Goal: Task Accomplishment & Management: Manage account settings

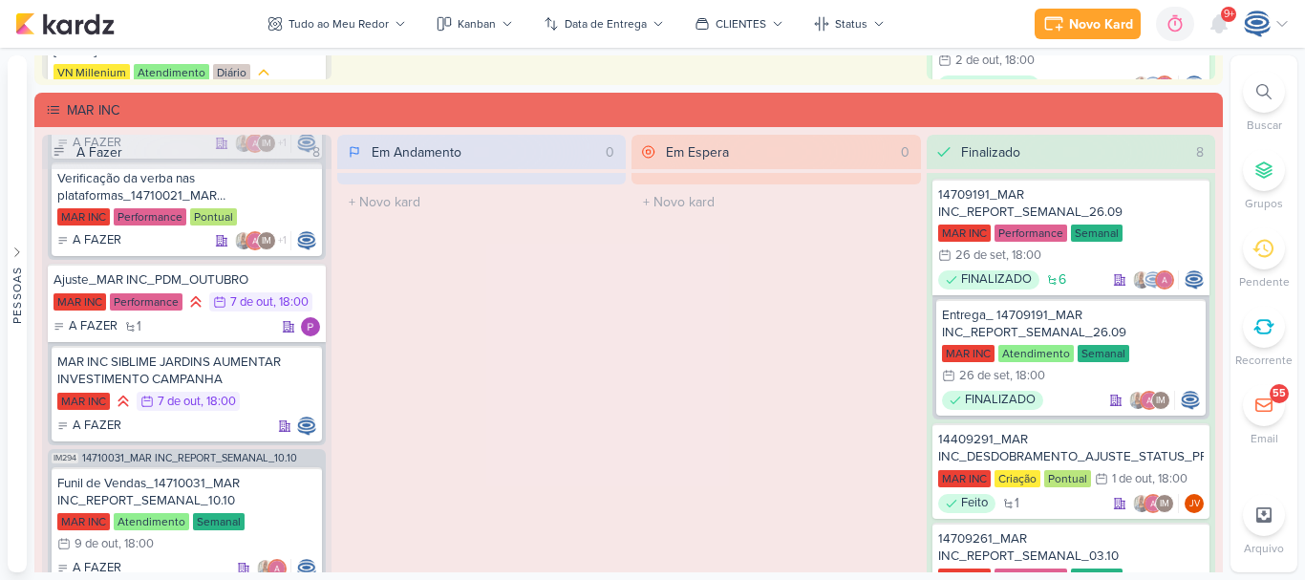
scroll to position [1093, 0]
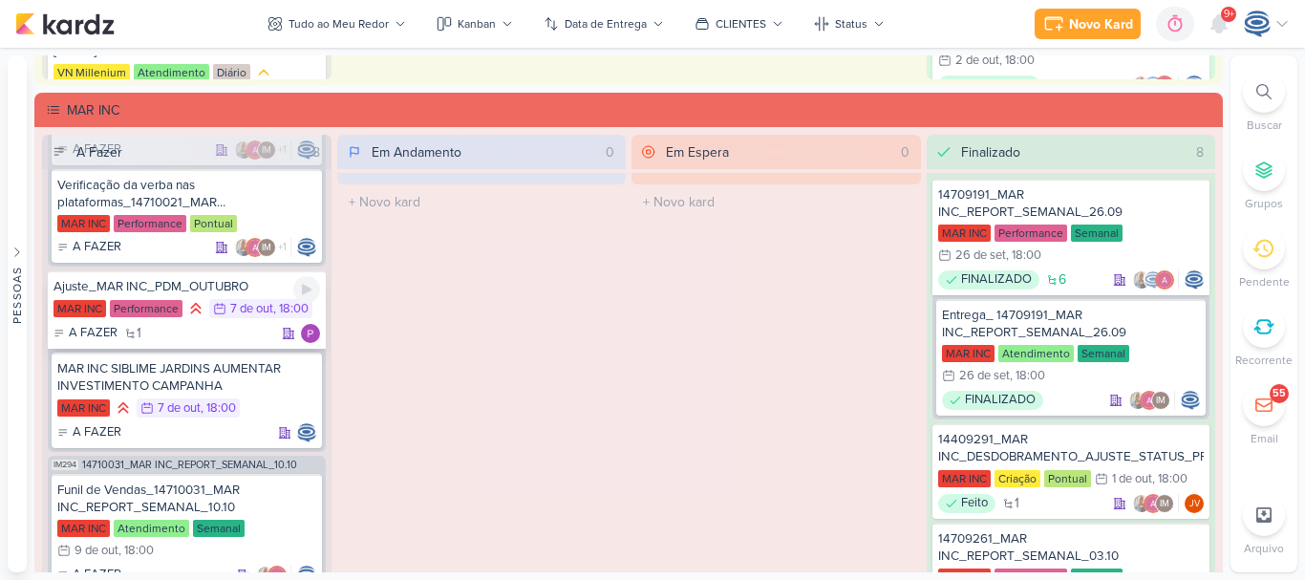
click at [213, 319] on div "MAR INC Performance 7/10 [DATE] 18:00" at bounding box center [186, 309] width 266 height 21
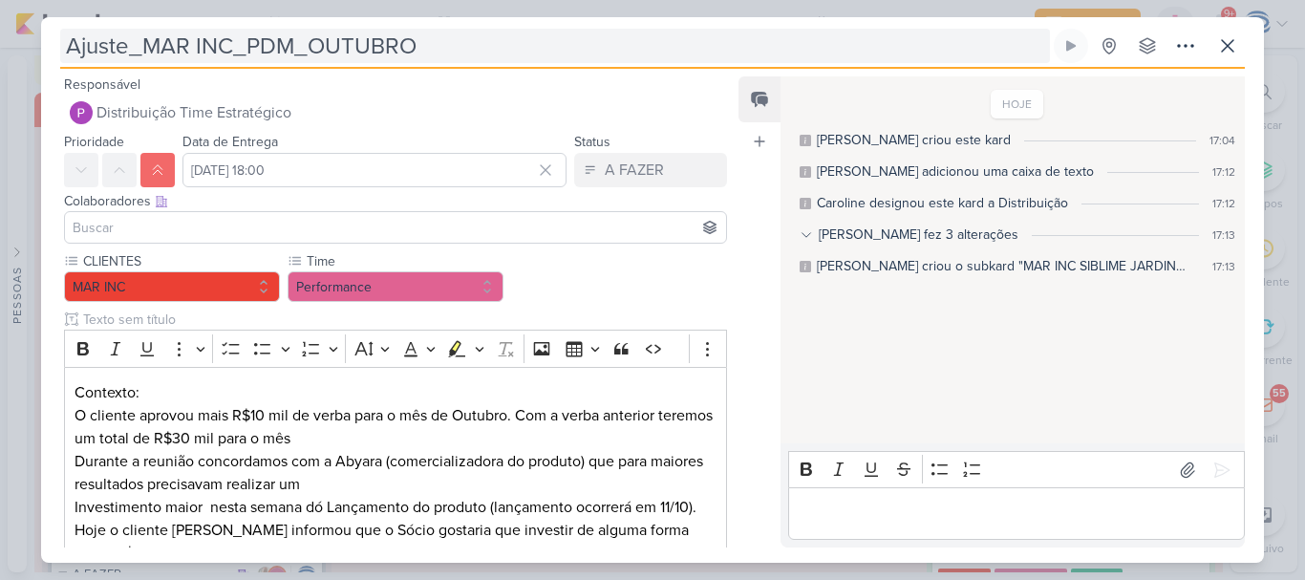
click at [138, 33] on input "Ajuste_MAR INC_PDM_OUTUBRO" at bounding box center [554, 46] width 989 height 34
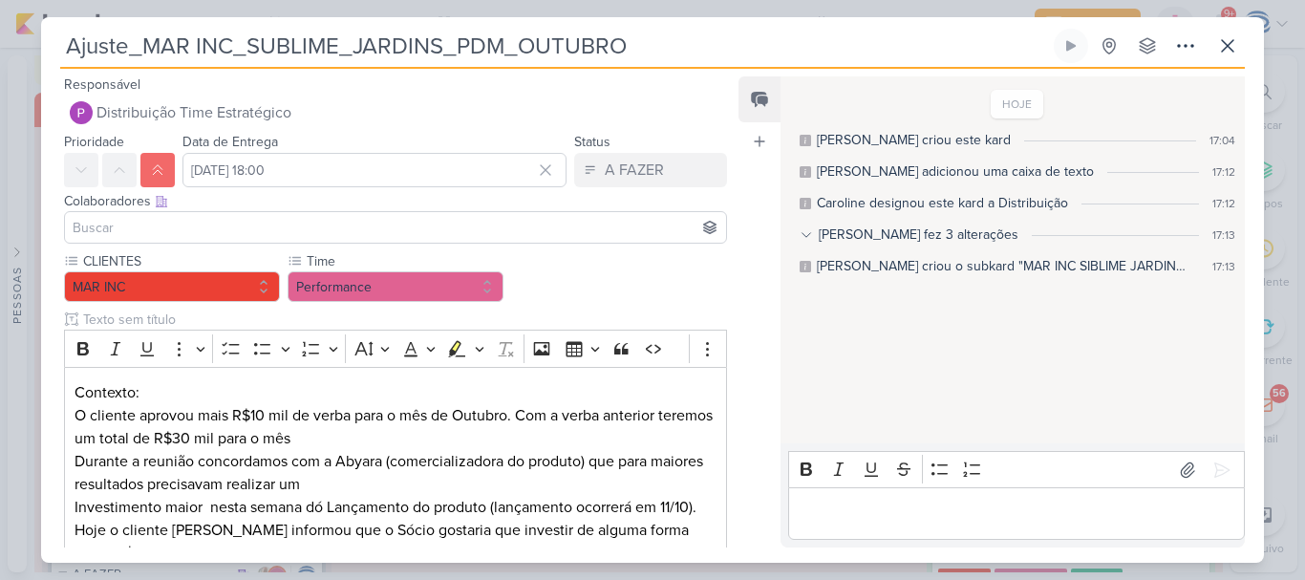
click at [811, 37] on input "Ajuste_MAR INC_SUBLIME_JARDINS_PDM_OUTUBRO" at bounding box center [554, 46] width 989 height 34
click at [374, 236] on input at bounding box center [395, 227] width 653 height 23
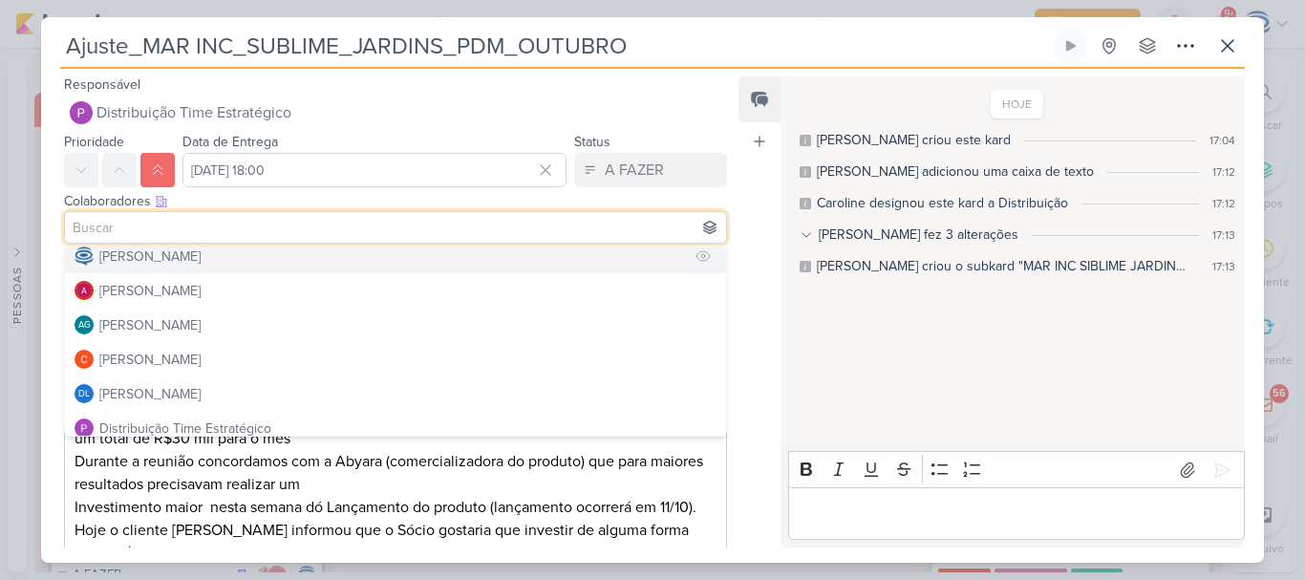
scroll to position [10, 0]
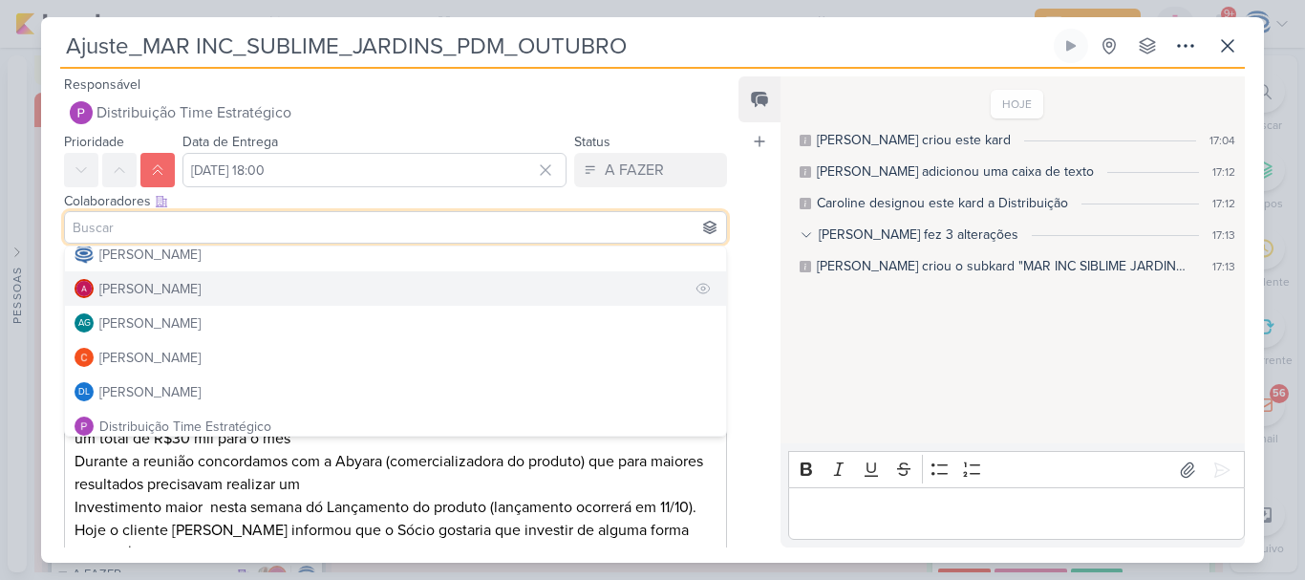
click at [170, 285] on div "[PERSON_NAME]" at bounding box center [149, 289] width 101 height 20
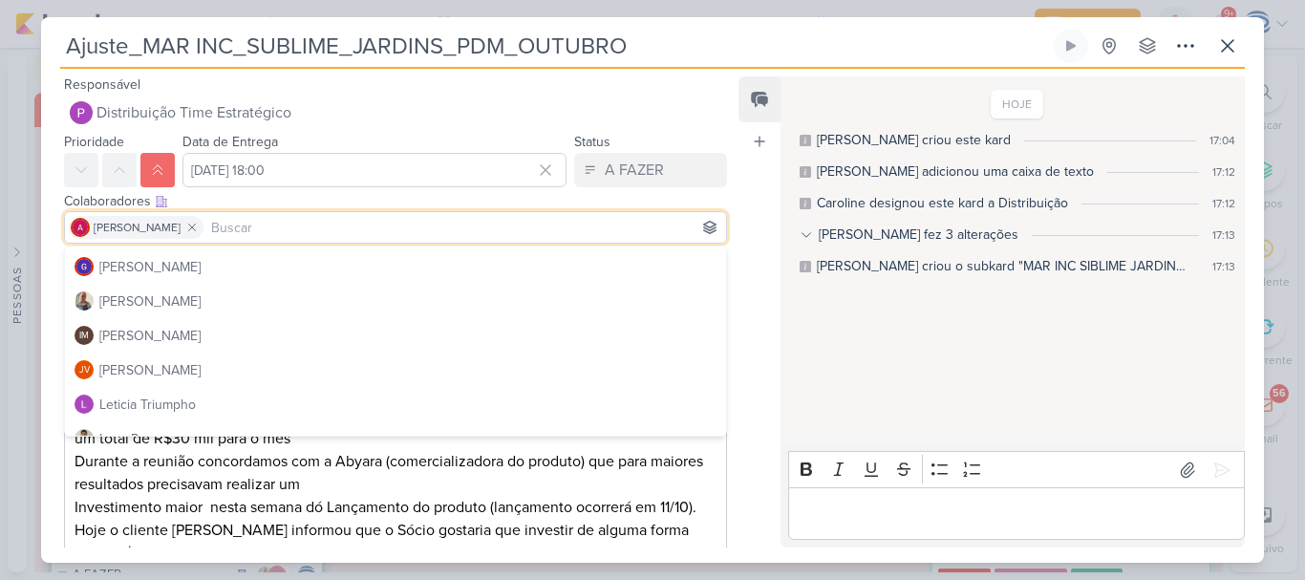
scroll to position [274, 0]
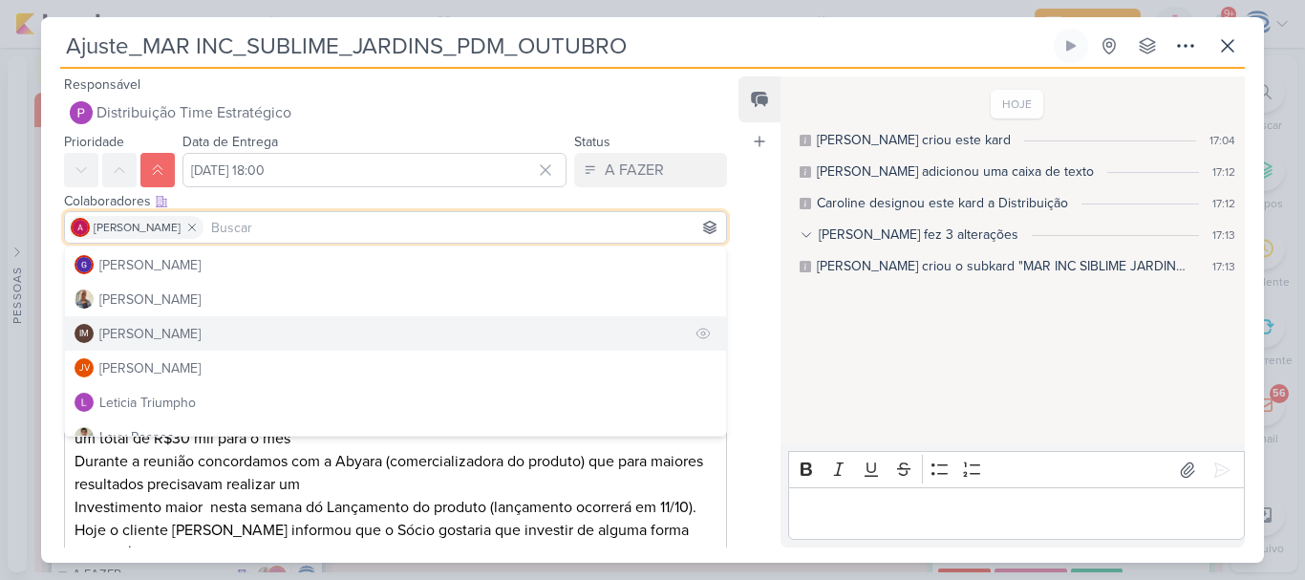
click at [180, 331] on div "[PERSON_NAME]" at bounding box center [149, 334] width 101 height 20
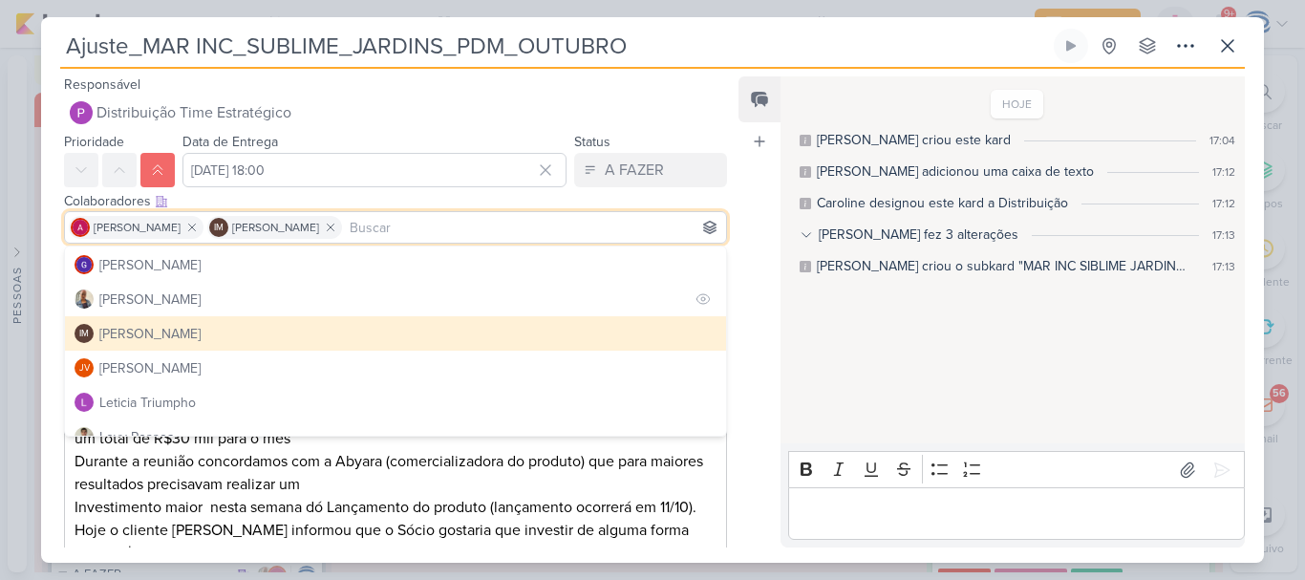
click at [177, 305] on button "[PERSON_NAME]" at bounding box center [395, 299] width 661 height 34
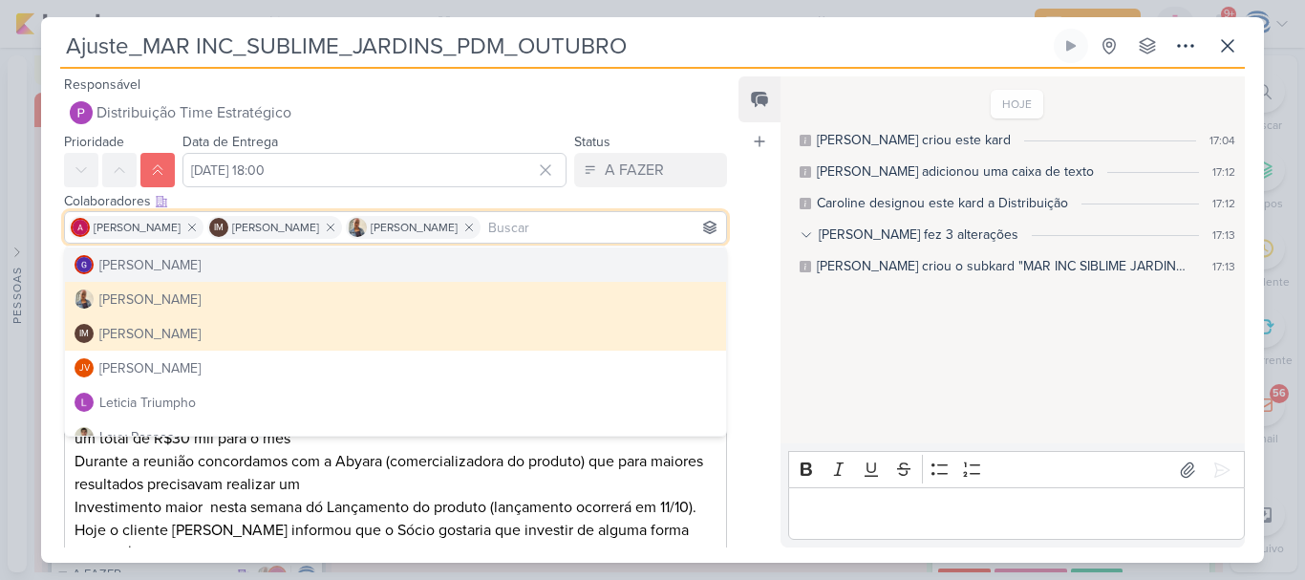
click at [63, 51] on input "Ajuste_MAR INC_SUBLIME_JARDINS_PDM_OUTUBRO" at bounding box center [554, 46] width 989 height 34
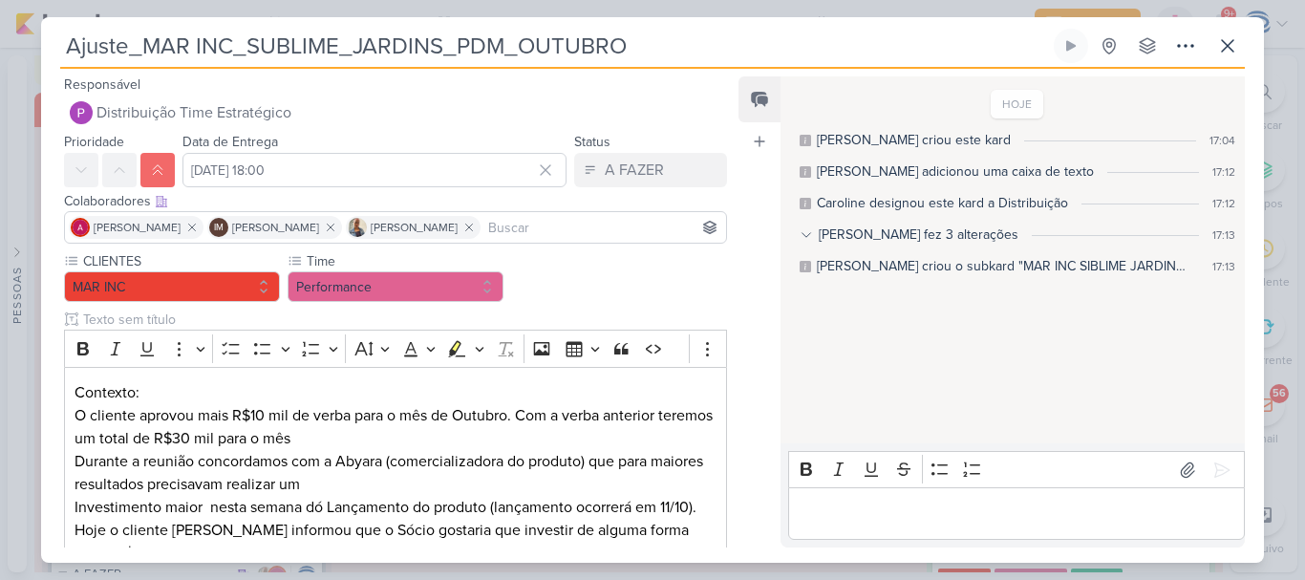
paste input "14710061"
type input "14710061_Ajuste_MAR INC_SUBLIME_JARDINS_PDM_OUTUBRO"
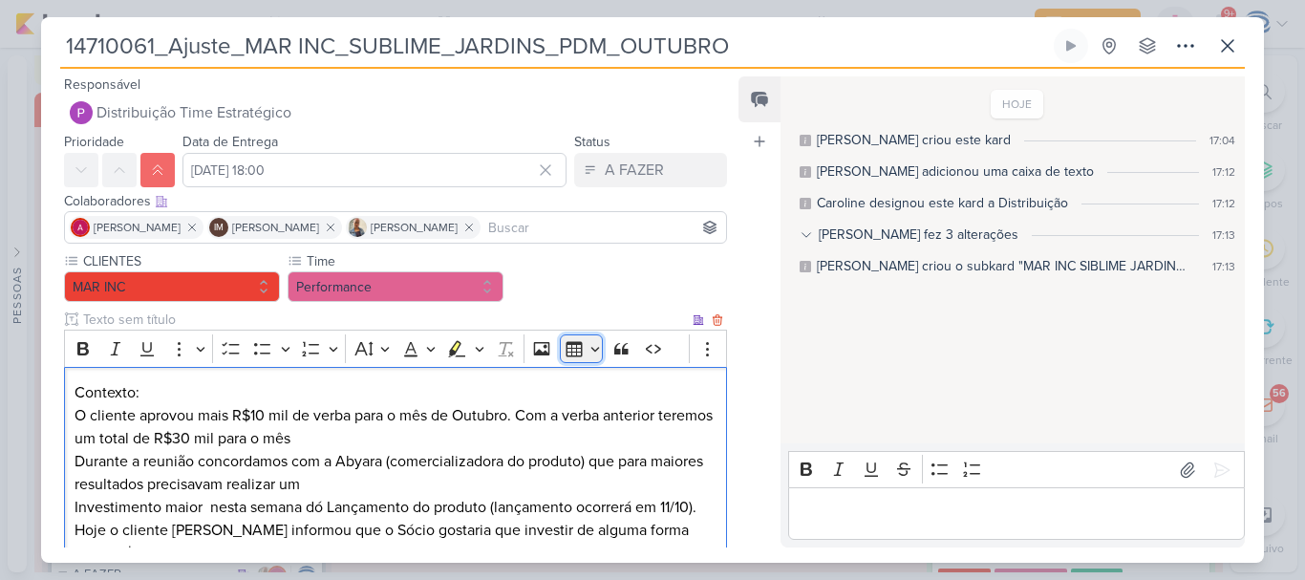
click at [589, 354] on button "Insert table" at bounding box center [581, 348] width 43 height 29
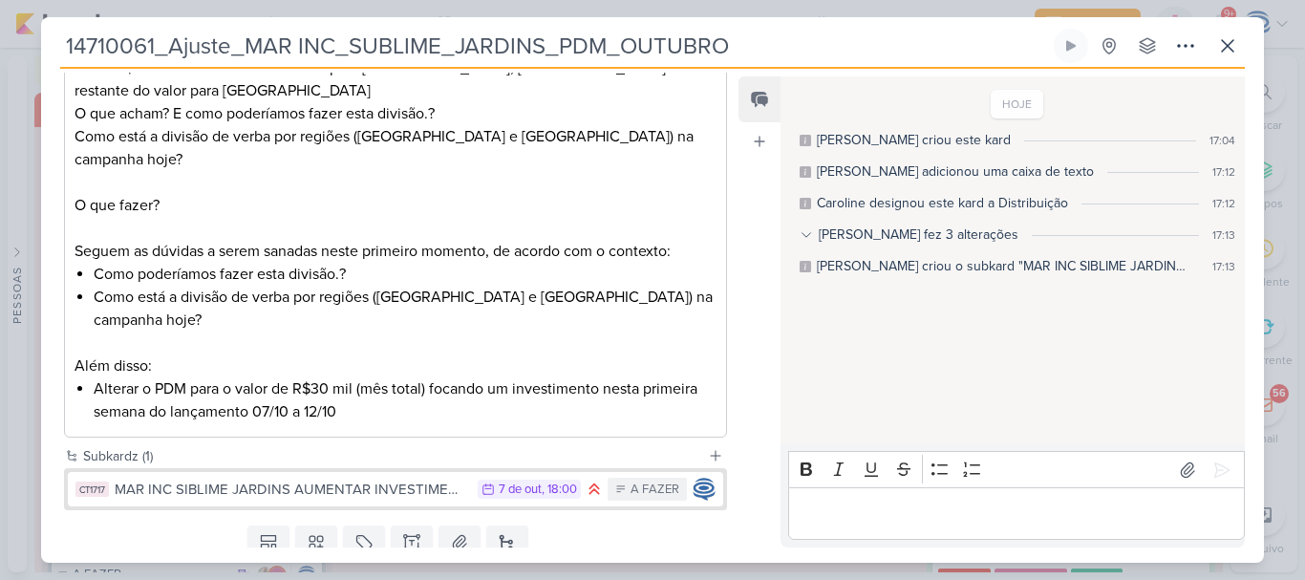
scroll to position [38, 0]
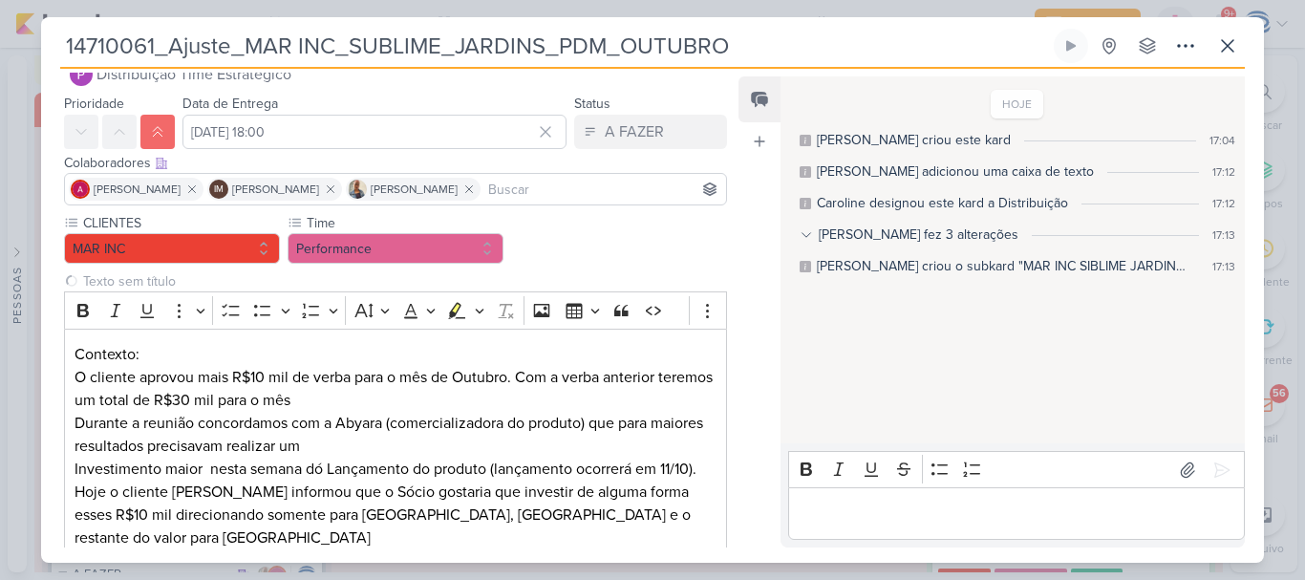
click at [528, 536] on div "Responsável Distribuição Time Estratégico Nenhum contato encontrado create new …" at bounding box center [387, 310] width 693 height 475
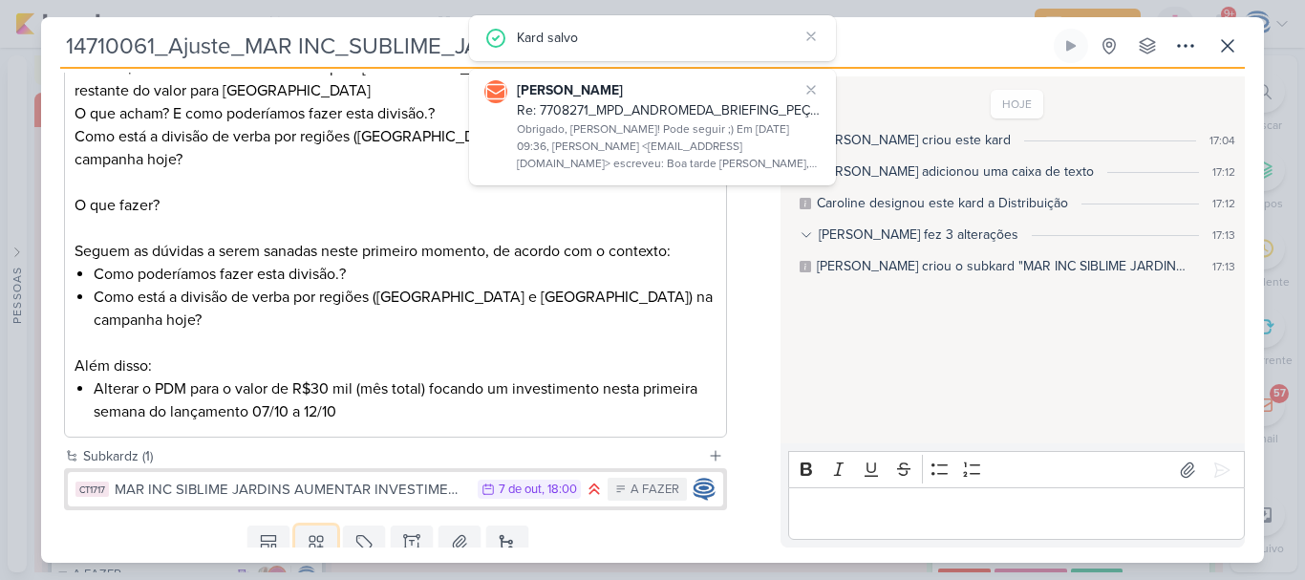
click at [311, 533] on icon at bounding box center [316, 542] width 19 height 19
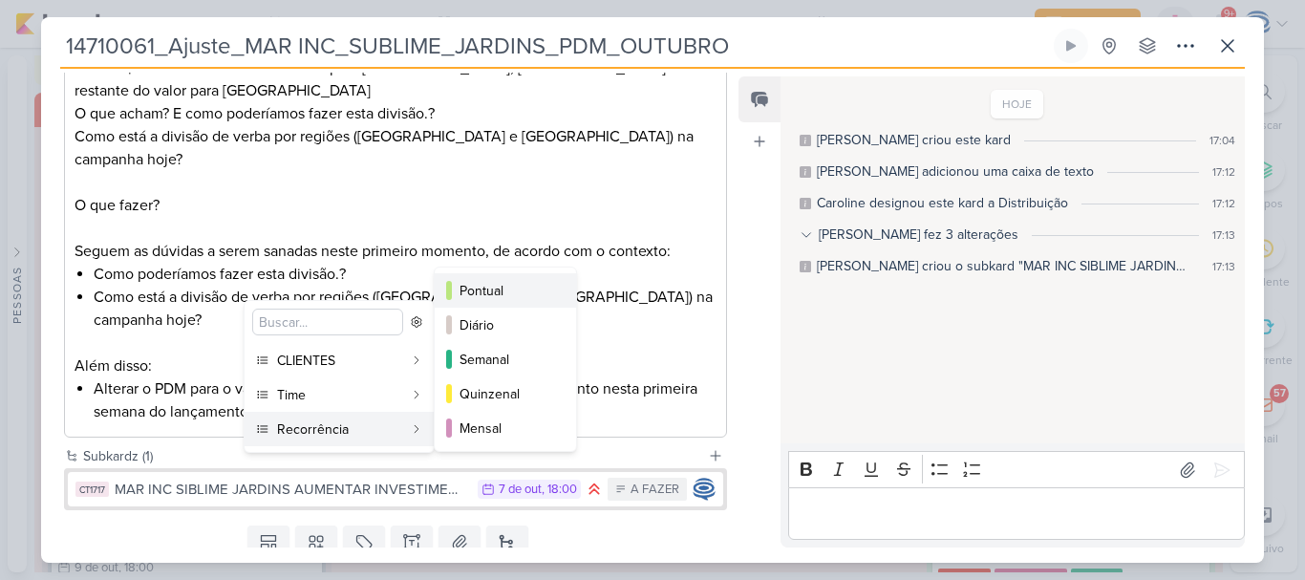
click at [531, 299] on div "Pontual" at bounding box center [506, 291] width 94 height 20
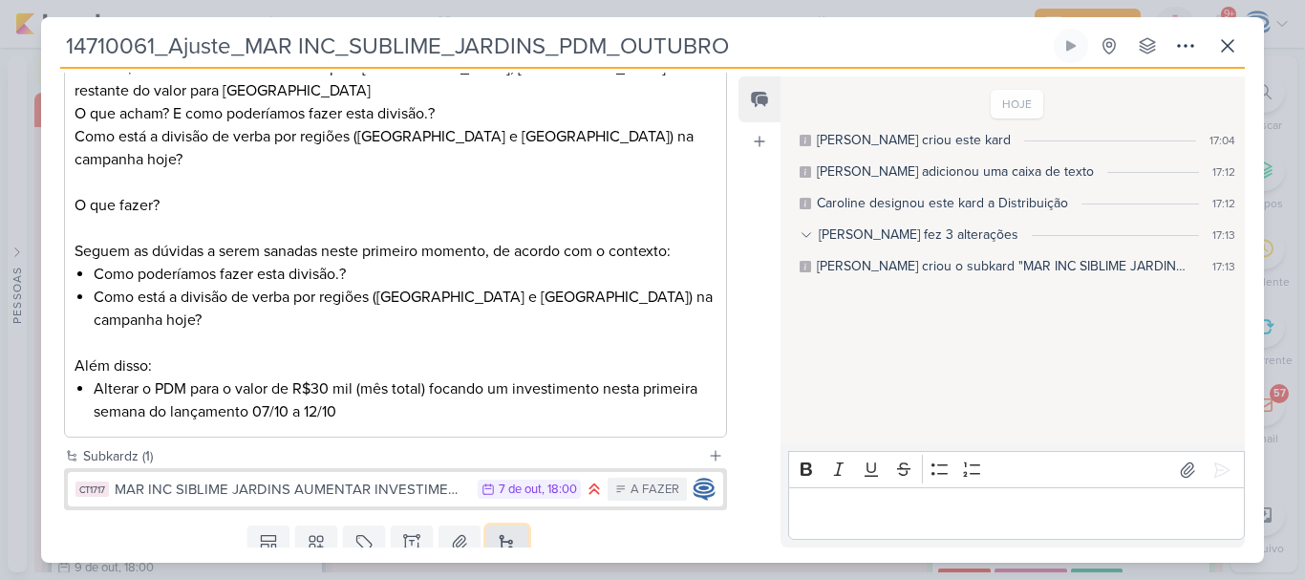
click at [501, 525] on button at bounding box center [507, 542] width 42 height 34
drag, startPoint x: 735, startPoint y: 53, endPoint x: 51, endPoint y: 36, distance: 684.9
click at [51, 36] on div "14710061_Ajuste_MAR INC_SUBLIME_JARDINS_PDM_OUTUBRO Criado por mim nenhum grupo…" at bounding box center [652, 296] width 1222 height 534
click at [491, 525] on button at bounding box center [507, 542] width 42 height 34
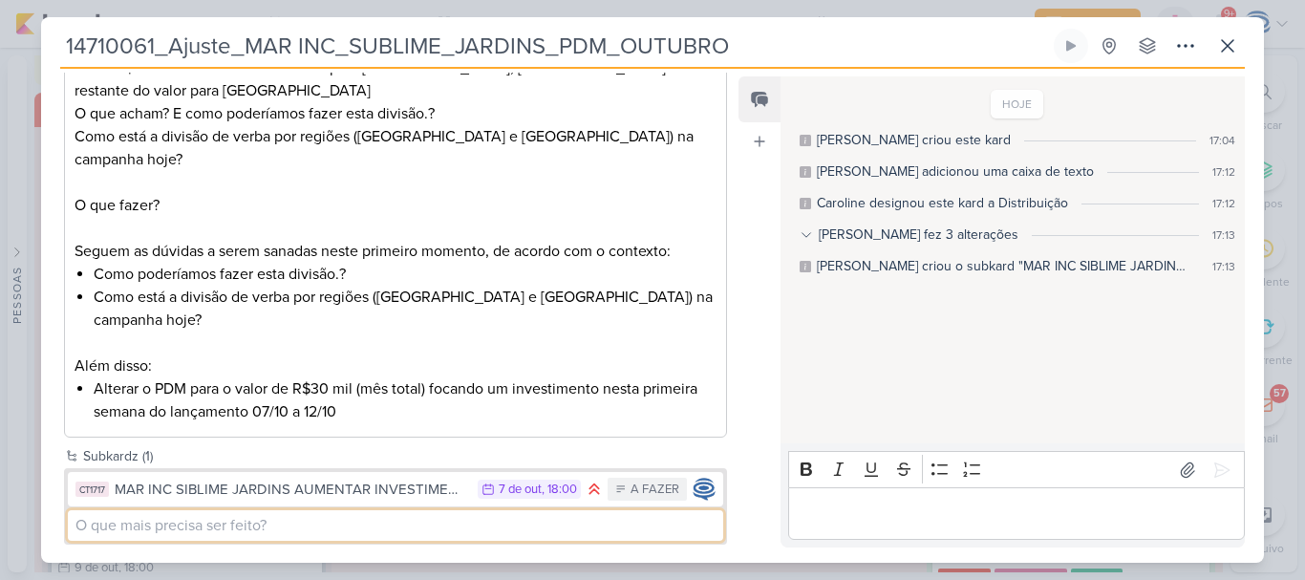
click at [281, 510] on input at bounding box center [395, 525] width 655 height 31
type input "e"
paste input "14710061_Ajuste_MAR INC_SUBLIME_JARDINS_PDM_OUTUBRO"
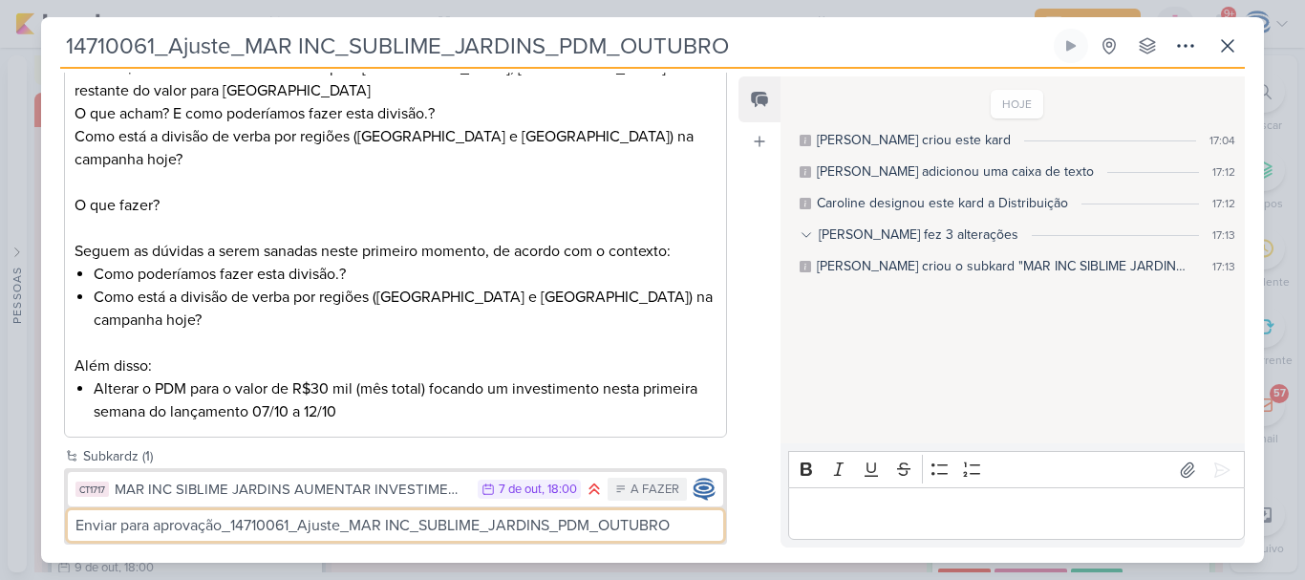
type input "Enviar para aprovação_14710061_Ajuste_MAR INC_SUBLIME_JARDINS_PDM_OUTUBRO"
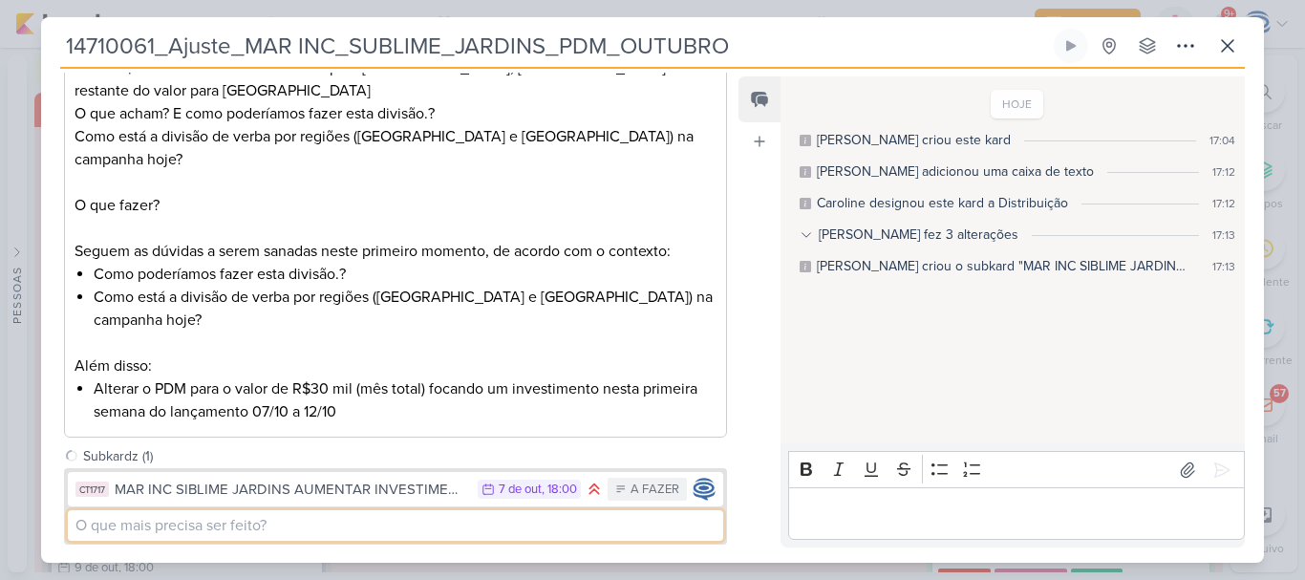
drag, startPoint x: 281, startPoint y: 467, endPoint x: 564, endPoint y: 446, distance: 284.4
click at [564, 510] on input at bounding box center [395, 525] width 655 height 31
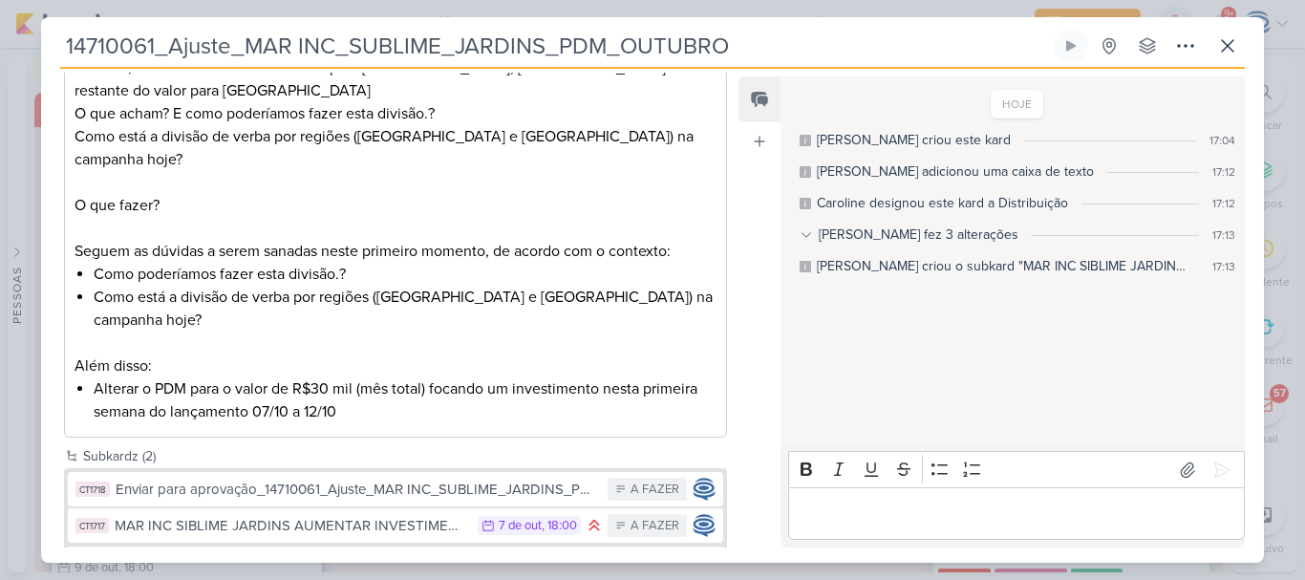
click at [402, 377] on li "Alterar o PDM para o valor de R$30 mil (mês total) focando um investimento nest…" at bounding box center [405, 400] width 623 height 46
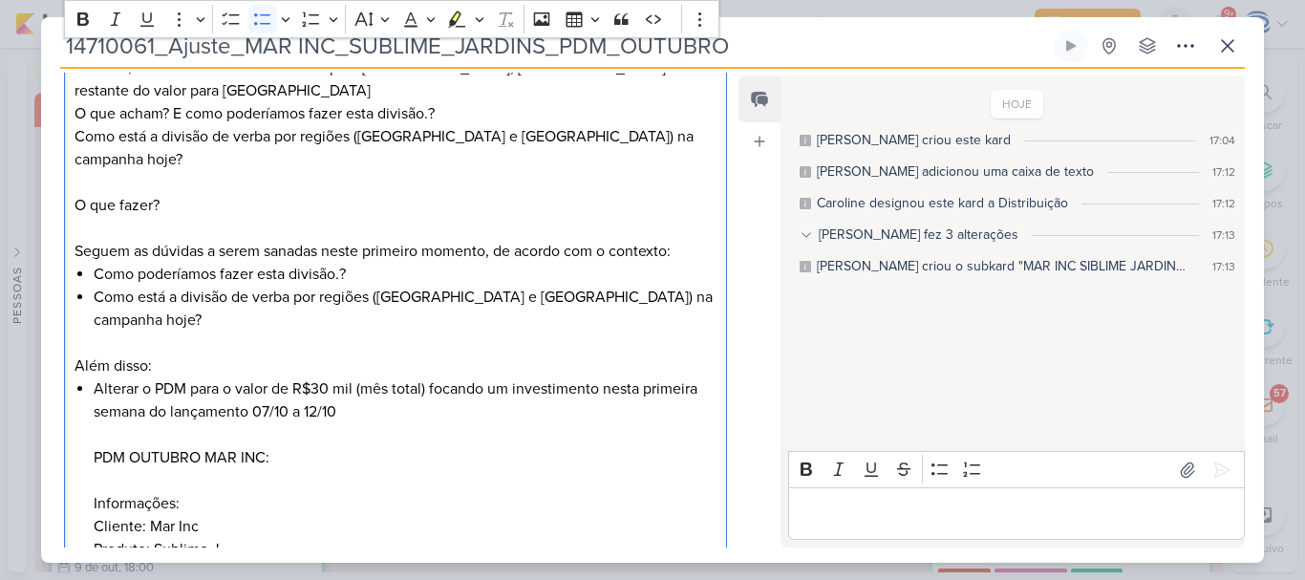
click at [279, 488] on li "Alterar o PDM para o valor de R$30 mil (mês total) focando um investimento nest…" at bounding box center [405, 468] width 623 height 183
drag, startPoint x: 189, startPoint y: 435, endPoint x: 91, endPoint y: 427, distance: 98.7
click at [91, 427] on div "Contexto: O cliente aprovou mais R$10 mil de verba para o mês de Outubro. Com a…" at bounding box center [395, 240] width 663 height 717
click at [88, 18] on icon "Editor toolbar" at bounding box center [83, 19] width 19 height 19
click at [286, 504] on li "Alterar o PDM para o valor de R$30 mil (mês total) focando um investimento nest…" at bounding box center [405, 480] width 623 height 206
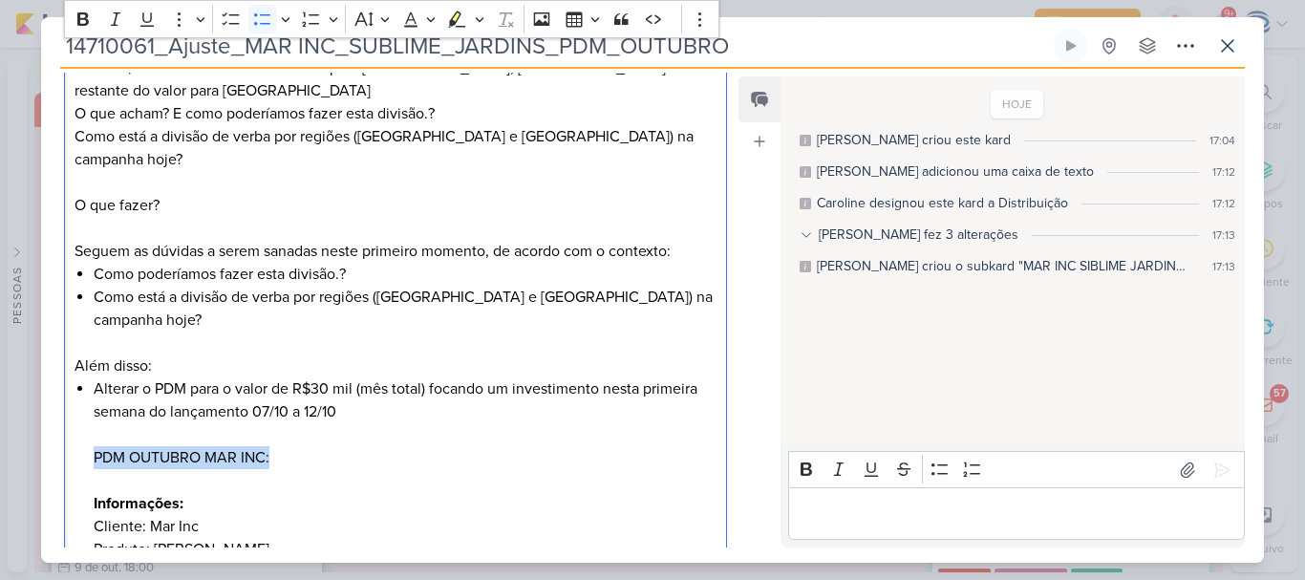
drag, startPoint x: 268, startPoint y: 396, endPoint x: 94, endPoint y: 386, distance: 175.1
click at [94, 386] on li "Alterar o PDM para o valor de R$30 mil (mês total) focando um investimento nest…" at bounding box center [405, 480] width 623 height 206
copy li "PDM OUTUBRO MAR INC:"
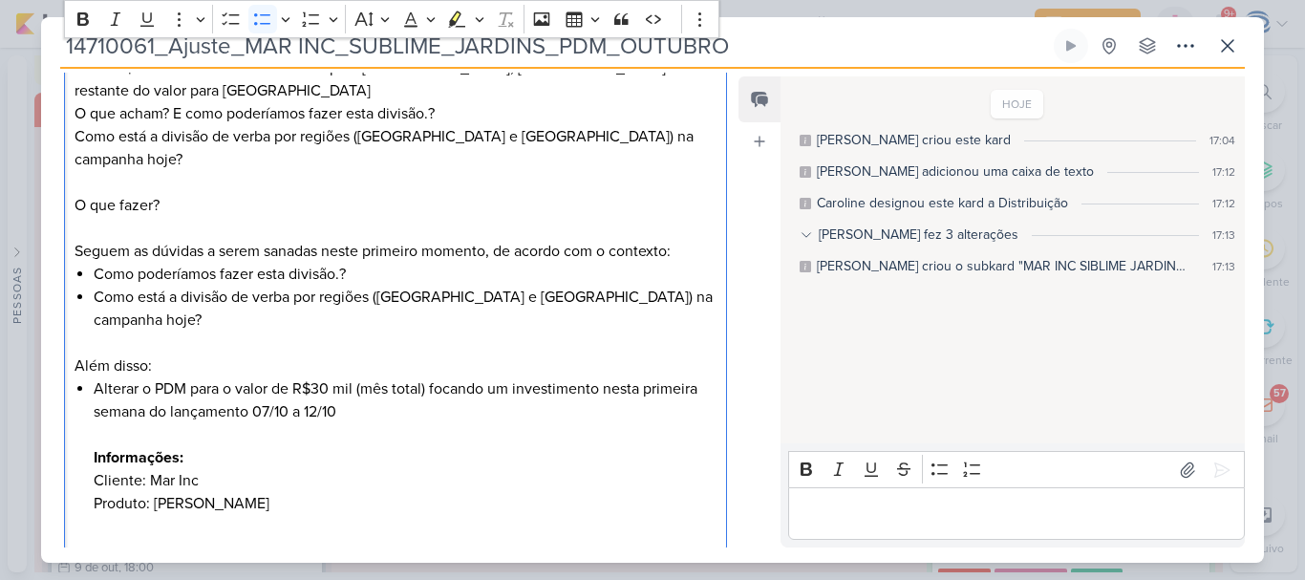
click at [323, 438] on li "Alterar o PDM para o valor de R$30 mil (mês total) focando um investimento nest…" at bounding box center [405, 457] width 623 height 160
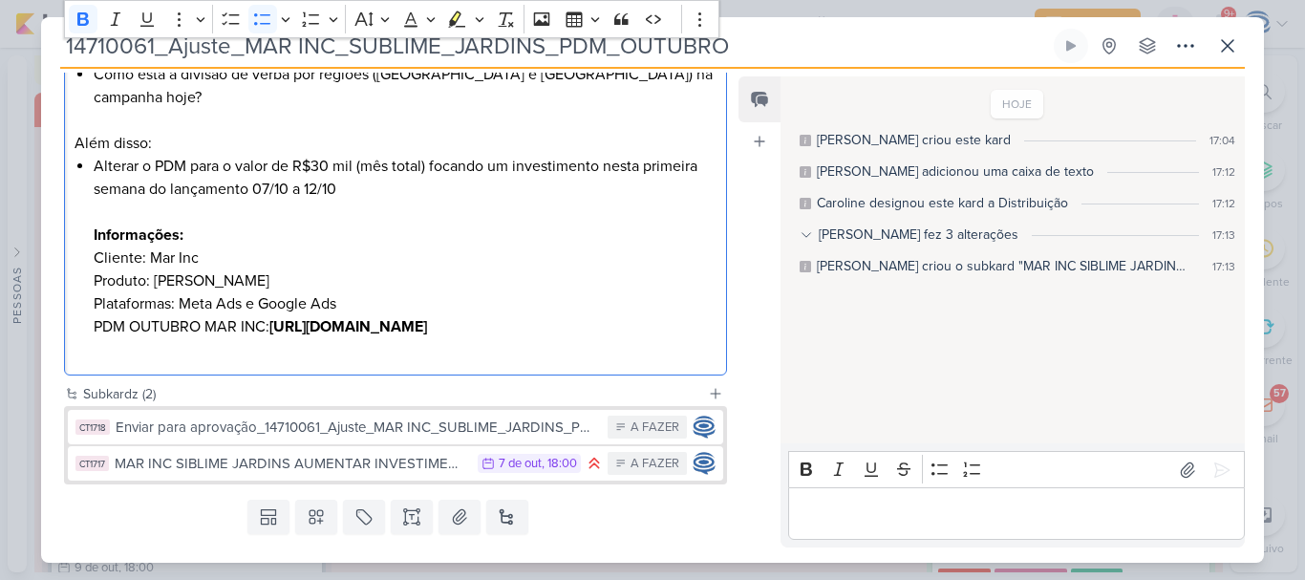
scroll to position [728, 0]
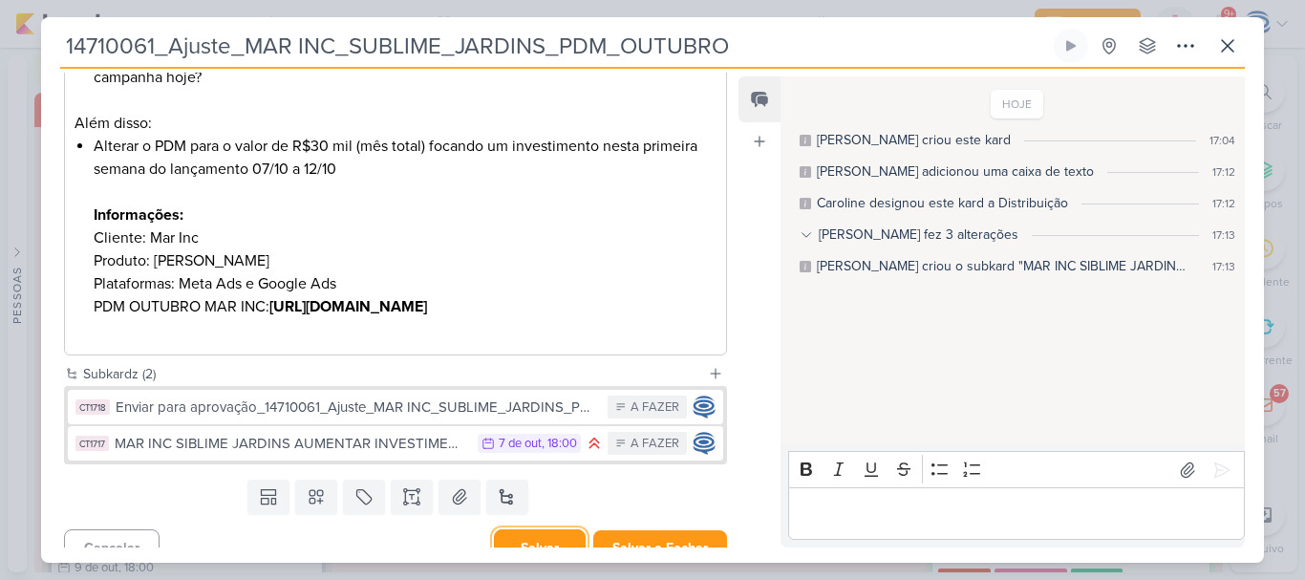
click at [559, 534] on button "Salvar" at bounding box center [540, 547] width 92 height 37
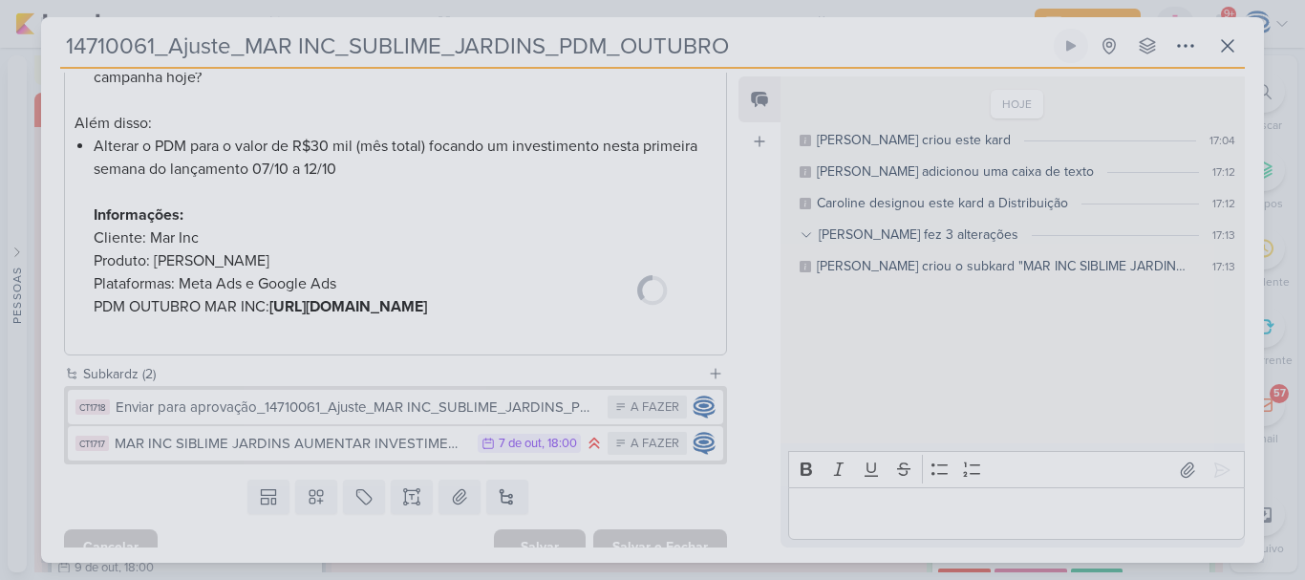
scroll to position [726, 0]
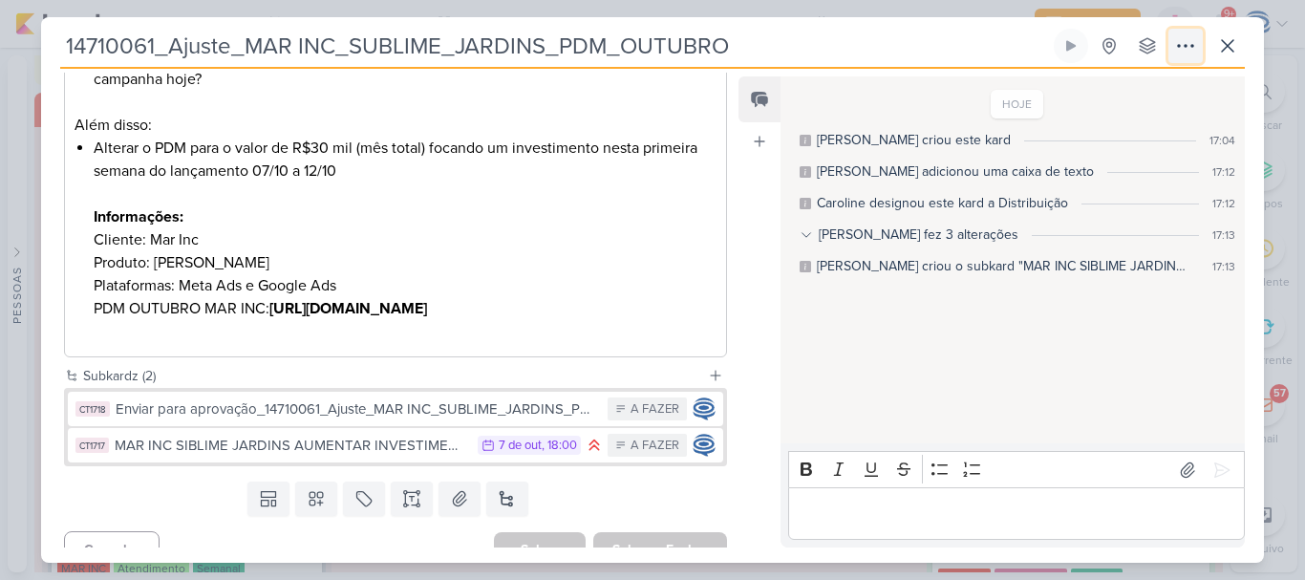
click at [1187, 59] on button at bounding box center [1185, 46] width 34 height 34
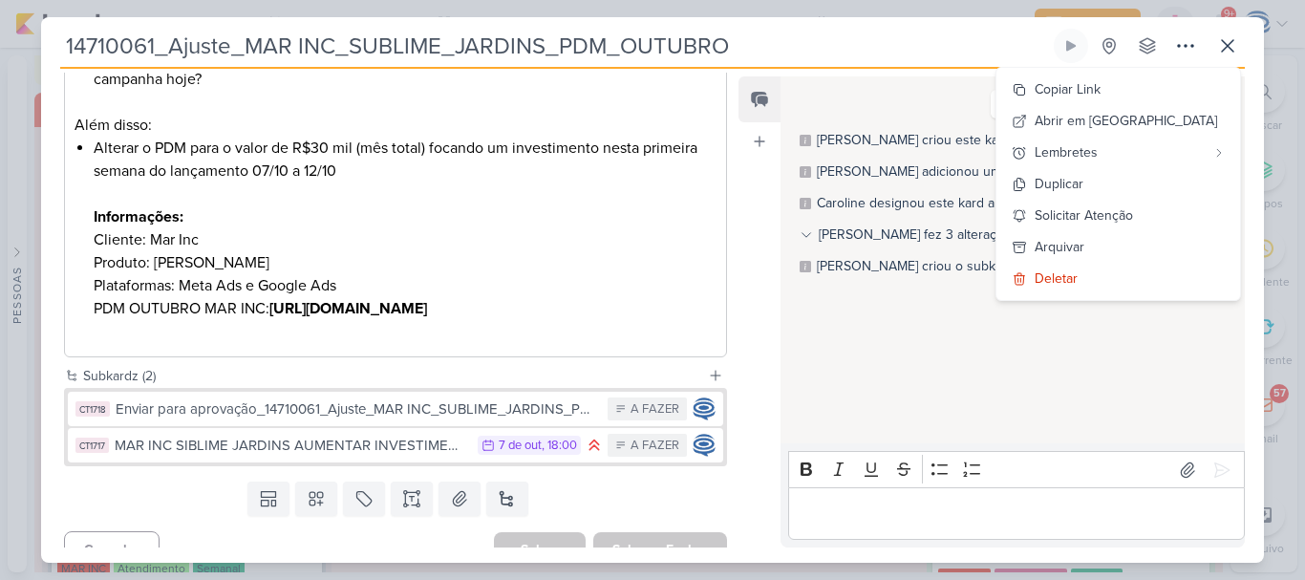
click at [763, 385] on div "Feed Atrelar email Solte o email para atrelar ao kard" at bounding box center [759, 311] width 42 height 471
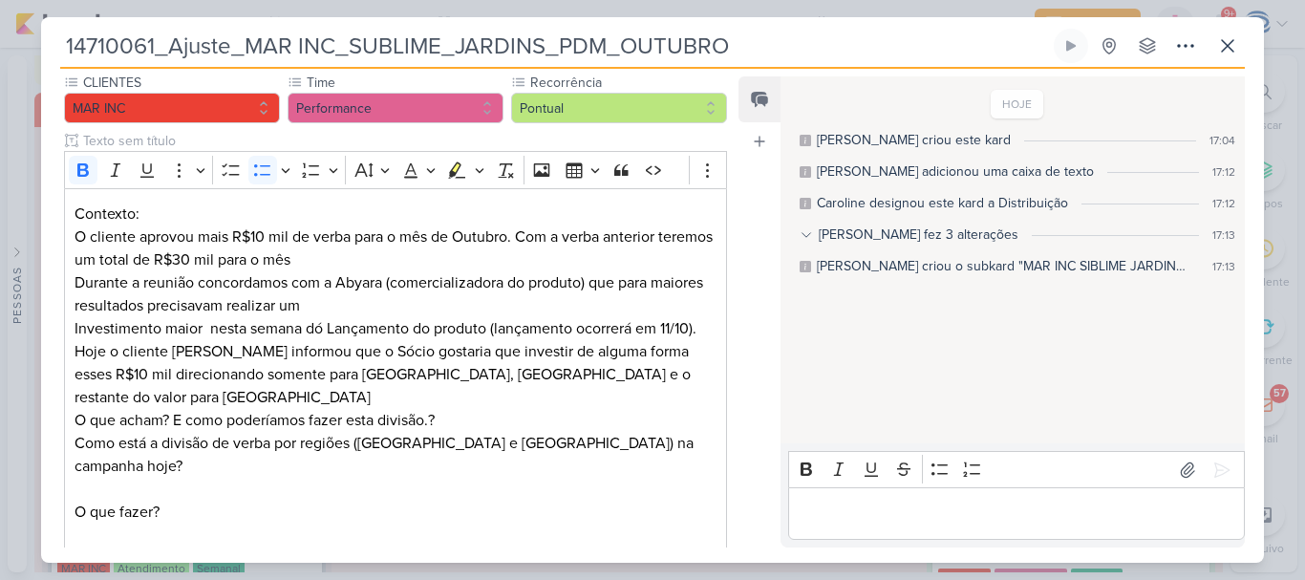
scroll to position [346, 0]
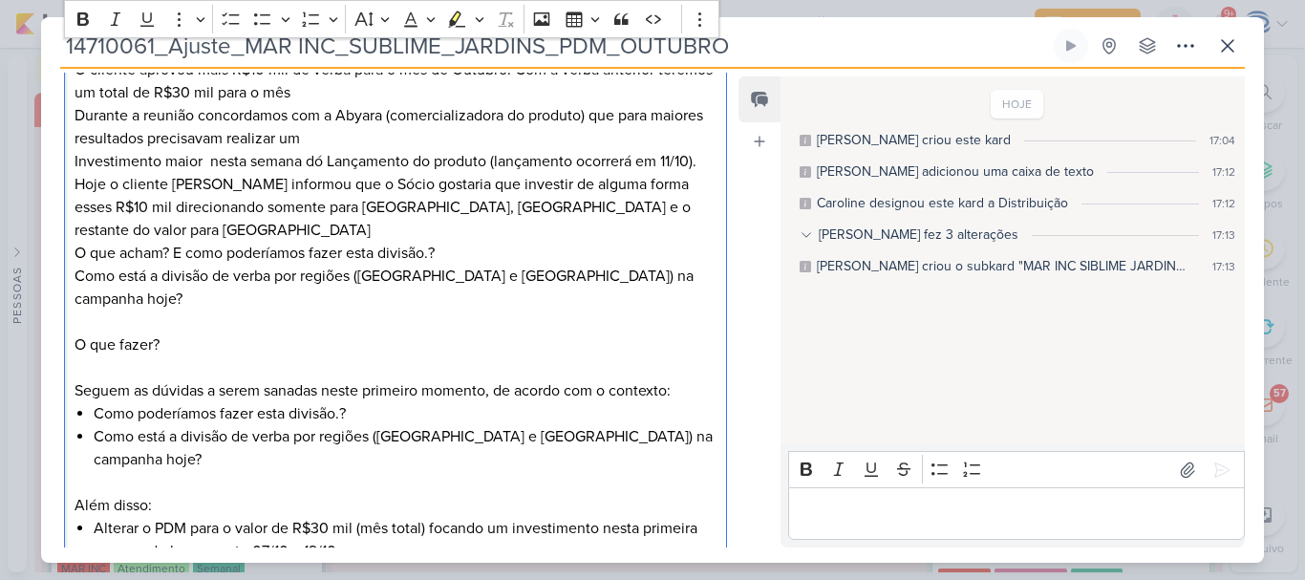
drag, startPoint x: 181, startPoint y: 298, endPoint x: 66, endPoint y: 295, distance: 115.6
click at [66, 295] on div "Contexto: O cliente aprovou mais R$10 mil de verba para o mês de Outubro. Com a…" at bounding box center [395, 379] width 663 height 717
click at [89, 18] on icon "Editor toolbar" at bounding box center [83, 19] width 19 height 19
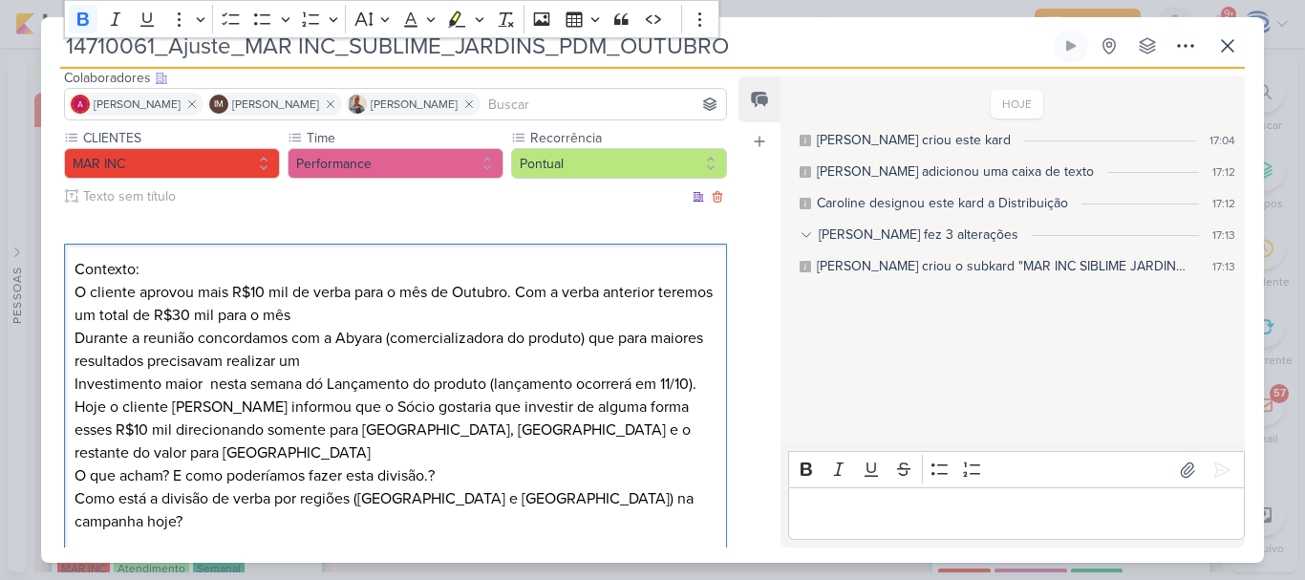
scroll to position [0, 0]
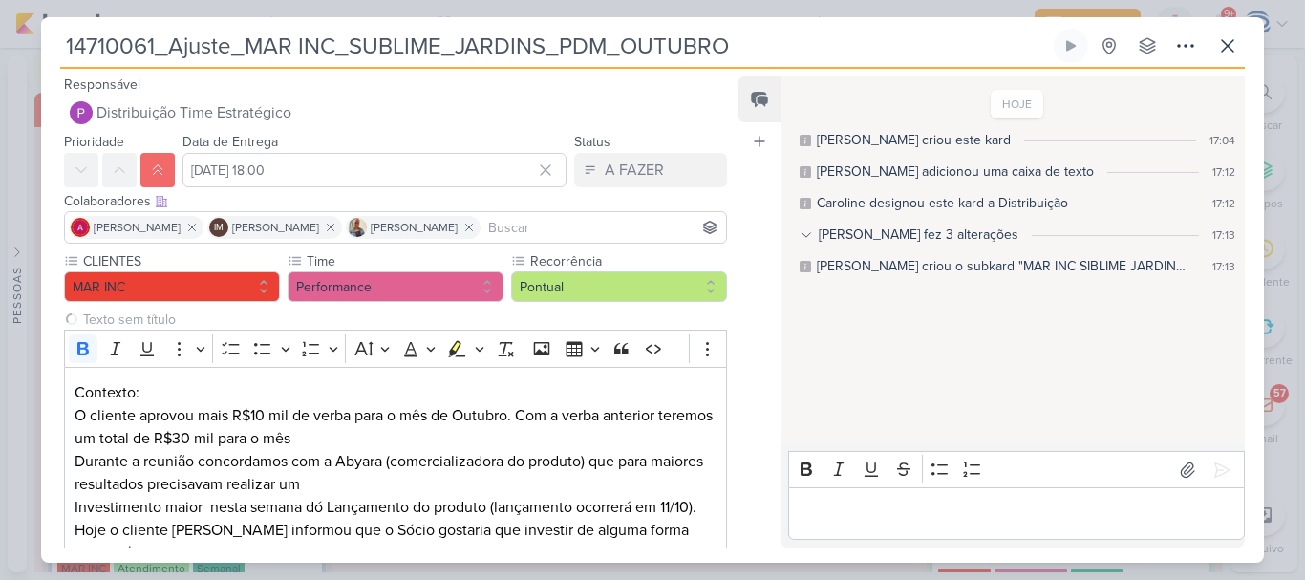
click at [265, 60] on input "14710061_Ajuste_MAR INC_SUBLIME_JARDINS_PDM_OUTUBRO" at bounding box center [554, 46] width 989 height 34
drag, startPoint x: 245, startPoint y: 54, endPoint x: 159, endPoint y: 48, distance: 87.2
click at [159, 48] on input "14710061_Ajuste_MAR INC_SUBLIME_JARDINS_PDM_OUTUBRO" at bounding box center [554, 46] width 989 height 34
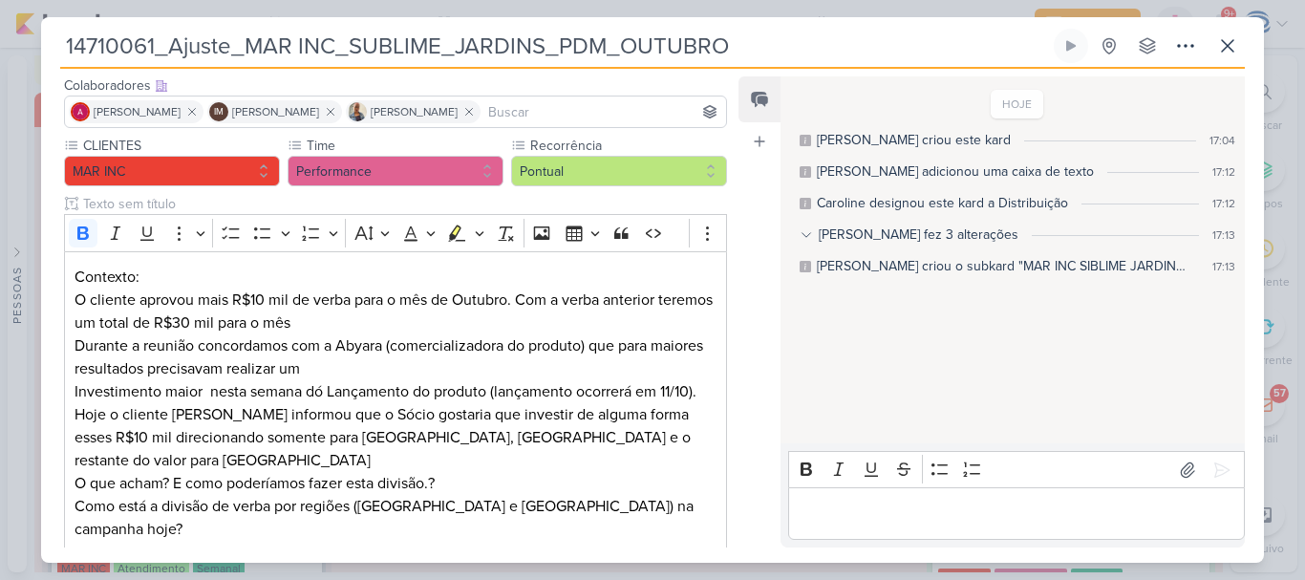
scroll to position [74, 0]
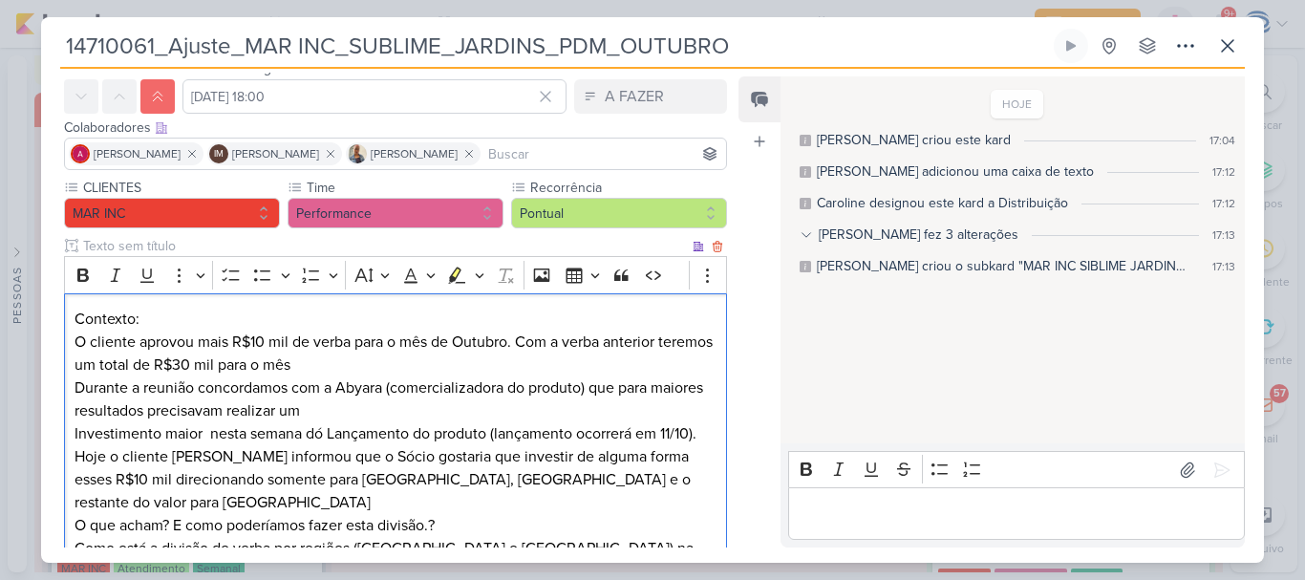
click at [429, 363] on p "Contexto: O cliente aprovou mais R$10 mil de verba para o mês de Outubro. Com a…" at bounding box center [395, 377] width 642 height 138
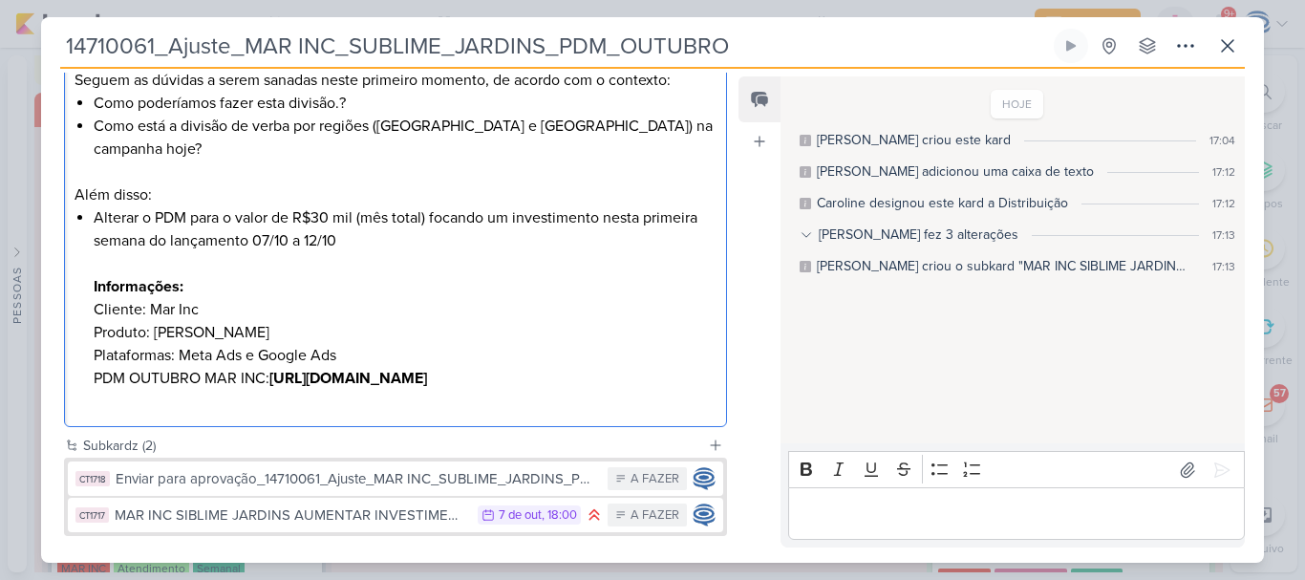
scroll to position [728, 0]
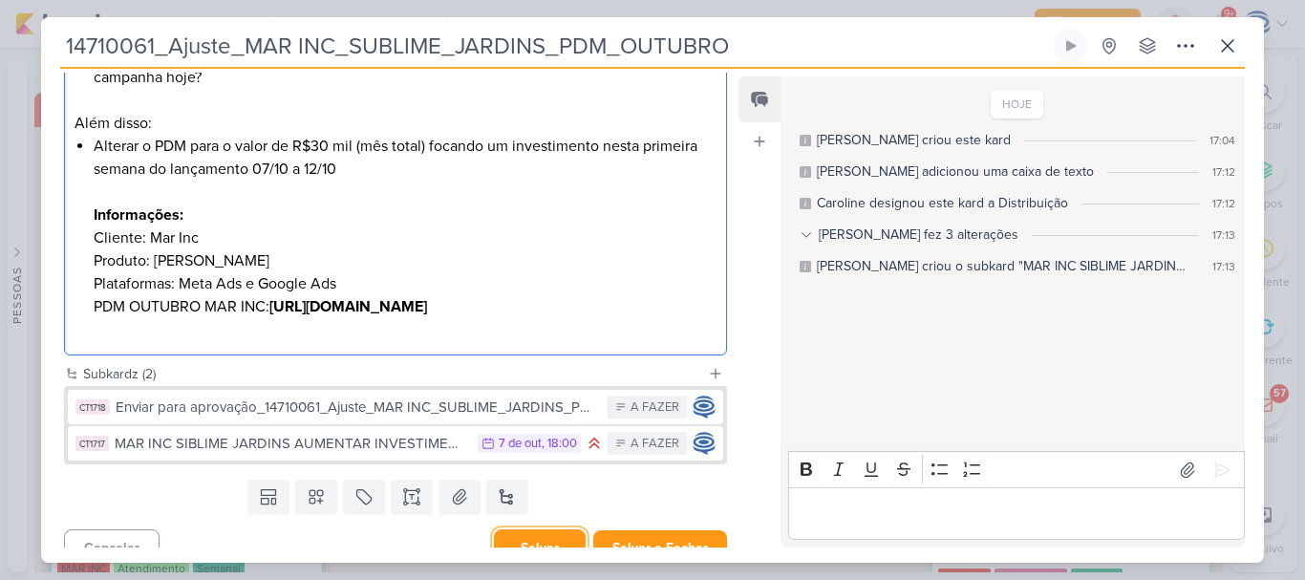
click at [535, 529] on button "Salvar" at bounding box center [540, 547] width 92 height 37
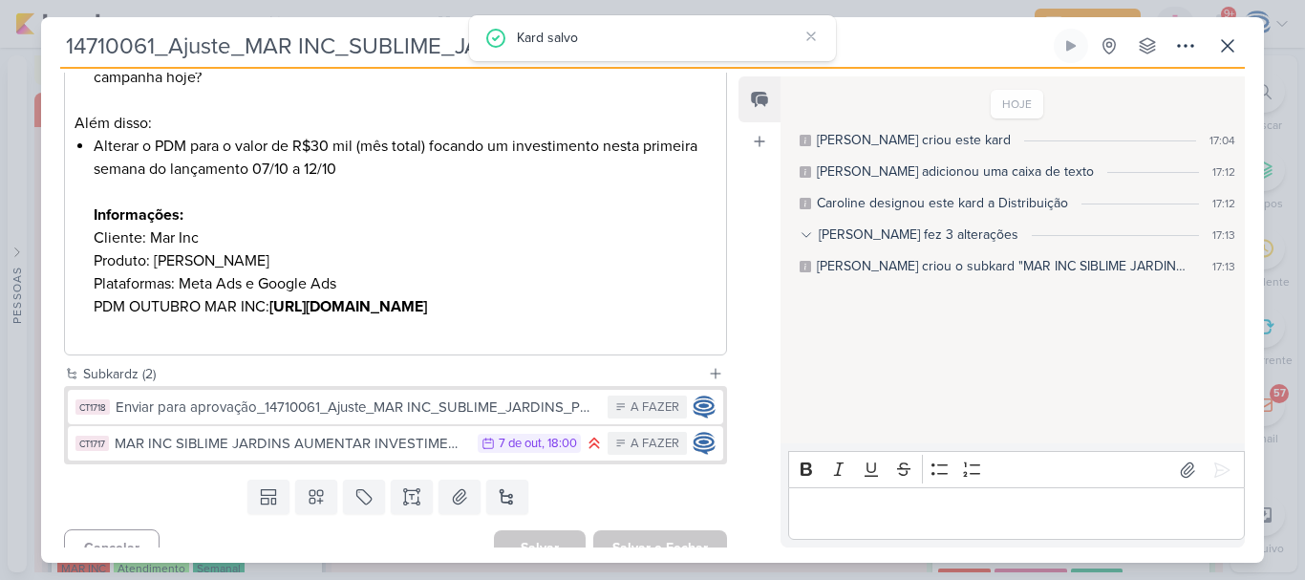
click at [380, 396] on div "Enviar para aprovação_14710061_Ajuste_MAR INC_SUBLIME_JARDINS_PDM_OUTUBRO" at bounding box center [357, 407] width 482 height 22
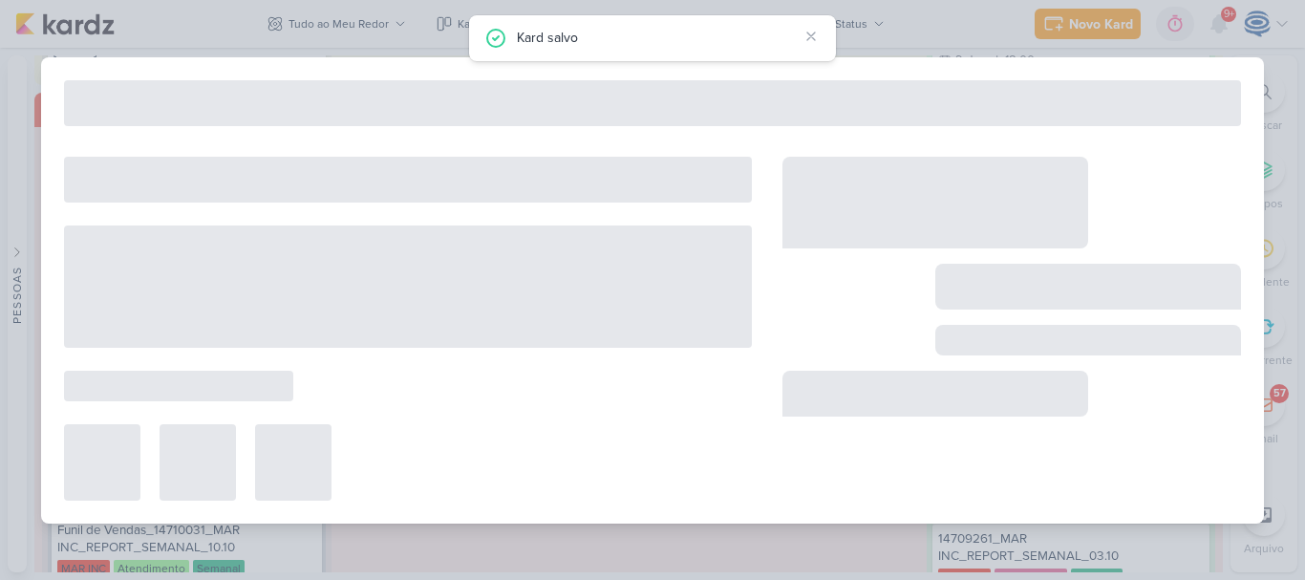
type input "Enviar para aprovação_14710061_Ajuste_MAR INC_SUBLIME_JARDINS_PDM_OUTUBRO"
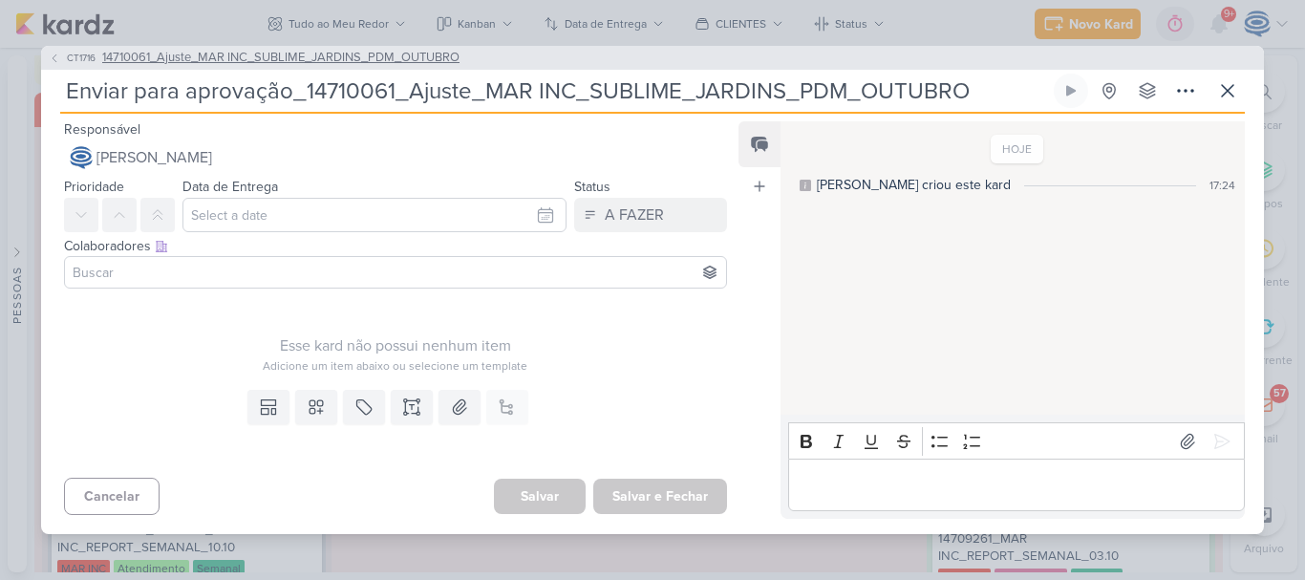
click at [406, 56] on span "14710061_Ajuste_MAR INC_SUBLIME_JARDINS_PDM_OUTUBRO" at bounding box center [280, 58] width 357 height 19
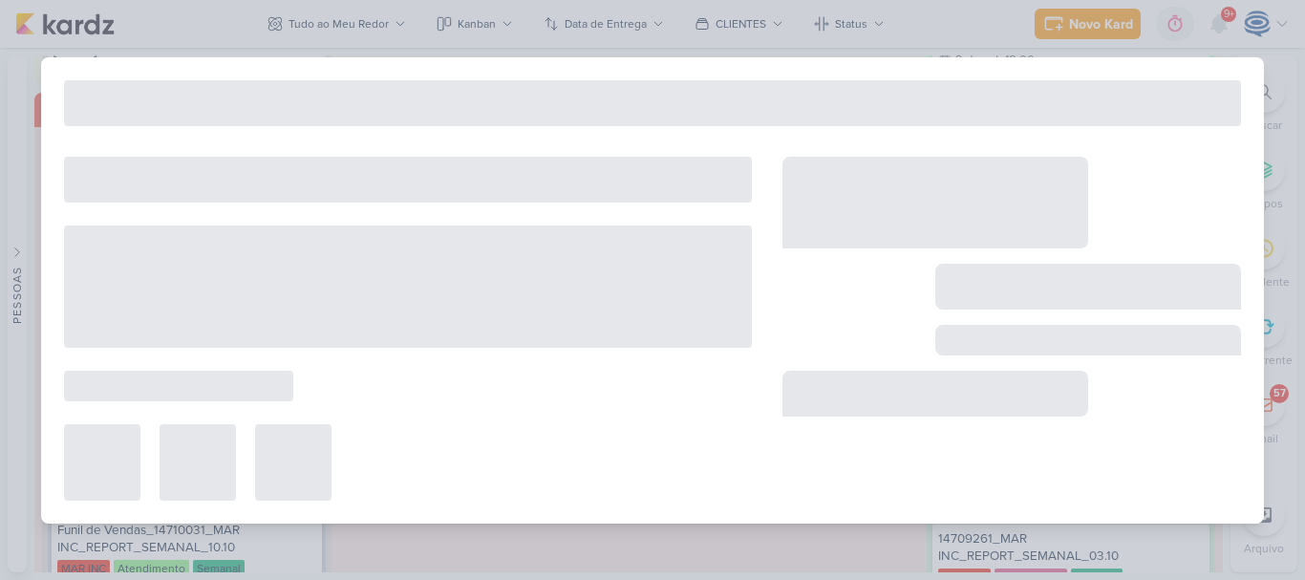
type input "14710061_Ajuste_MAR INC_SUBLIME_JARDINS_PDM_OUTUBRO"
type input "[DATE] 18:00"
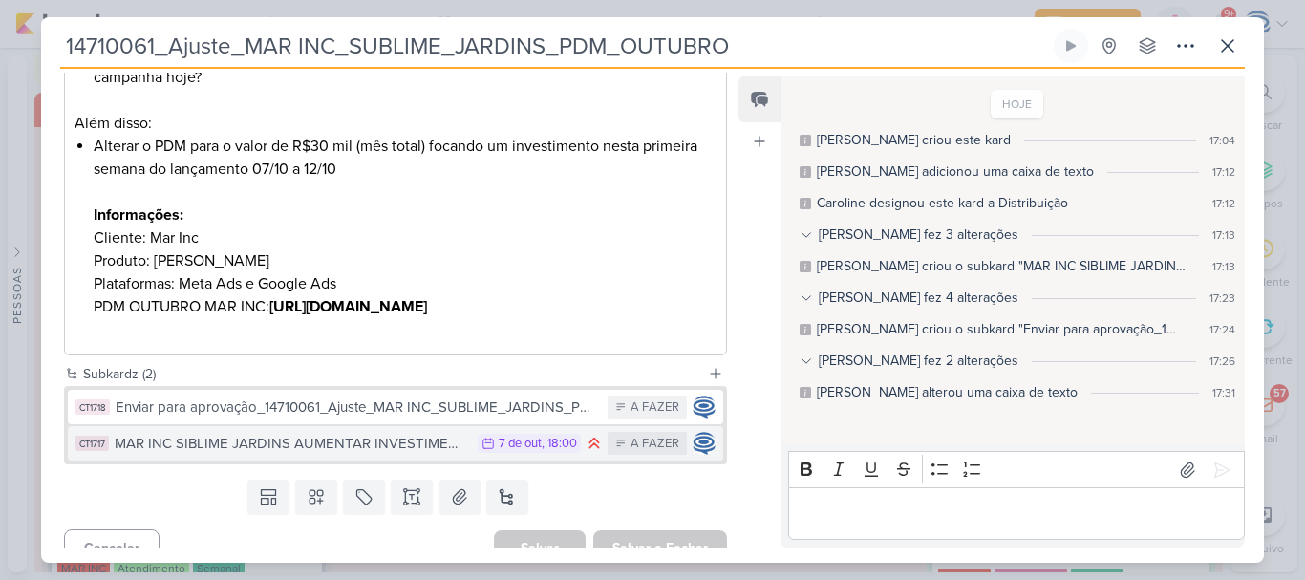
click at [414, 433] on div "MAR INC SIBLIME JARDINS AUMENTAR INVESTIMENTO CAMPANHA" at bounding box center [291, 444] width 353 height 22
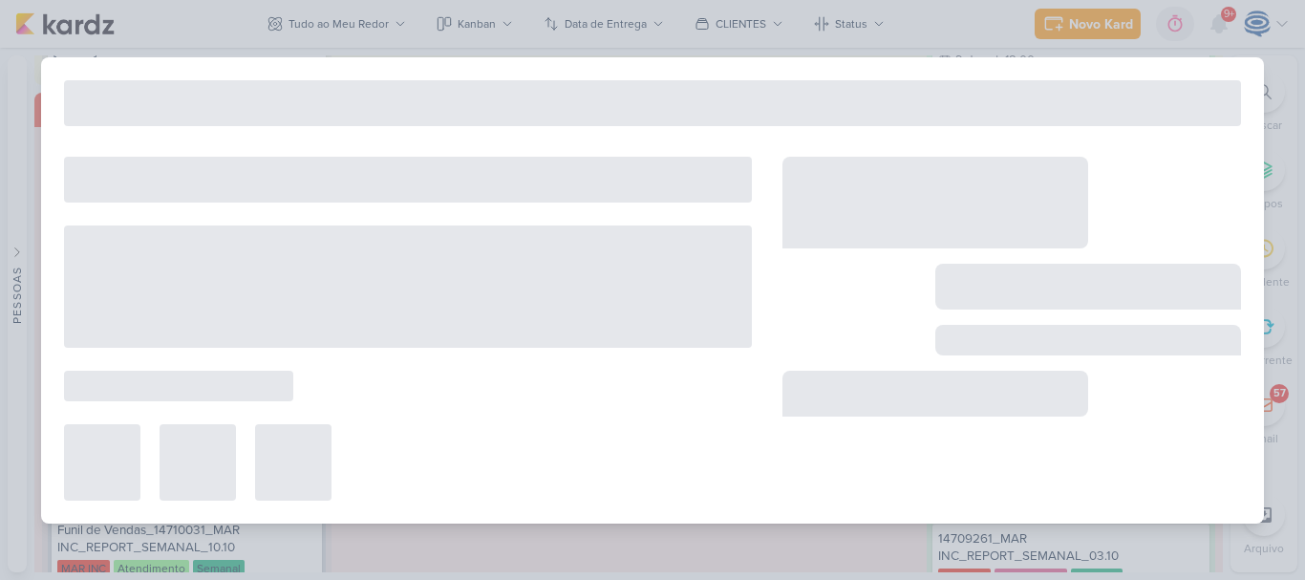
type input "MAR INC SIBLIME JARDINS AUMENTAR INVESTIMENTO CAMPANHA"
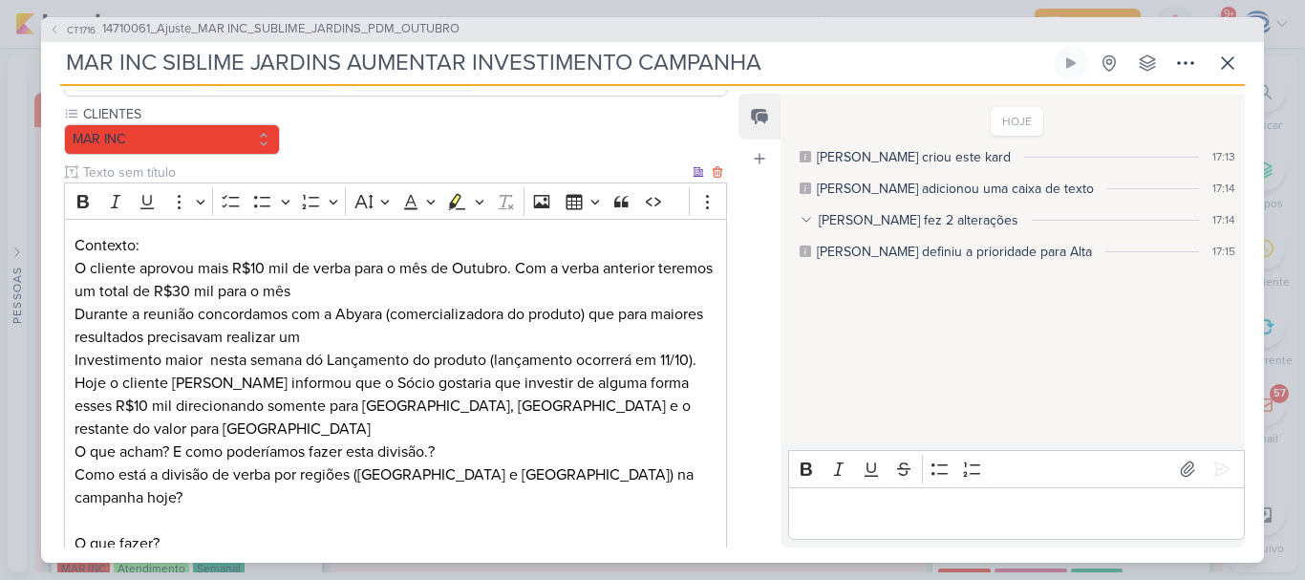
scroll to position [165, 0]
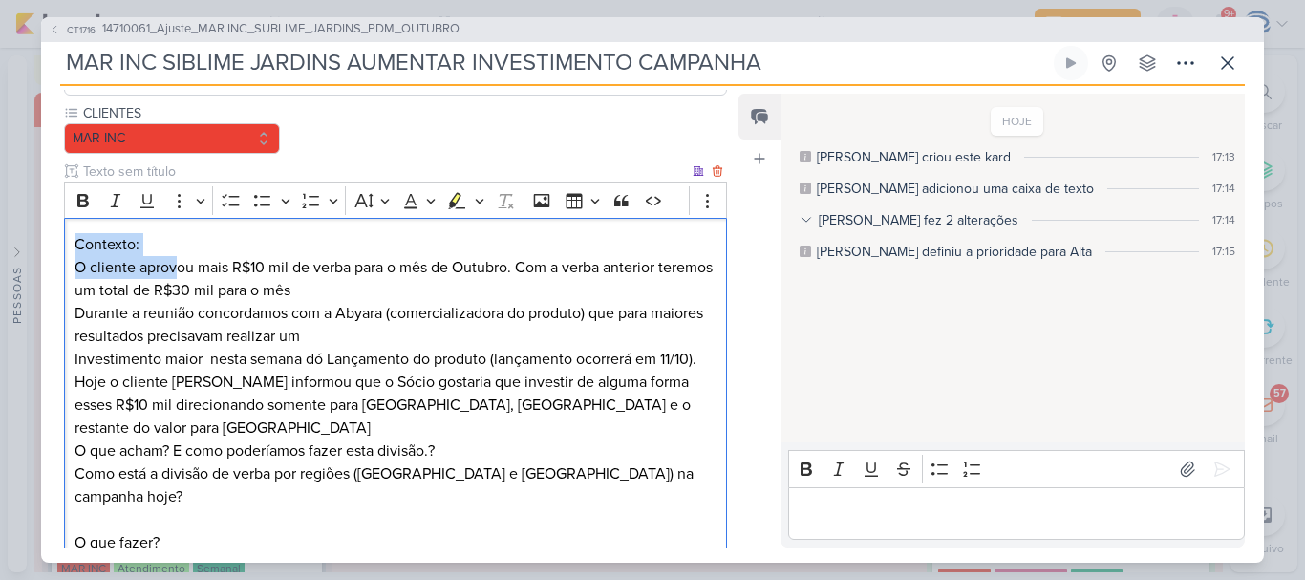
drag, startPoint x: 174, startPoint y: 258, endPoint x: 70, endPoint y: 237, distance: 106.2
click at [70, 237] on div "Contexto: O cliente aprovou mais R$10 mil de verba para o mês de Outubro. Com a…" at bounding box center [395, 496] width 663 height 557
drag, startPoint x: 70, startPoint y: 237, endPoint x: 155, endPoint y: 238, distance: 85.0
click at [155, 238] on div "Contexto: O cliente aprovou mais R$10 mil de verba para o mês de Outubro. Com a…" at bounding box center [395, 496] width 663 height 557
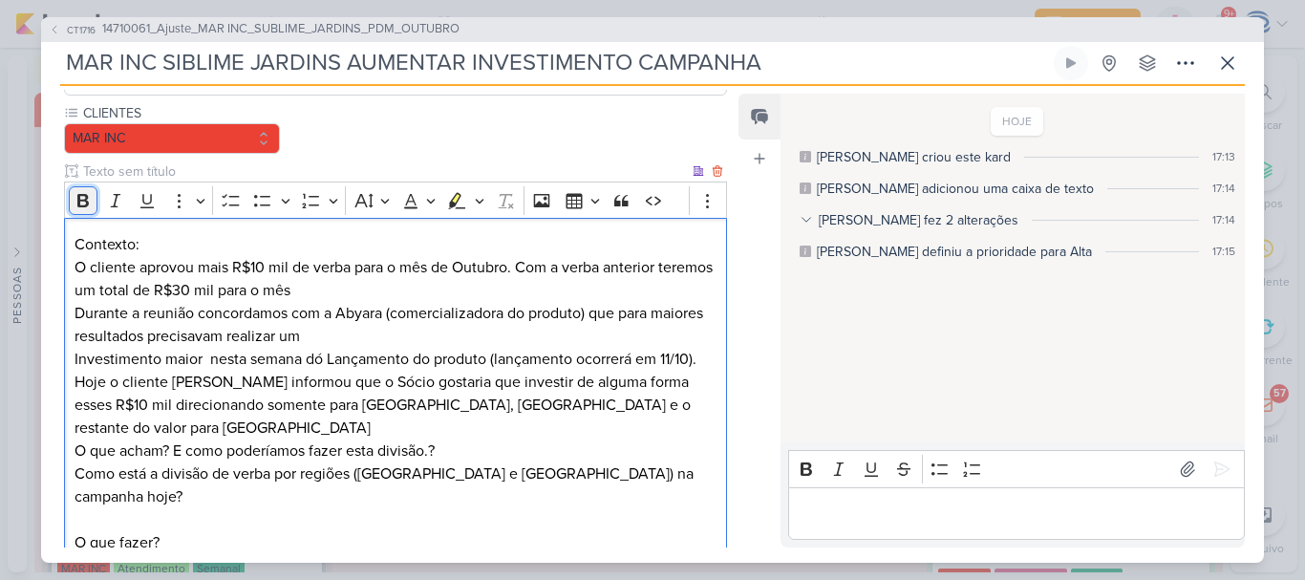
click at [85, 204] on icon "Editor toolbar" at bounding box center [83, 200] width 19 height 19
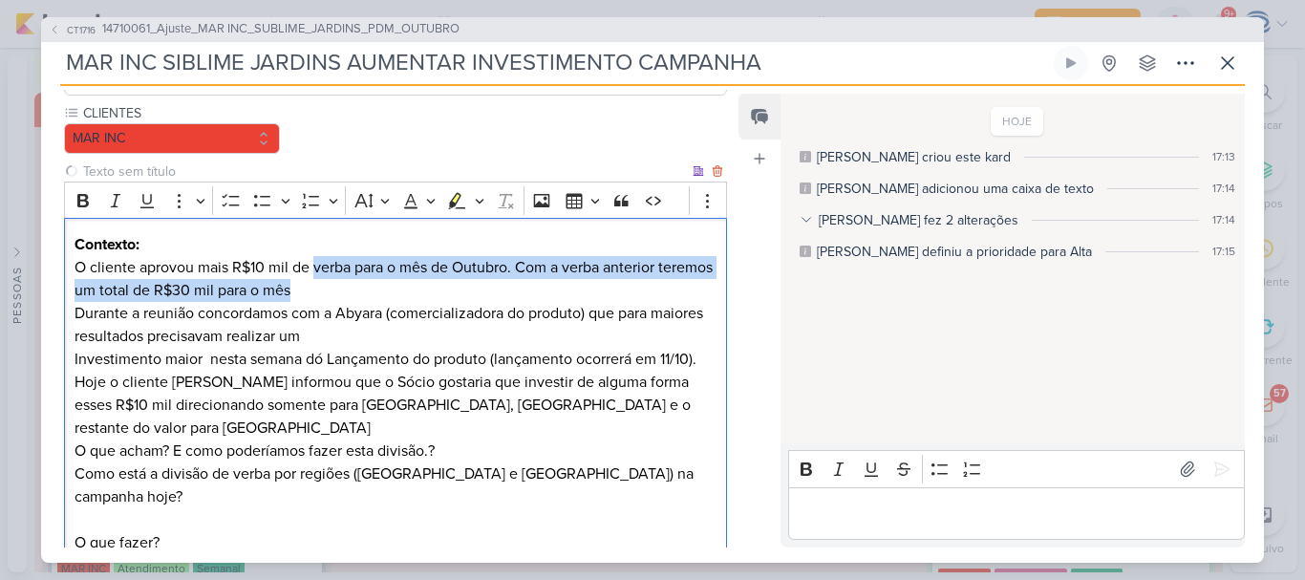
drag, startPoint x: 312, startPoint y: 277, endPoint x: 435, endPoint y: 294, distance: 123.4
click at [435, 294] on p "Contexto: O cliente aprovou mais R$10 mil de verba para o mês de Outubro. Com a…" at bounding box center [395, 302] width 642 height 138
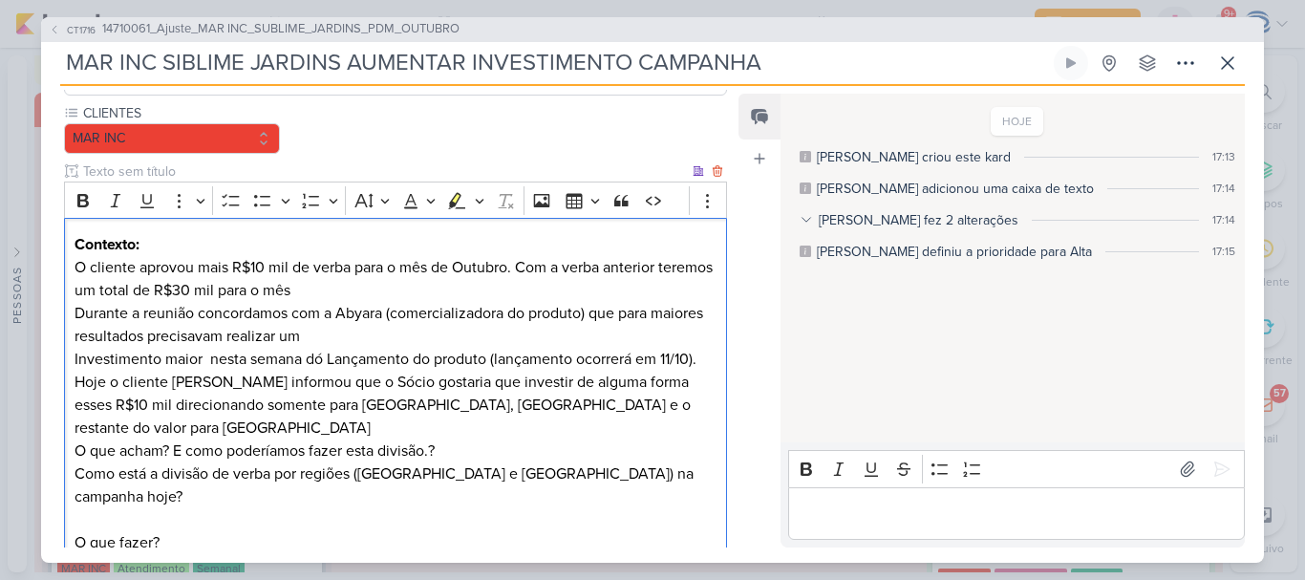
click at [72, 356] on div "Contexto: O cliente aprovou mais R$10 mil de verba para o mês de Outubro. Com a…" at bounding box center [395, 496] width 663 height 557
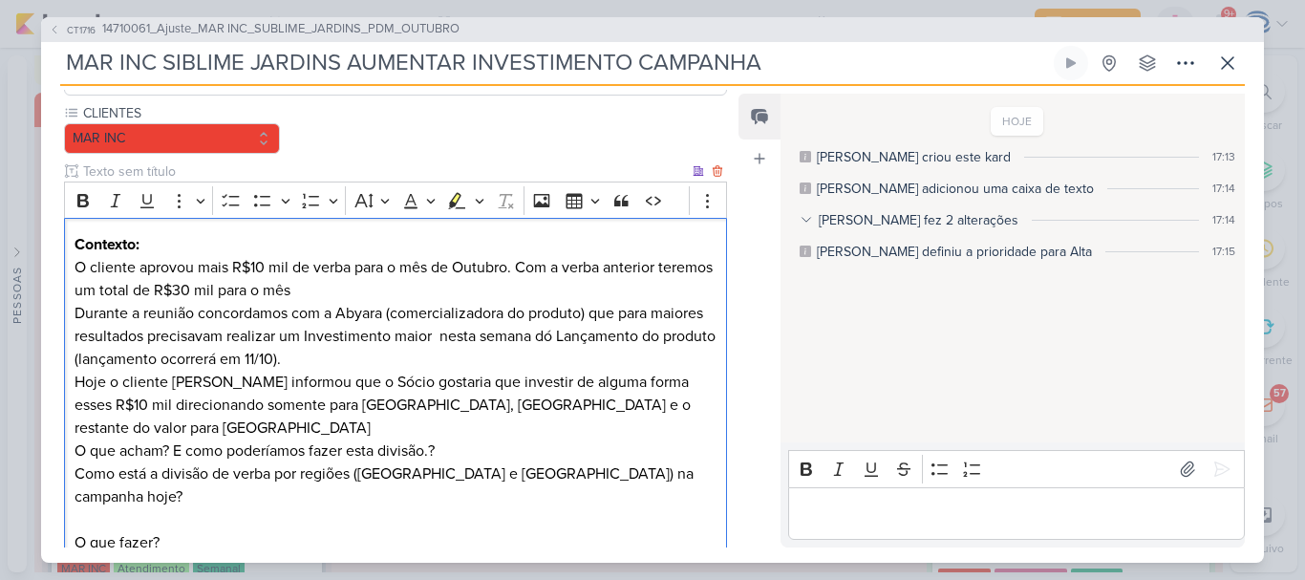
click at [504, 342] on p "Contexto: O cliente aprovou mais R$10 mil de verba para o mês de Outubro. Com a…" at bounding box center [395, 302] width 642 height 138
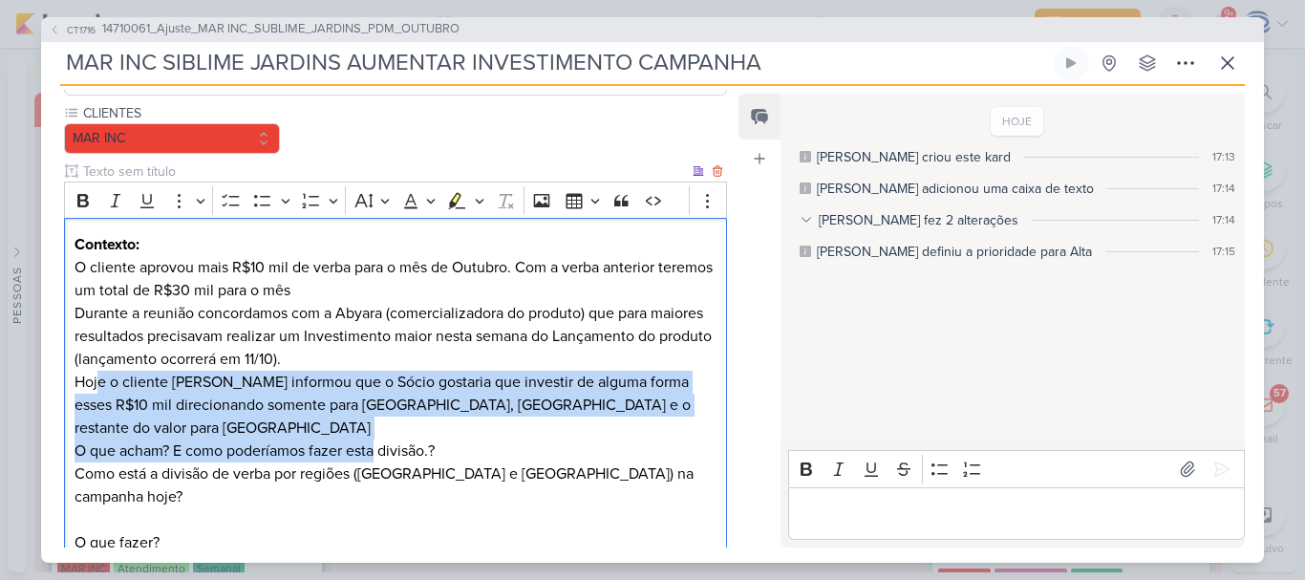
drag, startPoint x: 100, startPoint y: 379, endPoint x: 376, endPoint y: 427, distance: 280.1
click at [376, 427] on p "Hoje o cliente [PERSON_NAME] informou que o Sócio gostaria que investir de algu…" at bounding box center [395, 417] width 642 height 92
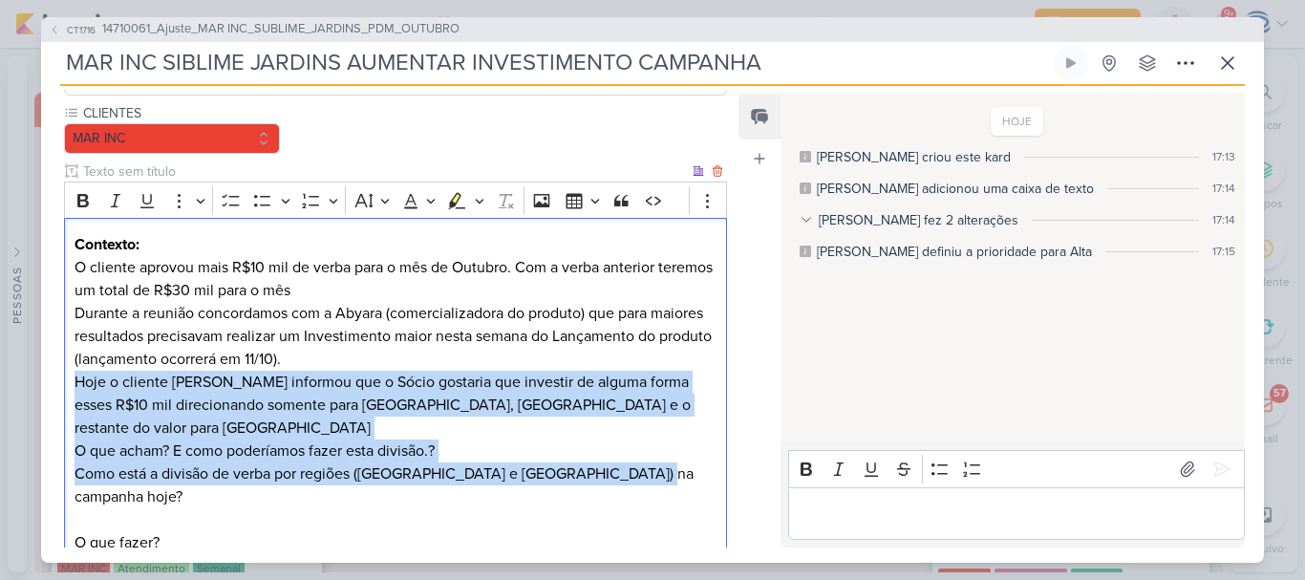
drag, startPoint x: 682, startPoint y: 452, endPoint x: 70, endPoint y: 381, distance: 616.2
click at [70, 381] on div "Contexto: O cliente aprovou mais R$10 mil de verba para o mês de Outubro. Com a…" at bounding box center [395, 496] width 663 height 557
click at [536, 462] on p "Como está a divisão de verba por regiões ([GEOGRAPHIC_DATA] e [GEOGRAPHIC_DATA]…" at bounding box center [395, 485] width 642 height 46
drag, startPoint x: 647, startPoint y: 450, endPoint x: 70, endPoint y: 387, distance: 581.2
click at [70, 387] on div "Contexto: O cliente aprovou mais R$10 mil de verba para o mês de Outubro. Com a…" at bounding box center [395, 496] width 663 height 557
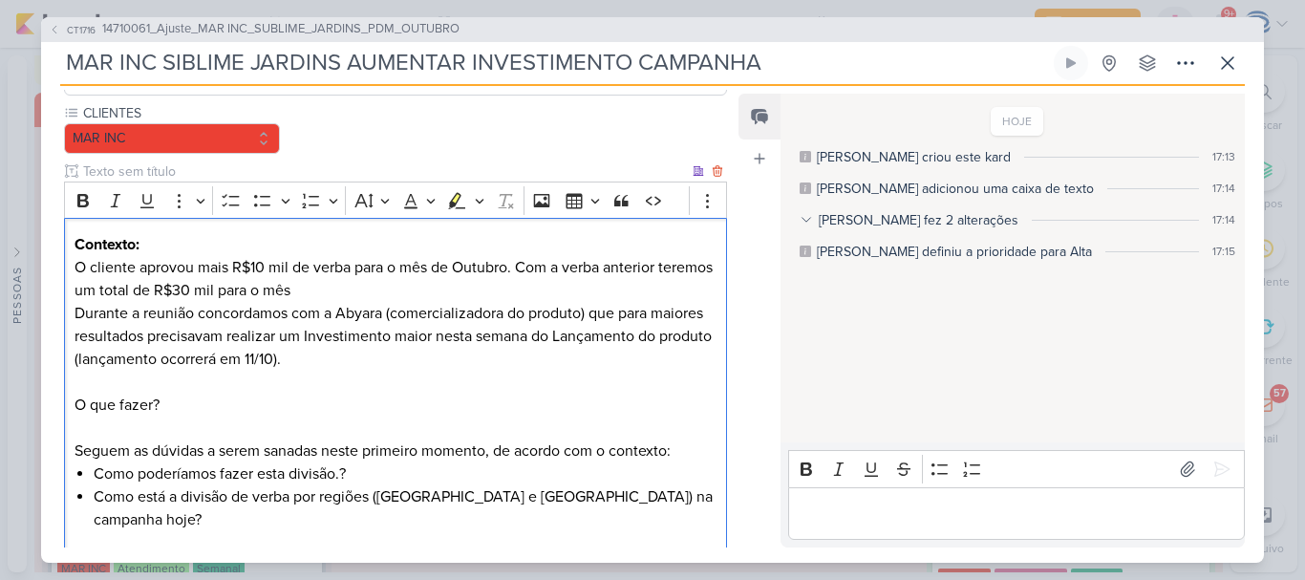
drag, startPoint x: 175, startPoint y: 409, endPoint x: 70, endPoint y: 394, distance: 106.0
click at [70, 394] on div "Contexto: O cliente aprovou mais R$10 mil de verba para o mês de Outubro. Com a…" at bounding box center [395, 427] width 663 height 419
click at [82, 208] on icon "Editor toolbar" at bounding box center [83, 200] width 19 height 19
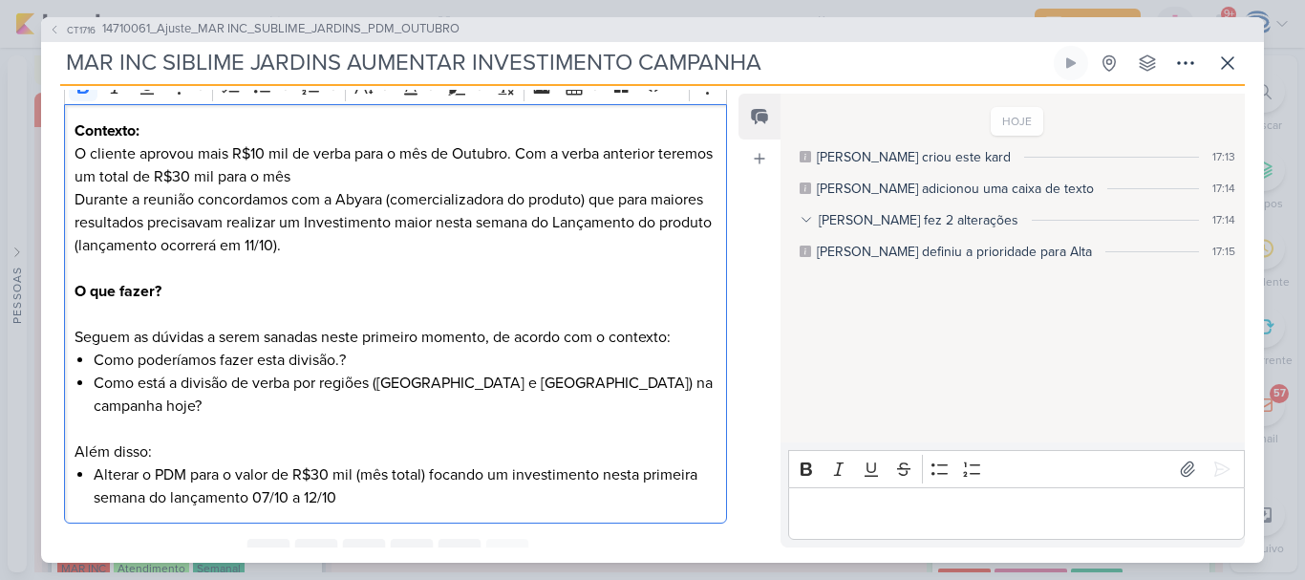
scroll to position [330, 0]
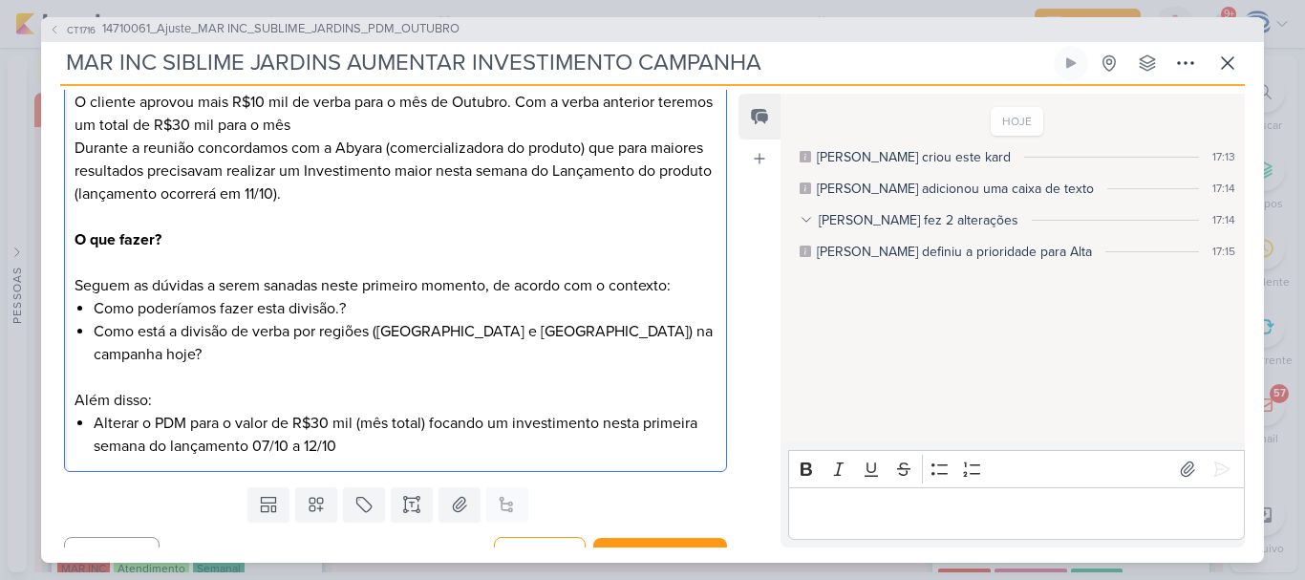
drag, startPoint x: 214, startPoint y: 368, endPoint x: 72, endPoint y: 288, distance: 162.9
click at [72, 288] on div "Contexto: O cliente aprovou mais R$10 mil de verba para o mês de Outubro. Com a…" at bounding box center [395, 262] width 663 height 419
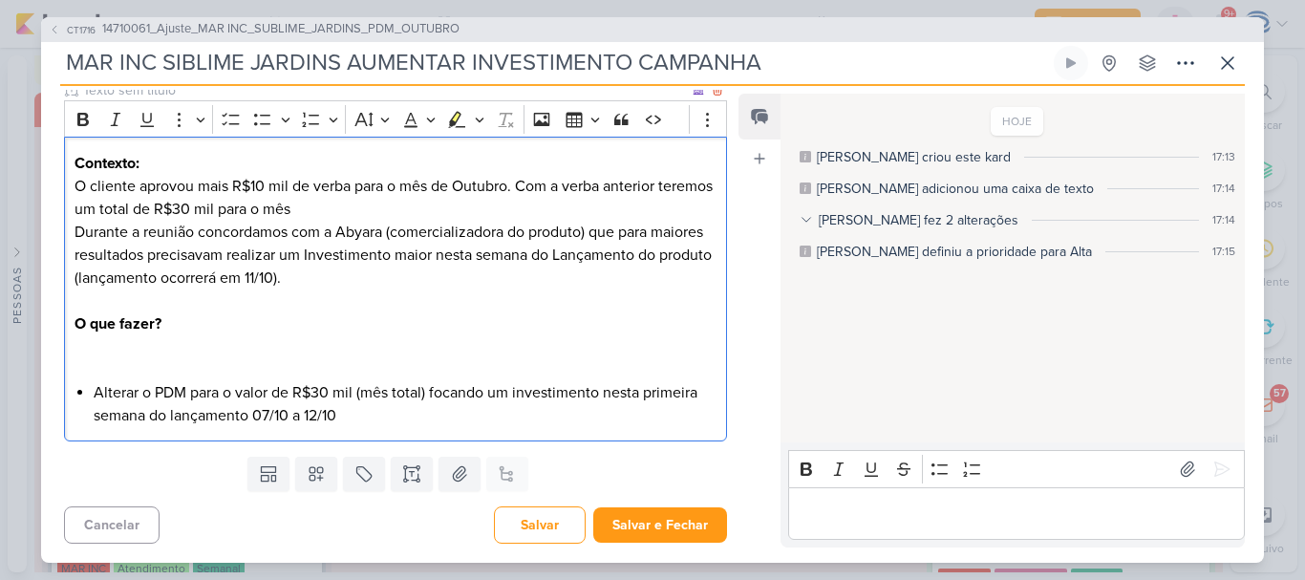
scroll to position [223, 0]
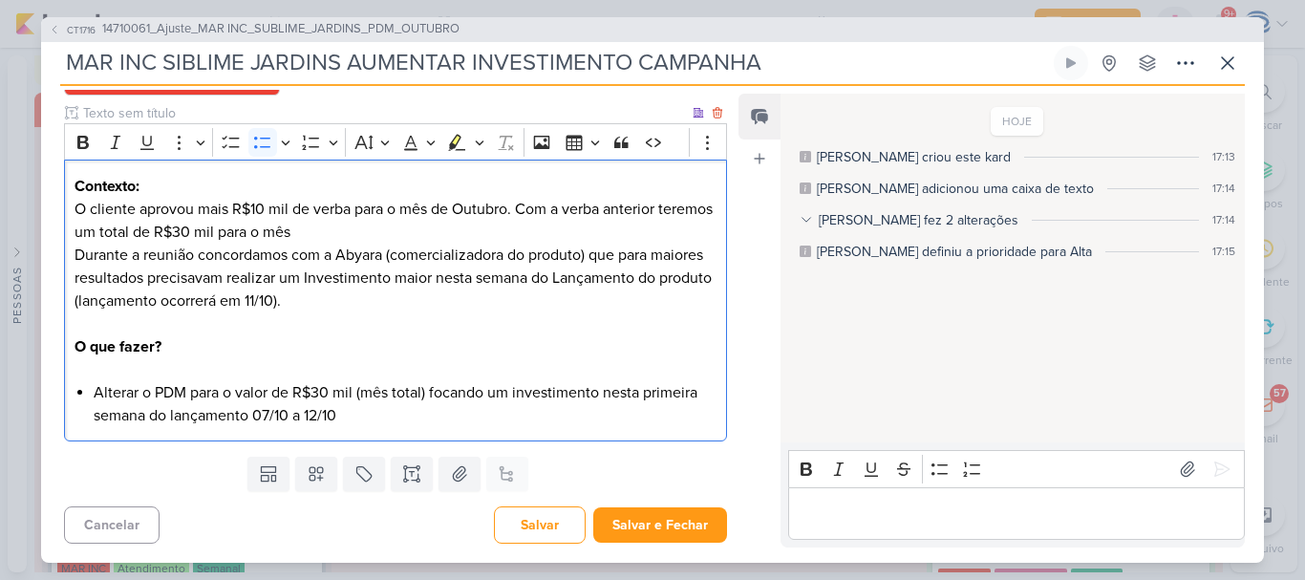
click at [98, 394] on li "Alterar o PDM para o valor de R$30 mil (mês total) focando um investimento nest…" at bounding box center [405, 404] width 623 height 46
drag, startPoint x: 96, startPoint y: 394, endPoint x: 484, endPoint y: 400, distance: 387.8
click at [484, 400] on li "Alterar o PDM para o valor de R$30 mil (mês total) focando um investimento nest…" at bounding box center [405, 404] width 623 height 46
click at [363, 425] on li "Aumentar o investimento para darmos um gás nesta primeira semana do lançamento …" at bounding box center [405, 404] width 623 height 46
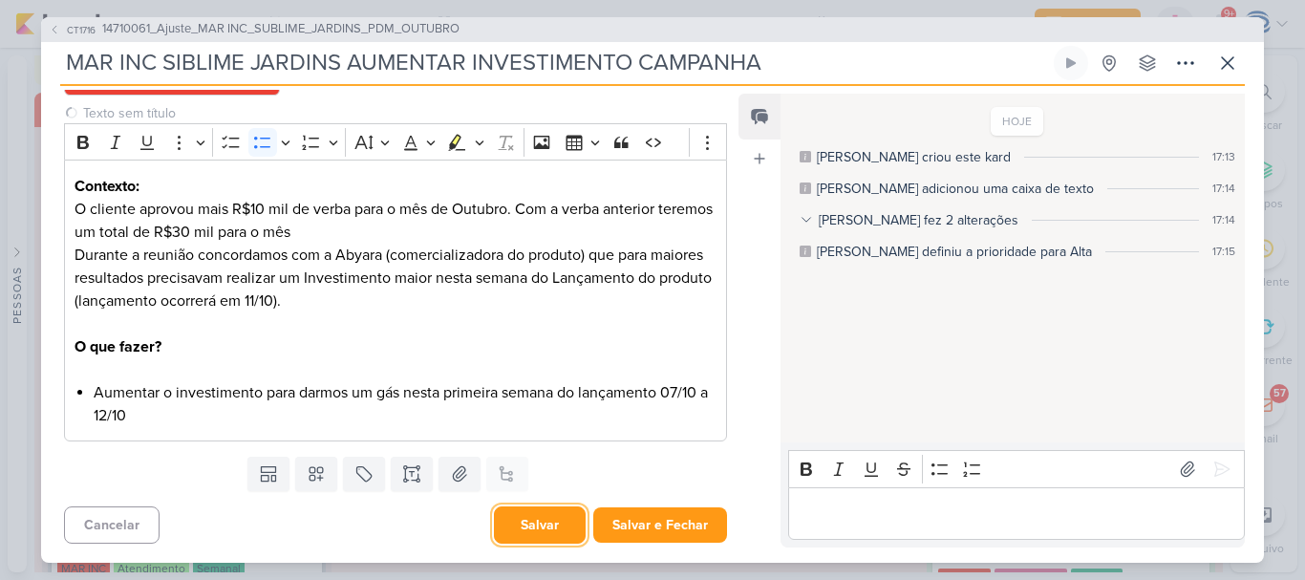
click at [511, 525] on button "Salvar" at bounding box center [540, 524] width 92 height 37
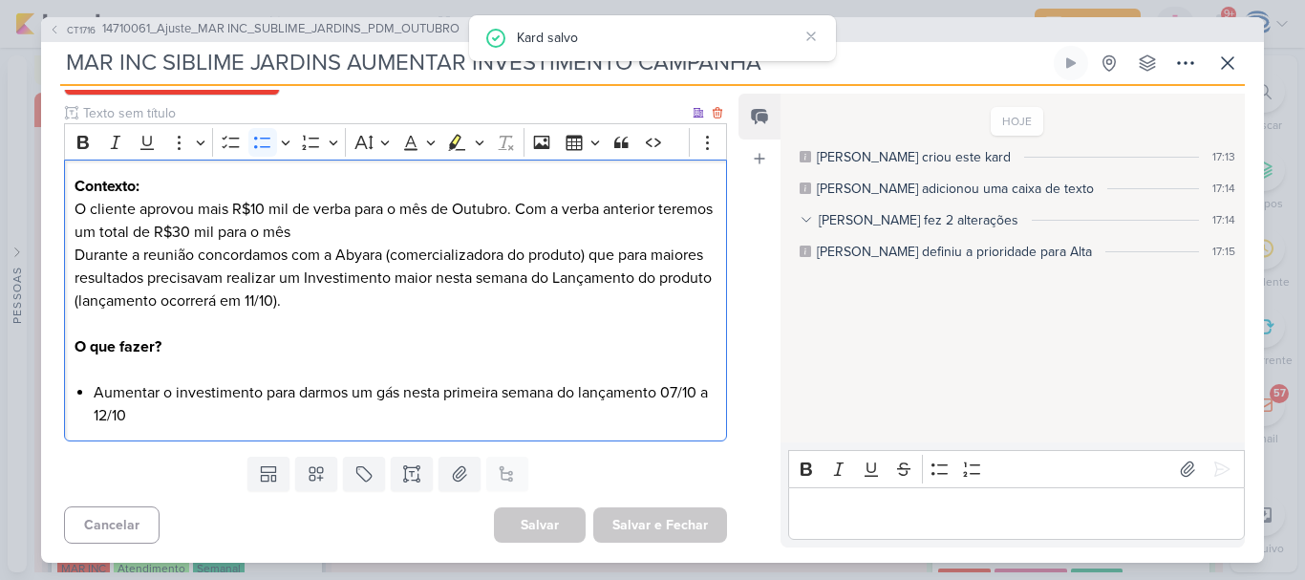
click at [435, 425] on li "Aumentar o investimento para darmos um gás nesta primeira semana do lançamento …" at bounding box center [405, 404] width 623 height 46
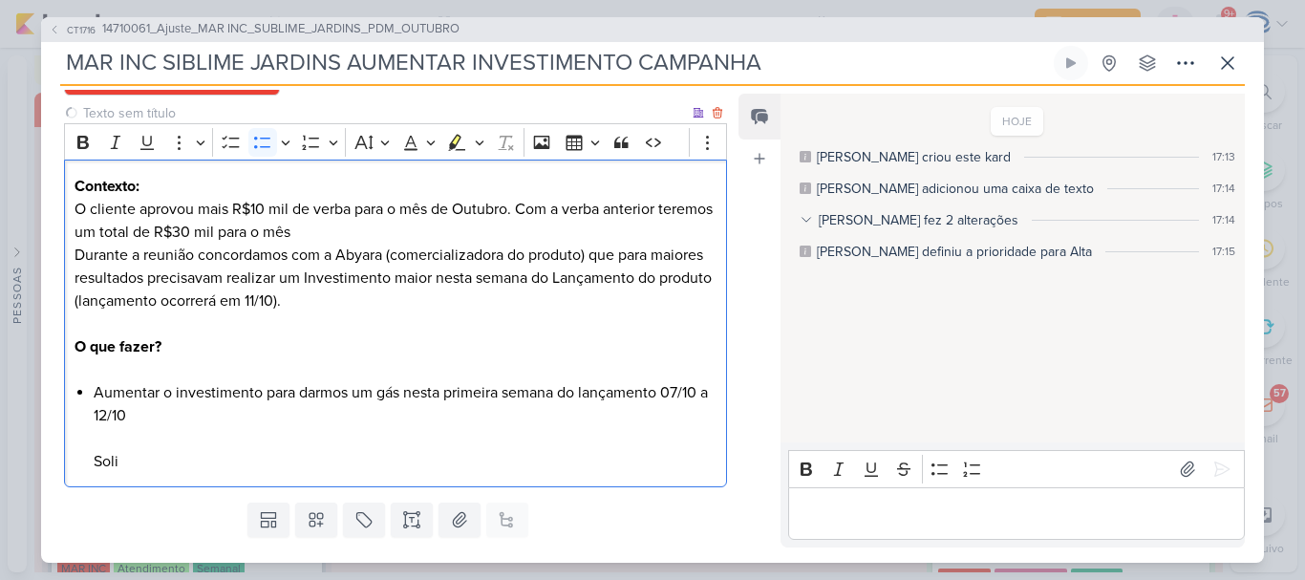
click at [435, 425] on li "Aumentar o investimento para darmos um gás nesta primeira semana do lançamento …" at bounding box center [405, 427] width 623 height 92
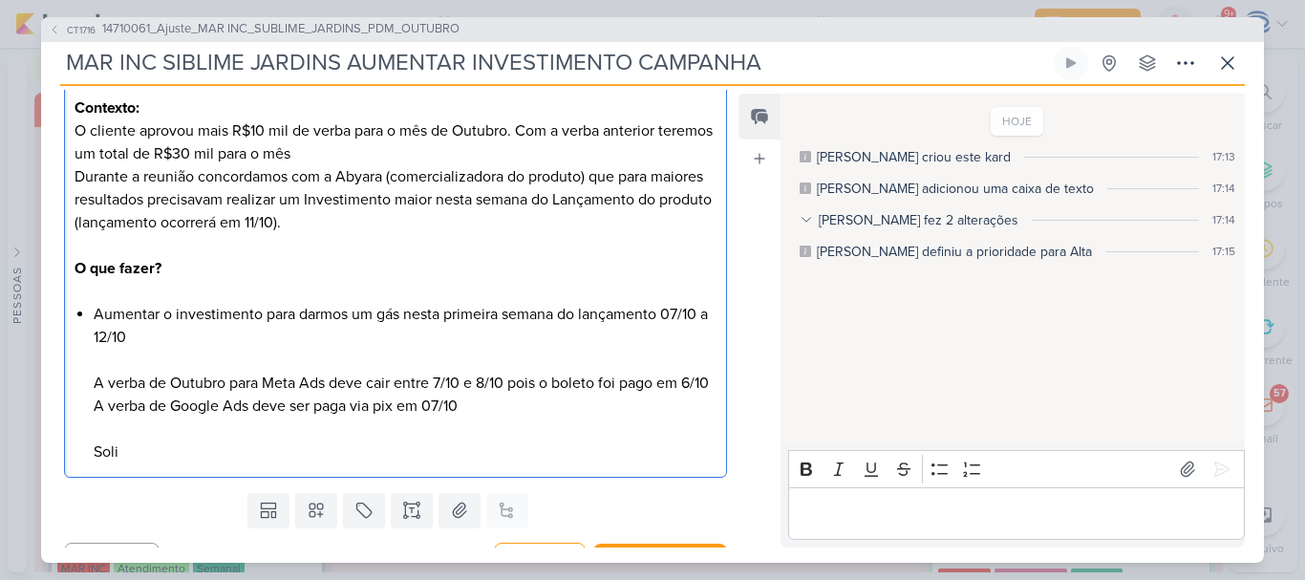
scroll to position [361, 0]
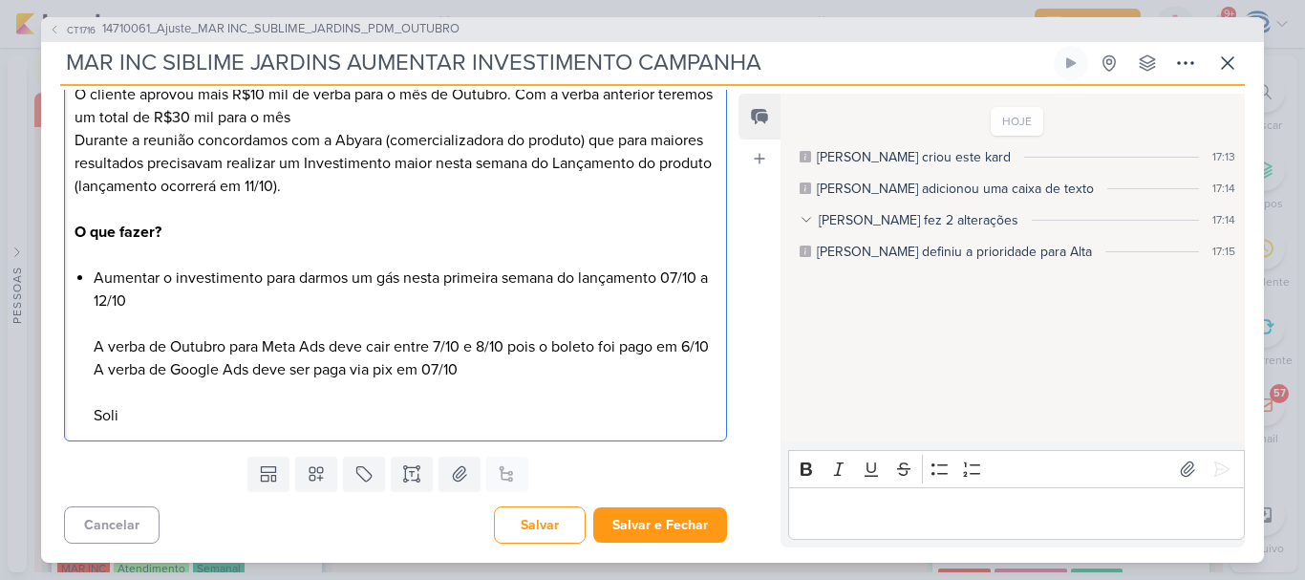
click at [187, 419] on li "Aumentar o investimento para darmos um gás nesta primeira semana do lançamento …" at bounding box center [405, 346] width 623 height 160
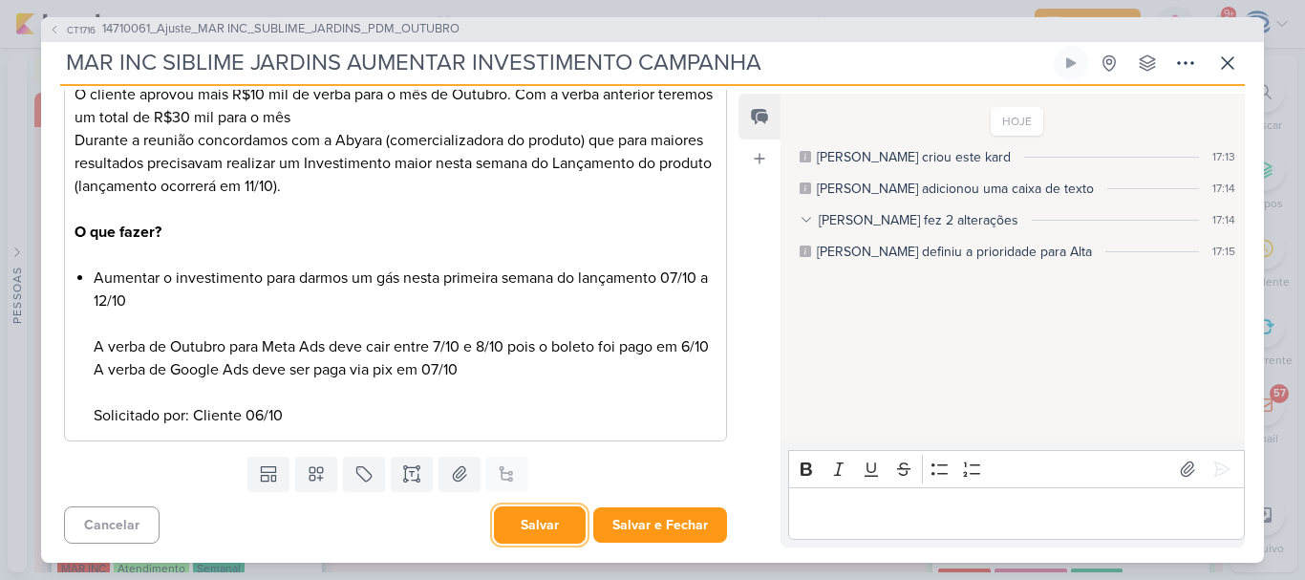
click at [531, 527] on button "Salvar" at bounding box center [540, 524] width 92 height 37
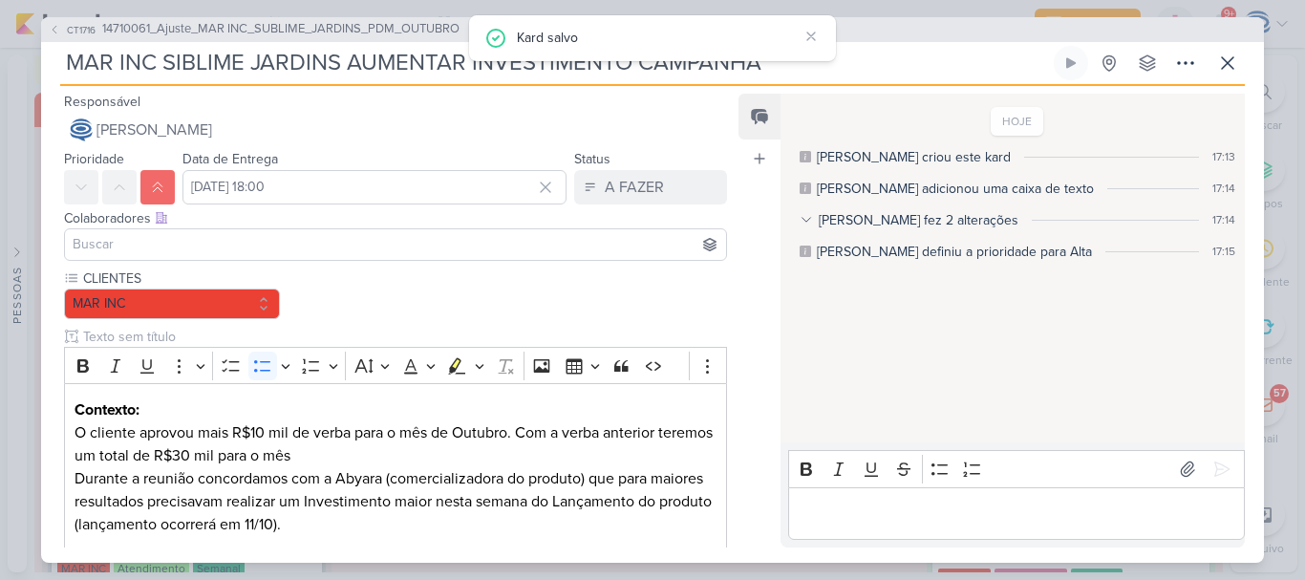
click at [130, 139] on div "CT1716 14710061_Ajuste_MAR INC_SUBLIME_JARDINS_PDM_OUTUBRO MAR INC SIBLIME JARD…" at bounding box center [652, 289] width 1222 height 545
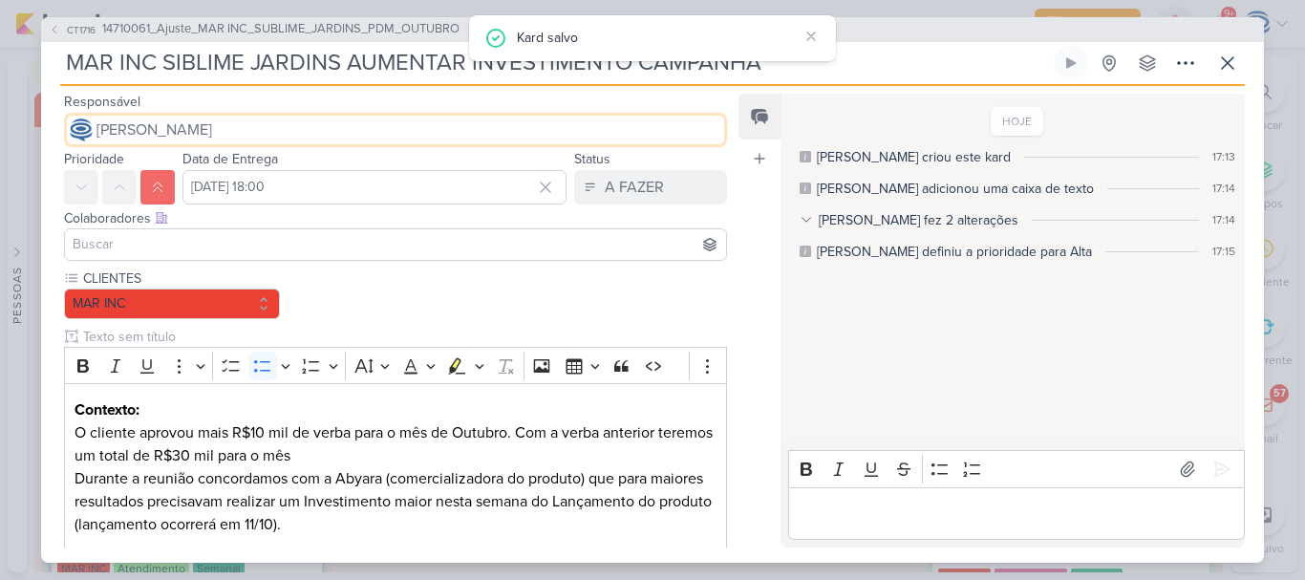
click at [130, 139] on span "[PERSON_NAME]" at bounding box center [154, 129] width 116 height 23
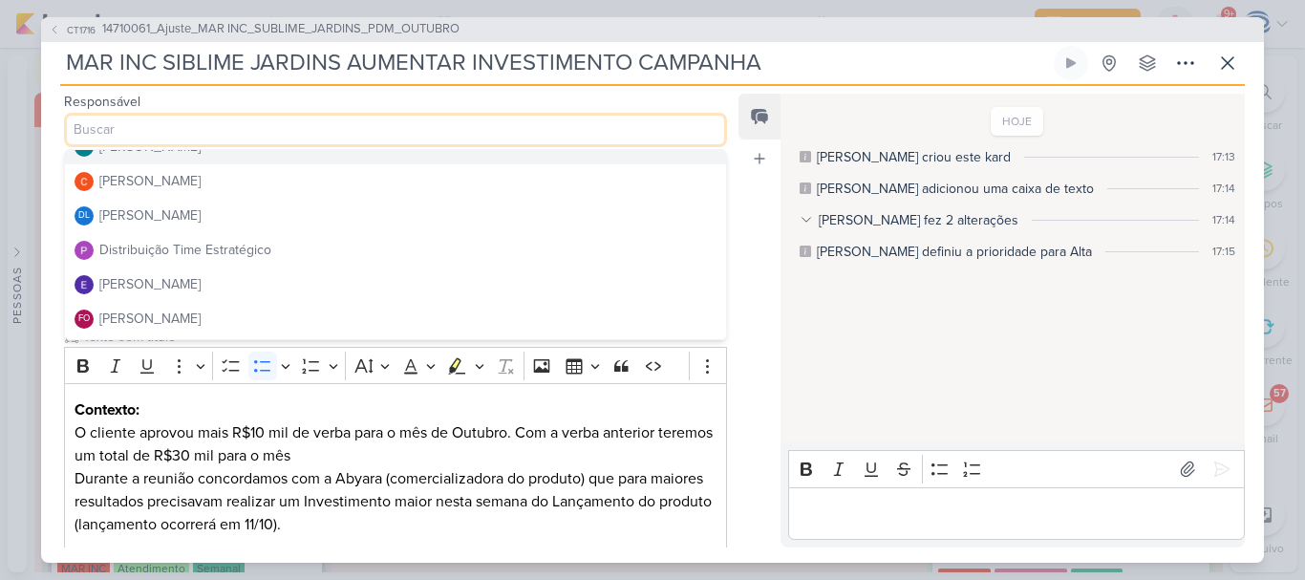
scroll to position [90, 0]
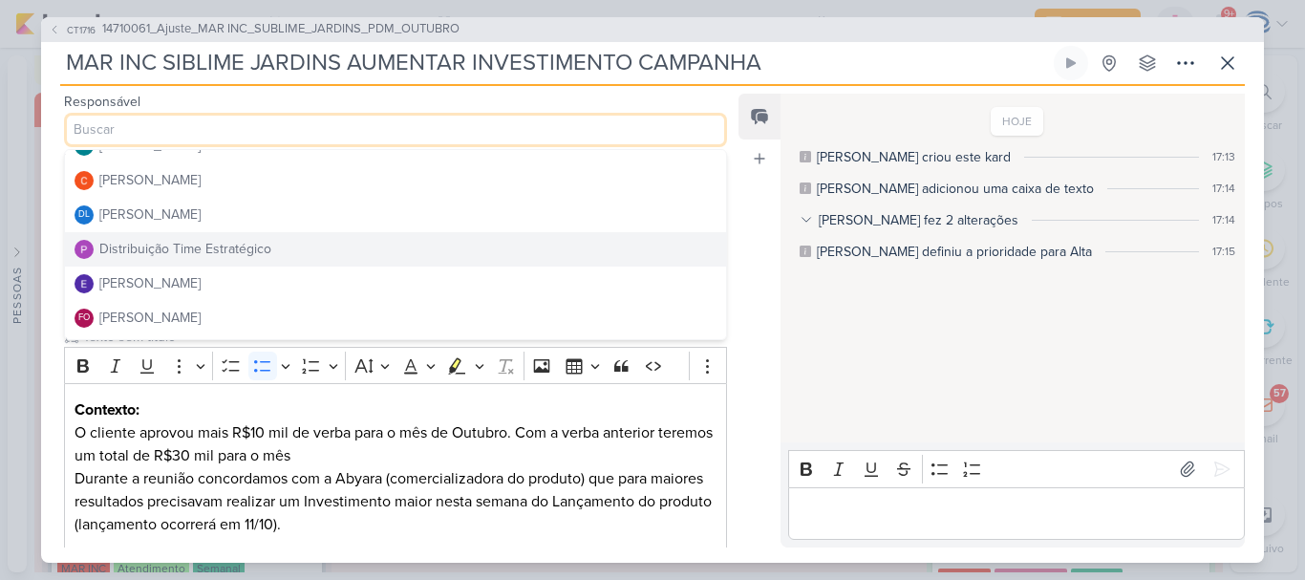
click at [177, 254] on div "Distribuição Time Estratégico" at bounding box center [185, 249] width 172 height 20
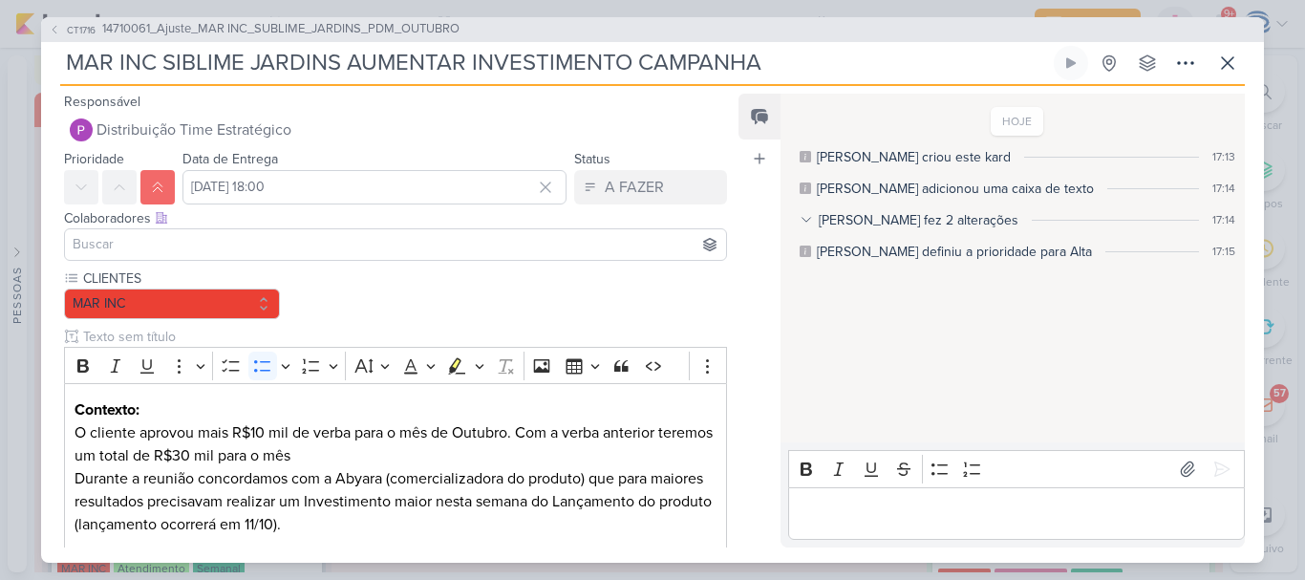
drag, startPoint x: 831, startPoint y: 60, endPoint x: 3, endPoint y: 53, distance: 828.0
click at [3, 53] on div "CT1716 14710061_Ajuste_MAR INC_SUBLIME_JARDINS_PDM_OUTUBRO MAR INC SIBLIME JARD…" at bounding box center [652, 290] width 1305 height 580
click at [66, 70] on input "MAR INC SIBLIME JARDINS AUMENTAR INVESTIMENTO CAMPANHA" at bounding box center [554, 63] width 989 height 34
paste input "14710062"
click at [277, 64] on input "14710062_MAR INC SIBLIME JARDINS AUMENTAR INVESTIMENTO CAMPANHA" at bounding box center [554, 63] width 989 height 34
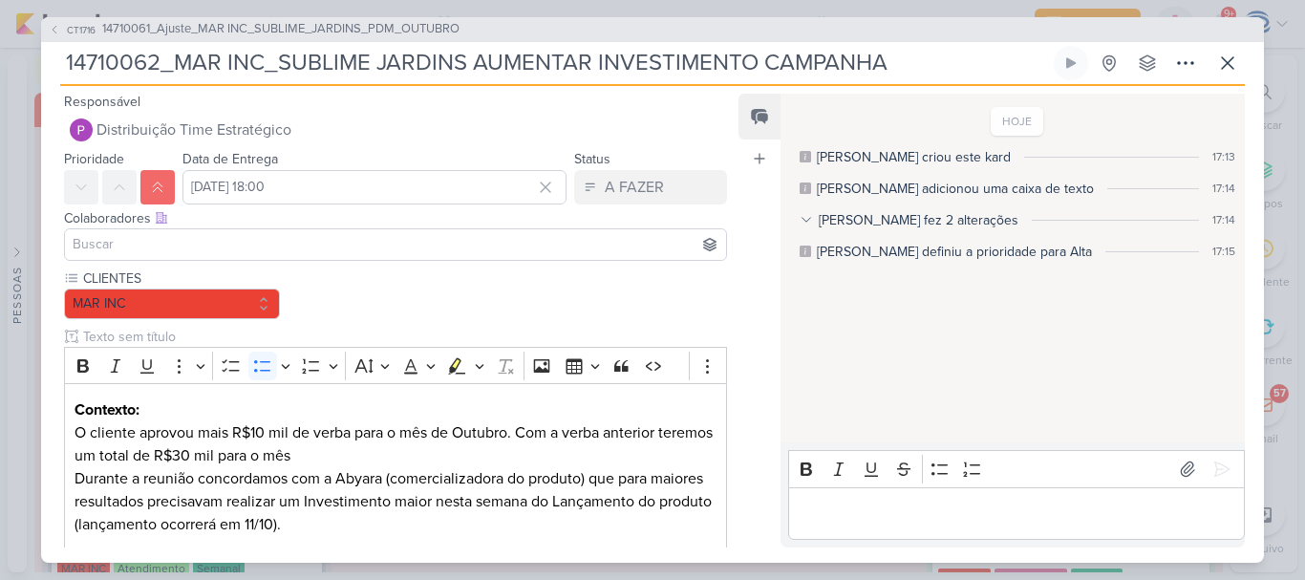
click at [379, 62] on input "14710062_MAR INC_SUBLIME JARDINS AUMENTAR INVESTIMENTO CAMPANHA" at bounding box center [554, 63] width 989 height 34
click at [480, 64] on input "14710062_MAR INC_SUBLIME_JARDINS AUMENTAR INVESTIMENTO CAMPANHA" at bounding box center [554, 63] width 989 height 34
click at [611, 63] on input "14710062_MAR INC_SUBLIME_JARDINS_AUMENTAR INVESTIMENTO CAMPANHA" at bounding box center [554, 63] width 989 height 34
click at [781, 63] on input "14710062_MAR INC_SUBLIME_JARDINS_AUMENTAR_INVESTIMENTO CAMPANHA" at bounding box center [554, 63] width 989 height 34
click at [235, 235] on input at bounding box center [395, 244] width 653 height 23
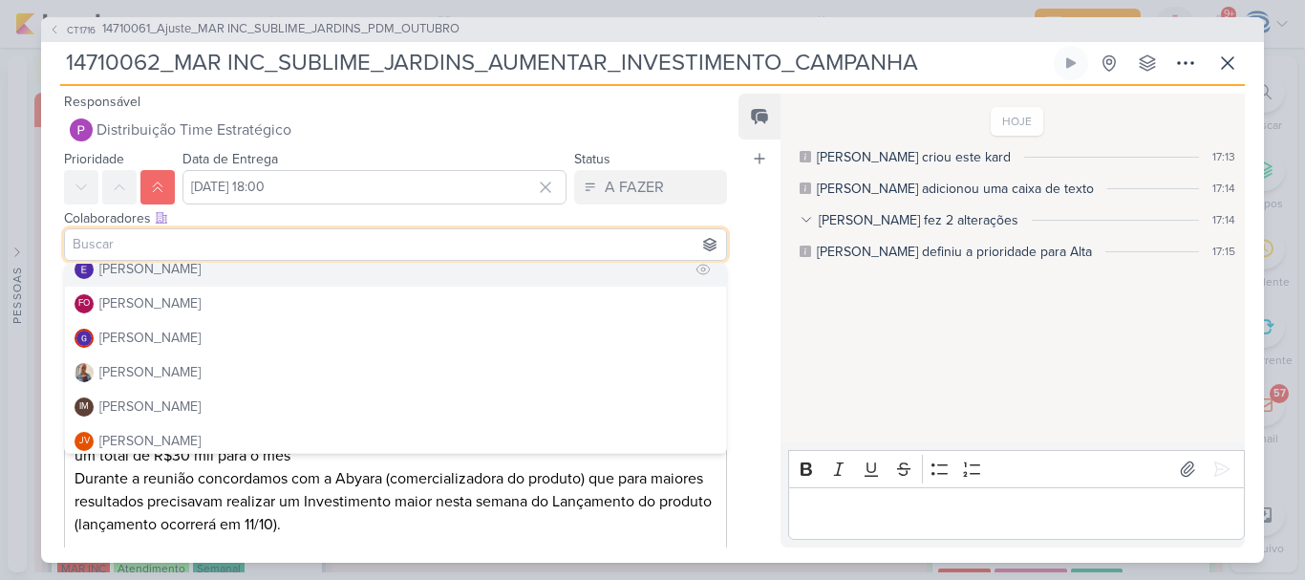
scroll to position [219, 0]
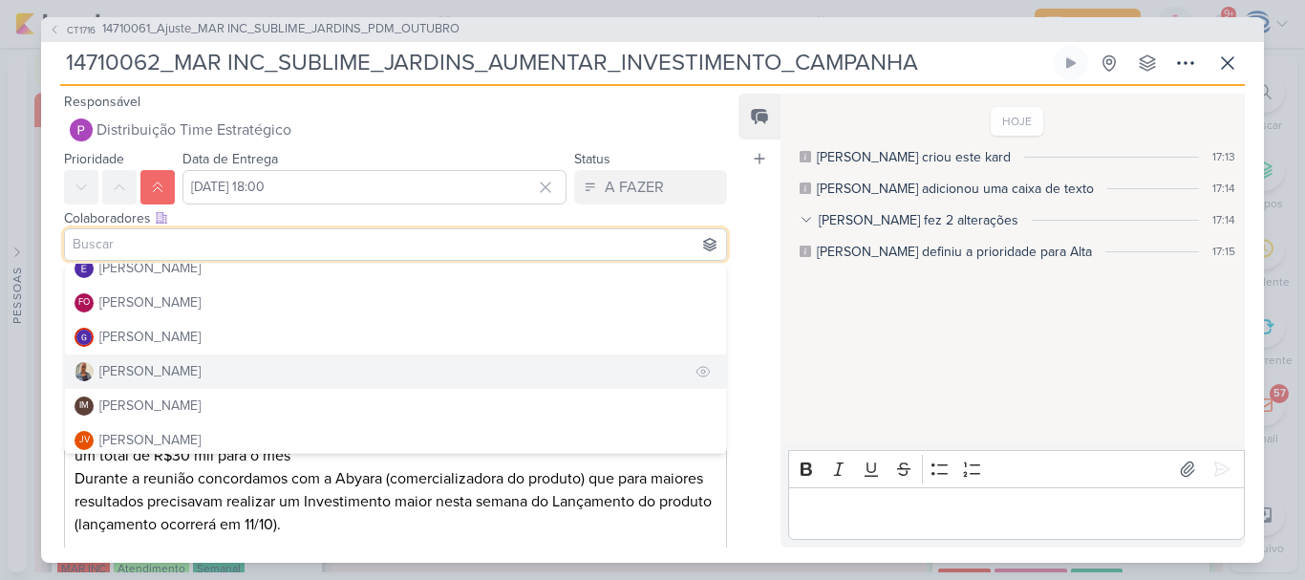
click at [192, 379] on button "[PERSON_NAME]" at bounding box center [395, 371] width 661 height 34
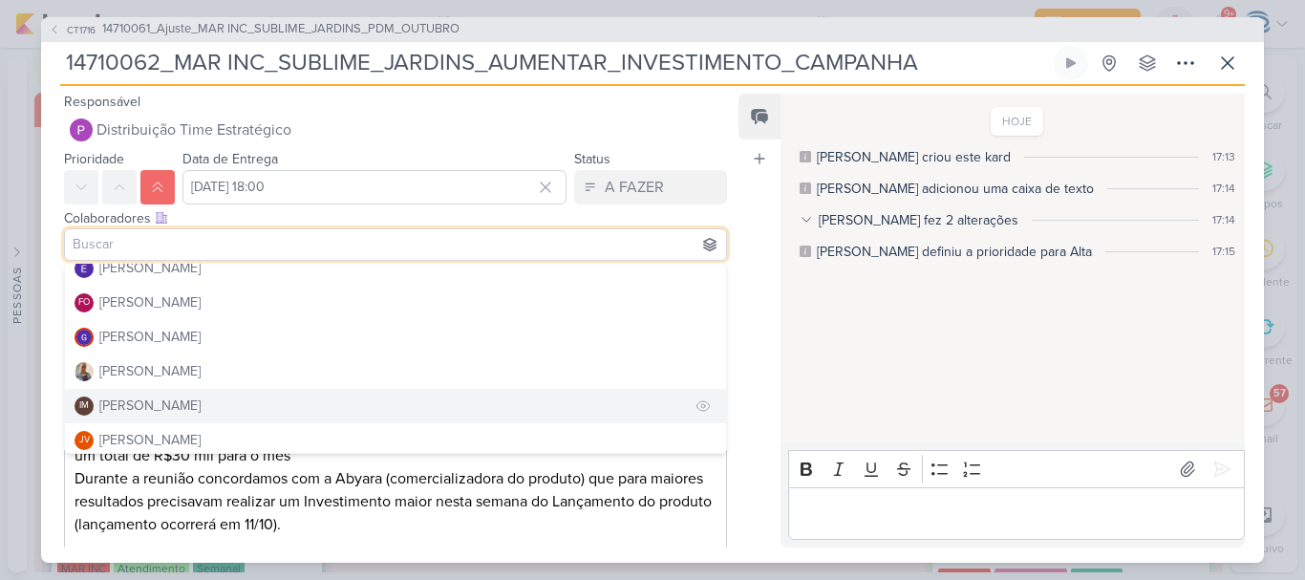
click at [193, 405] on div "[PERSON_NAME]" at bounding box center [149, 405] width 101 height 20
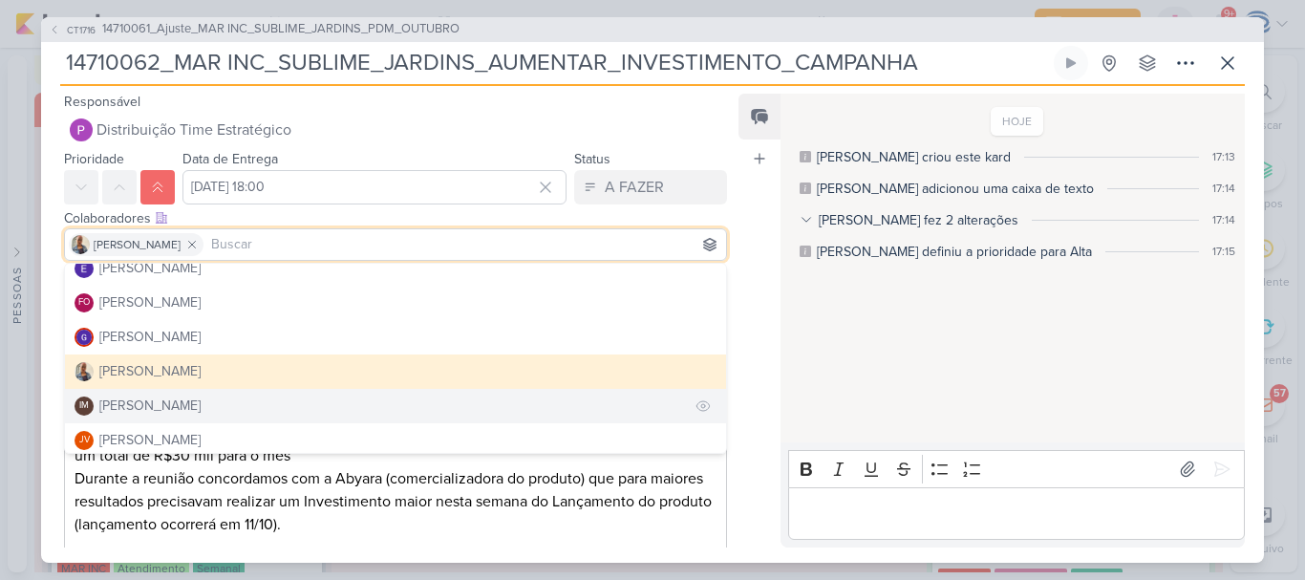
click at [167, 400] on div "[PERSON_NAME]" at bounding box center [149, 405] width 101 height 20
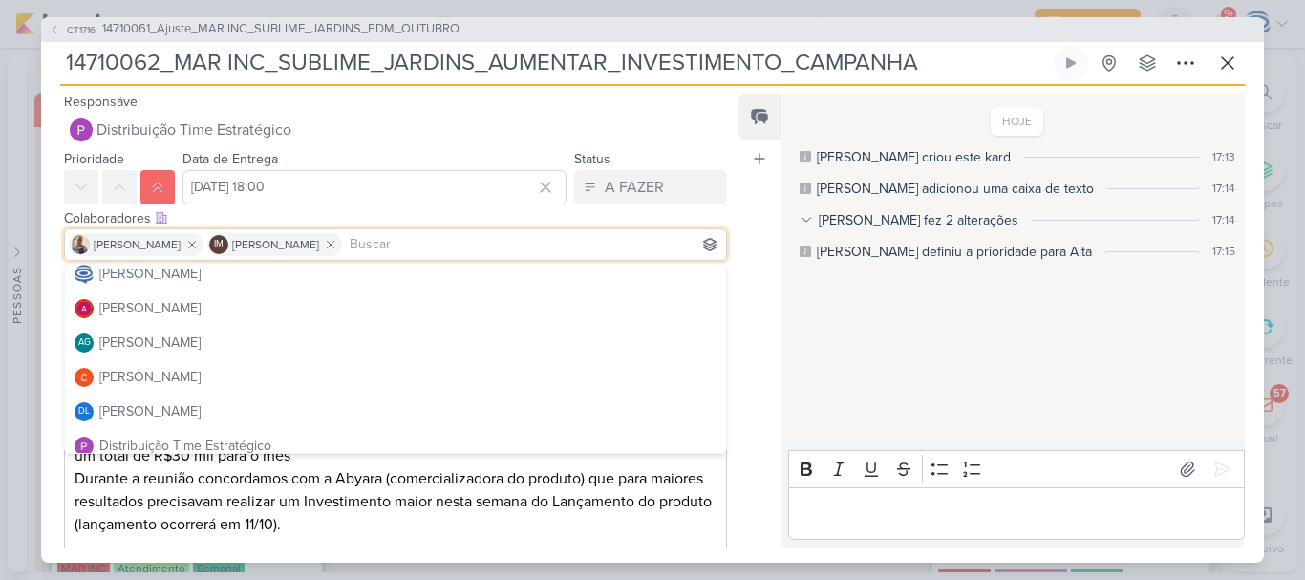
scroll to position [0, 0]
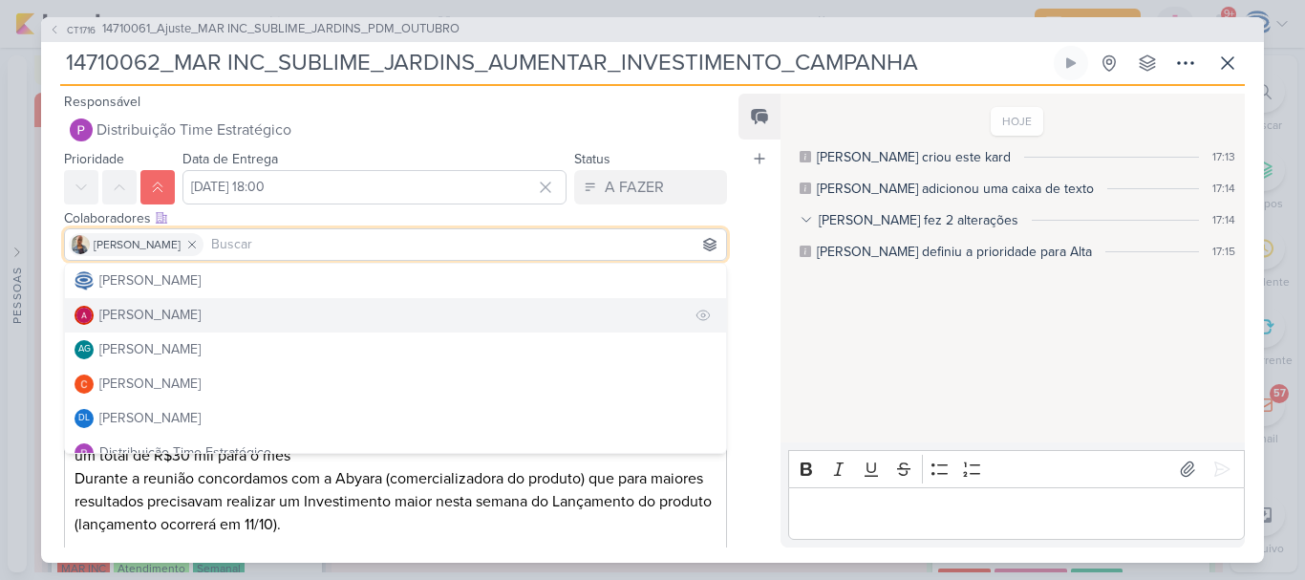
click at [186, 326] on button "[PERSON_NAME]" at bounding box center [395, 315] width 661 height 34
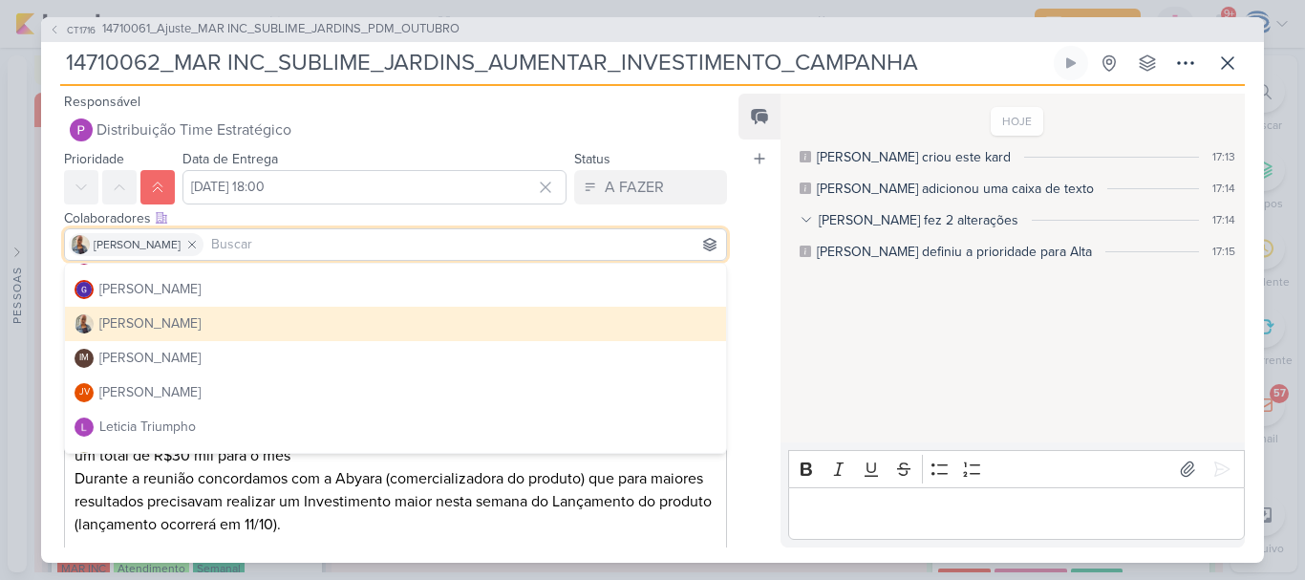
scroll to position [284, 0]
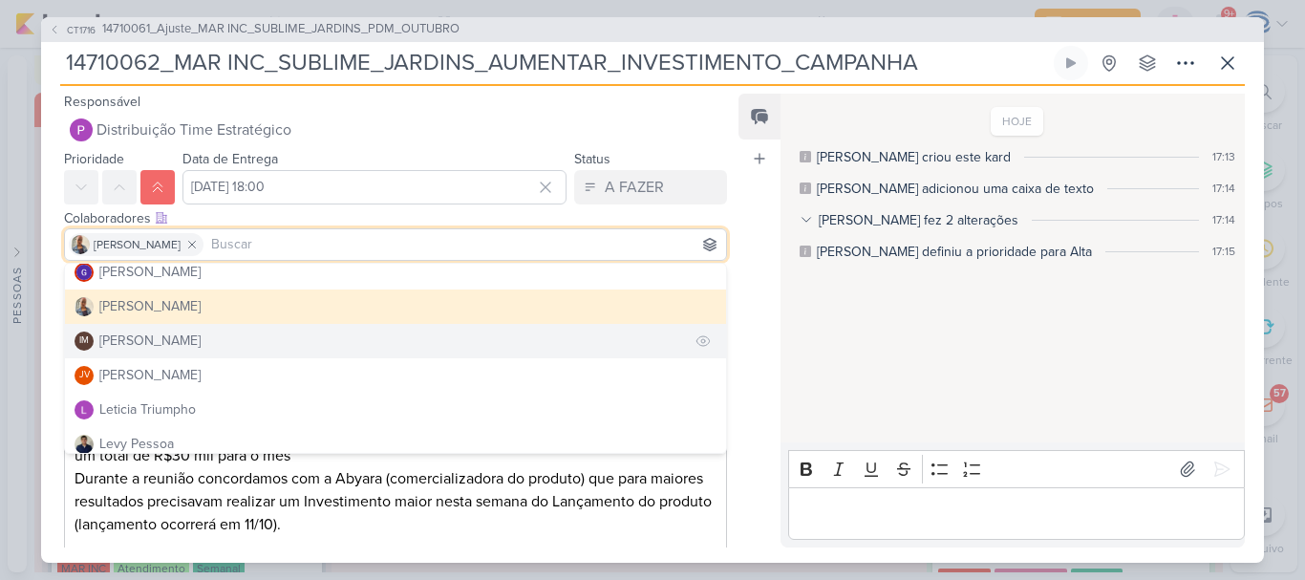
click at [194, 348] on div "[PERSON_NAME]" at bounding box center [149, 340] width 101 height 20
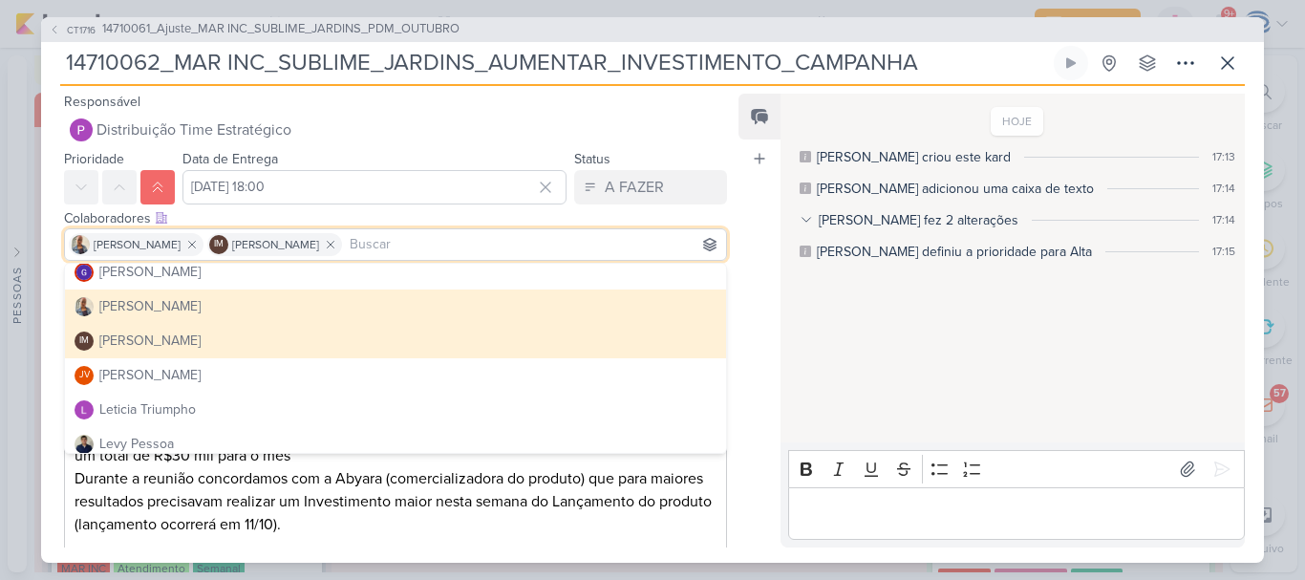
click at [194, 348] on div "[PERSON_NAME]" at bounding box center [149, 340] width 101 height 20
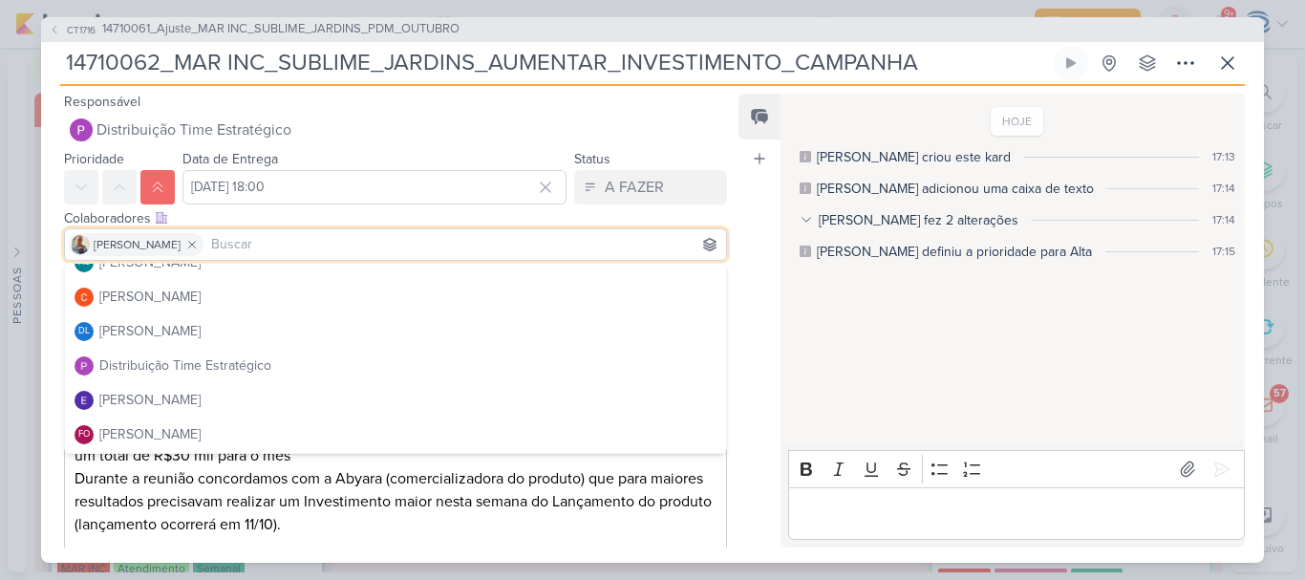
scroll to position [0, 0]
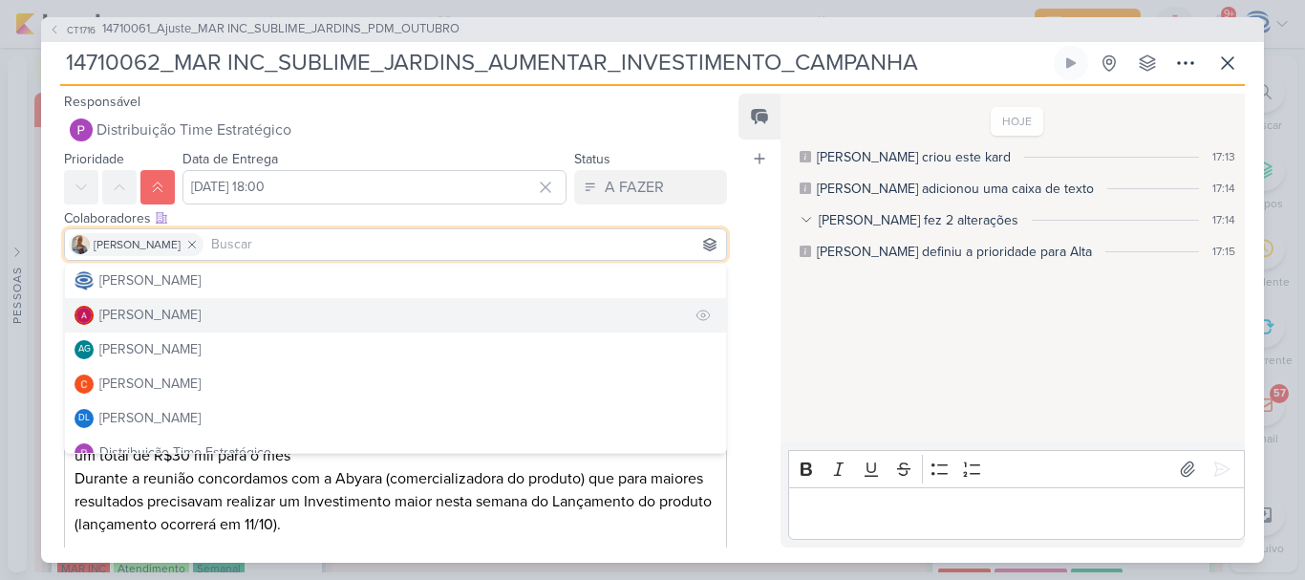
click at [193, 328] on button "[PERSON_NAME]" at bounding box center [395, 315] width 661 height 34
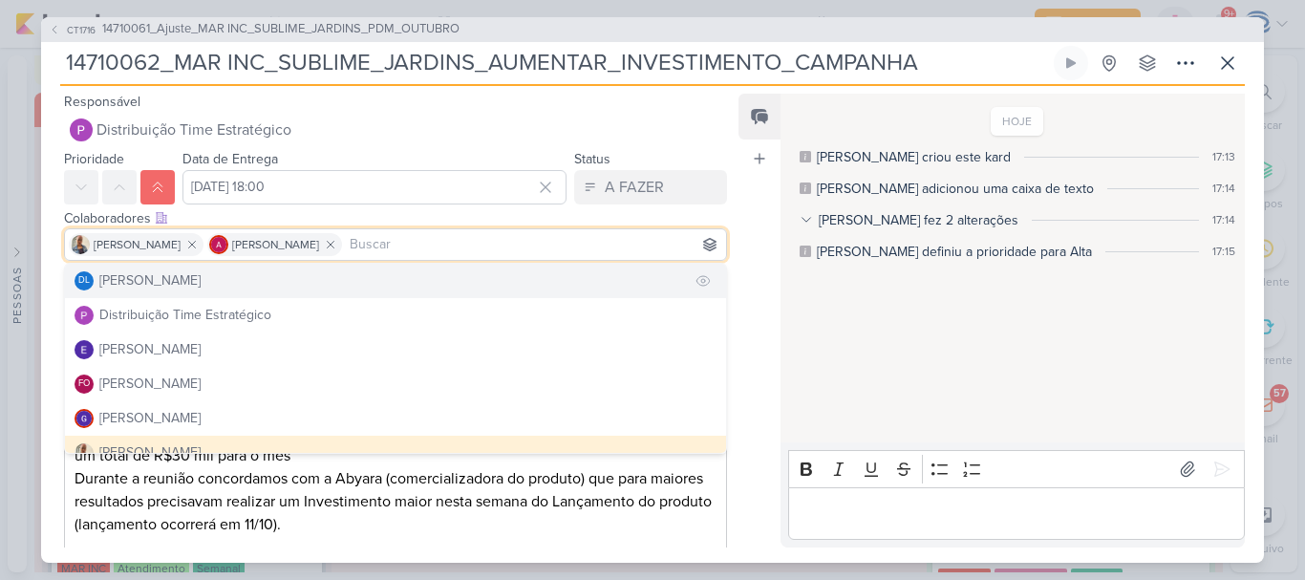
scroll to position [185, 0]
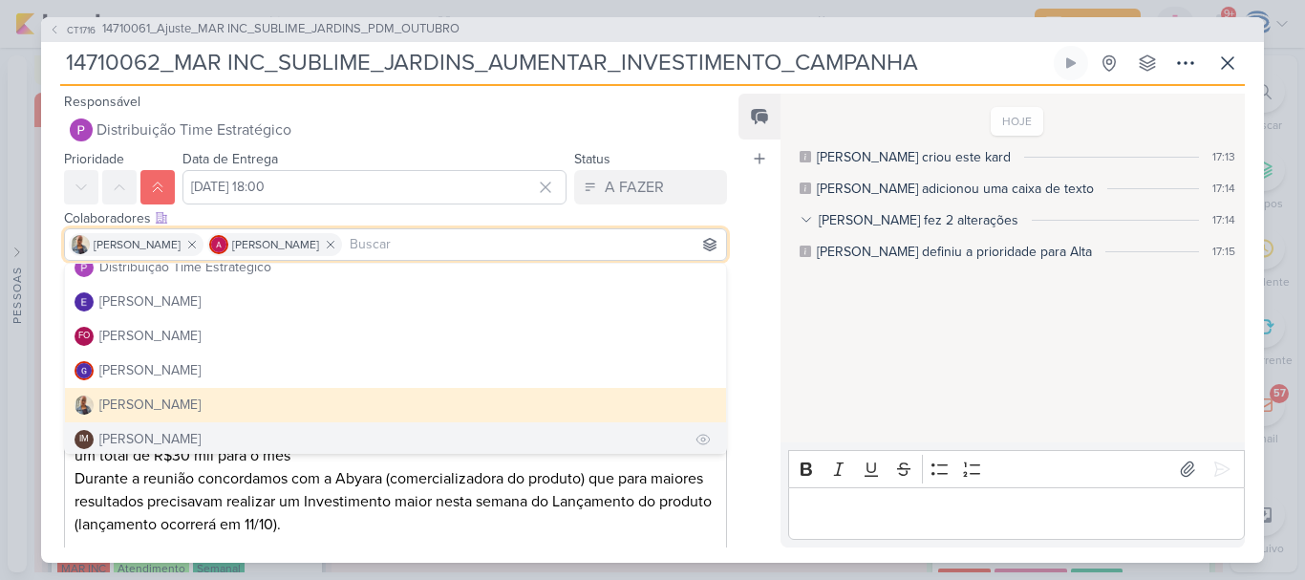
click at [148, 444] on div "[PERSON_NAME]" at bounding box center [149, 439] width 101 height 20
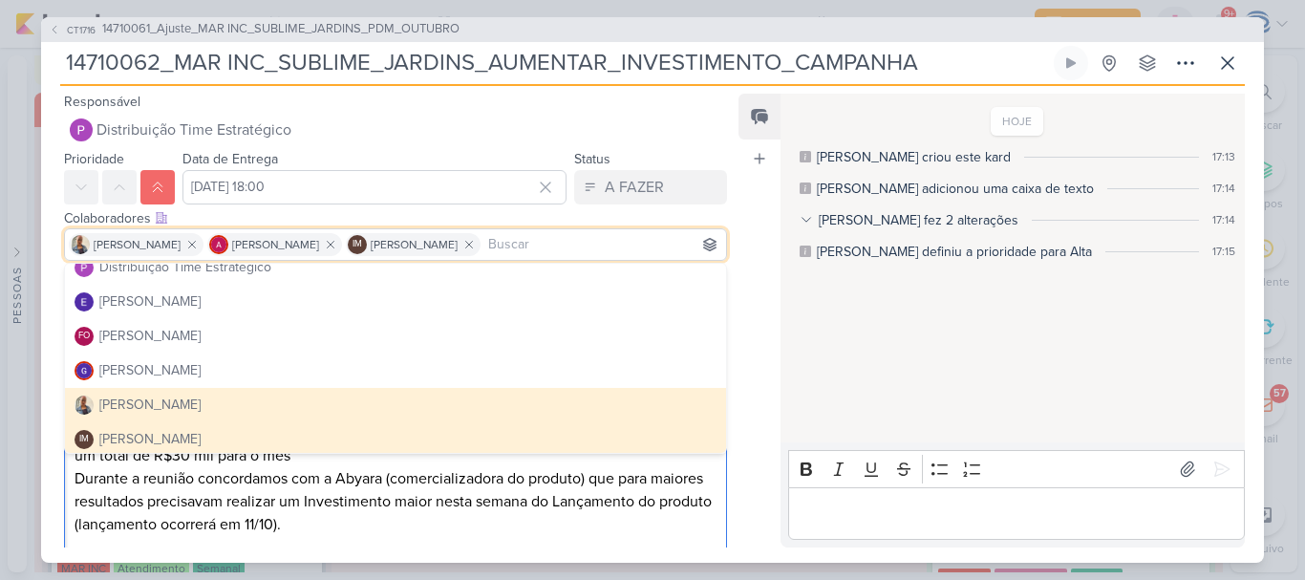
click at [110, 503] on p "Contexto: O cliente aprovou mais R$10 mil de verba para o mês de Outubro. Com a…" at bounding box center [395, 467] width 642 height 138
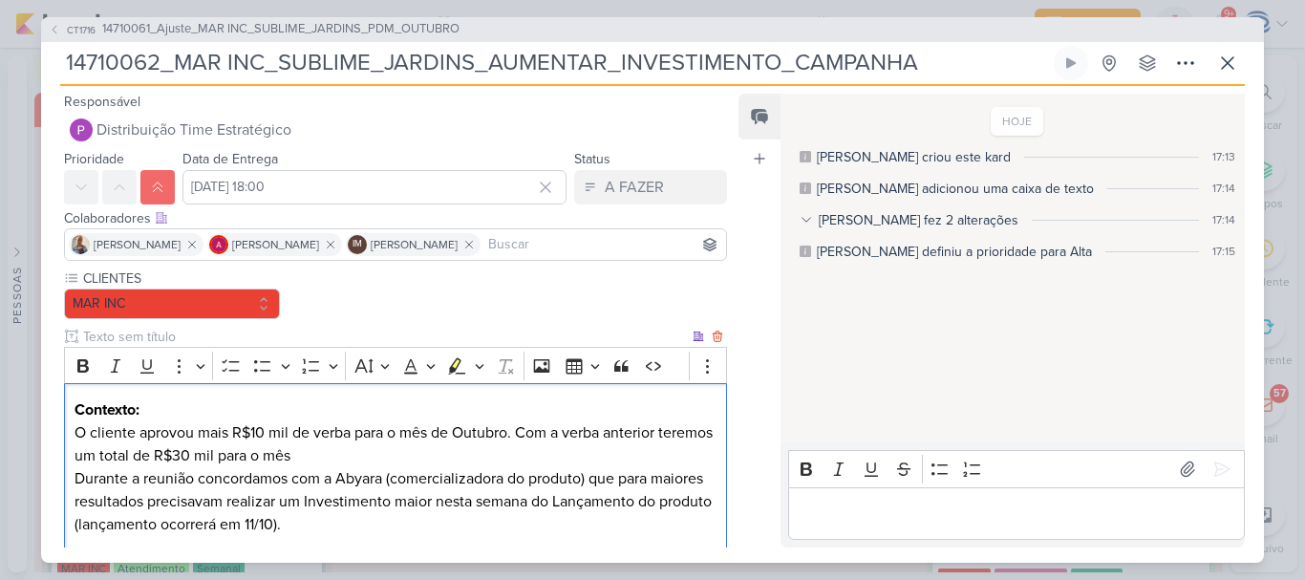
scroll to position [361, 0]
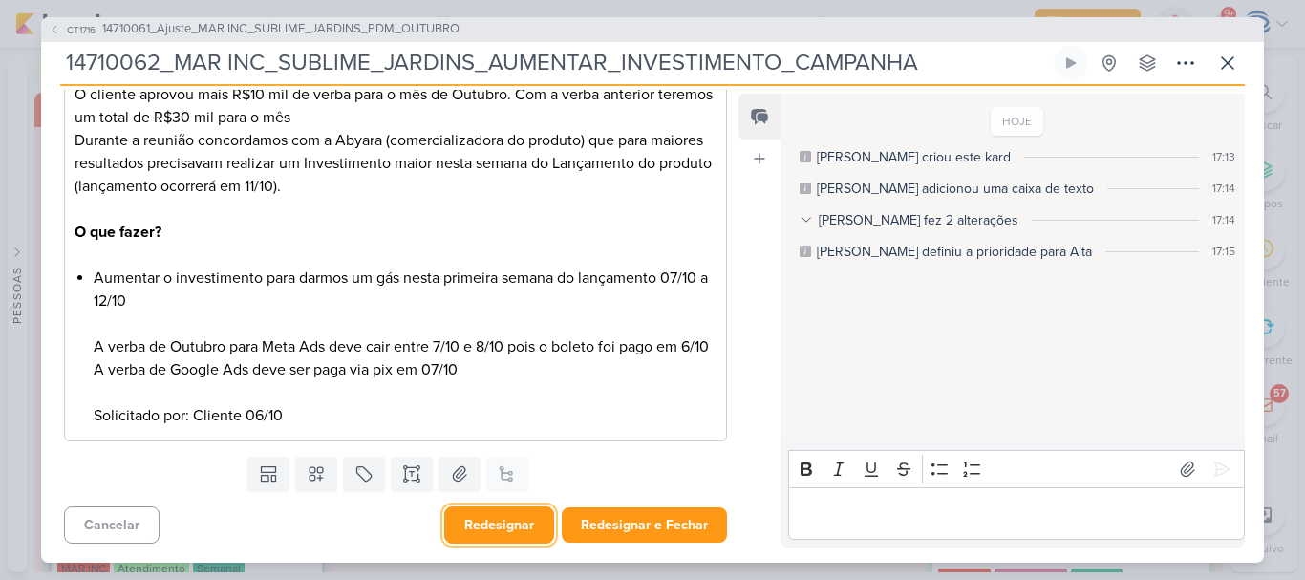
click at [487, 536] on button "Redesignar" at bounding box center [499, 524] width 110 height 37
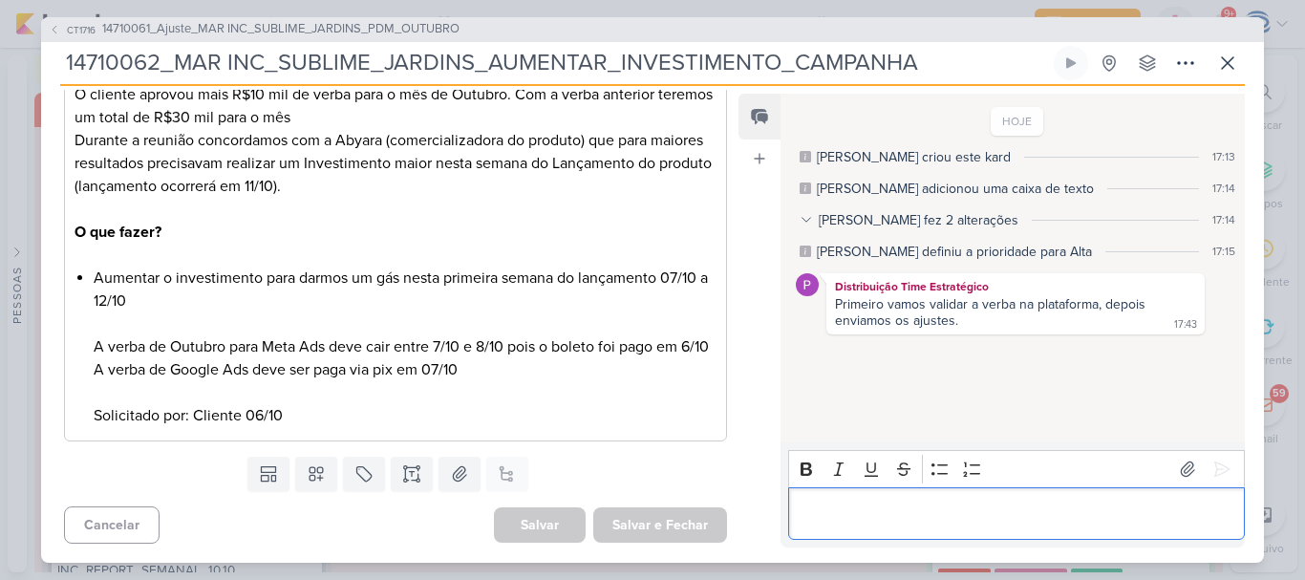
click at [860, 515] on p "Editor editing area: main" at bounding box center [1015, 512] width 436 height 23
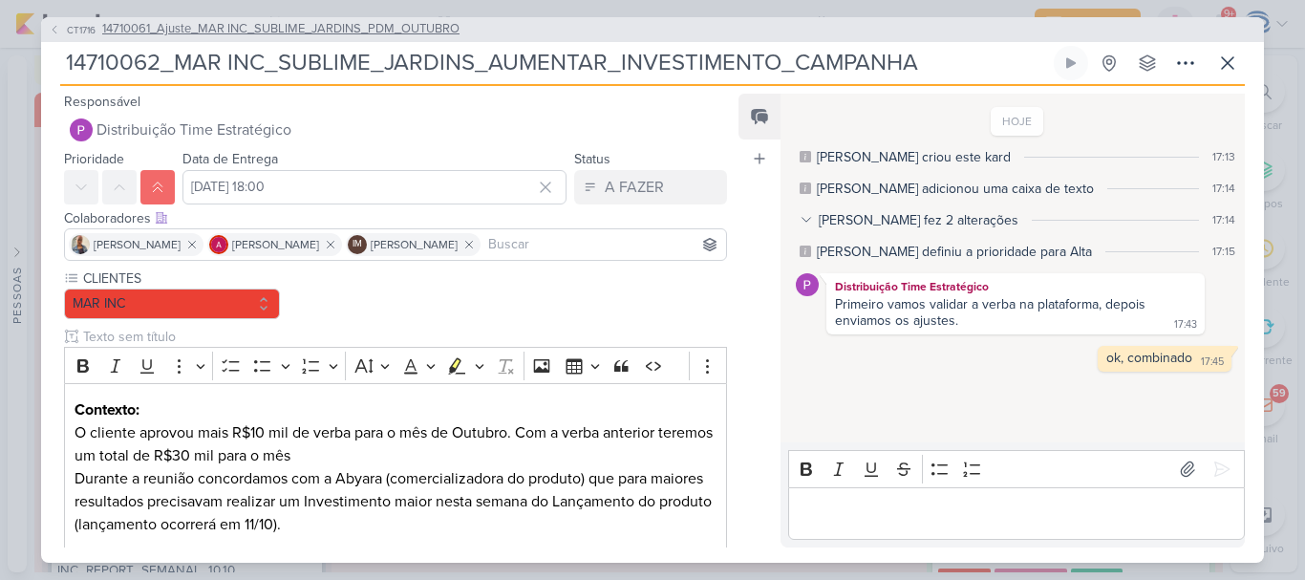
click at [392, 27] on span "14710061_Ajuste_MAR INC_SUBLIME_JARDINS_PDM_OUTUBRO" at bounding box center [280, 29] width 357 height 19
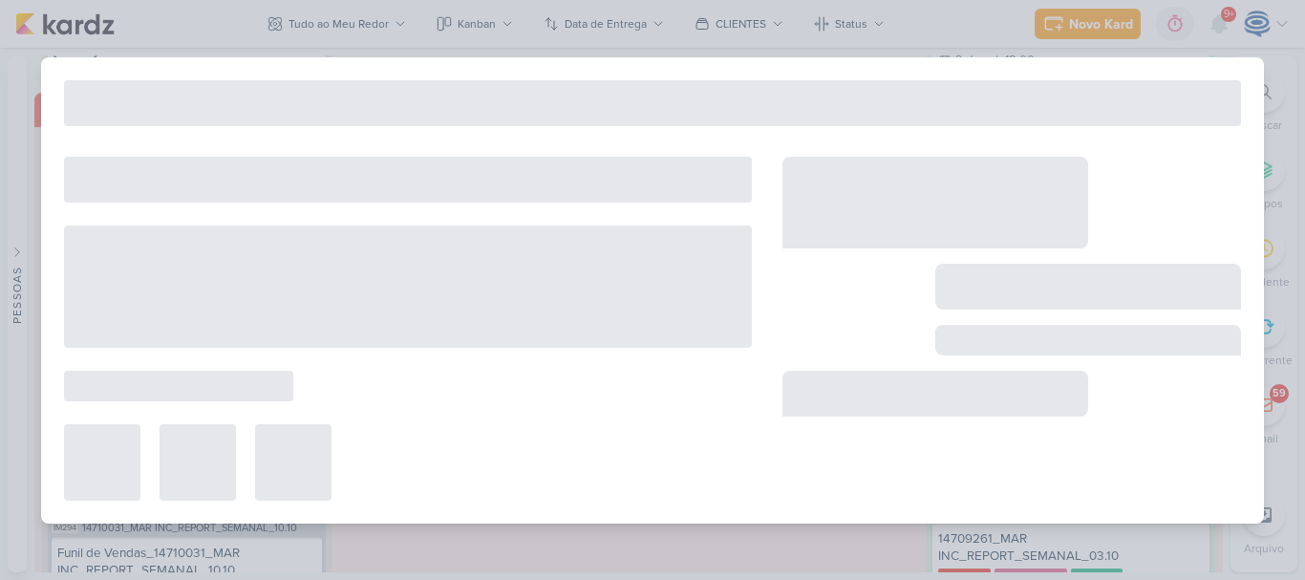
type input "14710061_Ajuste_MAR INC_SUBLIME_JARDINS_PDM_OUTUBRO"
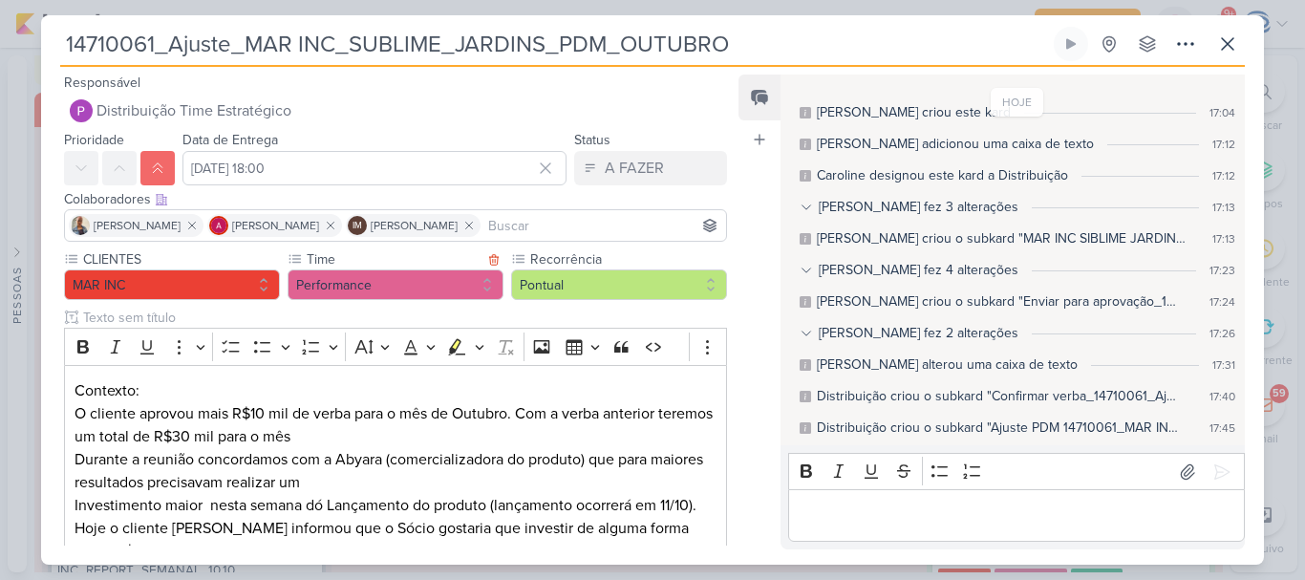
scroll to position [800, 0]
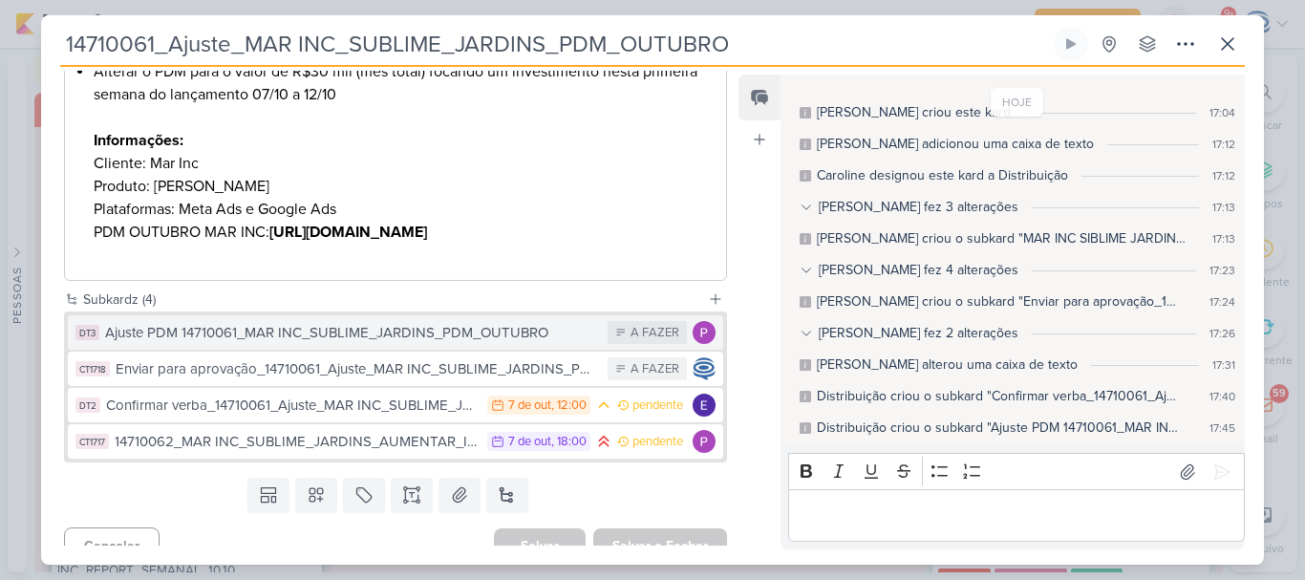
click at [350, 322] on div "Ajuste PDM 14710061_MAR INC_SUBLIME_JARDINS_PDM_OUTUBRO" at bounding box center [351, 333] width 493 height 22
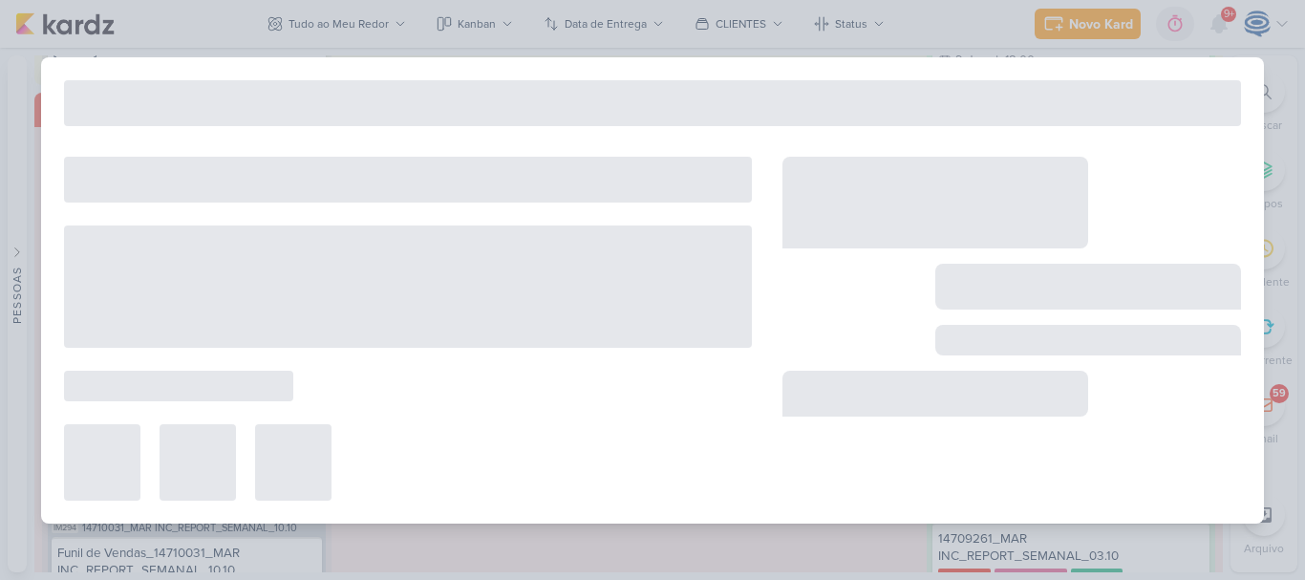
type input "Ajuste PDM 14710061_MAR INC_SUBLIME_JARDINS_PDM_OUTUBRO"
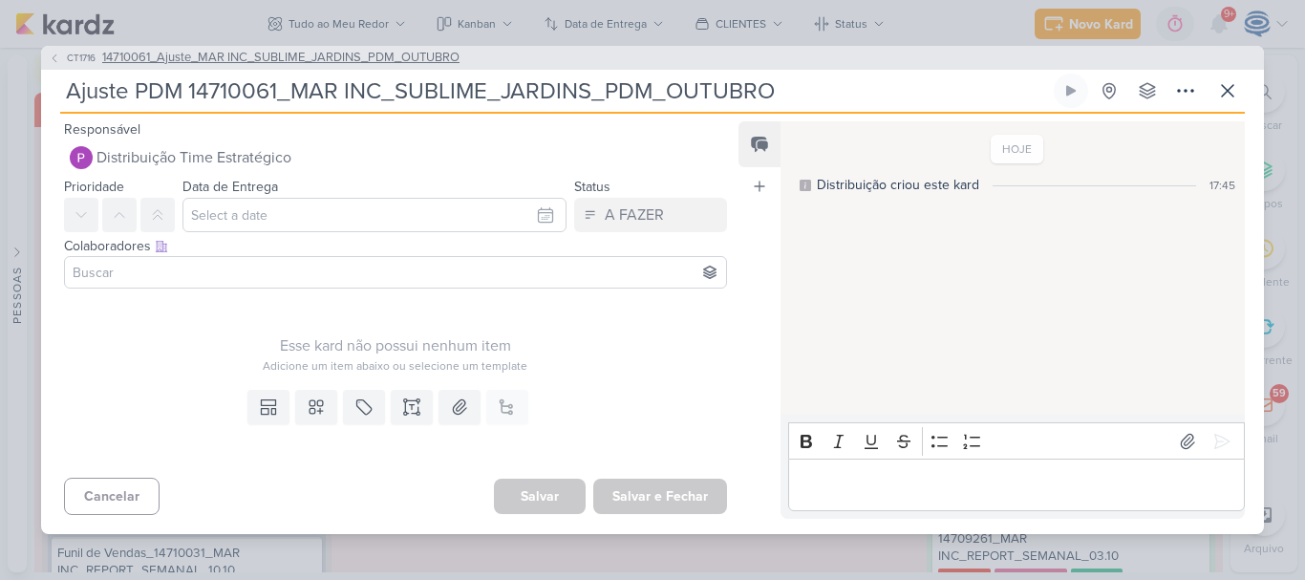
click at [208, 54] on span "14710061_Ajuste_MAR INC_SUBLIME_JARDINS_PDM_OUTUBRO" at bounding box center [280, 58] width 357 height 19
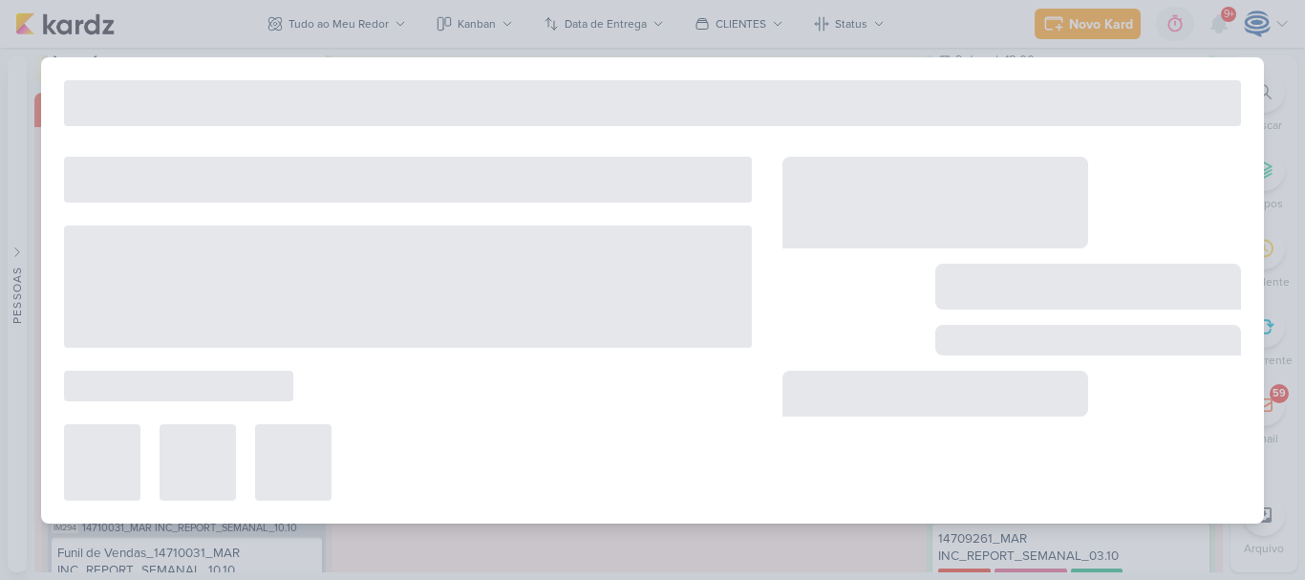
type input "14710061_Ajuste_MAR INC_SUBLIME_JARDINS_PDM_OUTUBRO"
type input "[DATE] 18:00"
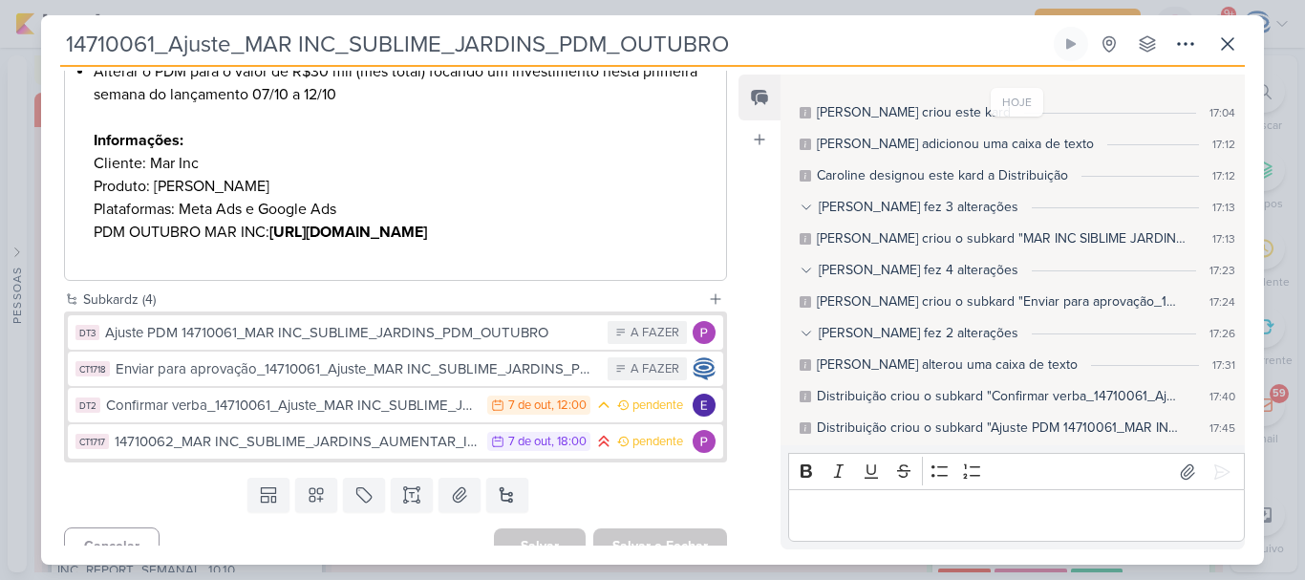
scroll to position [0, 0]
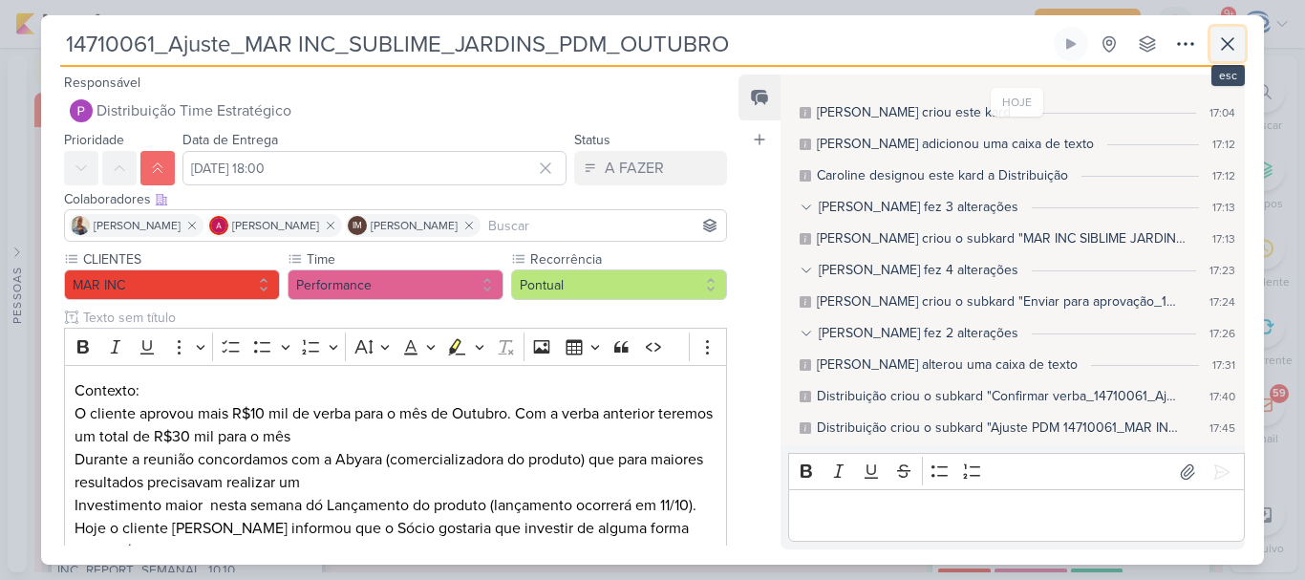
click at [1220, 40] on icon at bounding box center [1227, 43] width 23 height 23
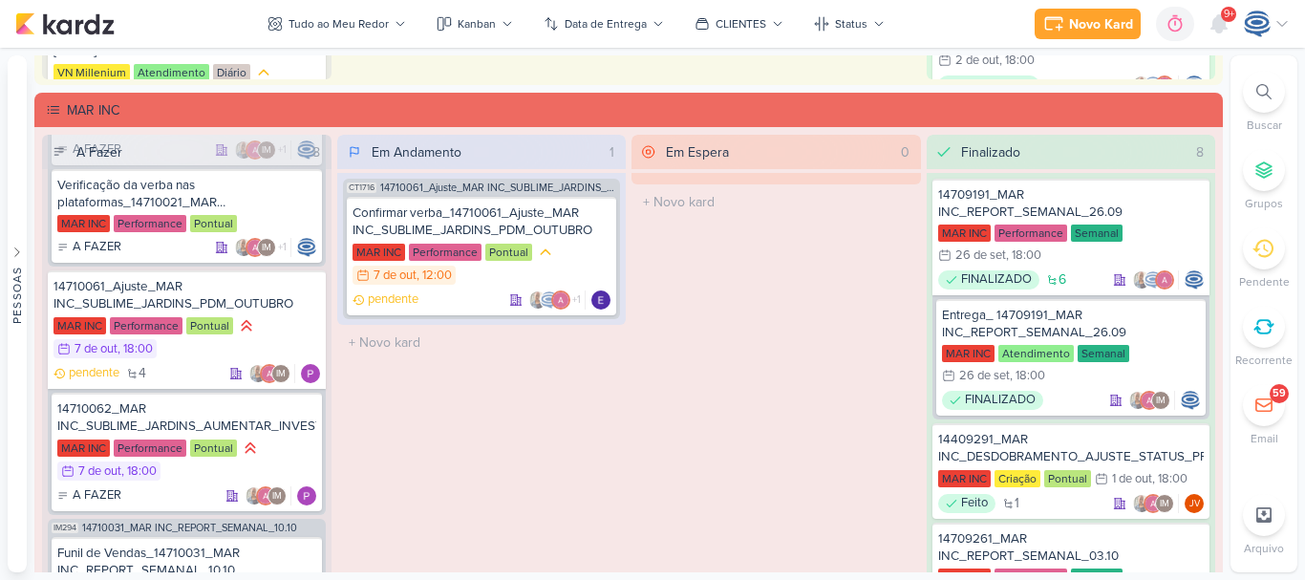
click at [1262, 95] on icon at bounding box center [1263, 91] width 15 height 15
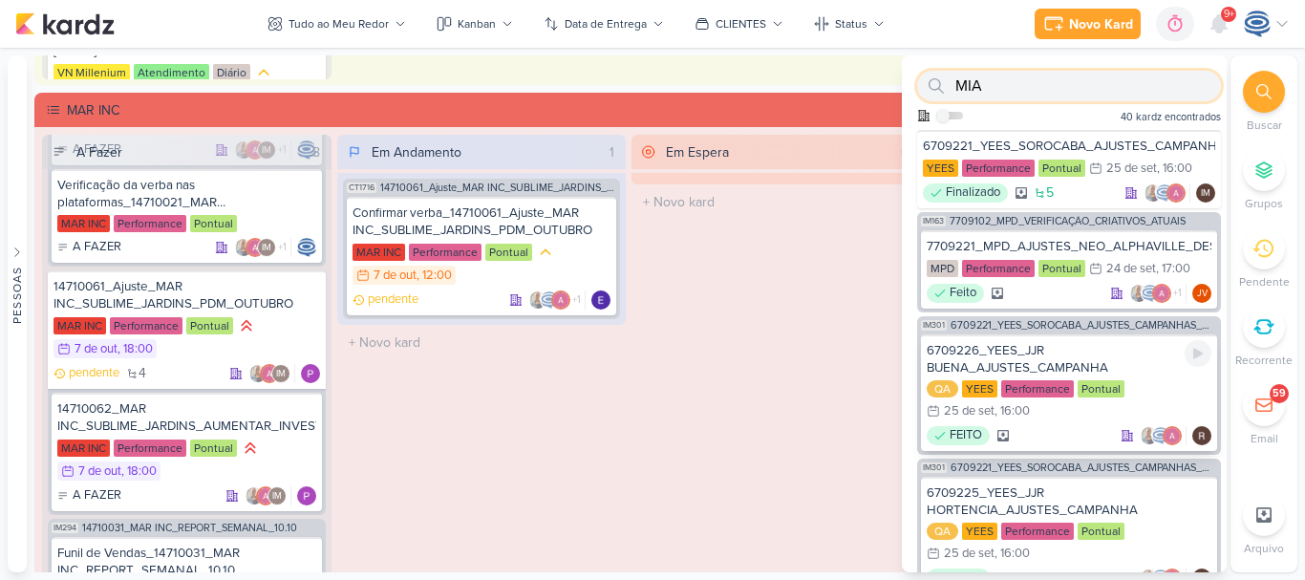
type input "MIA"
click at [1090, 344] on div "6709226_YEES_JJR BUENA_AJUSTES_CAMPANHA" at bounding box center [1068, 359] width 285 height 34
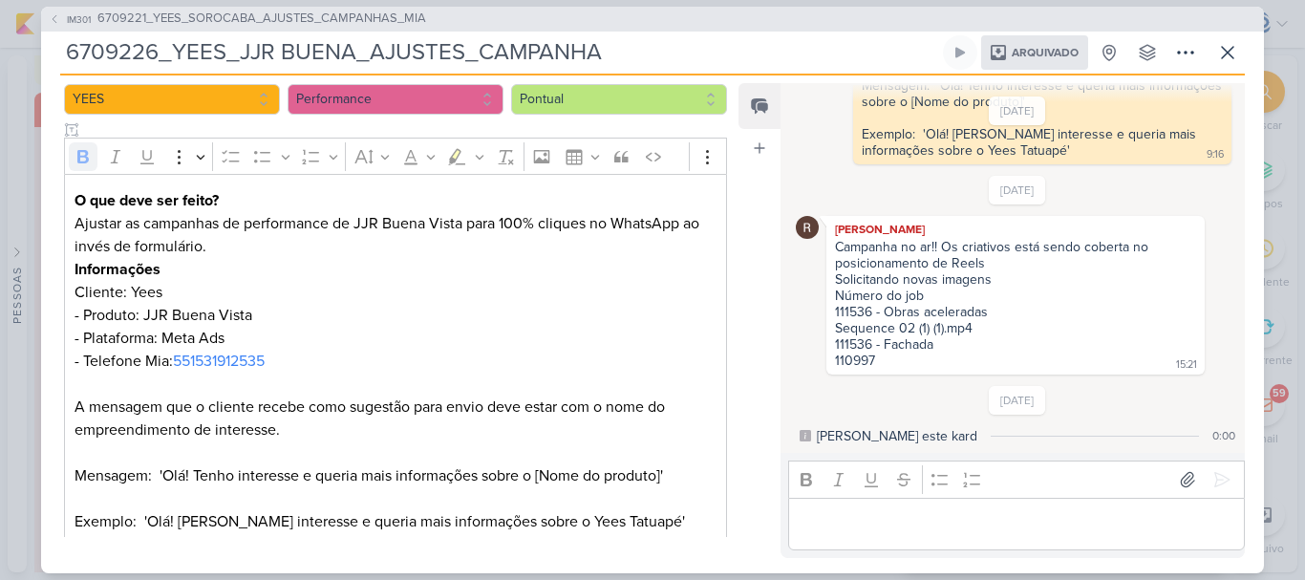
scroll to position [259, 0]
drag, startPoint x: 286, startPoint y: 358, endPoint x: 177, endPoint y: 354, distance: 109.9
click at [177, 354] on p "Ajustar as campanhas de performance de JJR Buena Vista para 100% cliques no Wha…" at bounding box center [395, 371] width 642 height 321
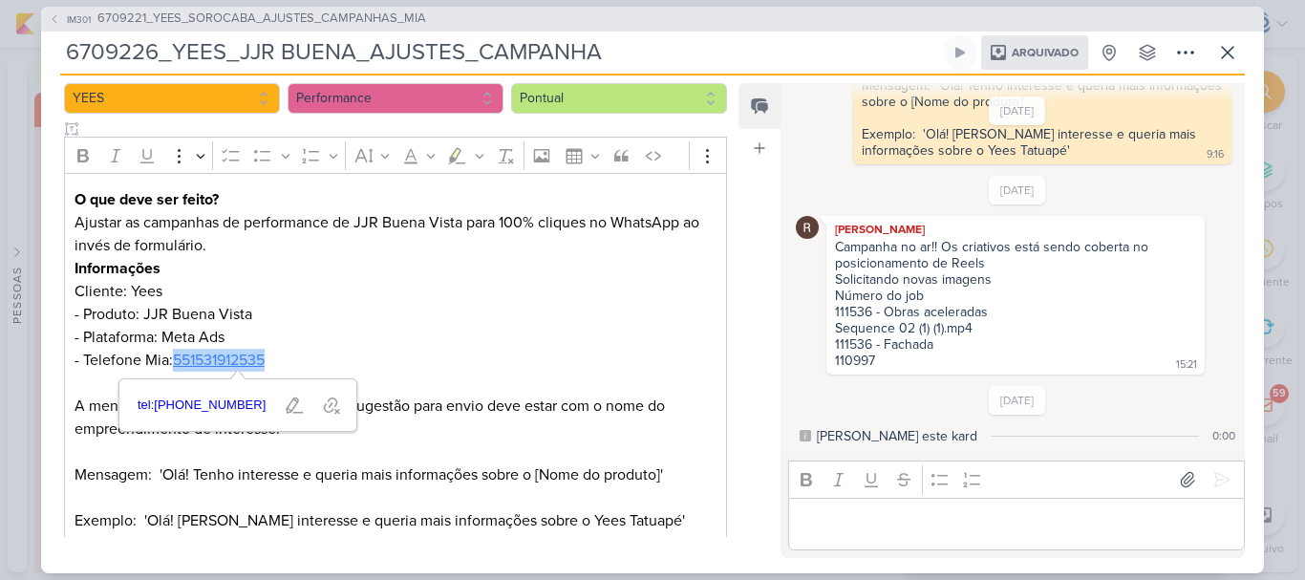
copy link "551531912535"
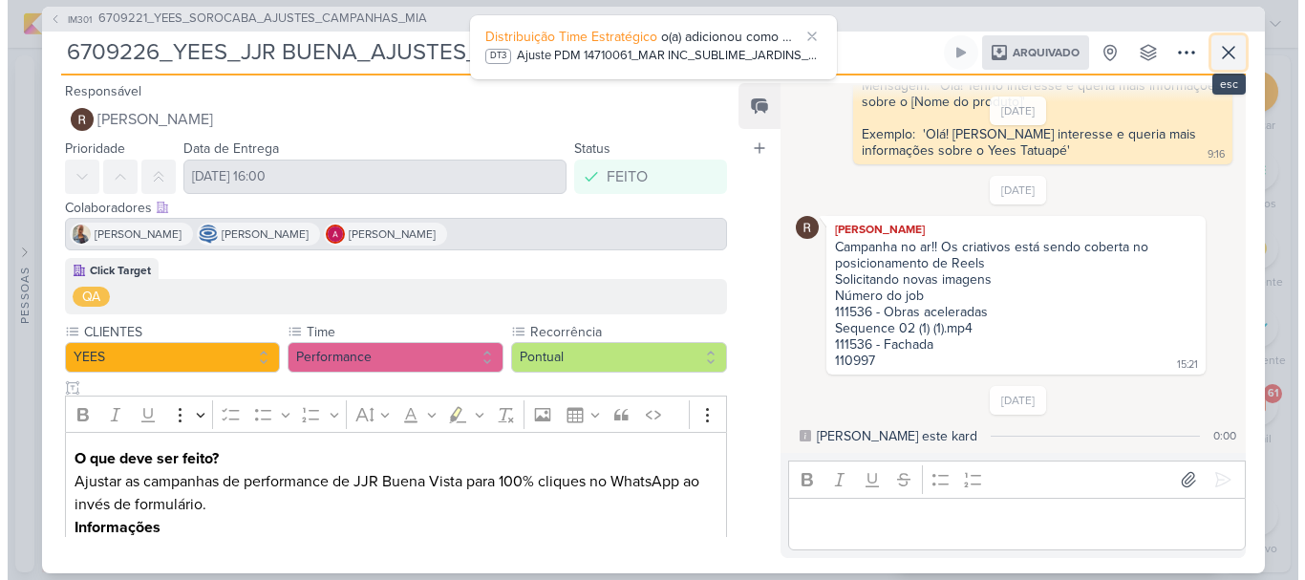
scroll to position [1083, 0]
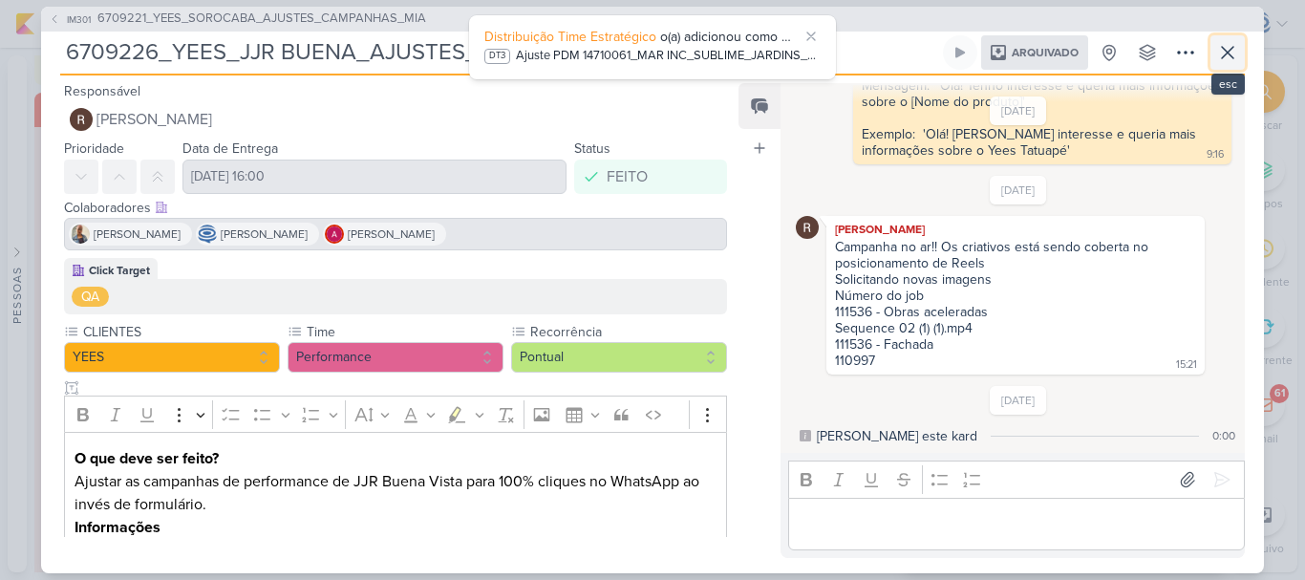
click at [1213, 49] on button at bounding box center [1227, 52] width 34 height 34
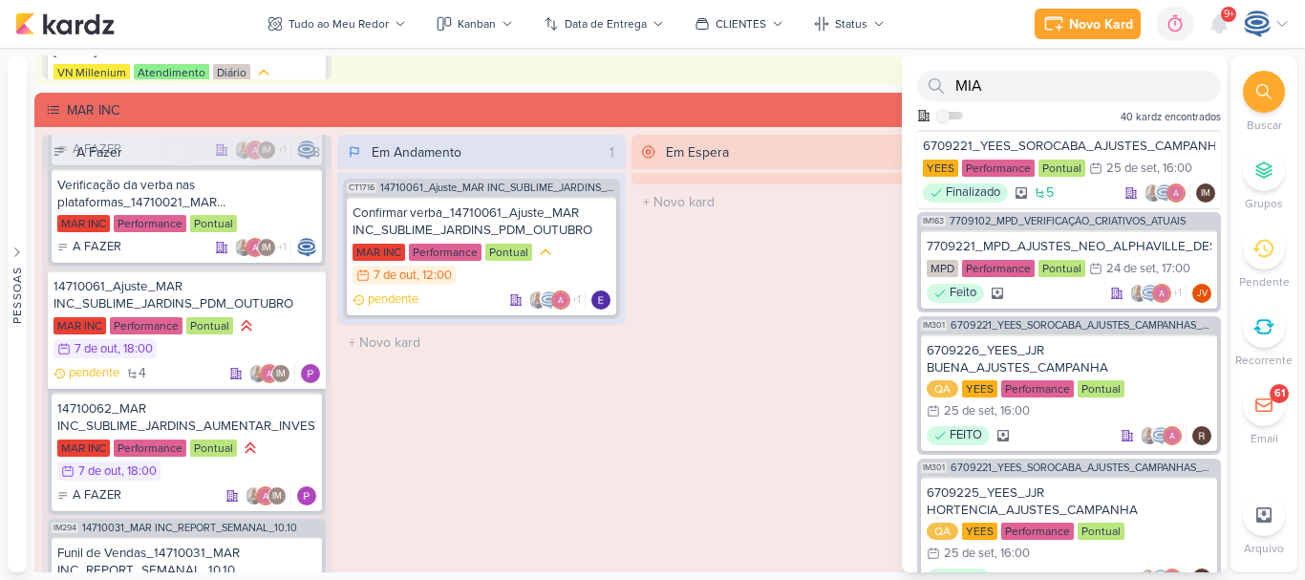
click at [1220, 16] on div "9+" at bounding box center [1227, 14] width 15 height 15
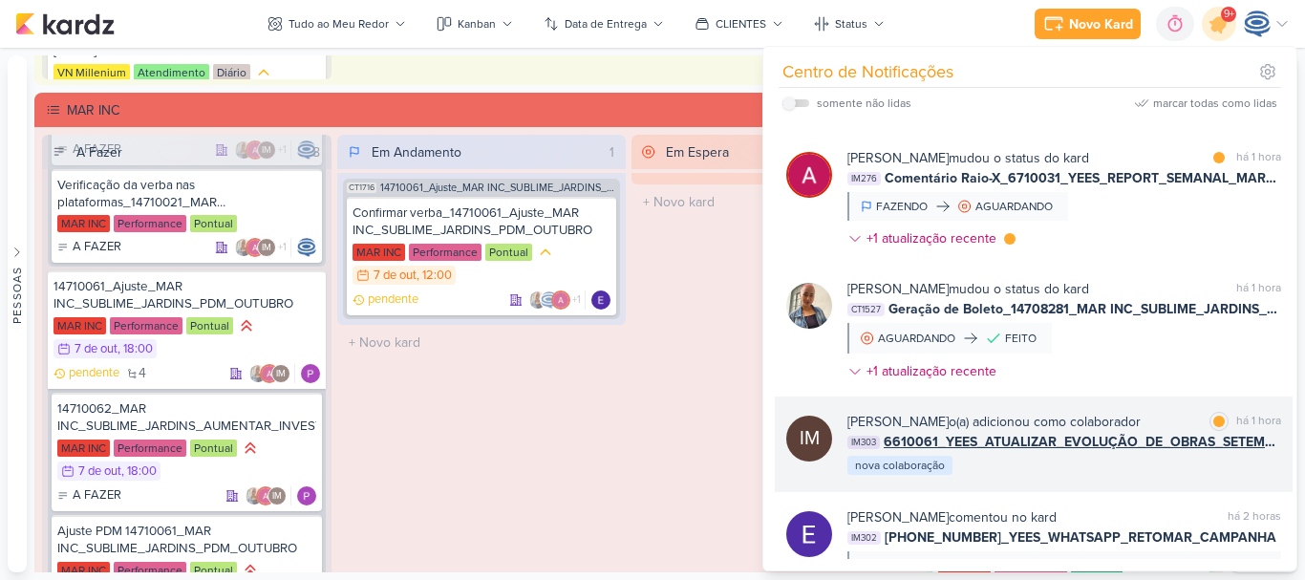
scroll to position [980, 0]
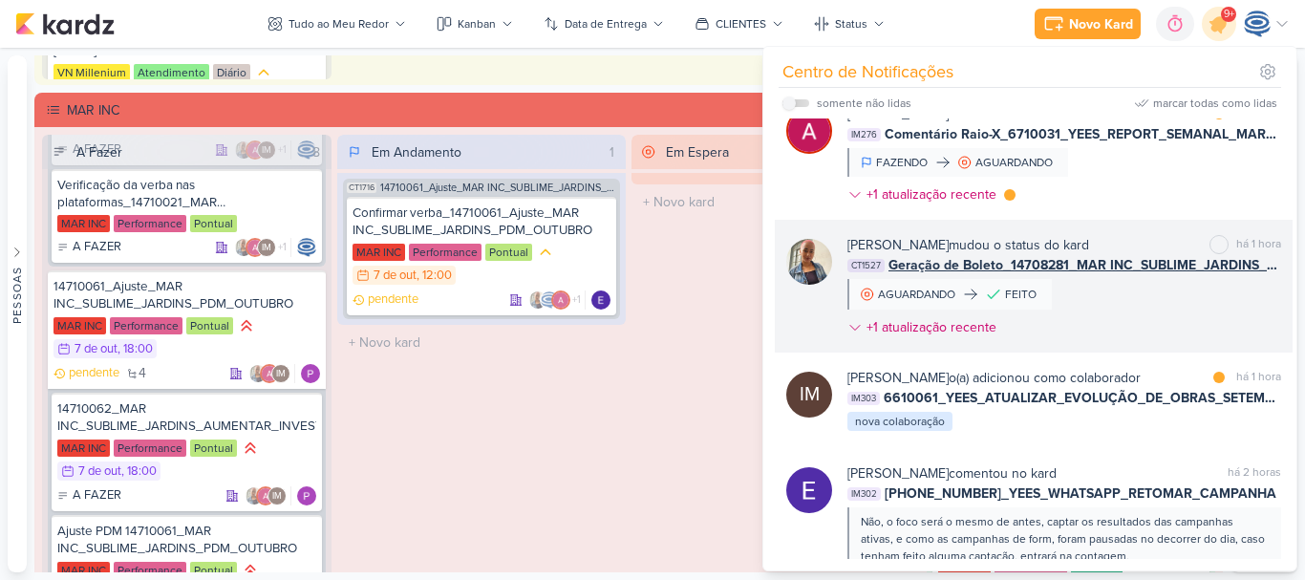
click at [1109, 303] on div "[PERSON_NAME] mudou o status do kard marcar como não lida há 1 hora CT1527 Gera…" at bounding box center [1064, 290] width 434 height 110
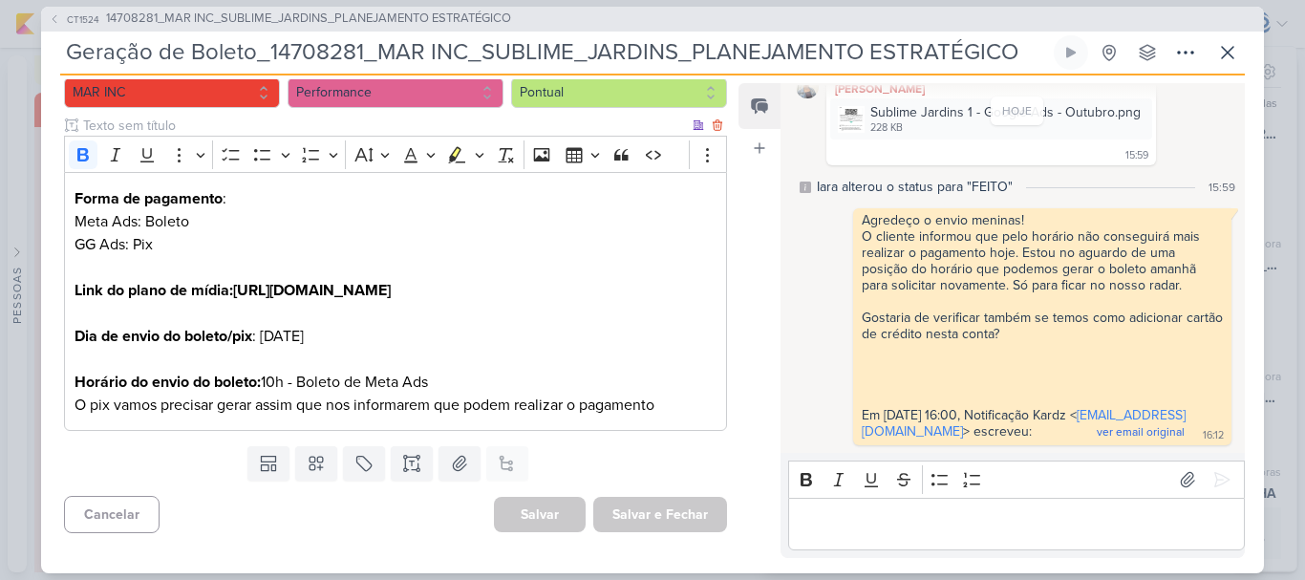
scroll to position [0, 0]
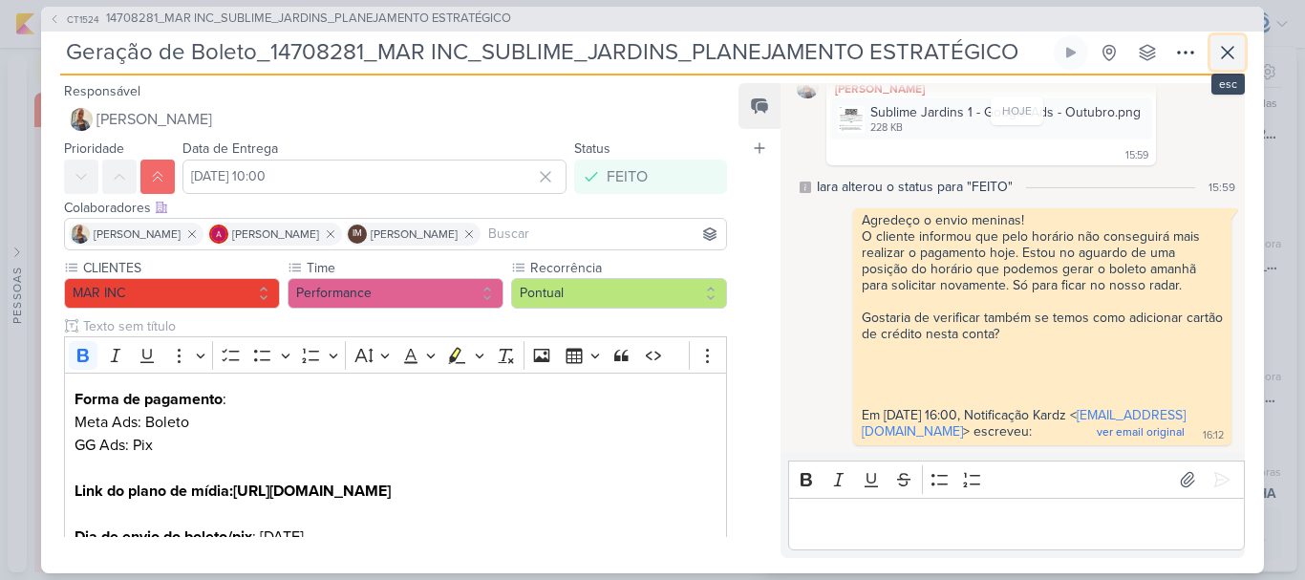
click at [1223, 48] on icon at bounding box center [1226, 52] width 11 height 11
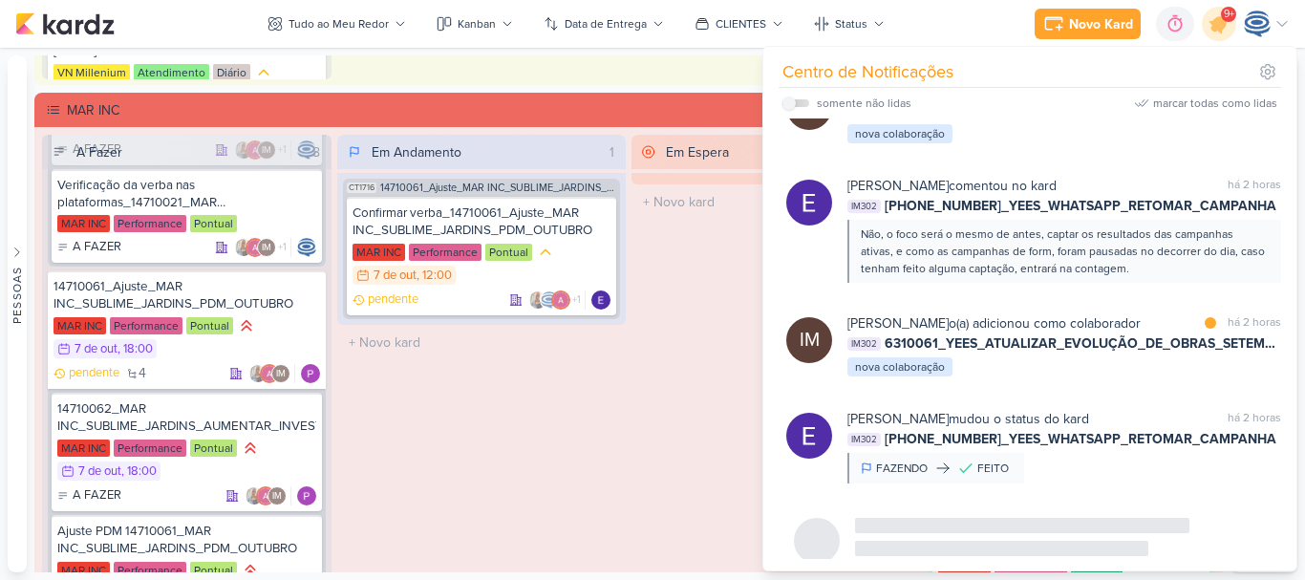
scroll to position [1306, 0]
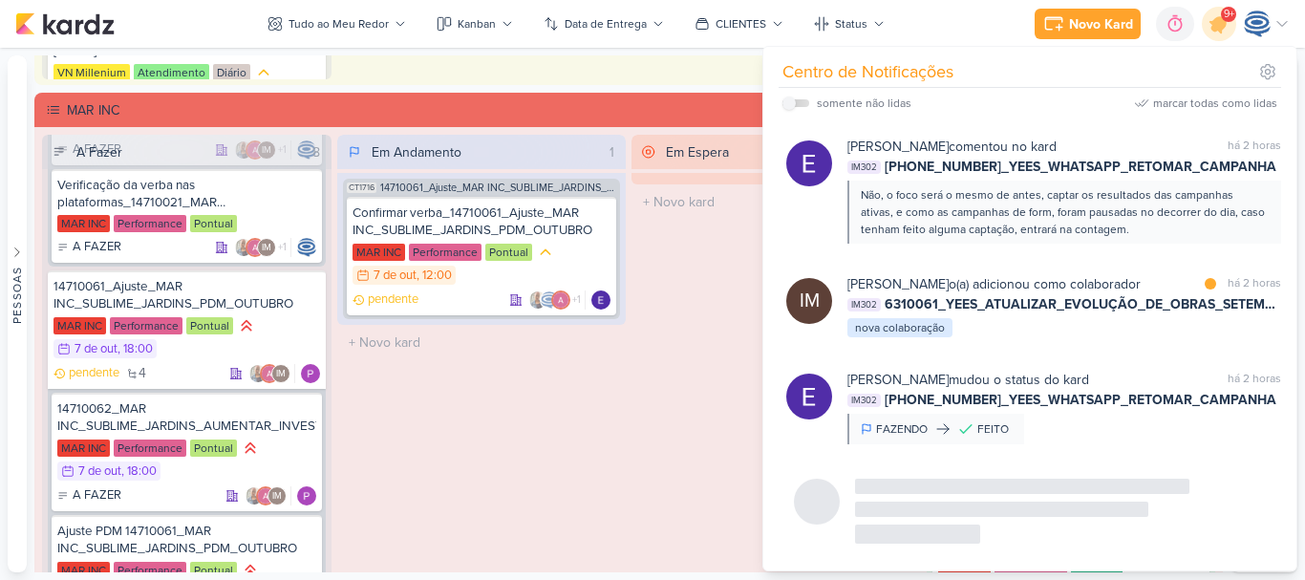
click at [1229, 20] on span "9+" at bounding box center [1228, 14] width 11 height 15
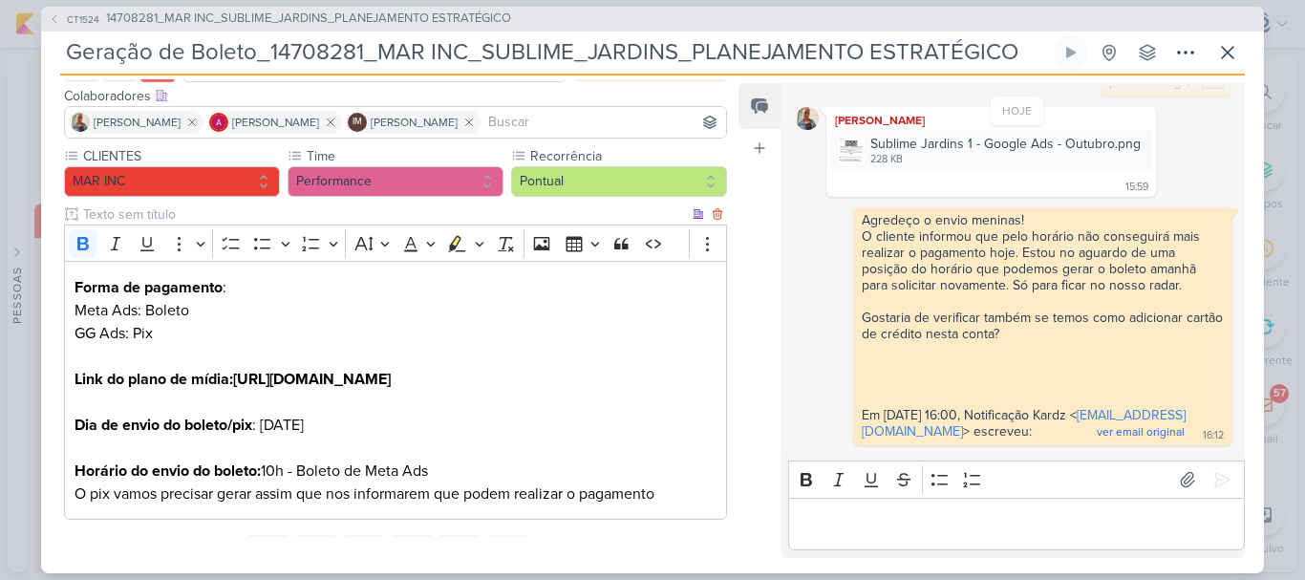
scroll to position [116, 0]
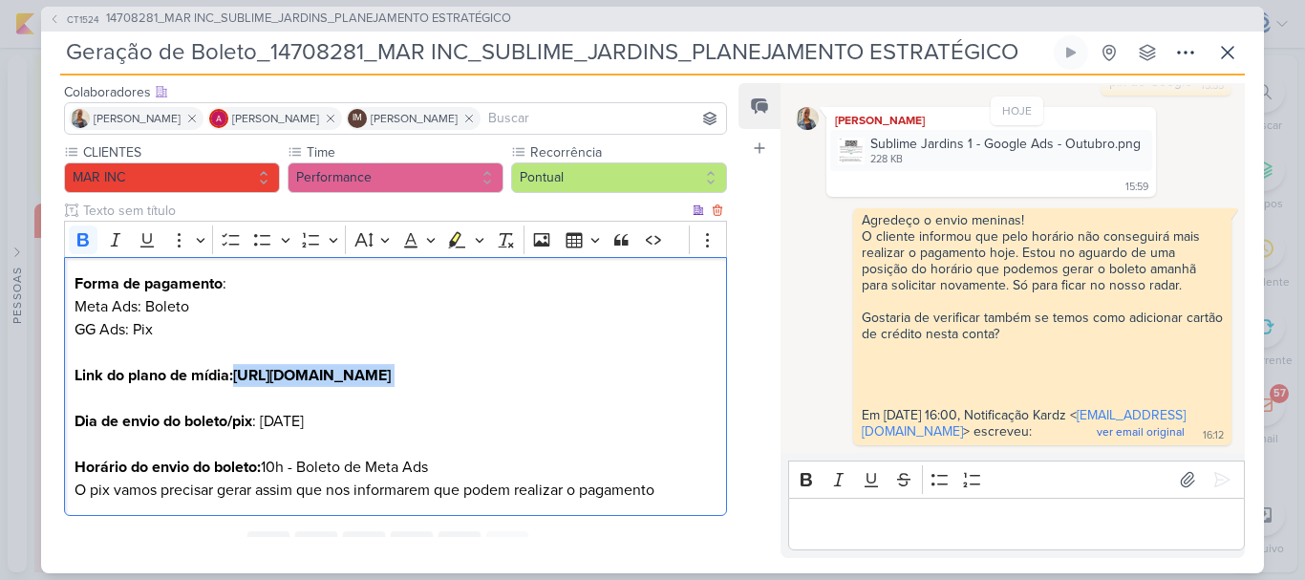
drag, startPoint x: 324, startPoint y: 425, endPoint x: 65, endPoint y: 398, distance: 260.2
click at [65, 398] on div "Forma de pagamento : Meta Ads: Boleto GG Ads: Pix Link do plano de mídia: https…" at bounding box center [395, 386] width 663 height 259
copy p "[URL][DOMAIN_NAME]"
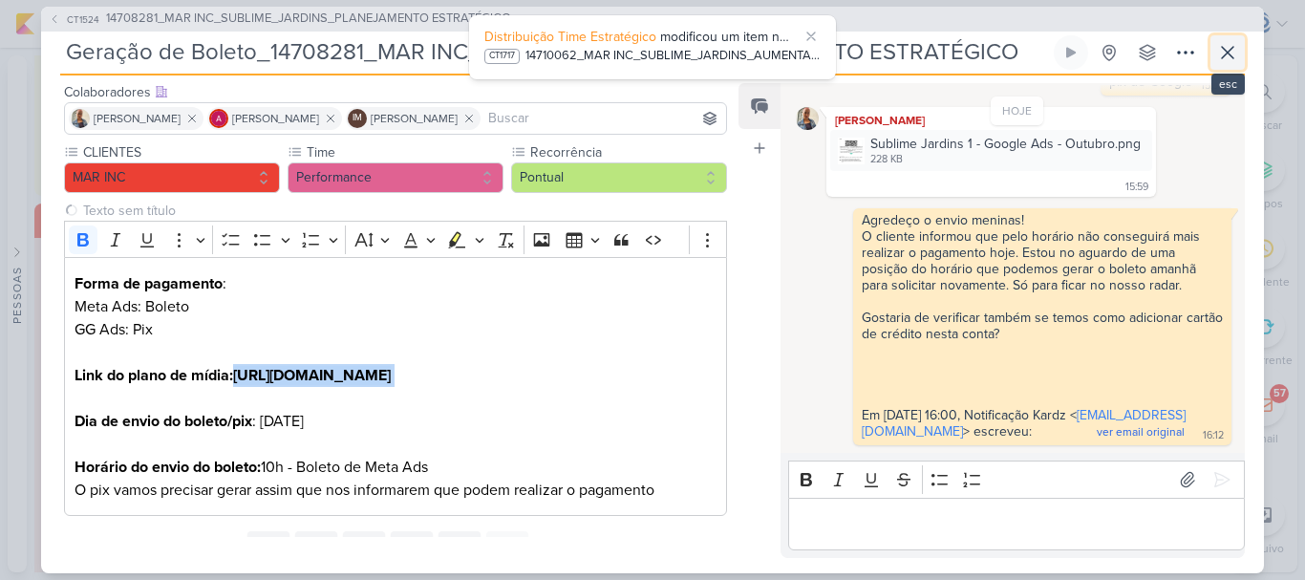
click at [1230, 52] on icon at bounding box center [1227, 52] width 23 height 23
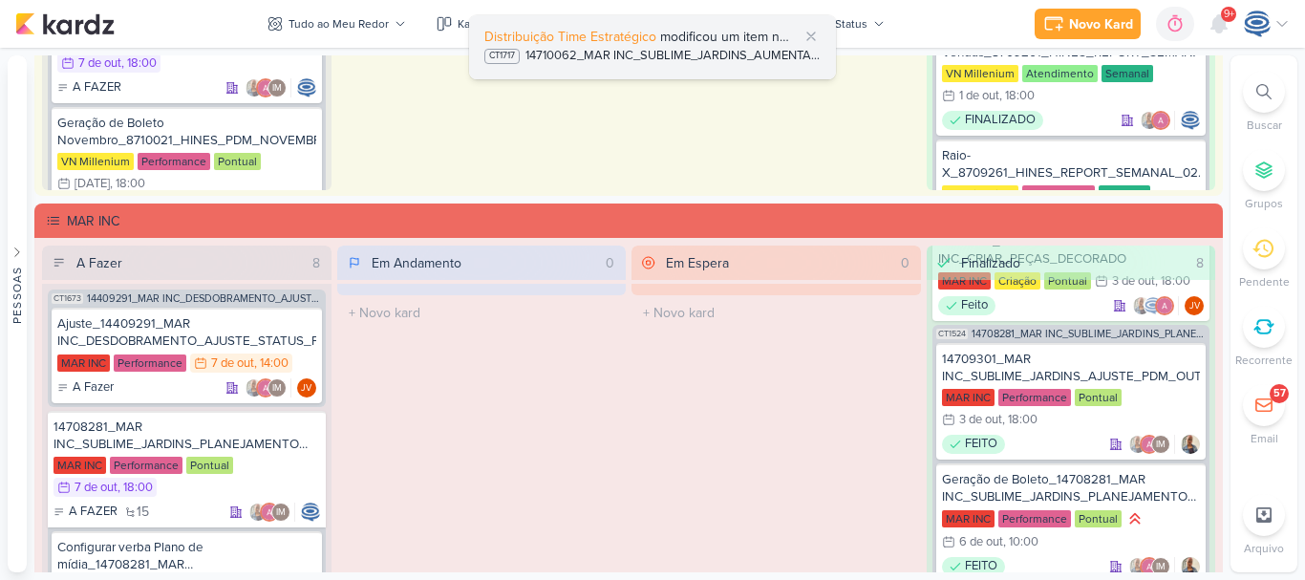
click at [755, 46] on div "Distribuição Time Estratégico modificou um item no kard" at bounding box center [652, 37] width 336 height 20
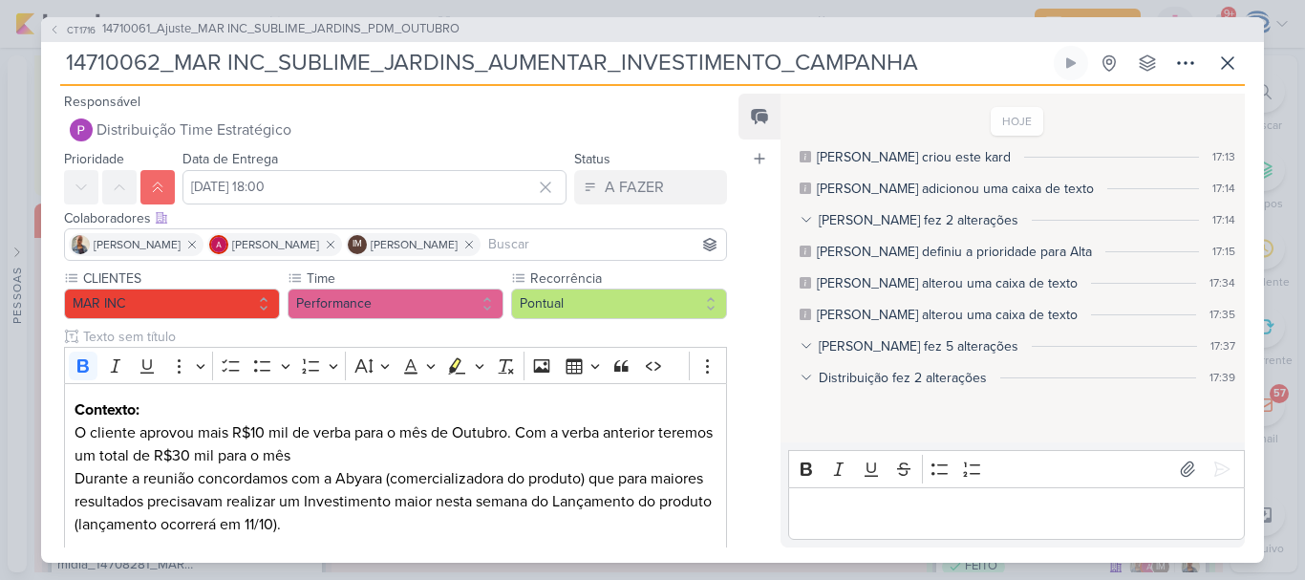
click at [849, 375] on div "Distribuição fez 2 alterações" at bounding box center [902, 378] width 168 height 20
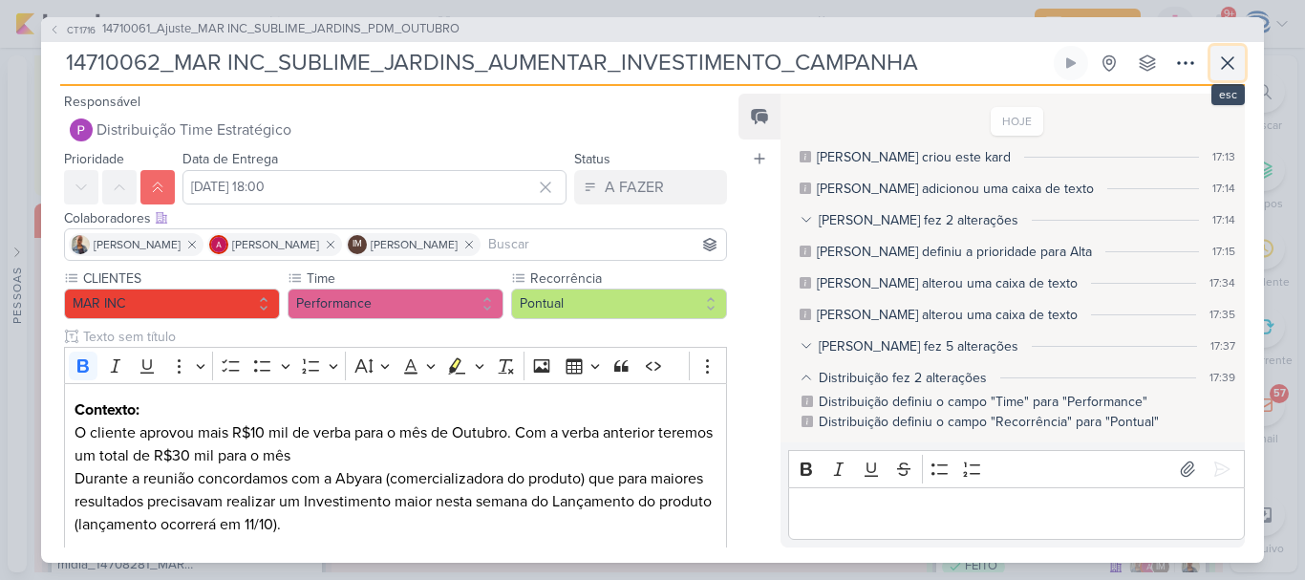
click at [1225, 57] on icon at bounding box center [1227, 63] width 23 height 23
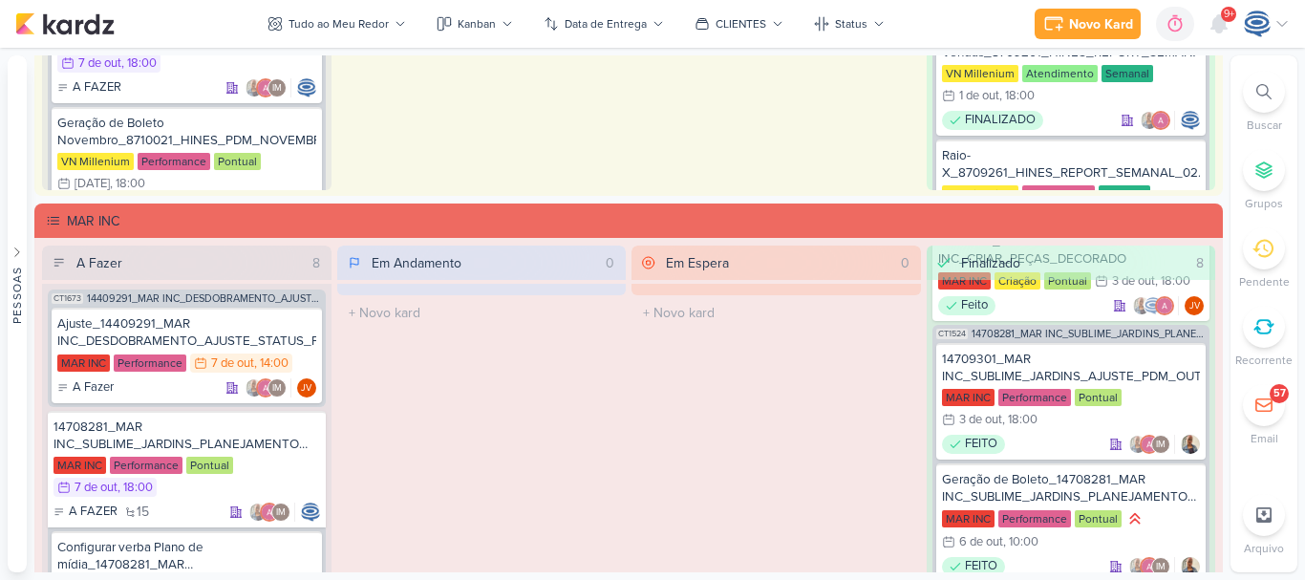
click at [1262, 95] on icon at bounding box center [1263, 91] width 15 height 15
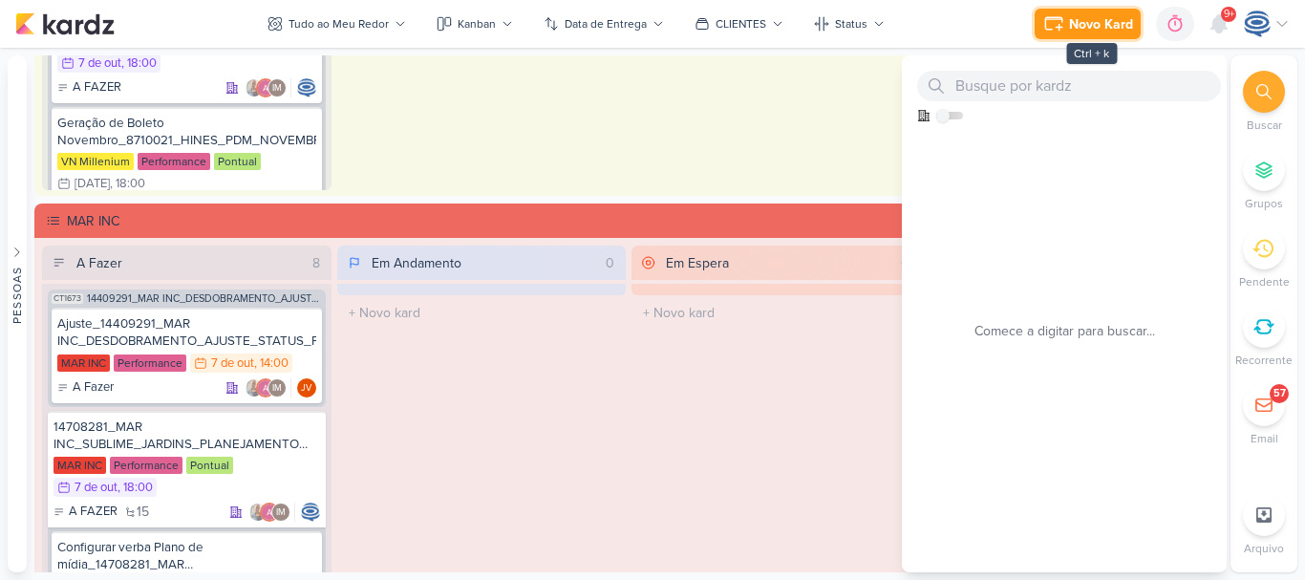
click at [1088, 11] on button "Novo Kard" at bounding box center [1087, 24] width 106 height 31
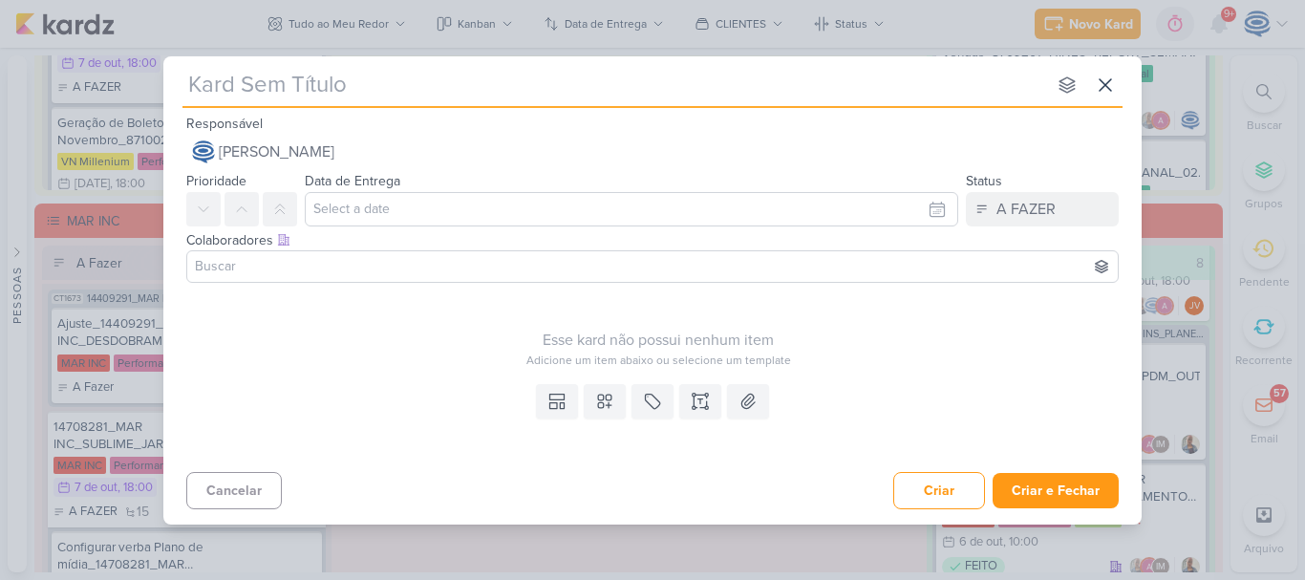
type input "6310063_YEES_SITE_RETOMAR_BOTÃO_WHATSAPP"
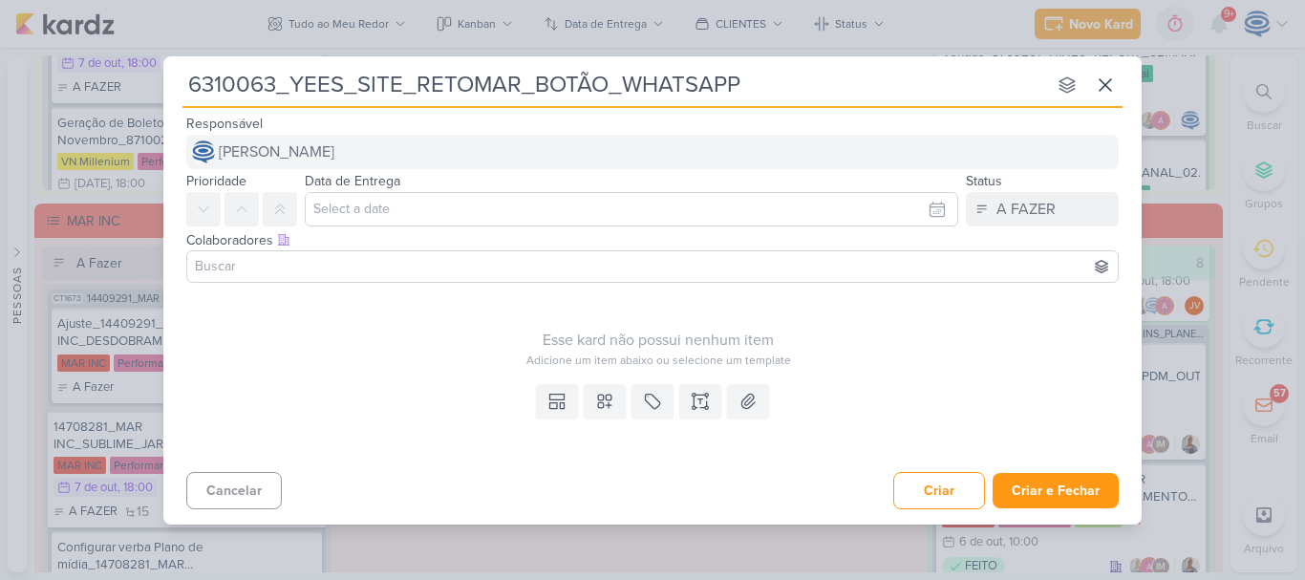
type input "6310063_YEES_SITE_RETOMAR_BOTÃO_WHATSAPP"
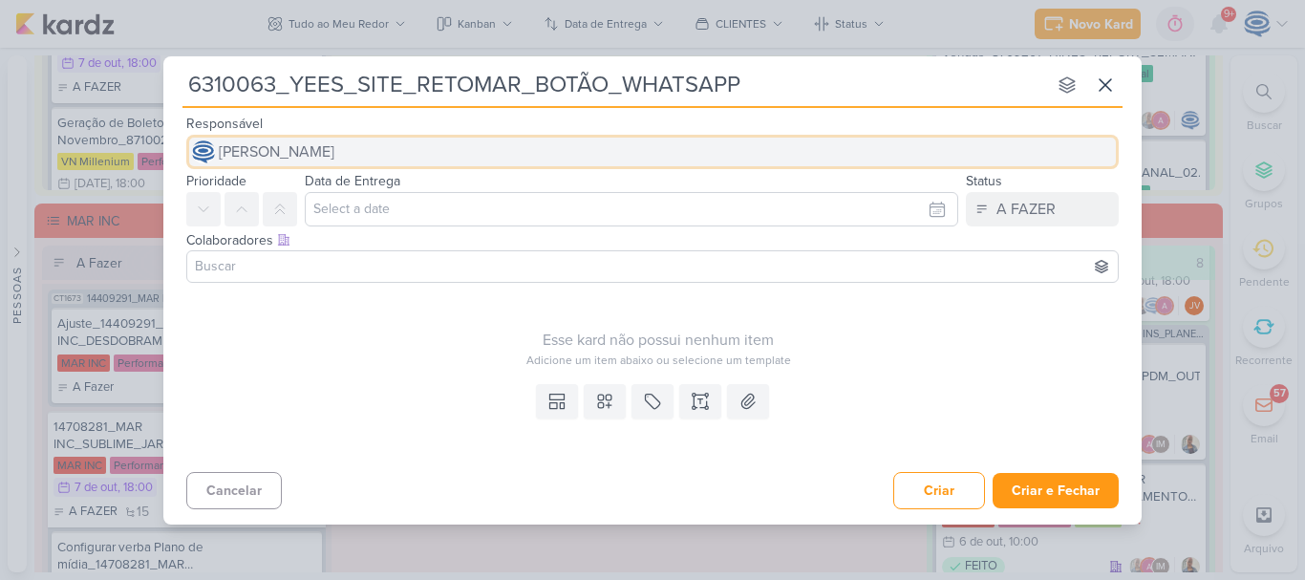
click at [578, 158] on button "[PERSON_NAME]" at bounding box center [652, 152] width 932 height 34
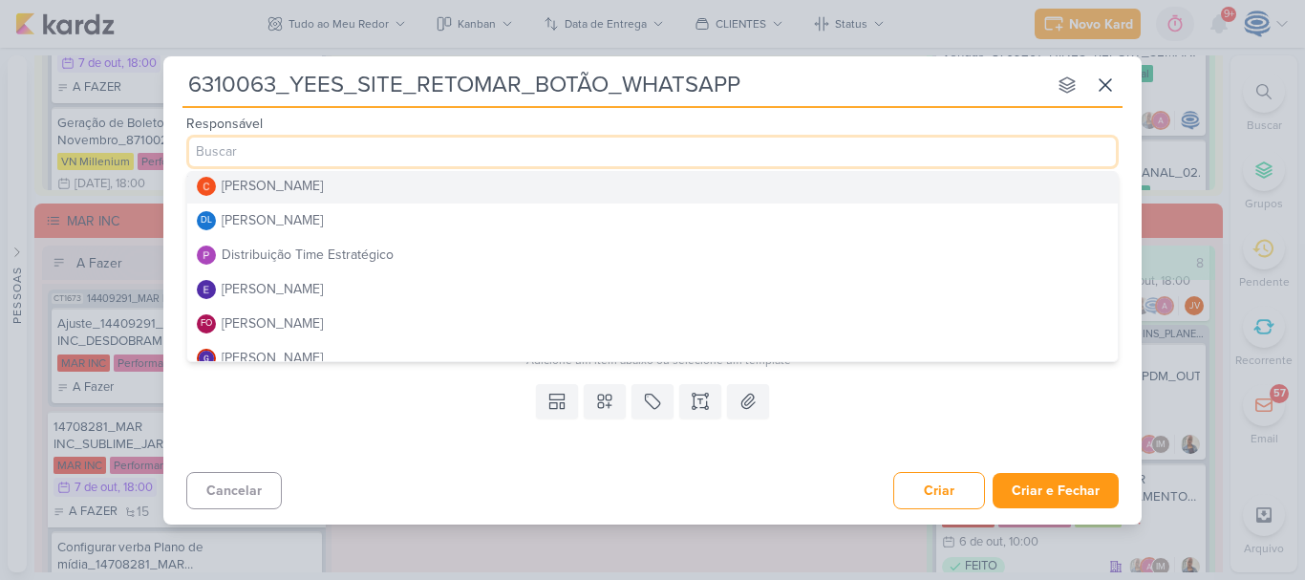
scroll to position [107, 0]
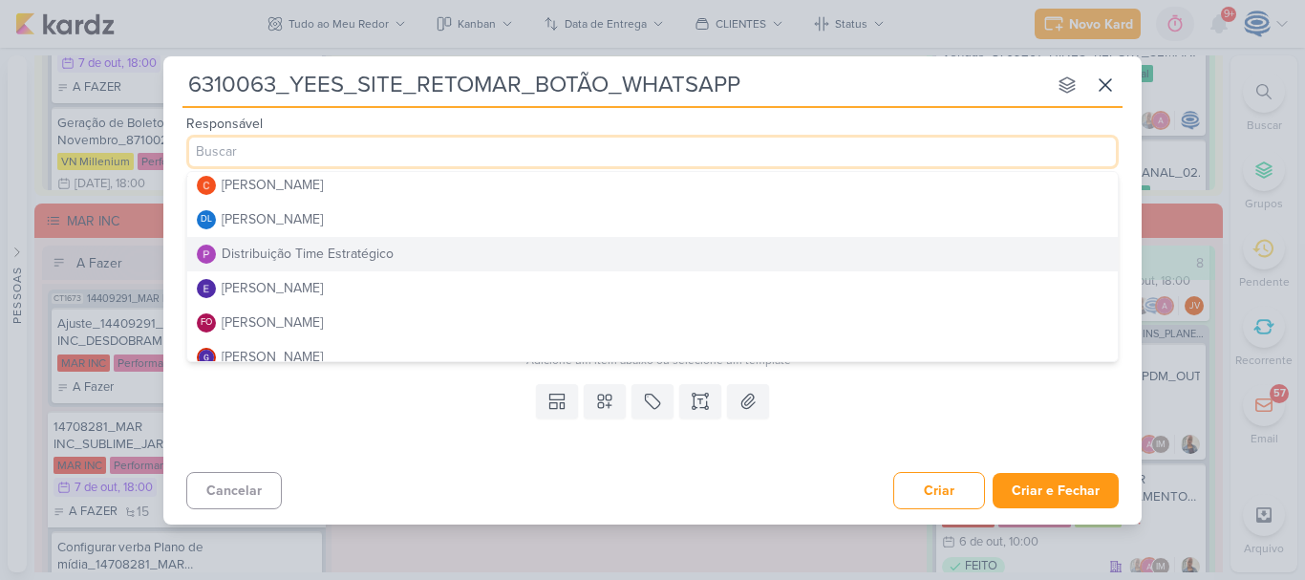
click at [309, 242] on button "Distribuição Time Estratégico" at bounding box center [652, 254] width 930 height 34
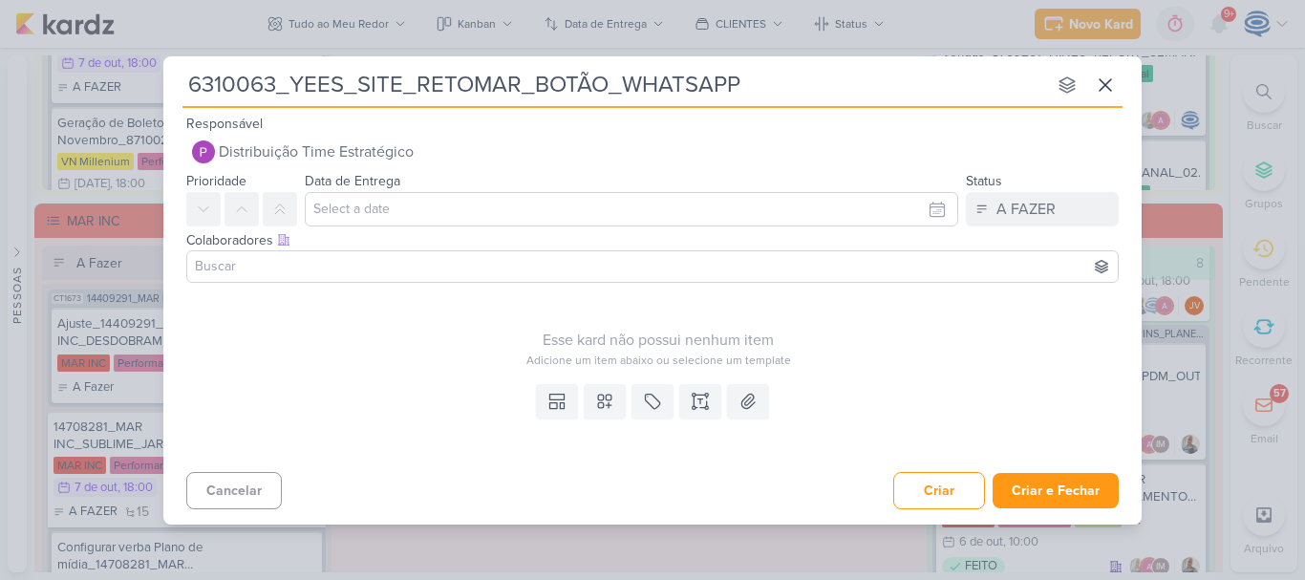
click at [309, 266] on input at bounding box center [652, 266] width 923 height 23
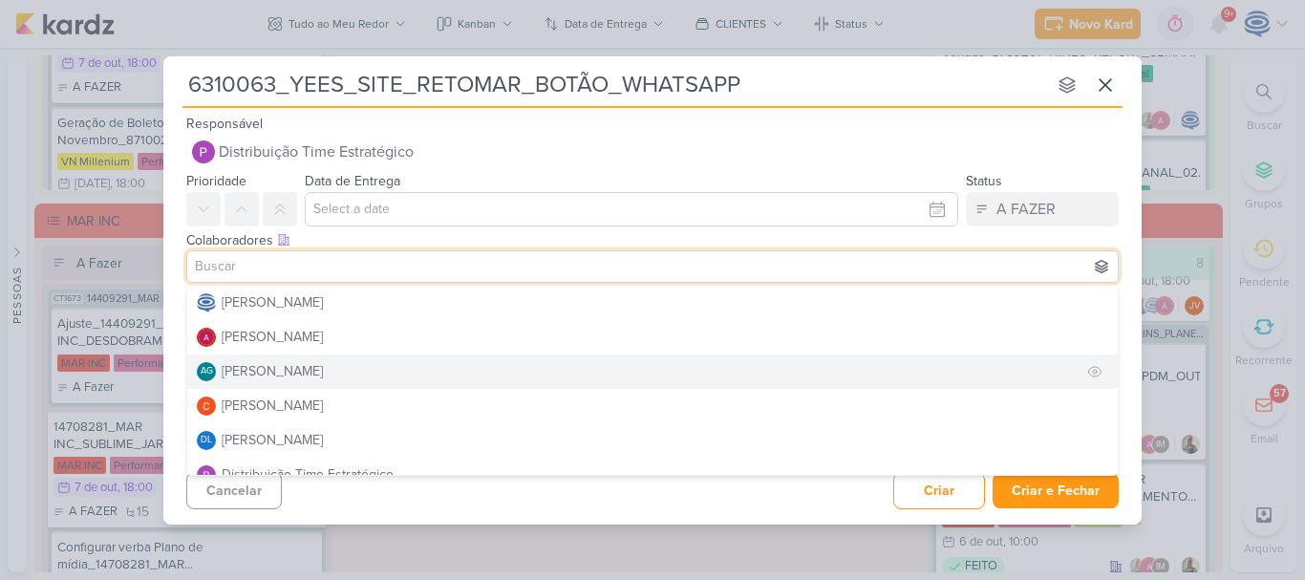
scroll to position [27, 0]
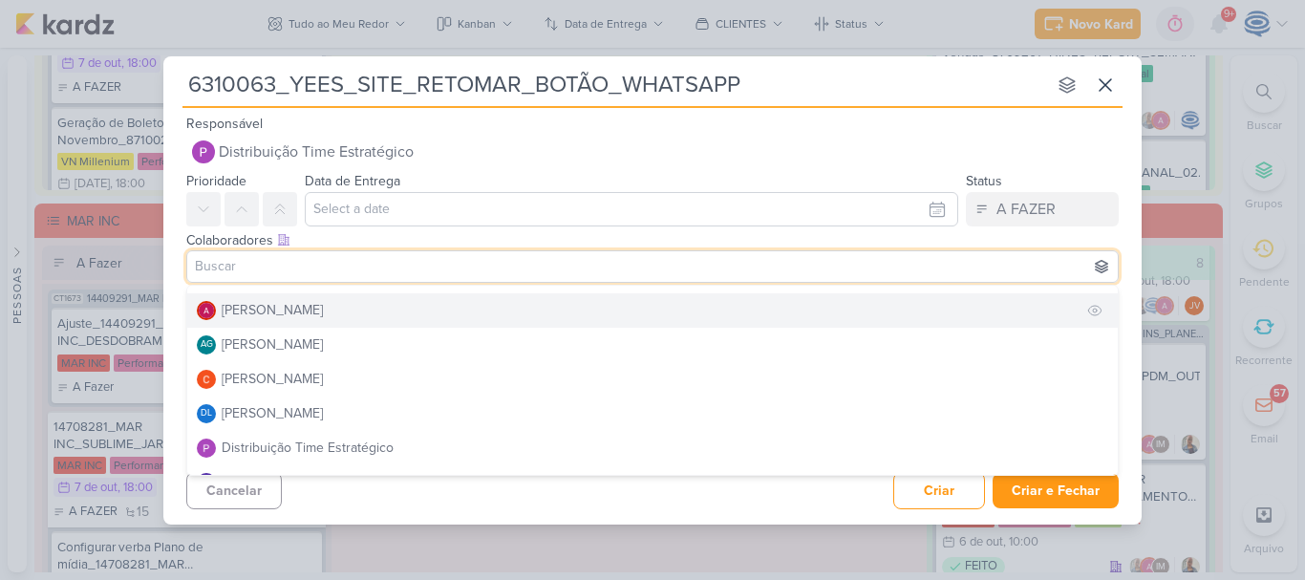
click at [302, 322] on button "[PERSON_NAME]" at bounding box center [652, 310] width 930 height 34
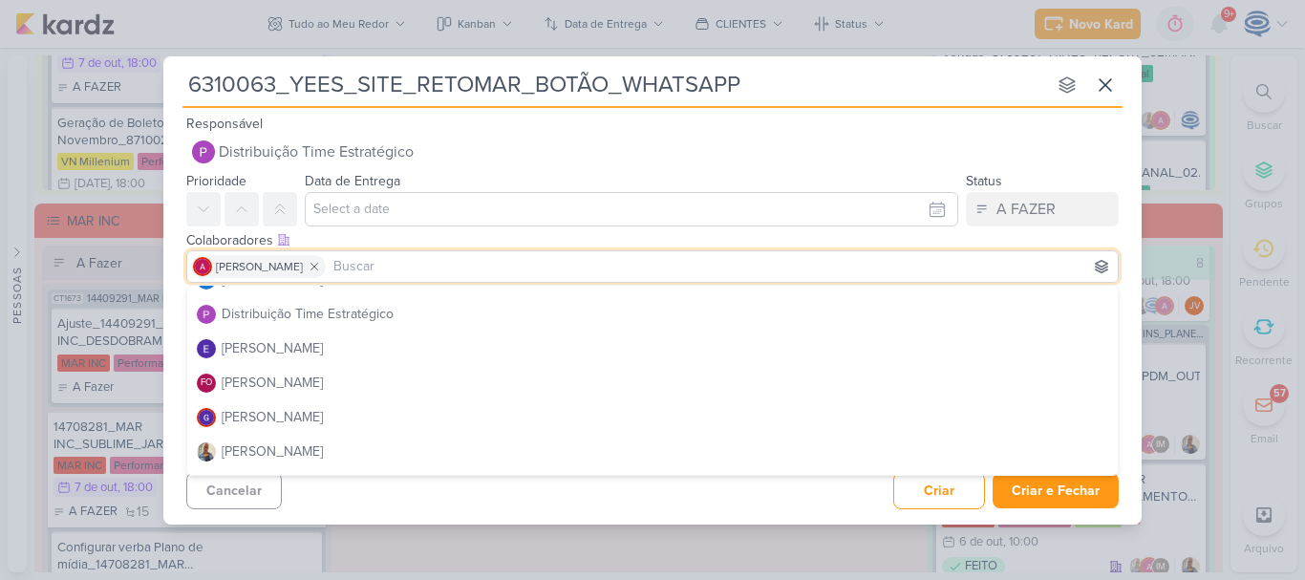
scroll to position [161, 0]
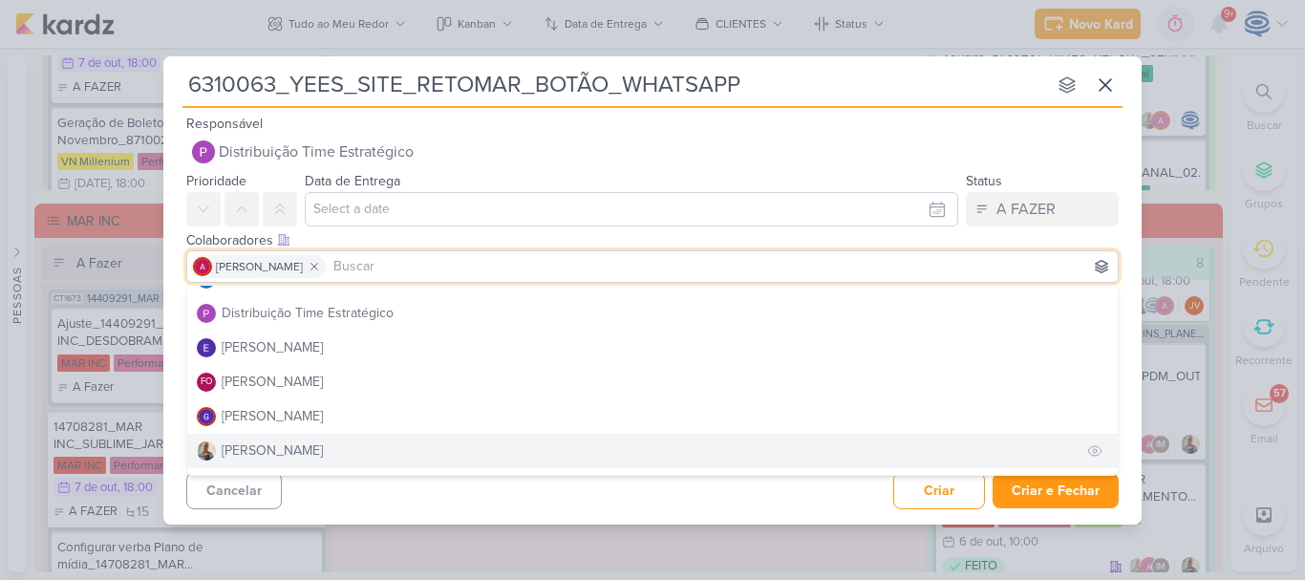
click at [301, 457] on button "[PERSON_NAME]" at bounding box center [652, 451] width 930 height 34
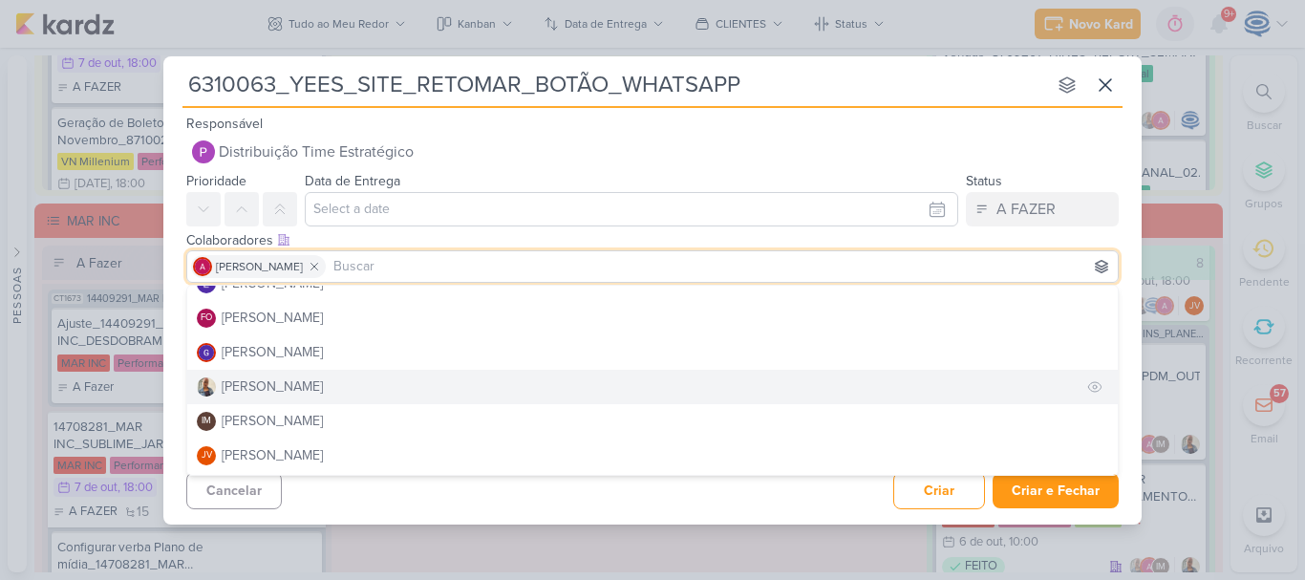
scroll to position [226, 0]
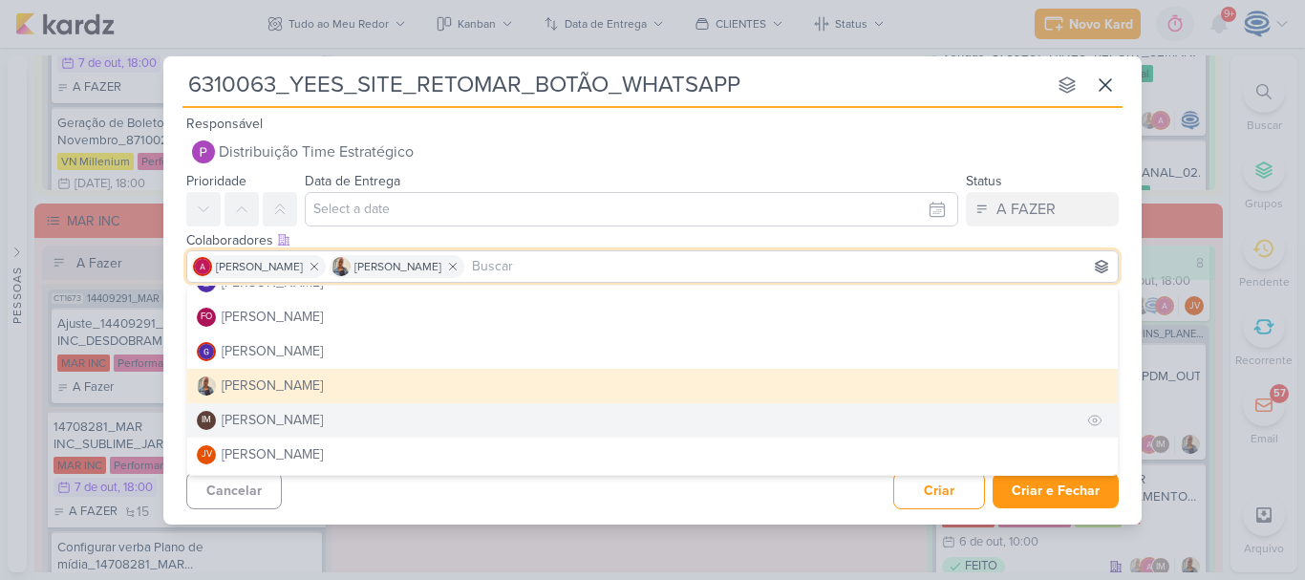
click at [302, 414] on div "[PERSON_NAME]" at bounding box center [272, 420] width 101 height 20
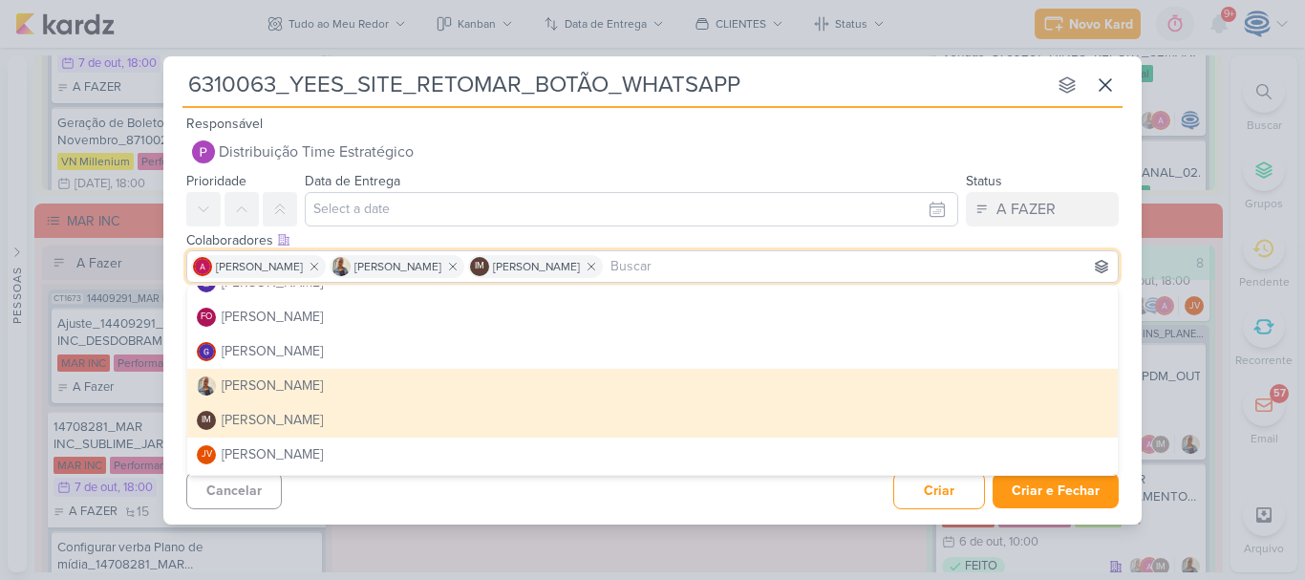
click at [406, 208] on input "text" at bounding box center [631, 209] width 653 height 34
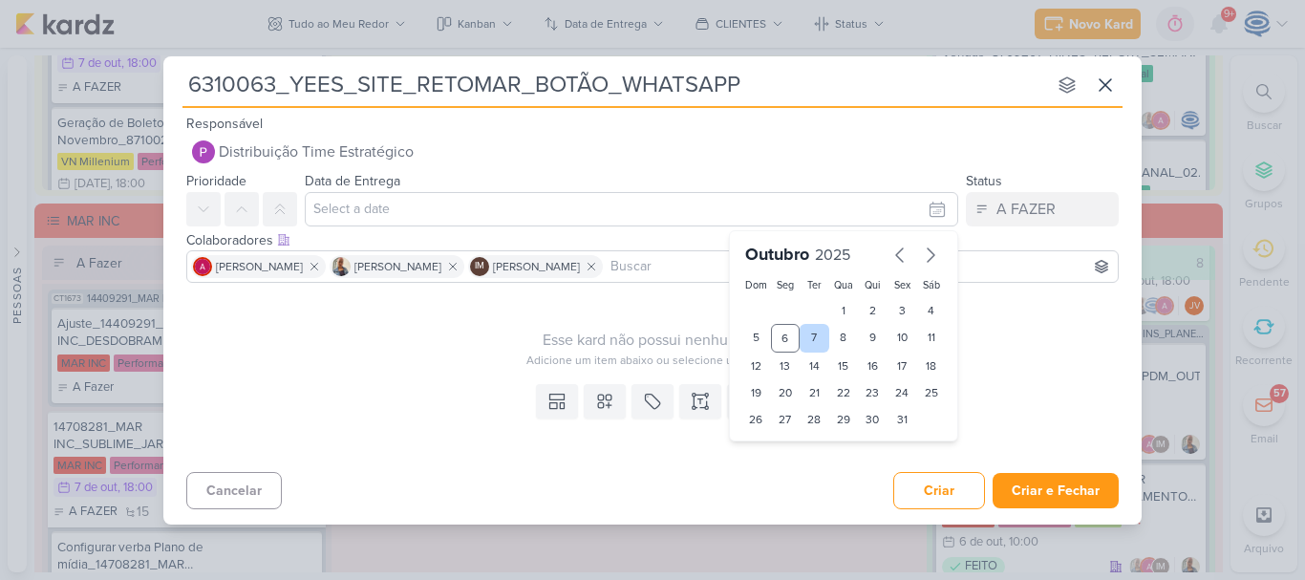
click at [809, 338] on div "7" at bounding box center [814, 338] width 30 height 29
type input "7 de outubro de 2025 às 23:59"
click at [785, 446] on select "00 01 02 03 04 05 06 07 08 09 10 11 12 13 14 15 16 17 18 19 20 21 22 23" at bounding box center [785, 451] width 27 height 23
select select "18"
click at [772, 440] on select "00 01 02 03 04 05 06 07 08 09 10 11 12 13 14 15 16 17 18 19 20 21 22 23" at bounding box center [785, 451] width 27 height 23
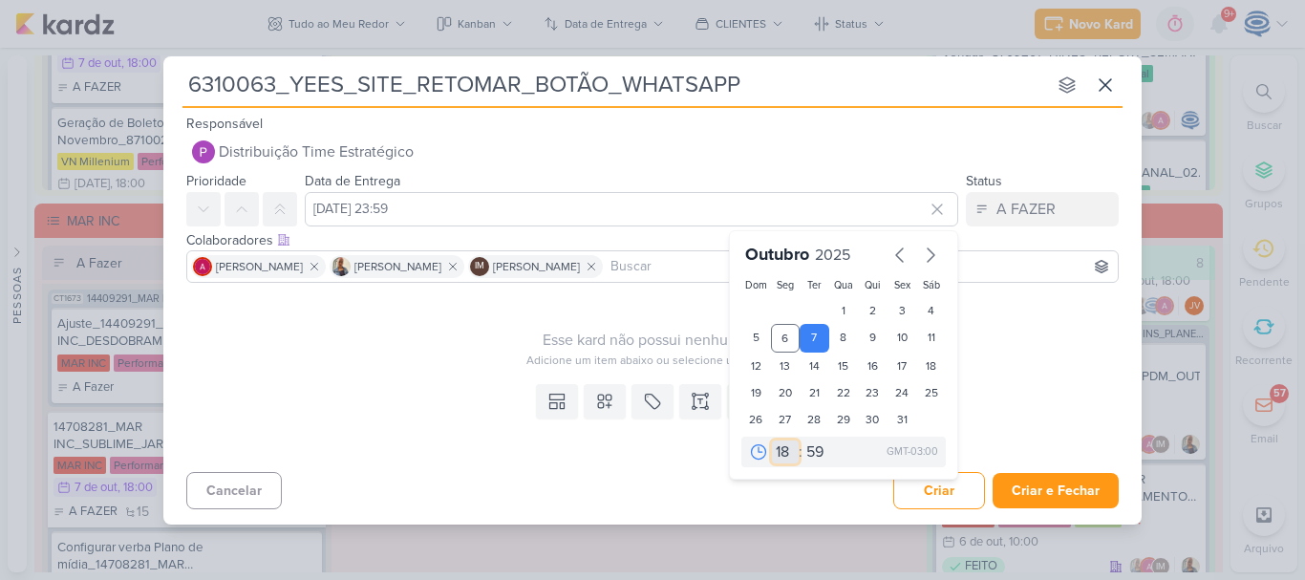
type input "7 de outubro de 2025 às 18:59"
click at [820, 450] on select "00 05 10 15 20 25 30 35 40 45 50 55 59" at bounding box center [815, 451] width 27 height 23
select select "0"
click at [802, 440] on select "00 05 10 15 20 25 30 35 40 45 50 55 59" at bounding box center [815, 451] width 27 height 23
type input "[DATE] 18:00"
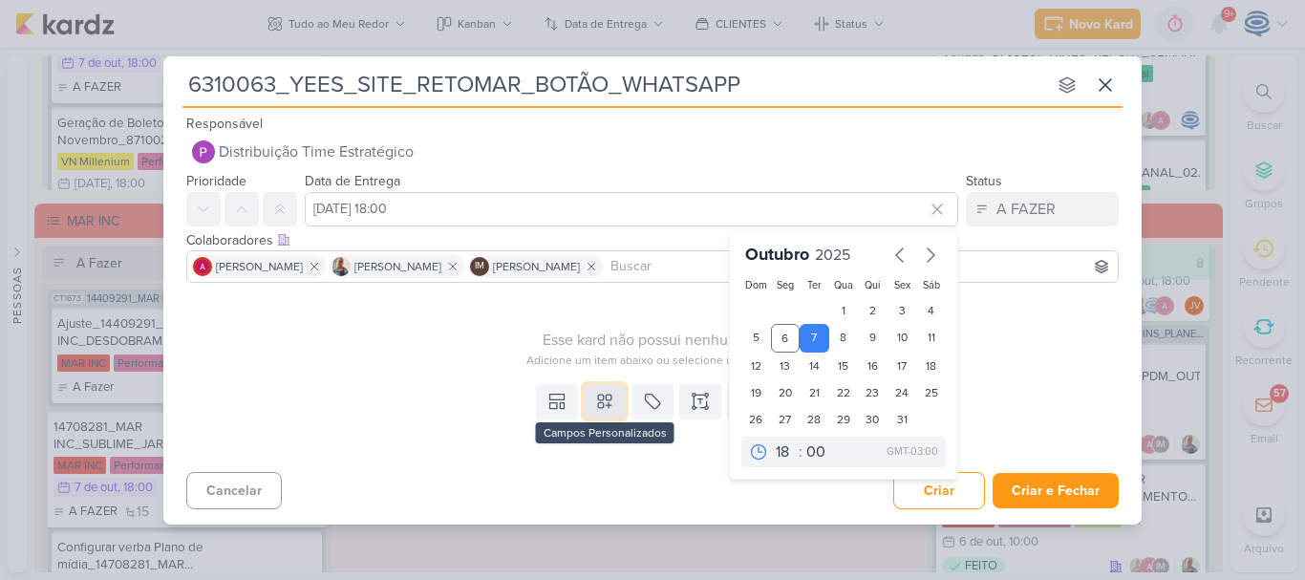
click at [603, 404] on icon at bounding box center [604, 401] width 19 height 19
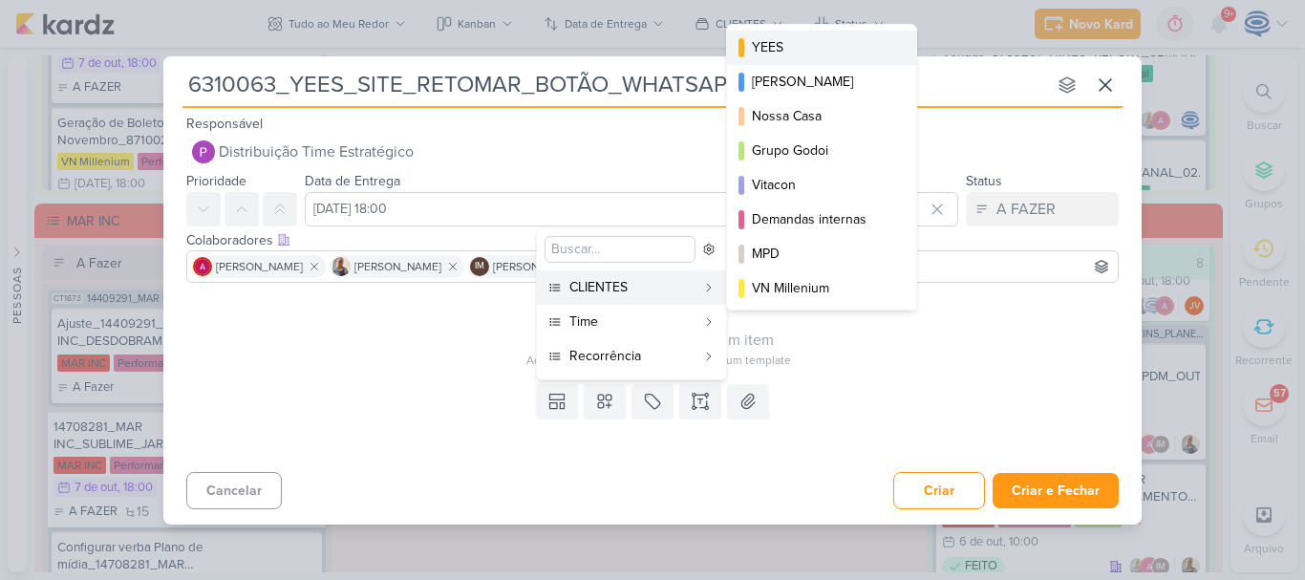
click at [847, 42] on div "YEES" at bounding box center [822, 47] width 141 height 20
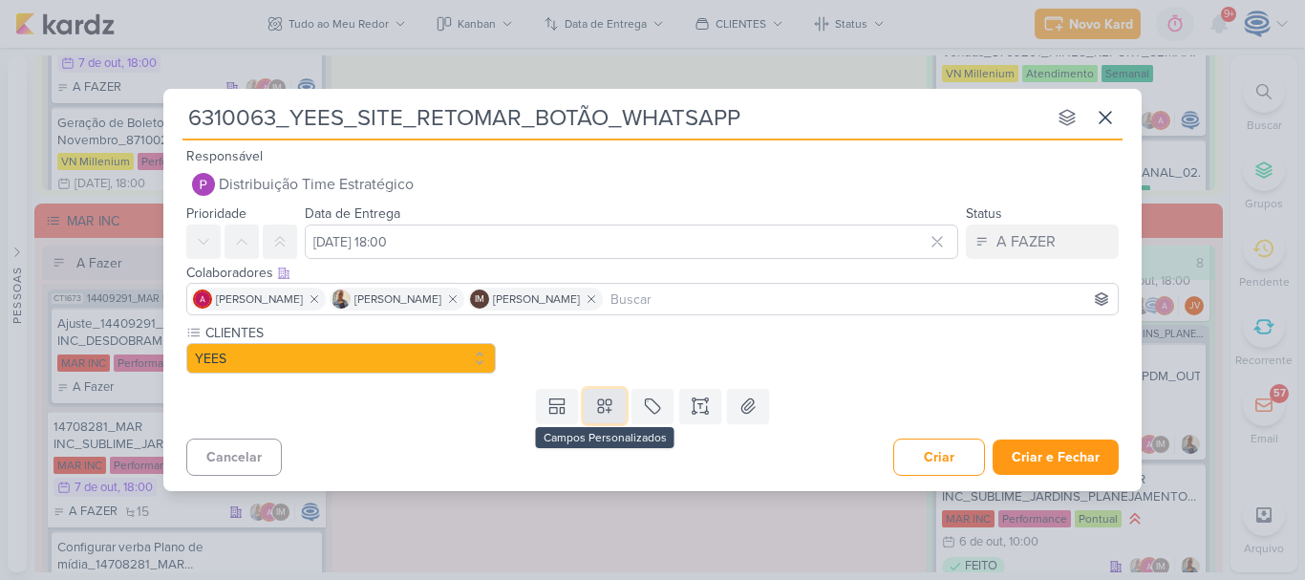
click at [610, 412] on icon at bounding box center [604, 405] width 19 height 19
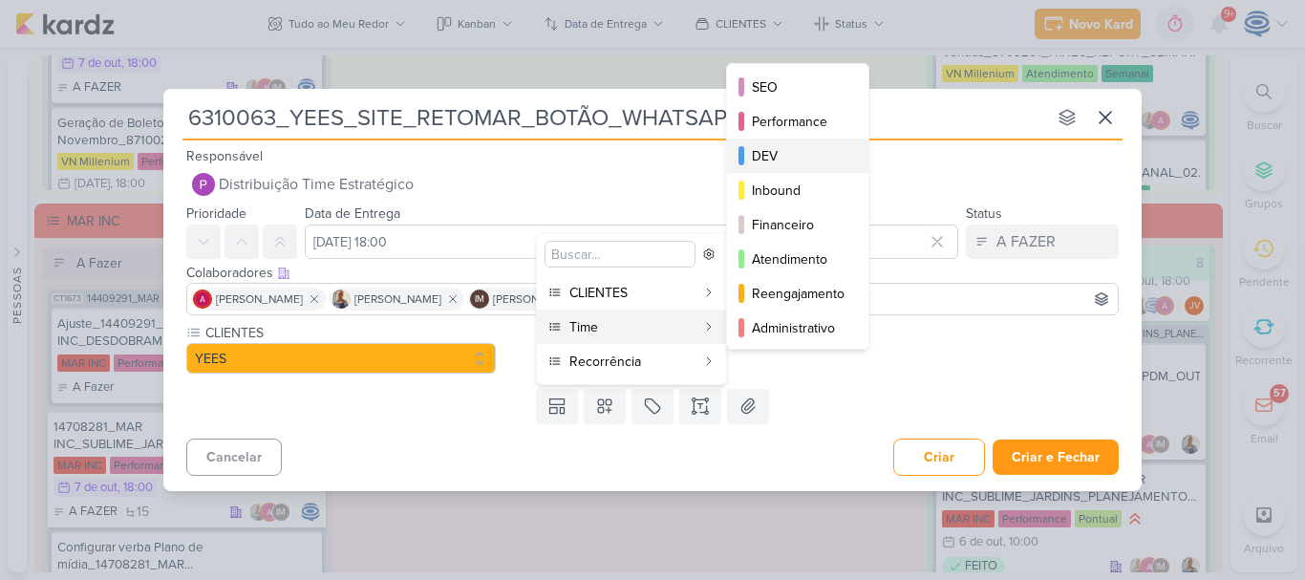
click at [787, 159] on div "DEV" at bounding box center [799, 156] width 94 height 20
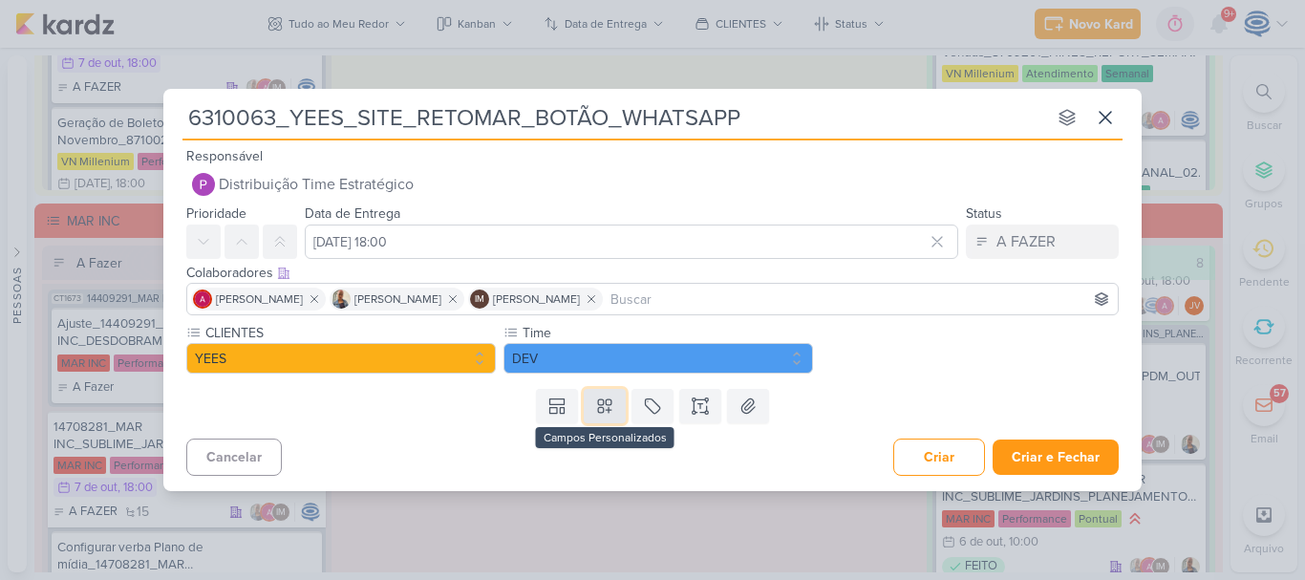
click at [603, 415] on button at bounding box center [604, 406] width 42 height 34
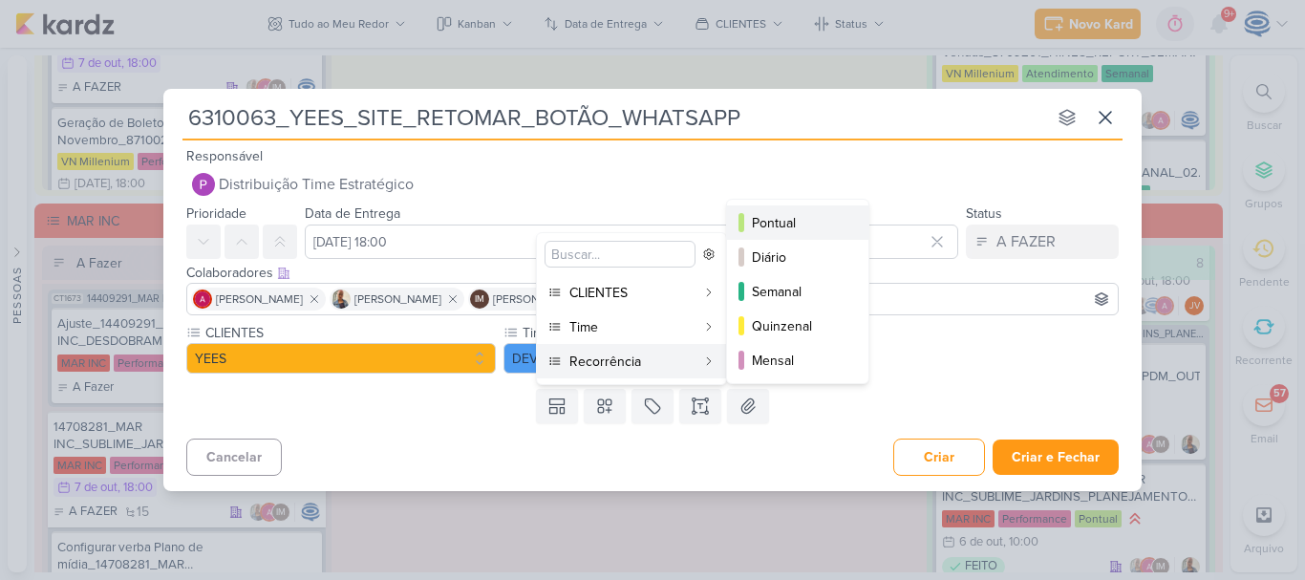
click at [776, 237] on button "Pontual" at bounding box center [797, 222] width 141 height 34
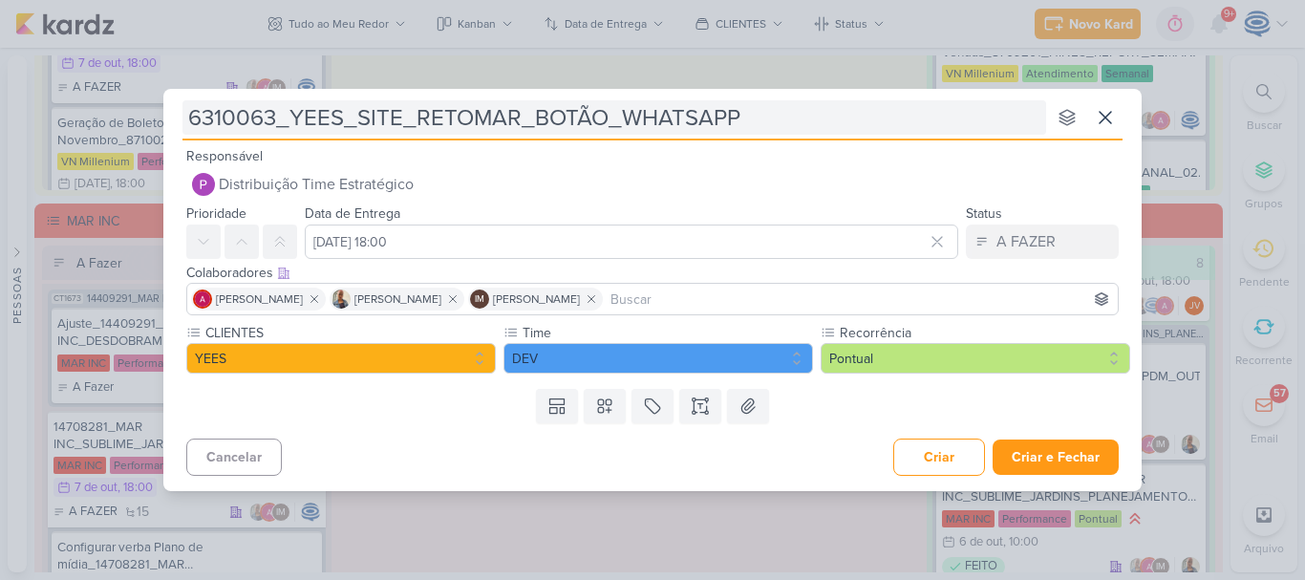
click at [186, 117] on input "6310063_YEES_SITE_RETOMAR_BOTÃO_WHATSAPP" at bounding box center [613, 117] width 863 height 34
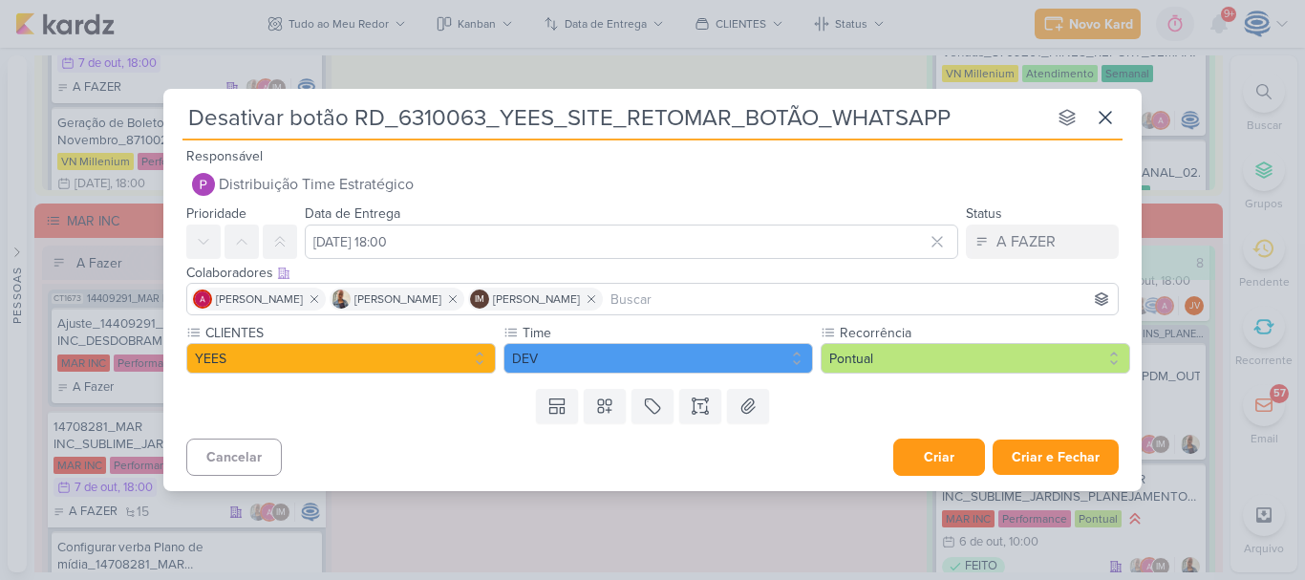
type input "Desativar botão RD_6310063_YEES_SITE_RETOMAR_BOTÃO_WHATSAPP"
click at [906, 446] on button "Criar" at bounding box center [939, 456] width 92 height 37
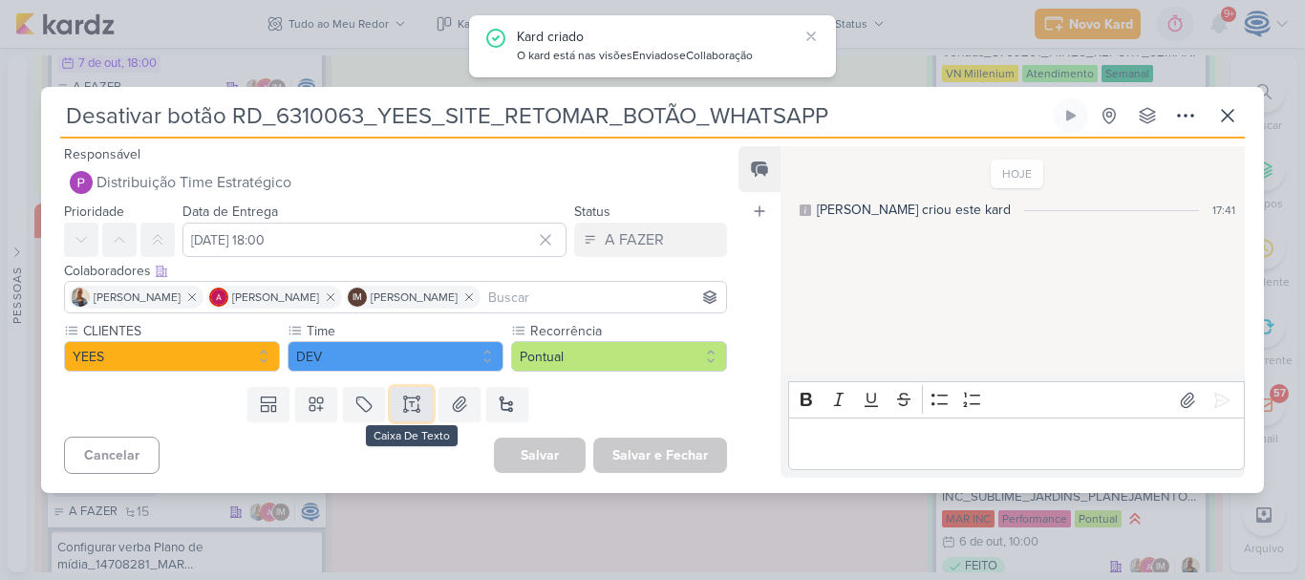
click at [416, 399] on icon at bounding box center [417, 397] width 3 height 3
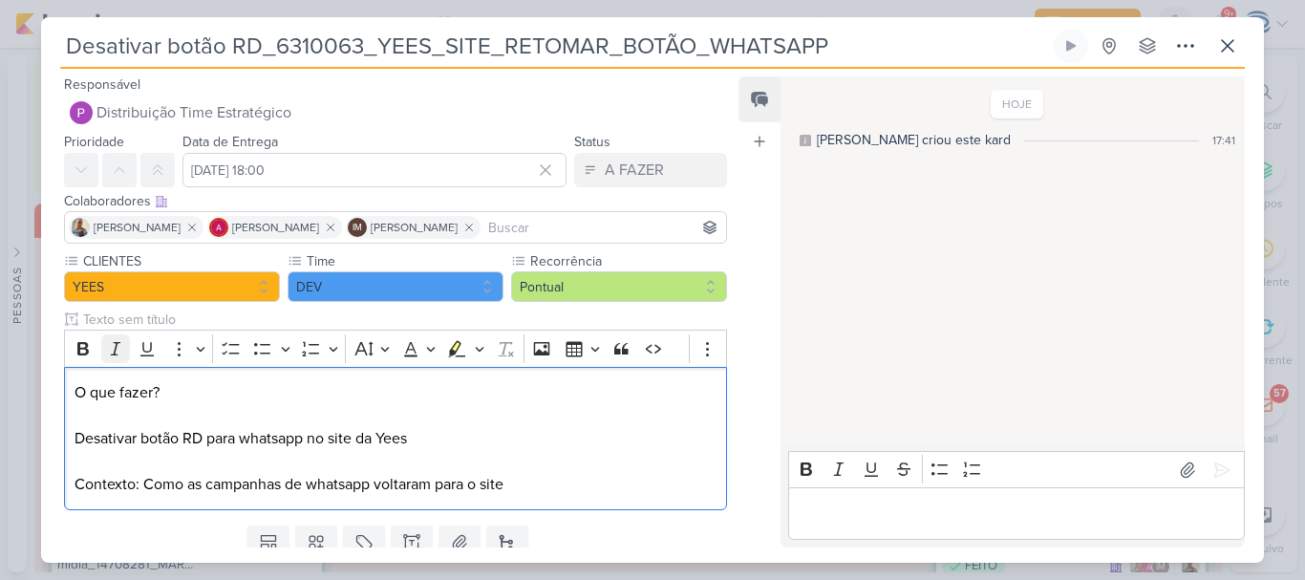
drag, startPoint x: 214, startPoint y: 391, endPoint x: 103, endPoint y: 339, distance: 122.2
click at [96, 346] on div "Rich Text Editor Bold Italic Underline More To-do List Bulleted List Bulleted L…" at bounding box center [395, 419] width 663 height 180
click at [83, 339] on icon "Editor toolbar" at bounding box center [83, 348] width 19 height 19
click at [170, 397] on p "O q ue fazer? Desativar botão RD para whatsapp no site da Yees" at bounding box center [395, 415] width 642 height 69
drag, startPoint x: 170, startPoint y: 397, endPoint x: 41, endPoint y: 388, distance: 129.3
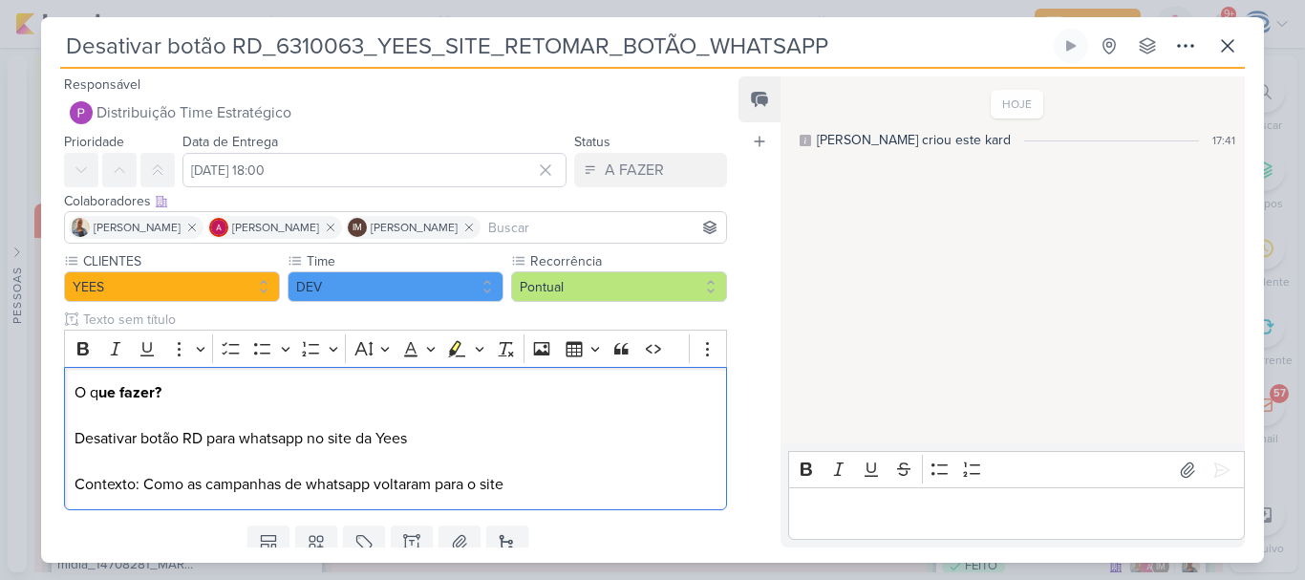
click at [41, 388] on div "CLIENTES YEES Time" at bounding box center [387, 384] width 693 height 266
click at [74, 352] on icon "Editor toolbar" at bounding box center [83, 348] width 19 height 19
click at [453, 445] on p "O que fazer? Desativar botão RD para whatsapp no site da Yees" at bounding box center [395, 415] width 642 height 69
click at [536, 492] on p "Contexto: Como as campanhas de whatsapp voltaram para o site" at bounding box center [395, 473] width 642 height 46
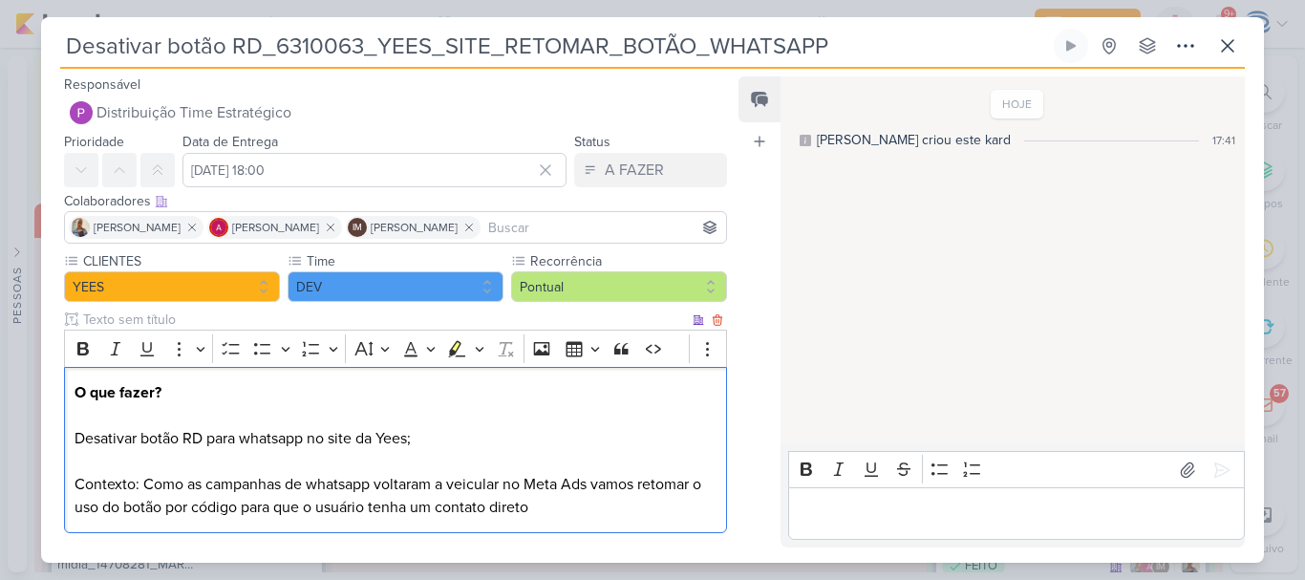
scroll to position [92, 0]
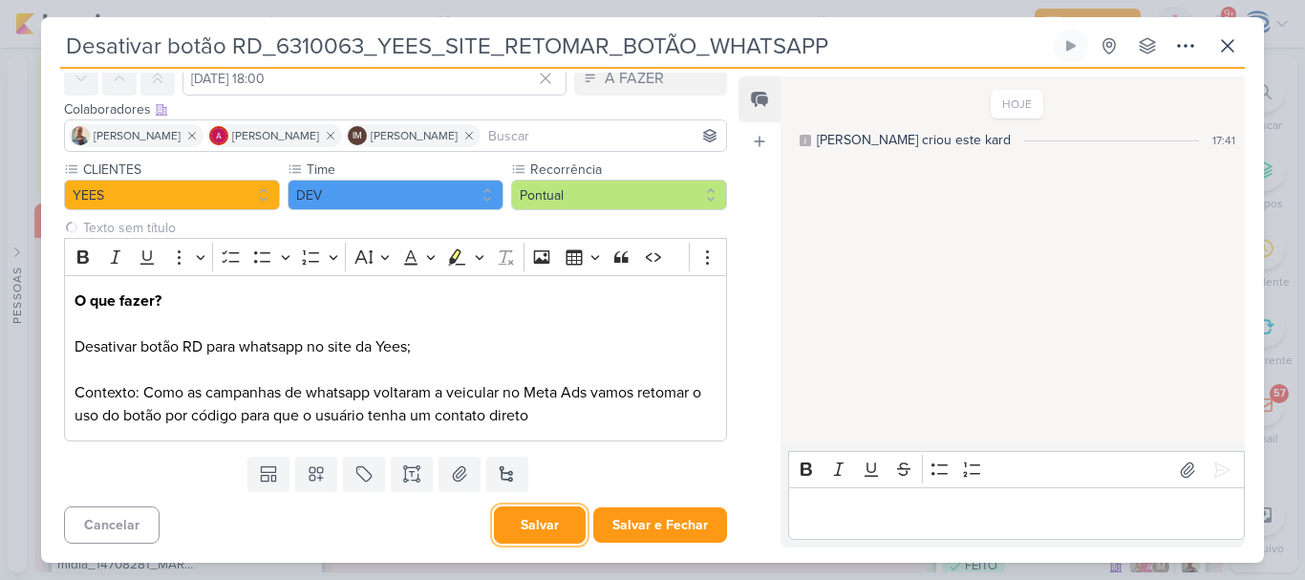
click at [503, 529] on button "Salvar" at bounding box center [540, 524] width 92 height 37
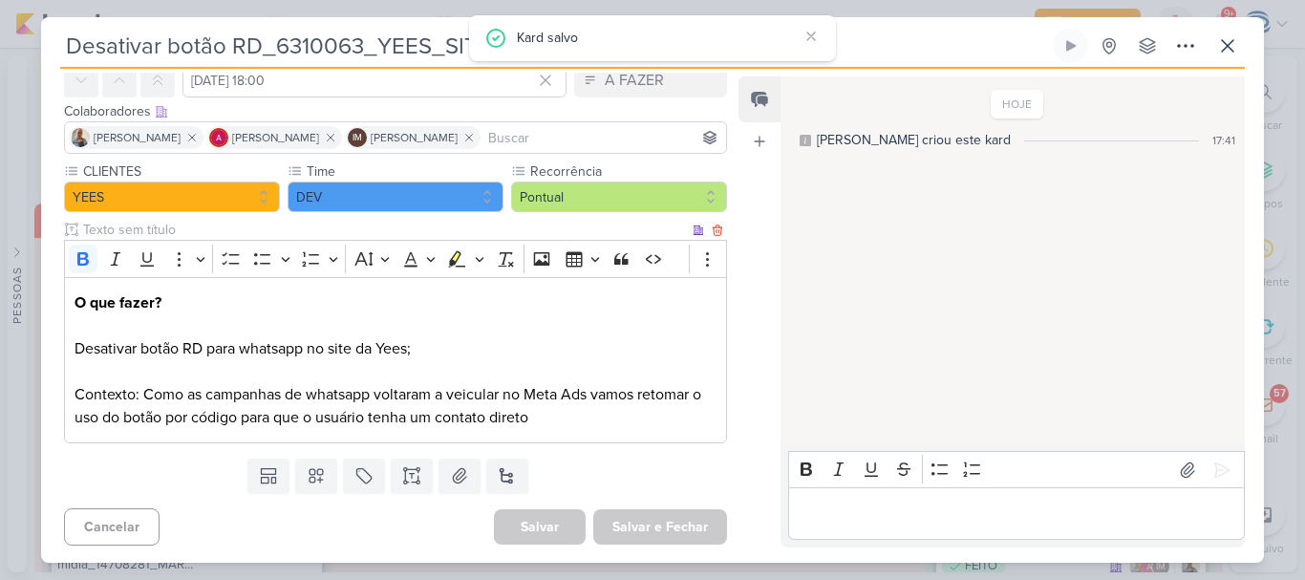
scroll to position [0, 0]
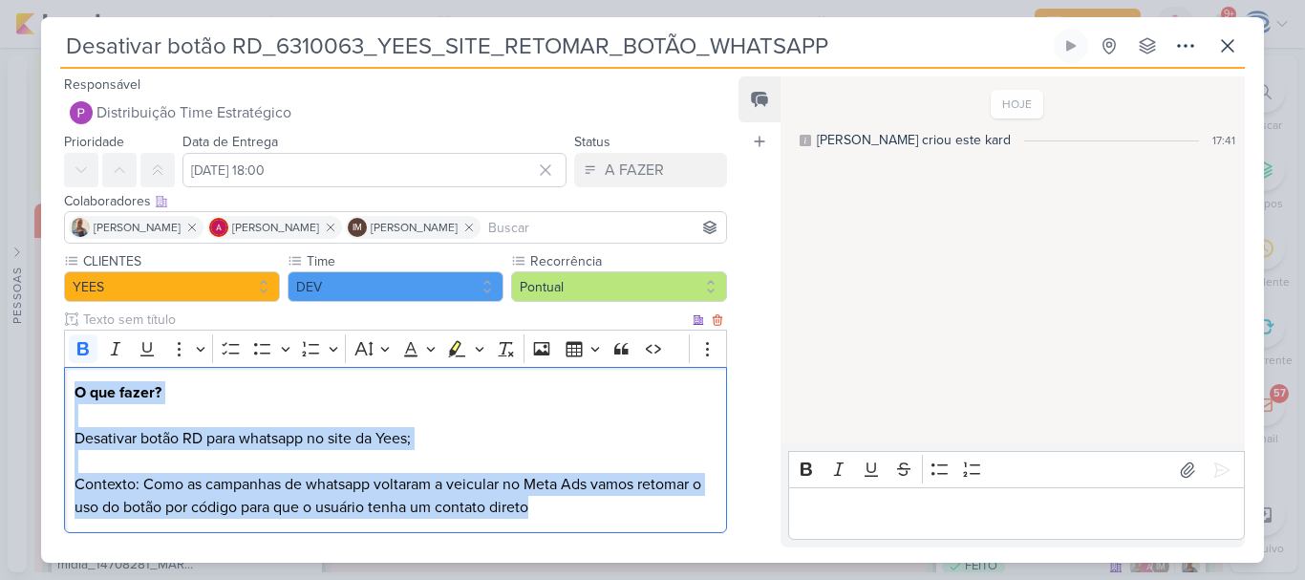
drag, startPoint x: 555, startPoint y: 517, endPoint x: 74, endPoint y: 381, distance: 499.1
click at [74, 381] on div "O que fazer? Desativar botão RD para whatsapp no site da Yees; Contexto: Como a…" at bounding box center [395, 450] width 663 height 167
copy div "O que fazer? Desativar botão RD para whatsapp no site da Yees; Contexto: Como a…"
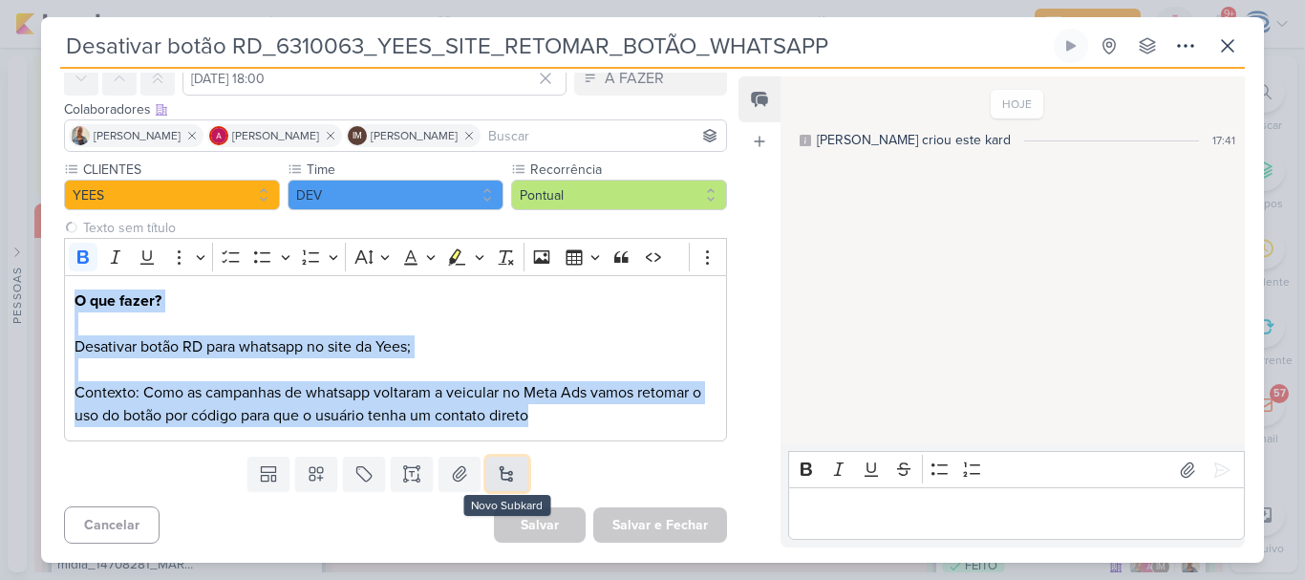
click at [511, 474] on button at bounding box center [507, 473] width 42 height 34
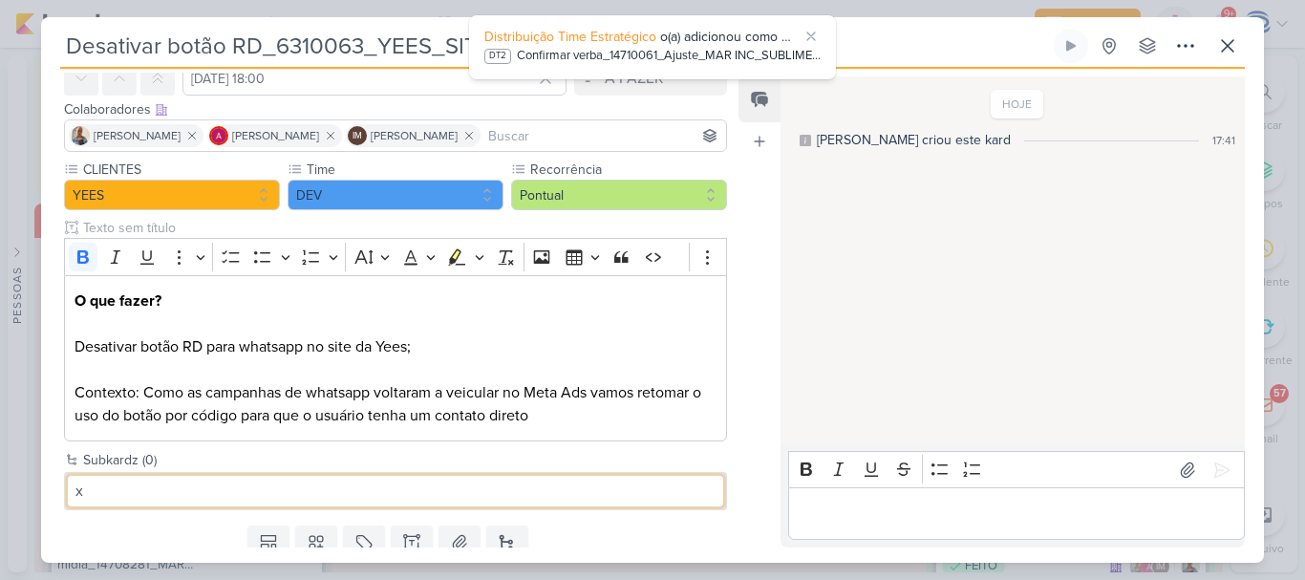
type input "x"
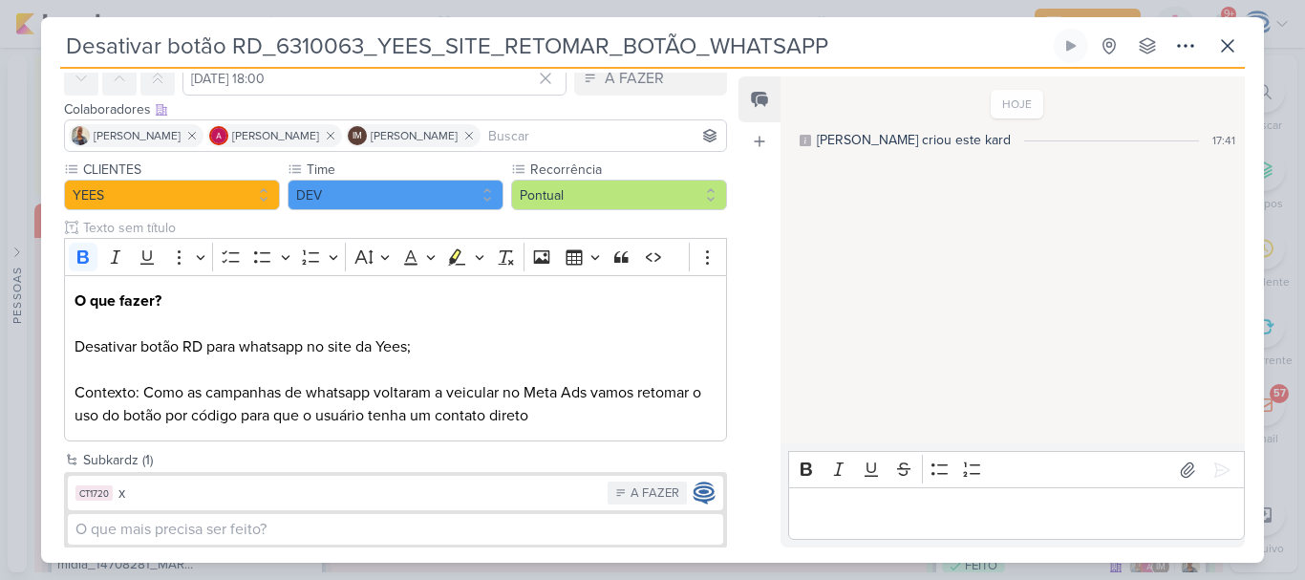
click at [500, 494] on div "x" at bounding box center [357, 493] width 479 height 22
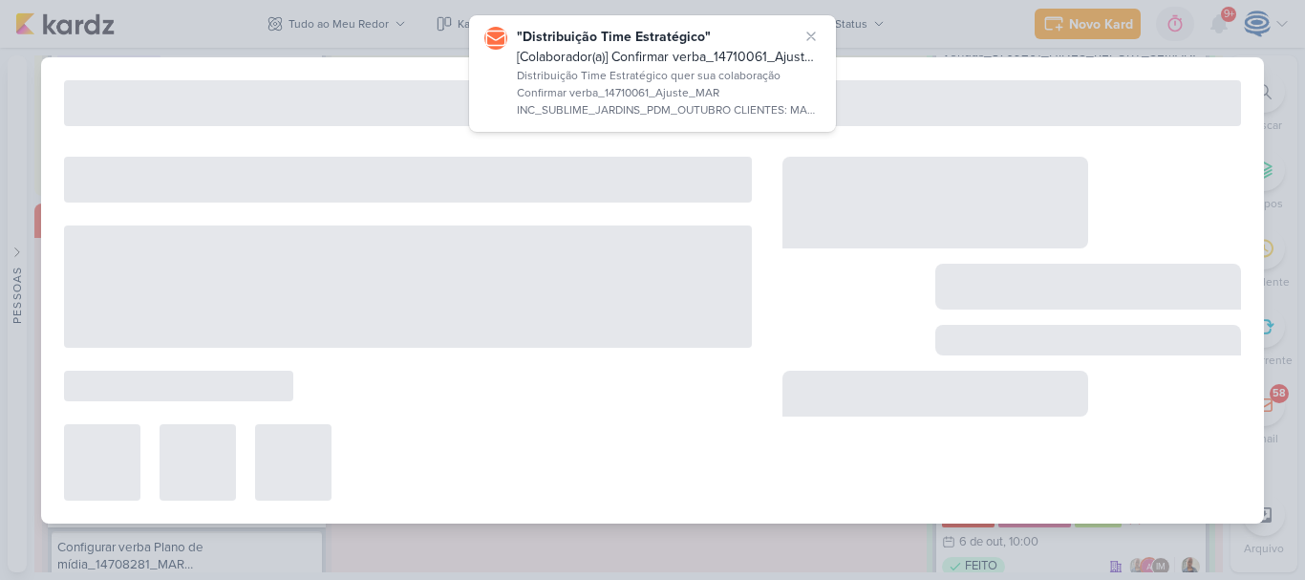
type input "x"
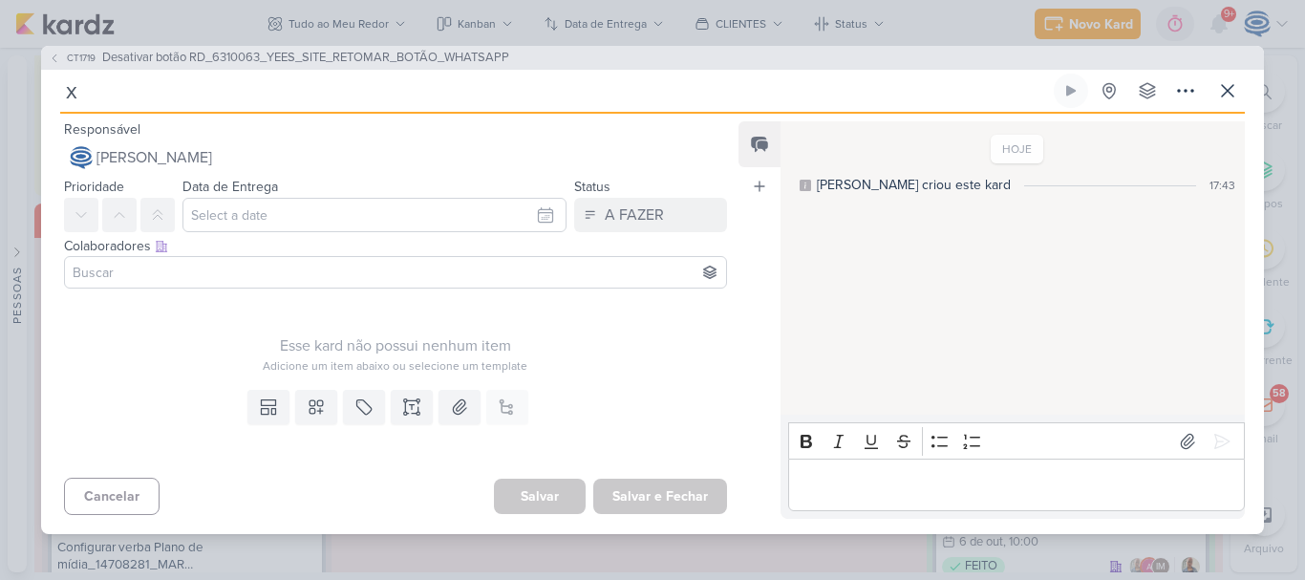
click at [266, 85] on input "x" at bounding box center [554, 91] width 989 height 34
click at [408, 414] on icon at bounding box center [412, 414] width 10 height 0
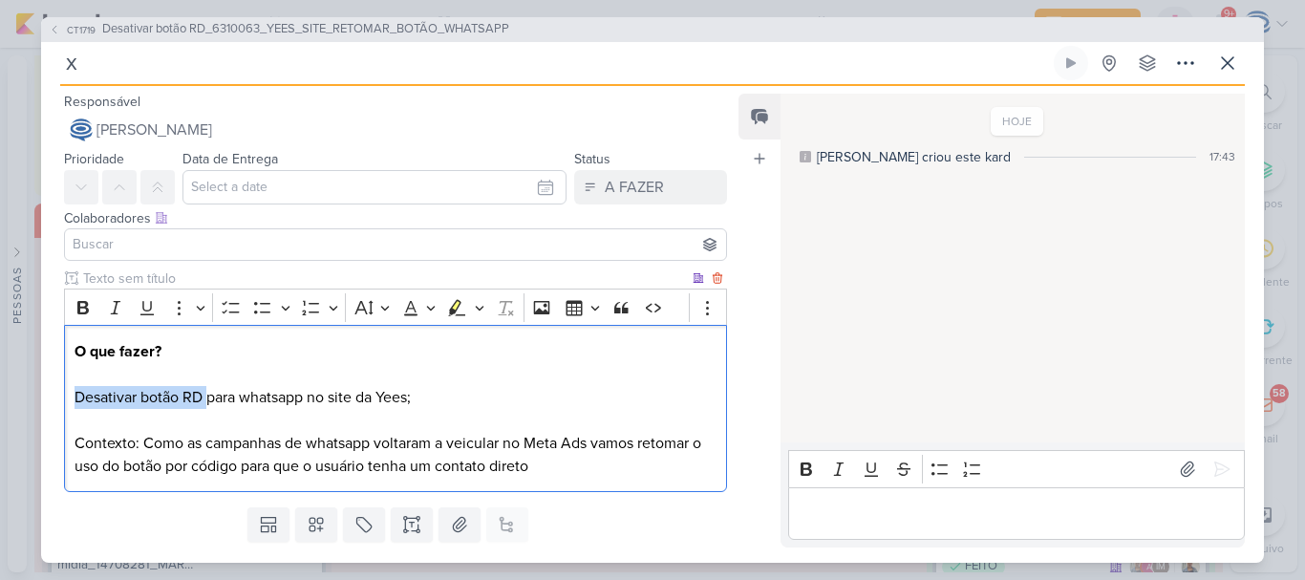
drag, startPoint x: 76, startPoint y: 396, endPoint x: 208, endPoint y: 395, distance: 131.8
click at [208, 395] on p "O que fazer? Desativar botão RD para whatsapp no site da Yees;" at bounding box center [395, 374] width 642 height 69
click at [282, 395] on p "O que fazer? Retomar botão para whatsapp no site da Yees;" at bounding box center [395, 374] width 642 height 69
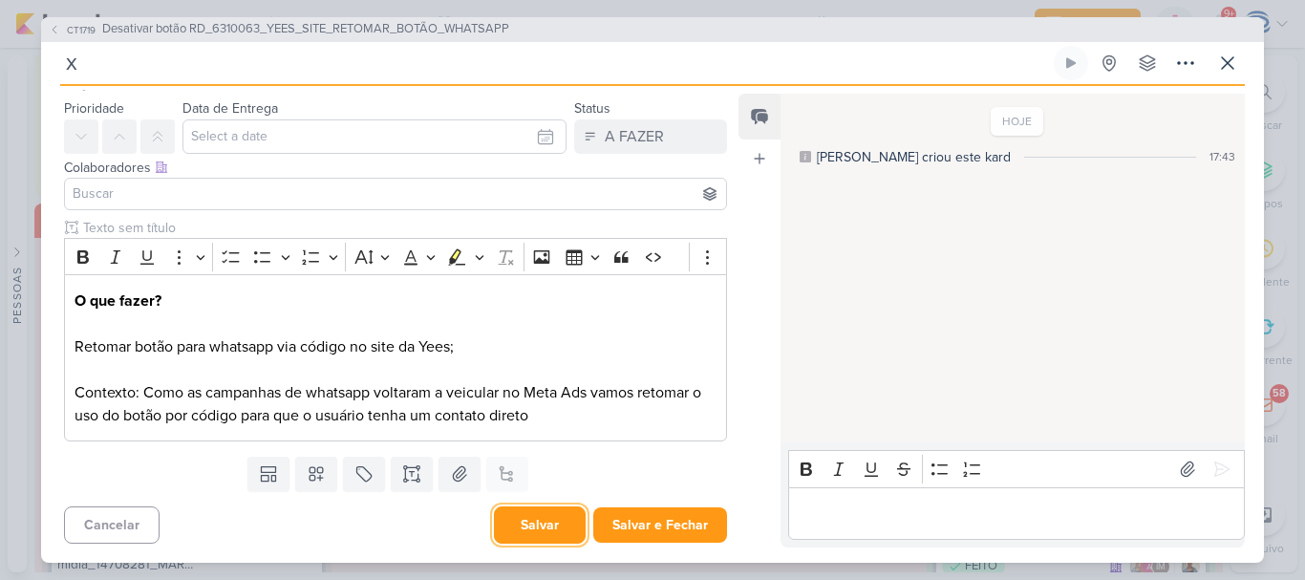
click at [541, 518] on button "Salvar" at bounding box center [540, 524] width 92 height 37
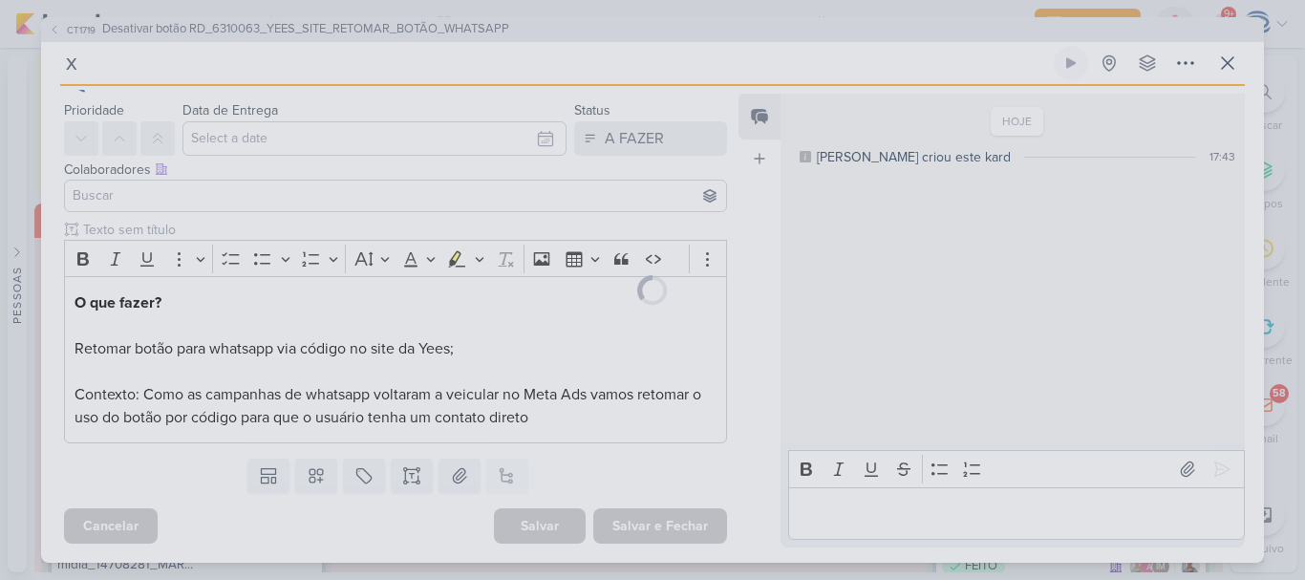
scroll to position [0, 0]
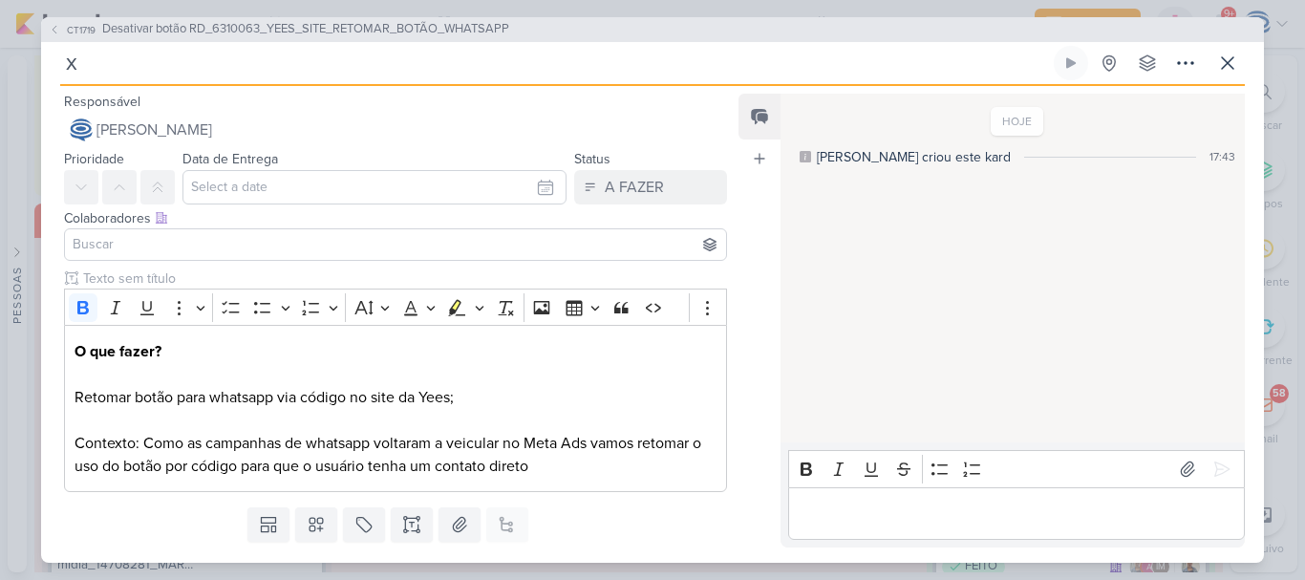
click at [494, 59] on body "1.107.0 Novo Kard Ctrl + k 0h0m Sessão desligada... Hoje 0h0m Semana 0h0m Mês 0…" at bounding box center [652, 290] width 1305 height 580
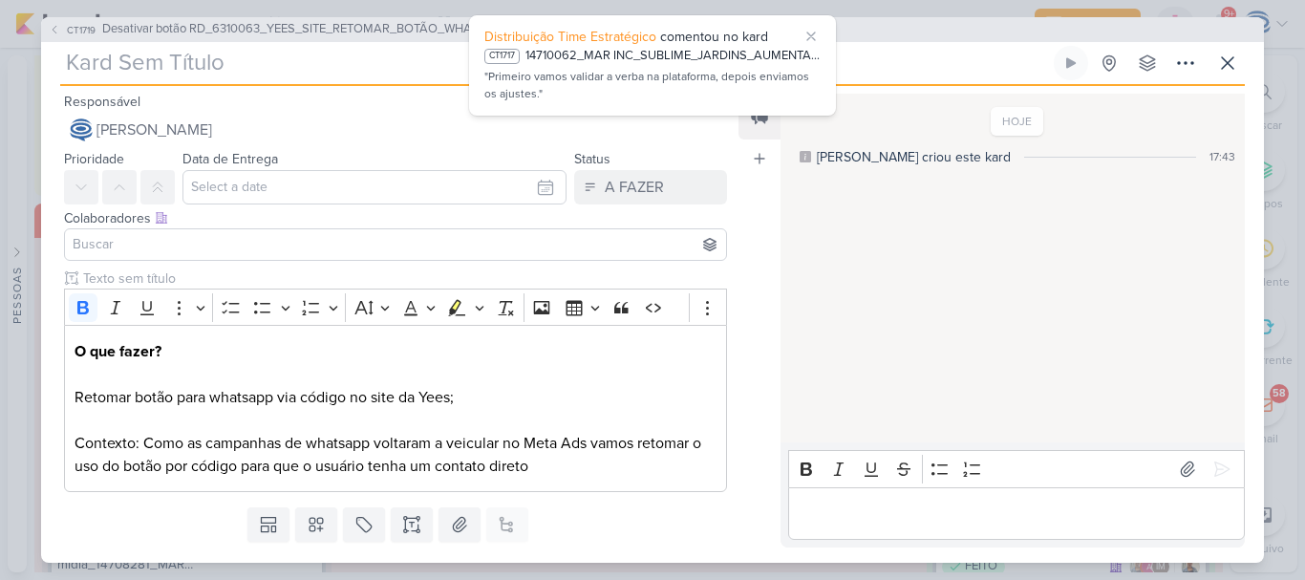
paste input "6310063_YEES_SITE_RETOMAR_BOTÃO_WHATSAPP"
type input "6310063_YEES_SITE_RETOMAR_BOTÃO_WHATSAPP"
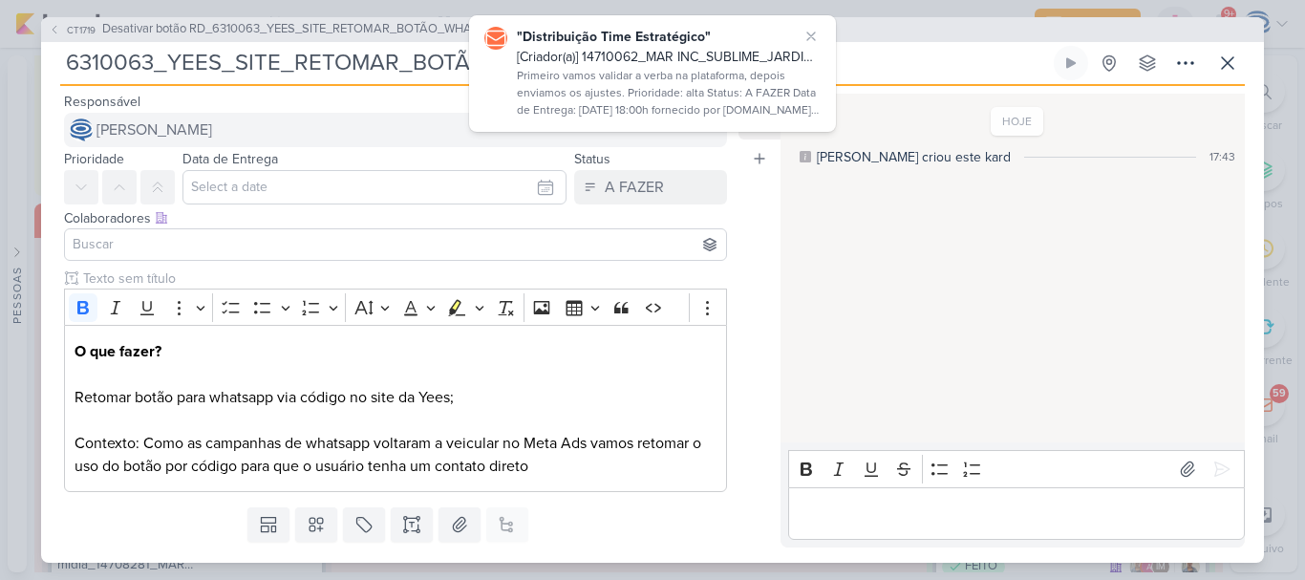
type input "6310063_YEES_SITE_RETOMAR_BOTÃO_WHATSAPP"
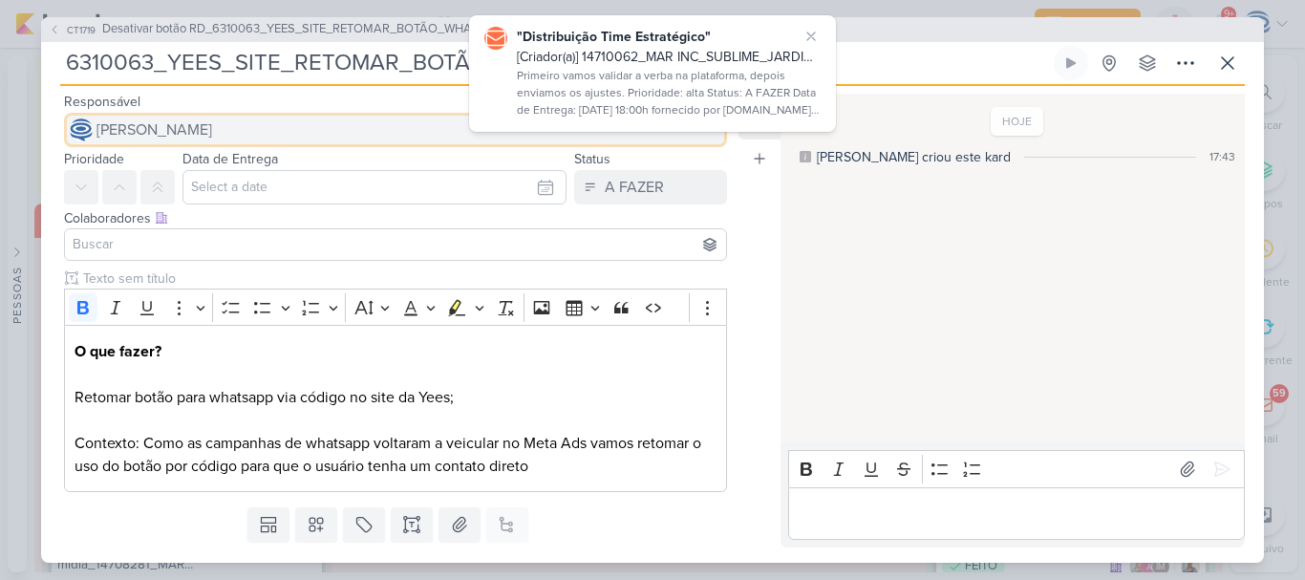
click at [304, 136] on button "[PERSON_NAME]" at bounding box center [395, 130] width 663 height 34
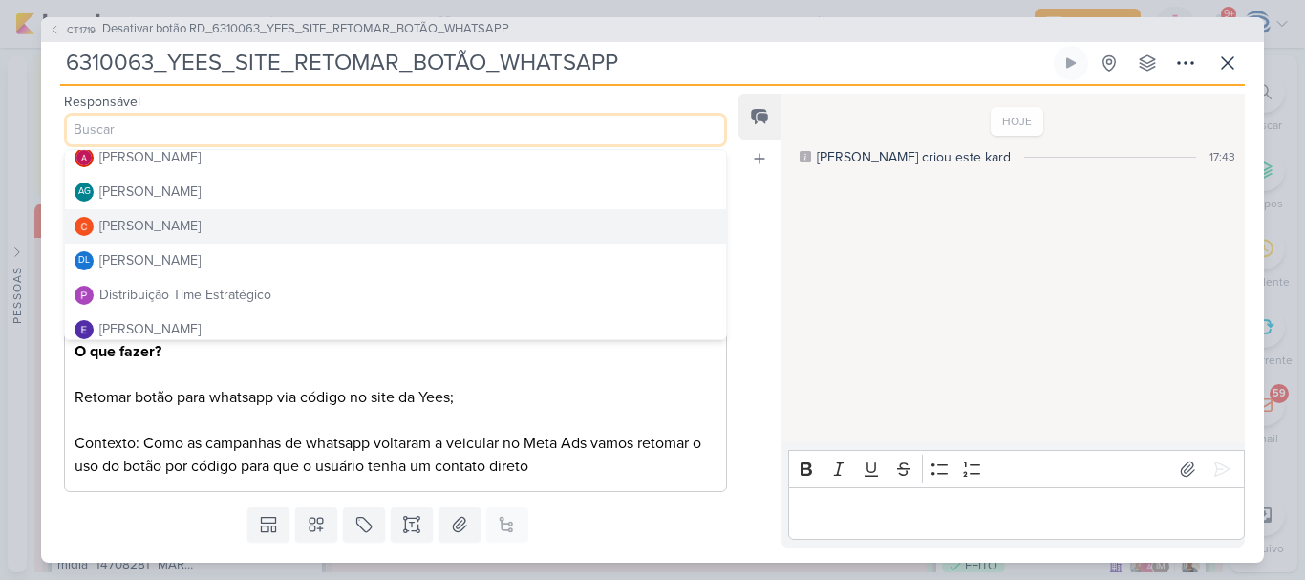
scroll to position [54, 0]
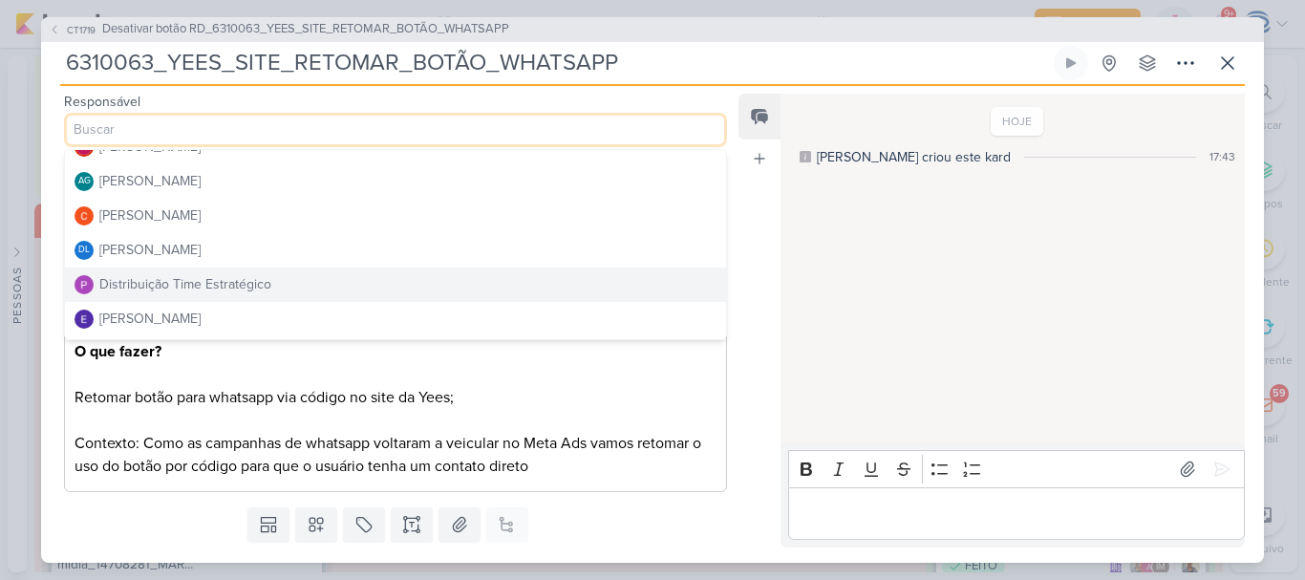
click at [245, 267] on button "Distribuição Time Estratégico" at bounding box center [395, 284] width 661 height 34
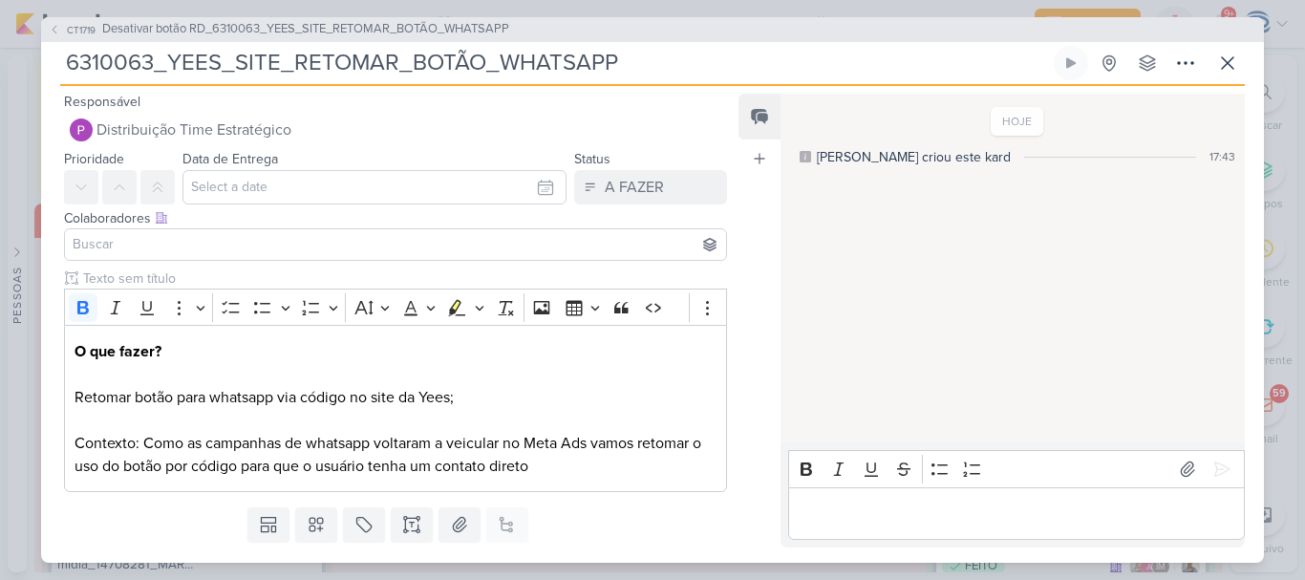
click at [232, 250] on input at bounding box center [395, 244] width 653 height 23
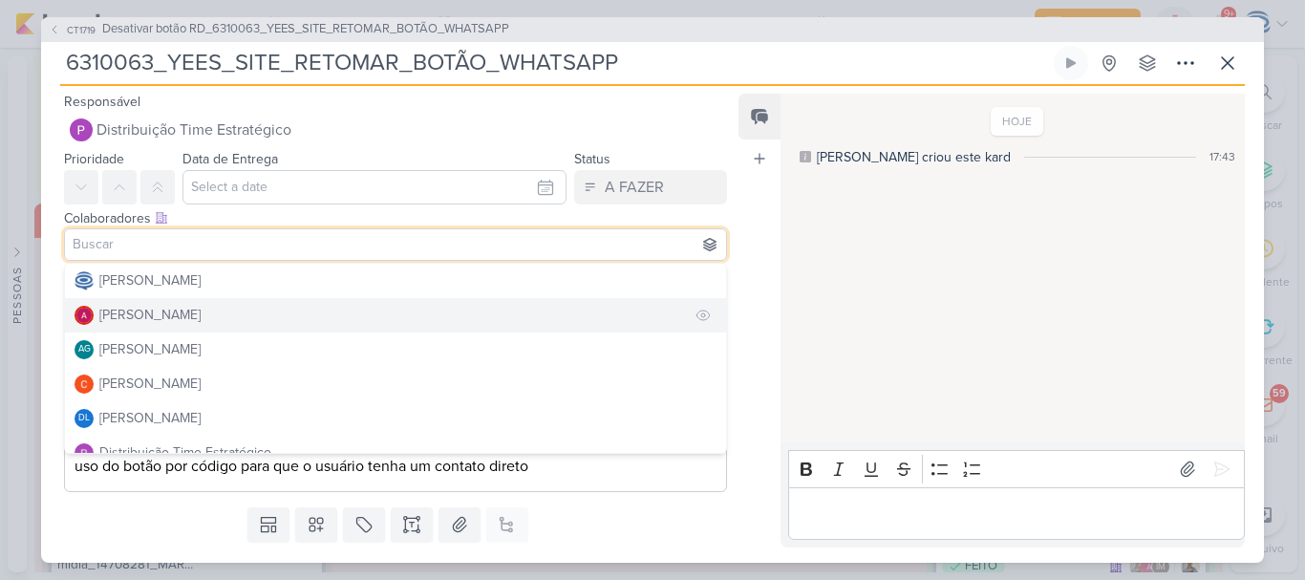
click at [223, 324] on button "[PERSON_NAME]" at bounding box center [395, 315] width 661 height 34
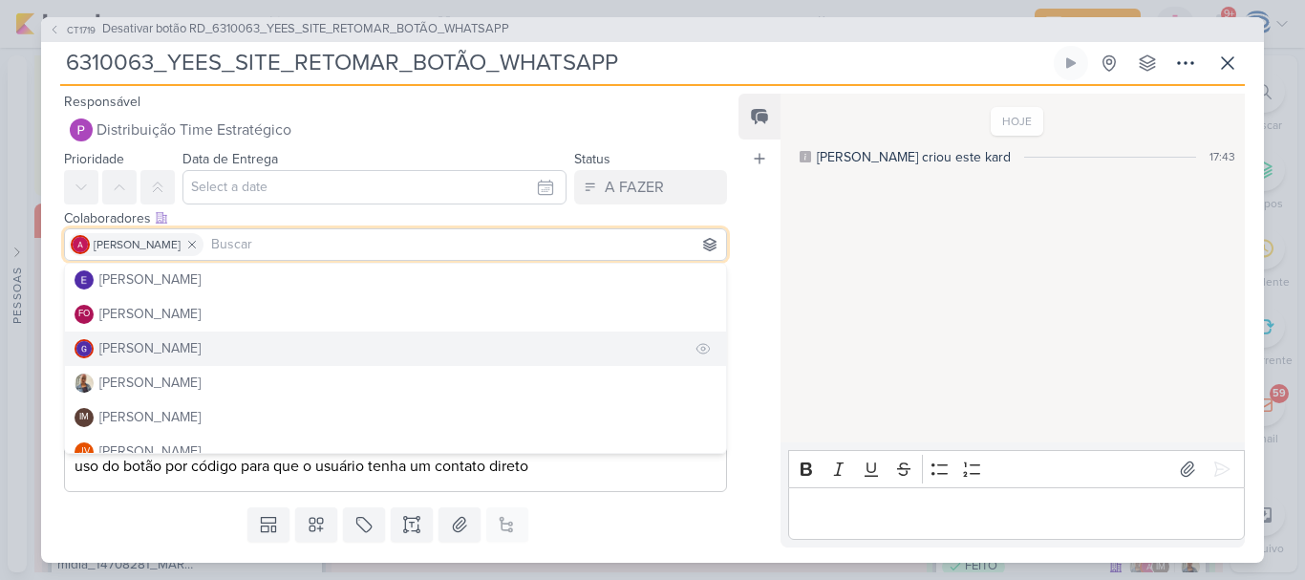
scroll to position [239, 0]
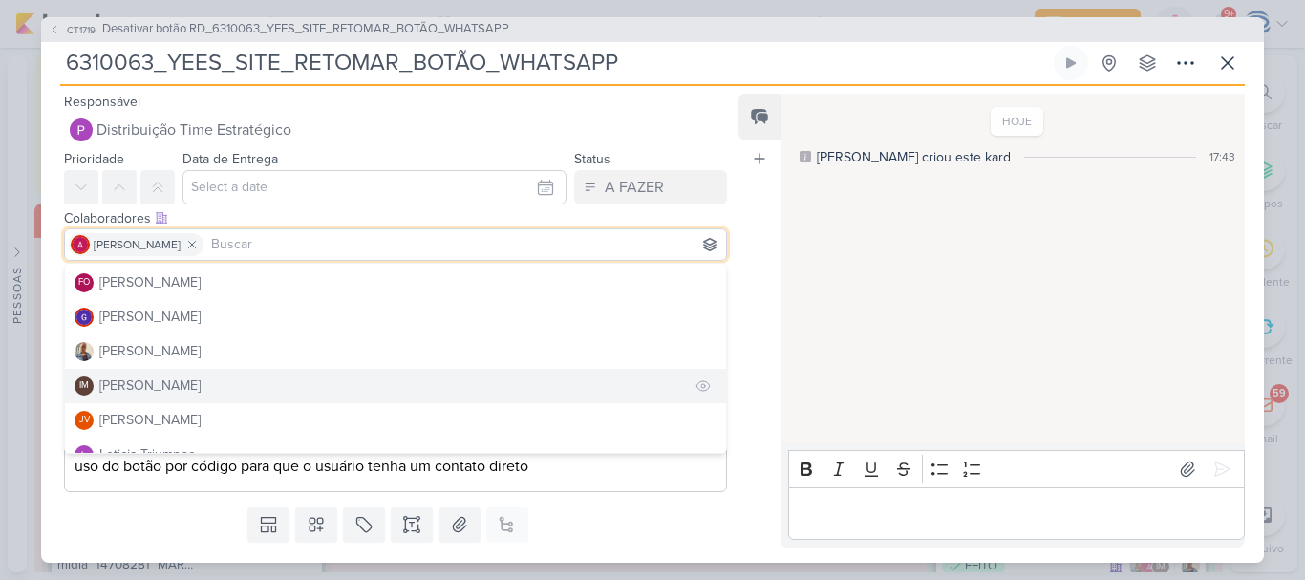
click at [199, 387] on div "[PERSON_NAME]" at bounding box center [149, 385] width 101 height 20
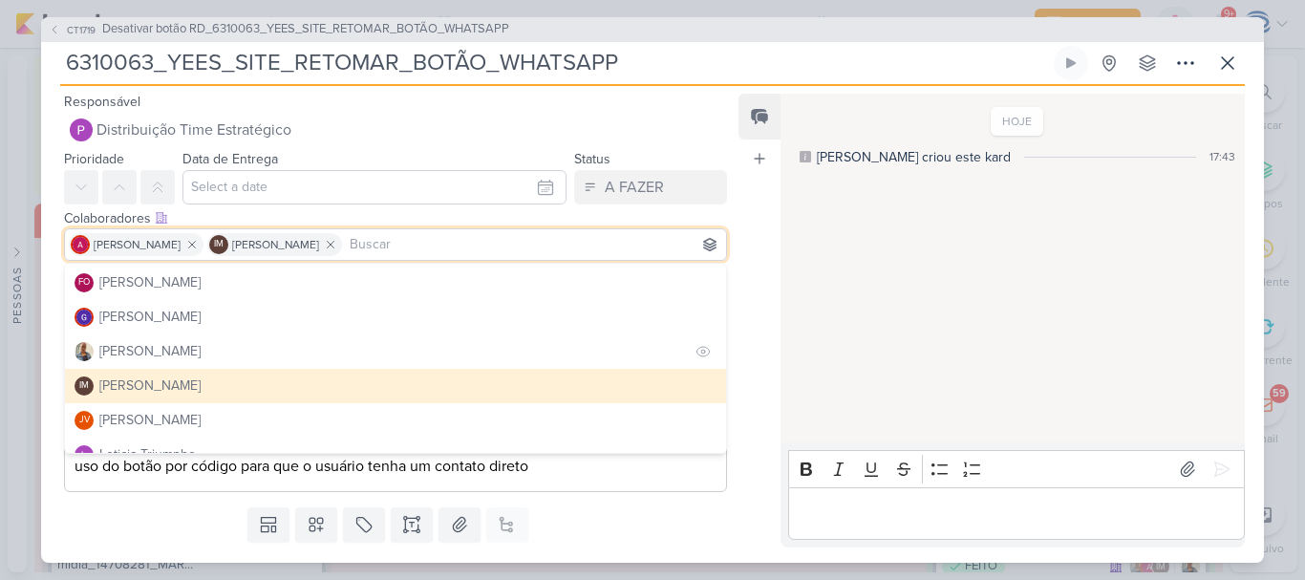
click at [200, 357] on button "[PERSON_NAME]" at bounding box center [395, 351] width 661 height 34
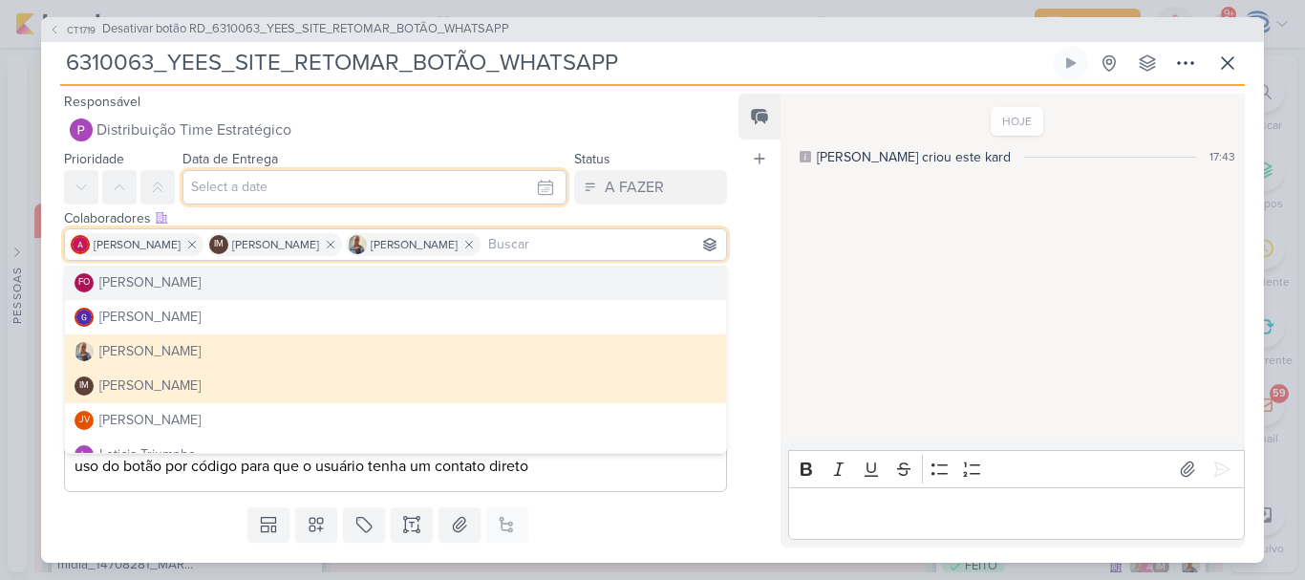
click at [258, 189] on input "text" at bounding box center [374, 187] width 384 height 34
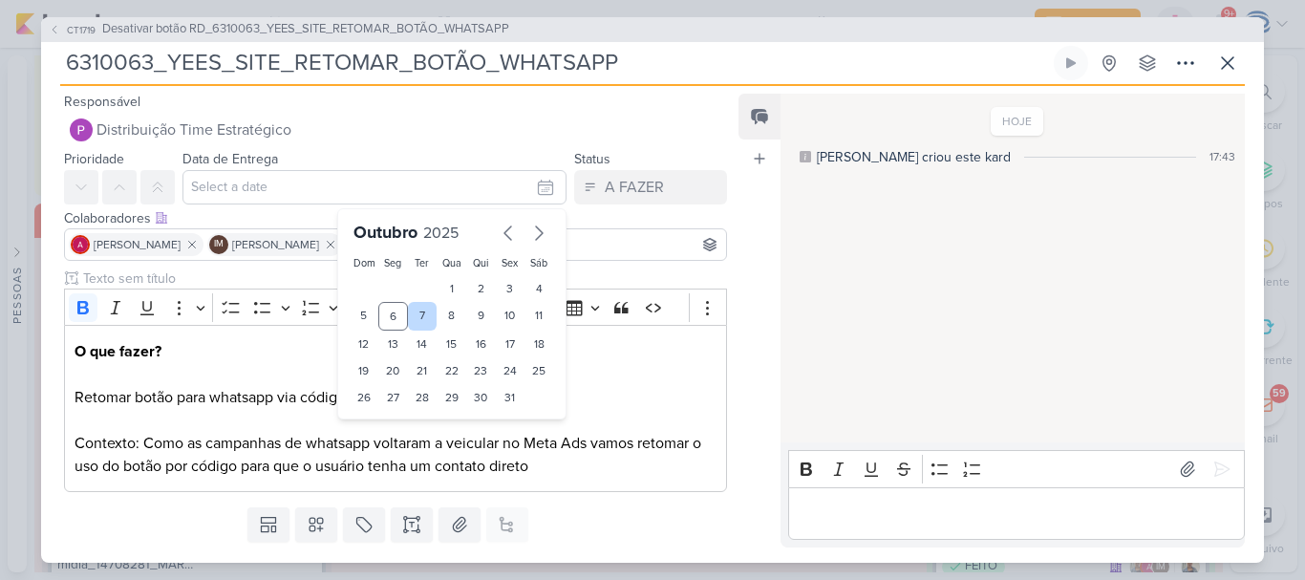
click at [408, 309] on div "7" at bounding box center [423, 316] width 30 height 29
type input "7 de outubro de 2025 às 23:59"
click at [388, 418] on select "00 01 02 03 04 05 06 07 08 09 10 11 12 13 14 15 16 17 18 19 20 21 22 23" at bounding box center [393, 429] width 27 height 23
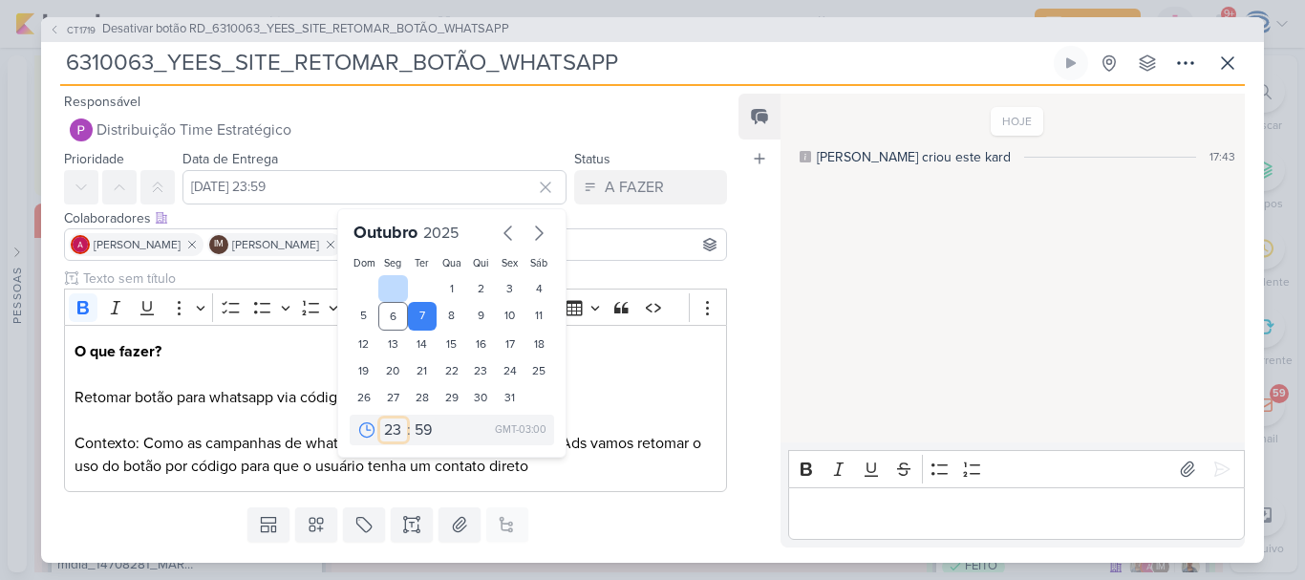
select select "18"
click at [380, 418] on select "00 01 02 03 04 05 06 07 08 09 10 11 12 13 14 15 16 17 18 19 20 21 22 23" at bounding box center [393, 429] width 27 height 23
type input "7 de outubro de 2025 às 18:59"
click at [418, 429] on select "00 05 10 15 20 25 30 35 40 45 50 55 59" at bounding box center [424, 429] width 27 height 23
select select "0"
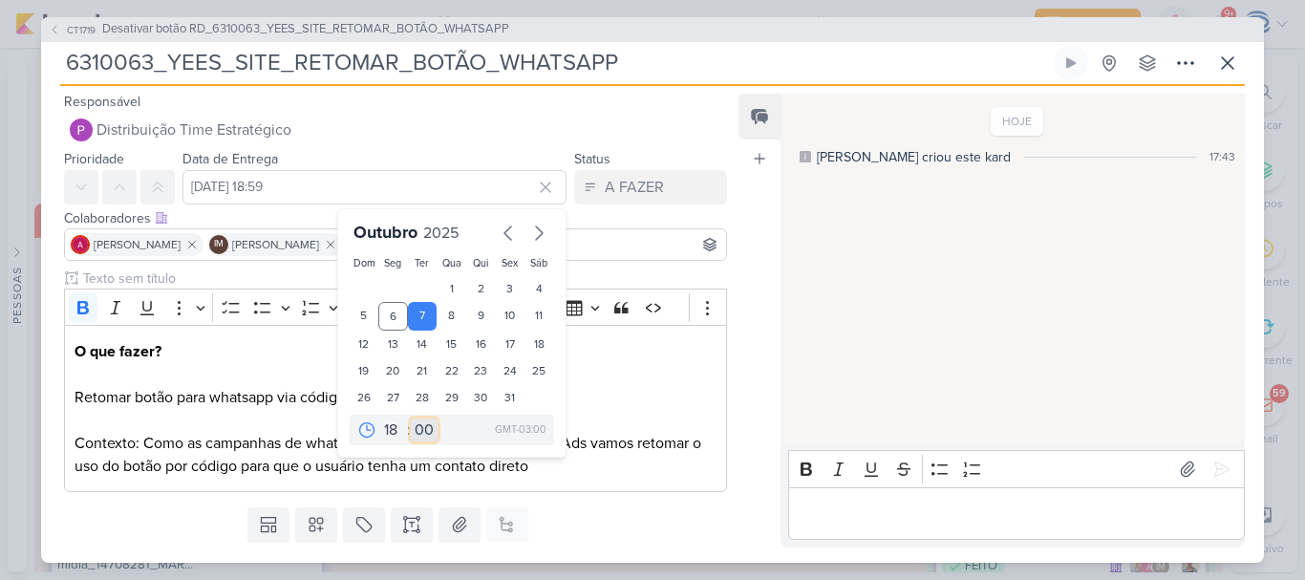
click at [411, 418] on select "00 05 10 15 20 25 30 35 40 45 50 55 59" at bounding box center [424, 429] width 27 height 23
type input "[DATE] 18:00"
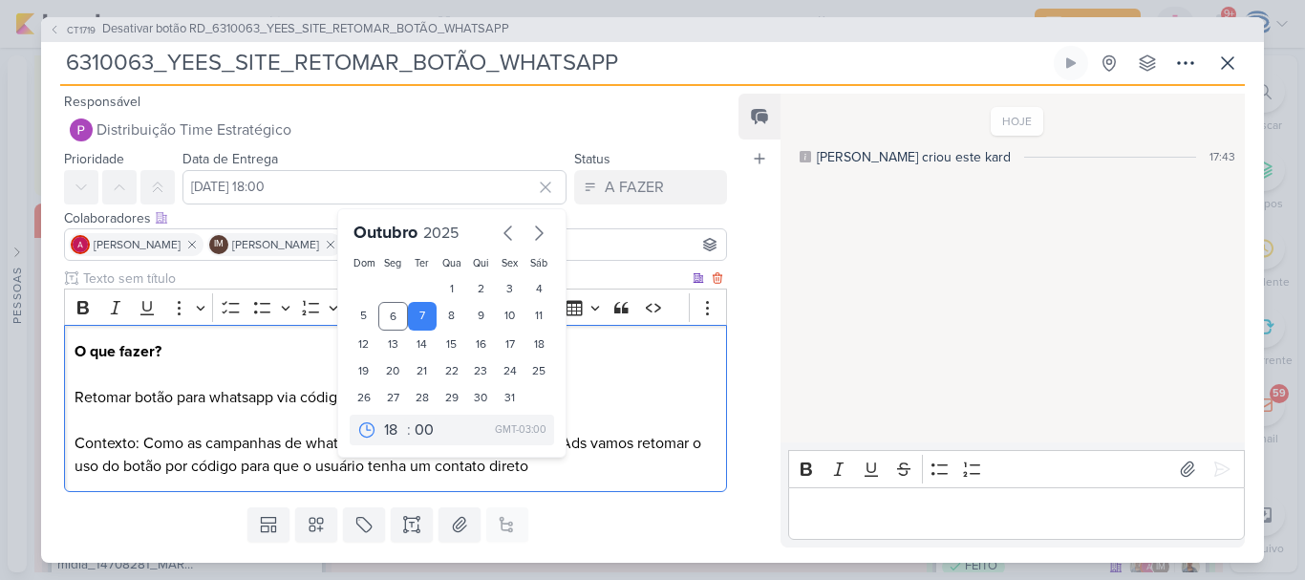
click at [215, 363] on p "O que fazer? Retomar botão para whatsapp via código no site da Yees;" at bounding box center [395, 374] width 642 height 69
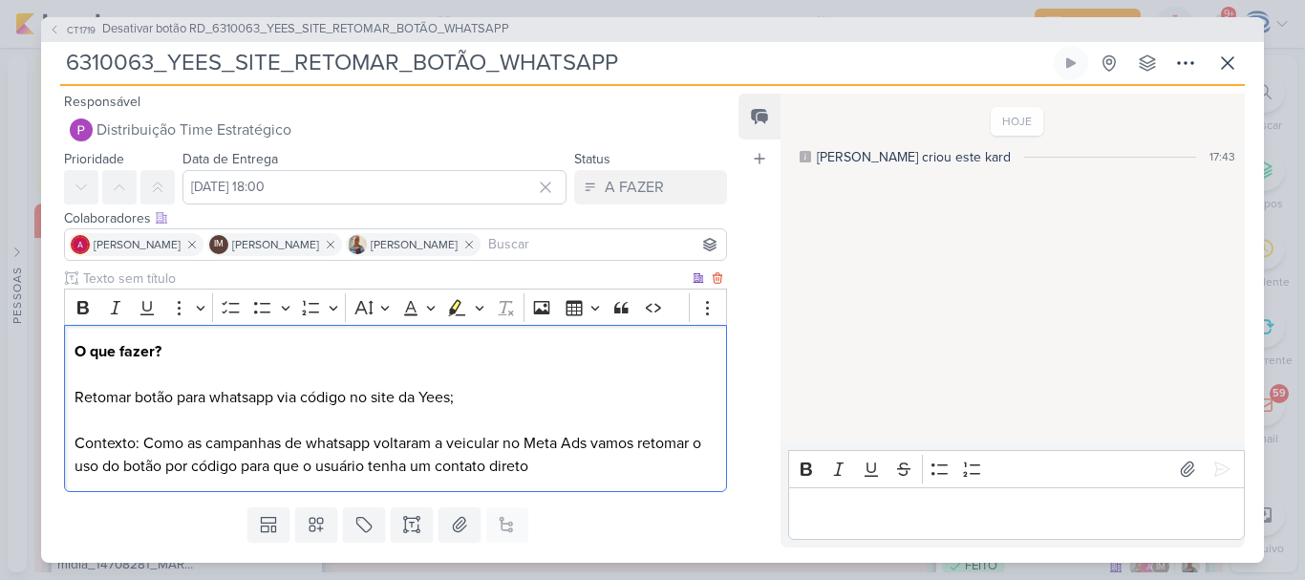
scroll to position [51, 0]
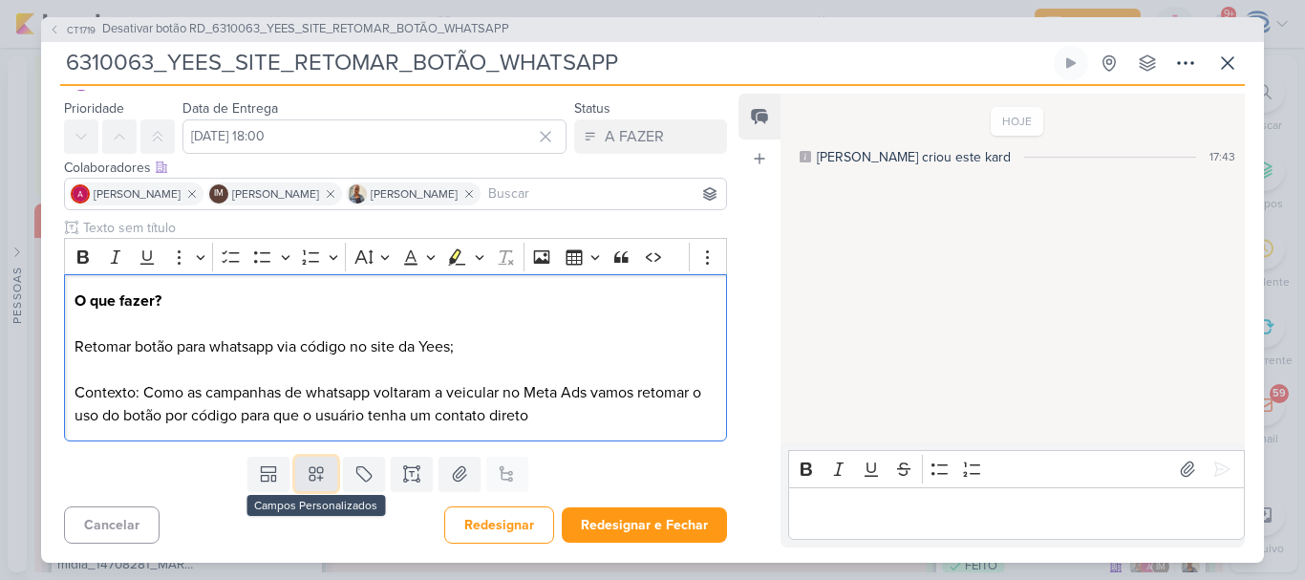
click at [316, 467] on icon at bounding box center [315, 473] width 13 height 13
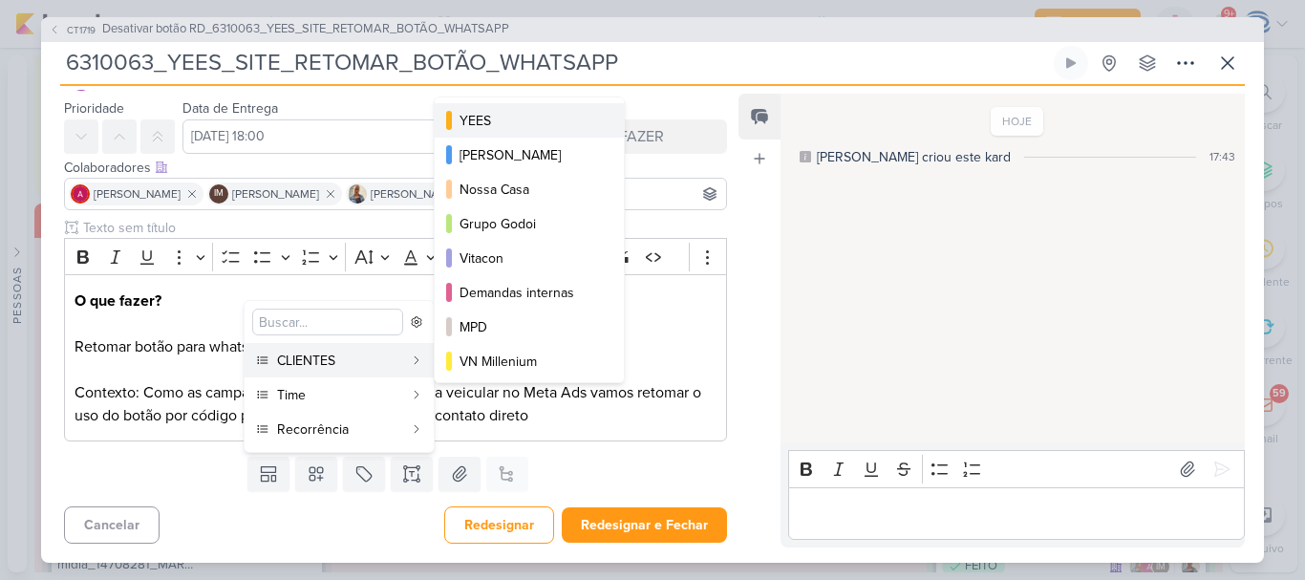
click at [520, 103] on button "YEES" at bounding box center [529, 120] width 189 height 34
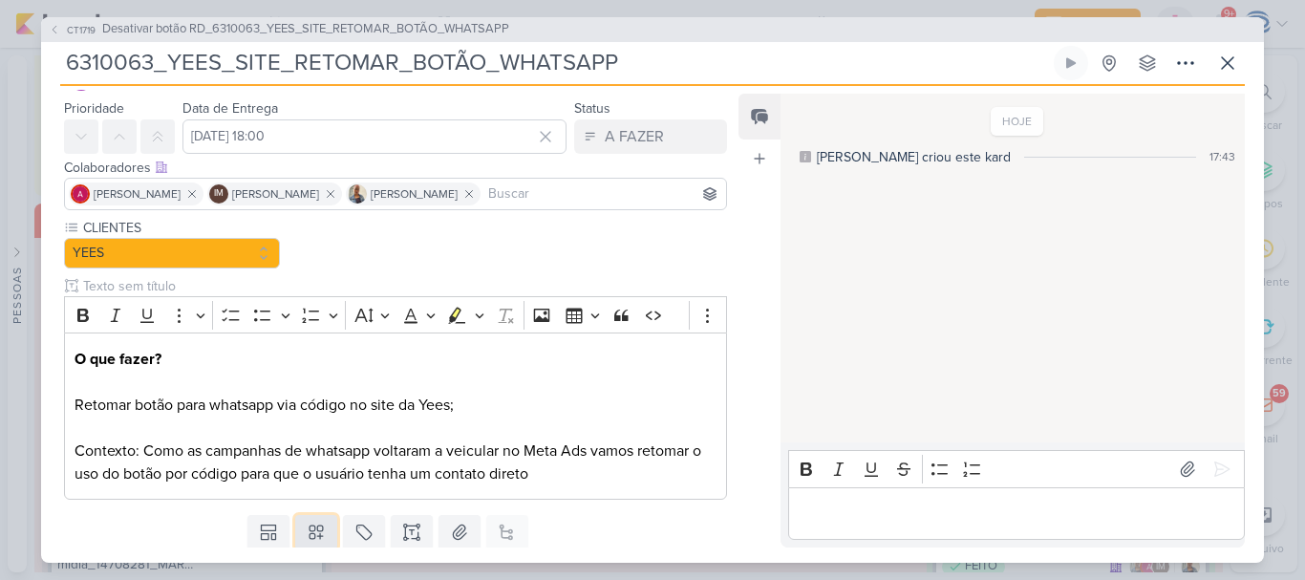
click at [307, 483] on div "Responsável Distribuição Time Estratégico Caroline Traven De Andrade Alessandra…" at bounding box center [387, 318] width 693 height 457
click at [308, 529] on icon at bounding box center [316, 531] width 19 height 19
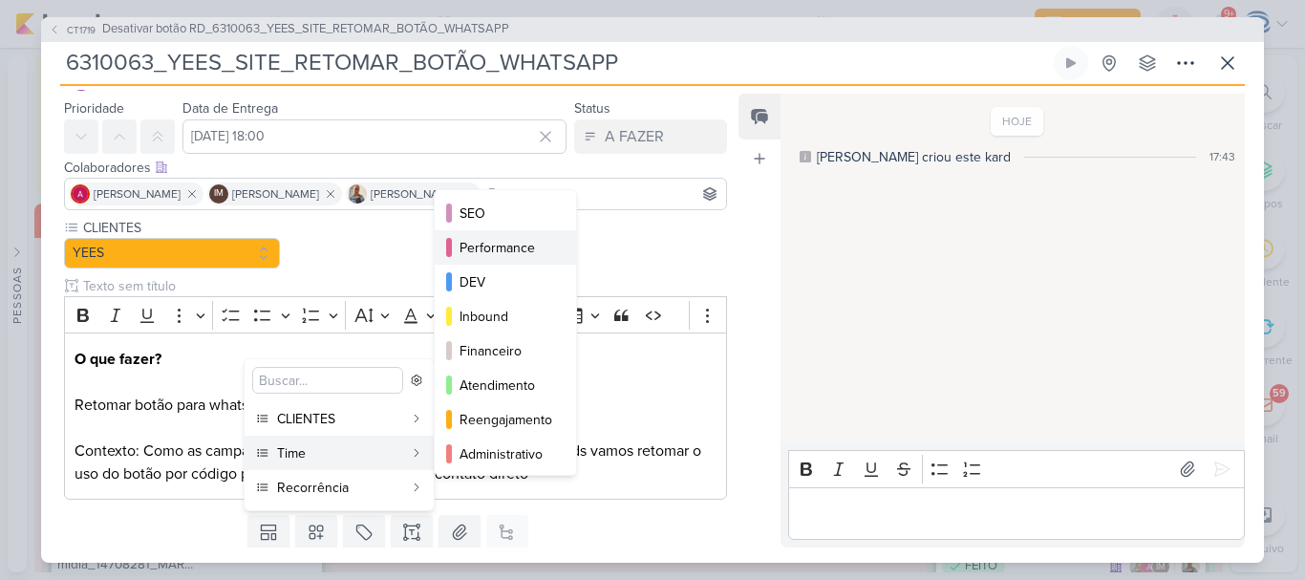
click at [537, 244] on div "Performance" at bounding box center [506, 248] width 94 height 20
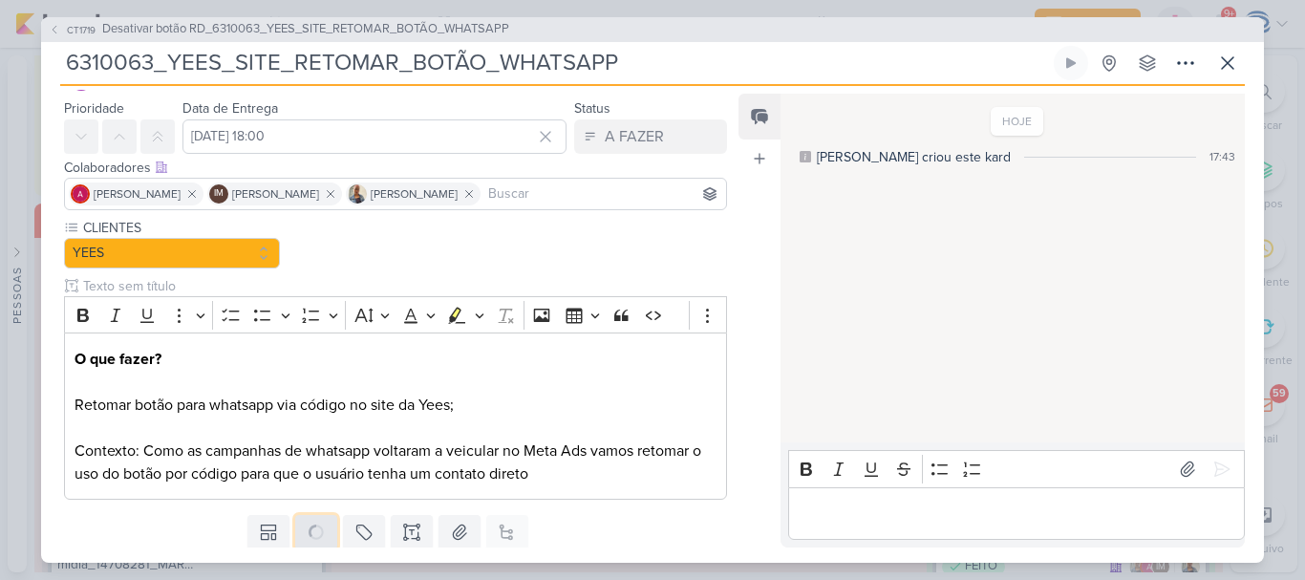
click at [310, 533] on icon at bounding box center [316, 531] width 19 height 19
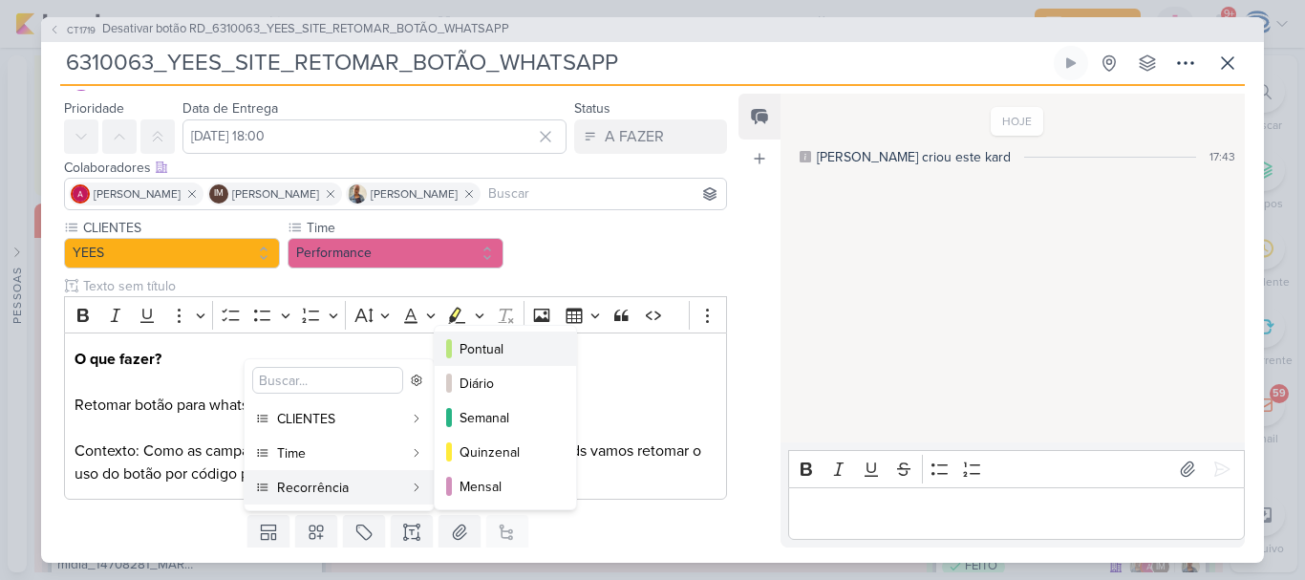
click at [532, 352] on div "Pontual" at bounding box center [506, 349] width 94 height 20
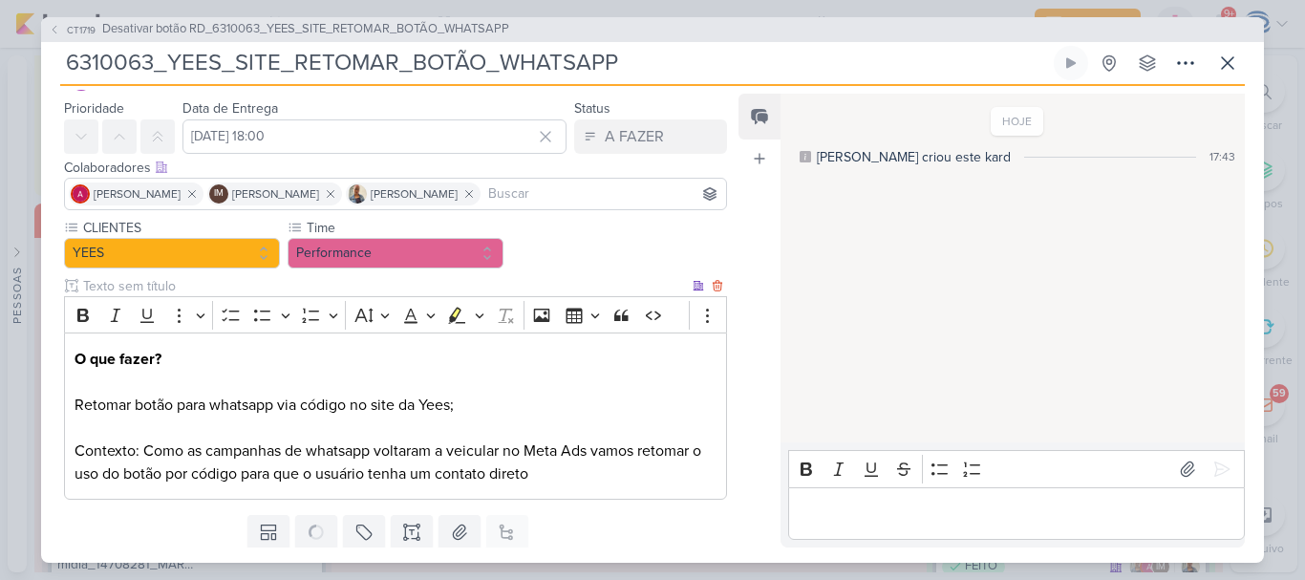
scroll to position [109, 0]
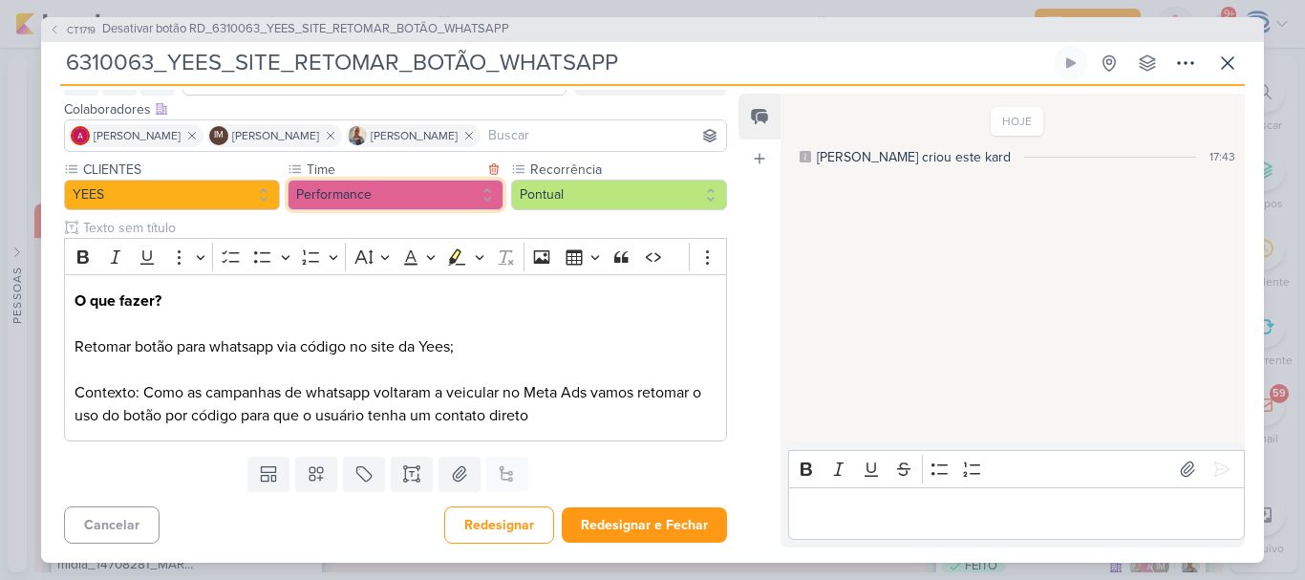
click at [408, 202] on button "Performance" at bounding box center [395, 195] width 216 height 31
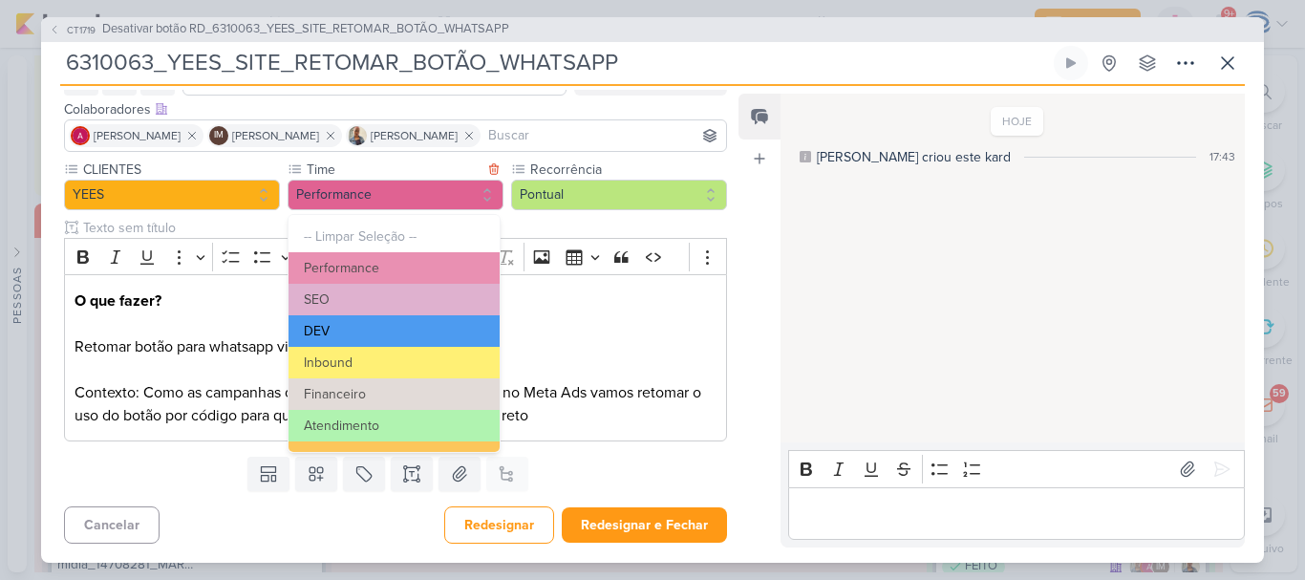
click at [394, 333] on button "DEV" at bounding box center [393, 331] width 211 height 32
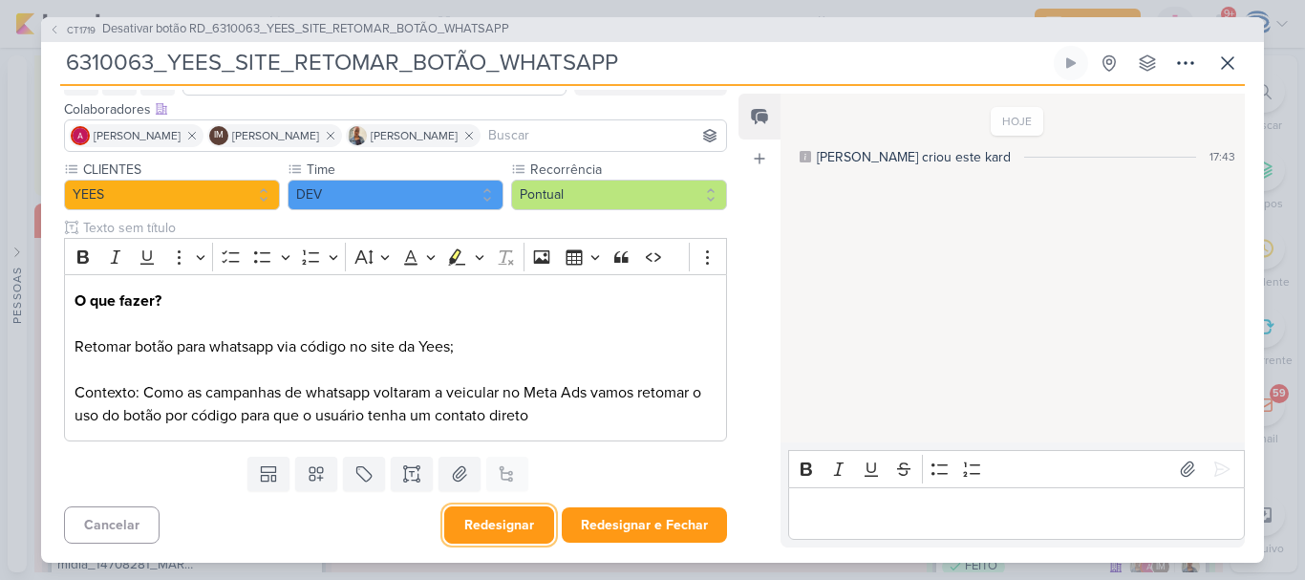
click at [487, 521] on button "Redesignar" at bounding box center [499, 524] width 110 height 37
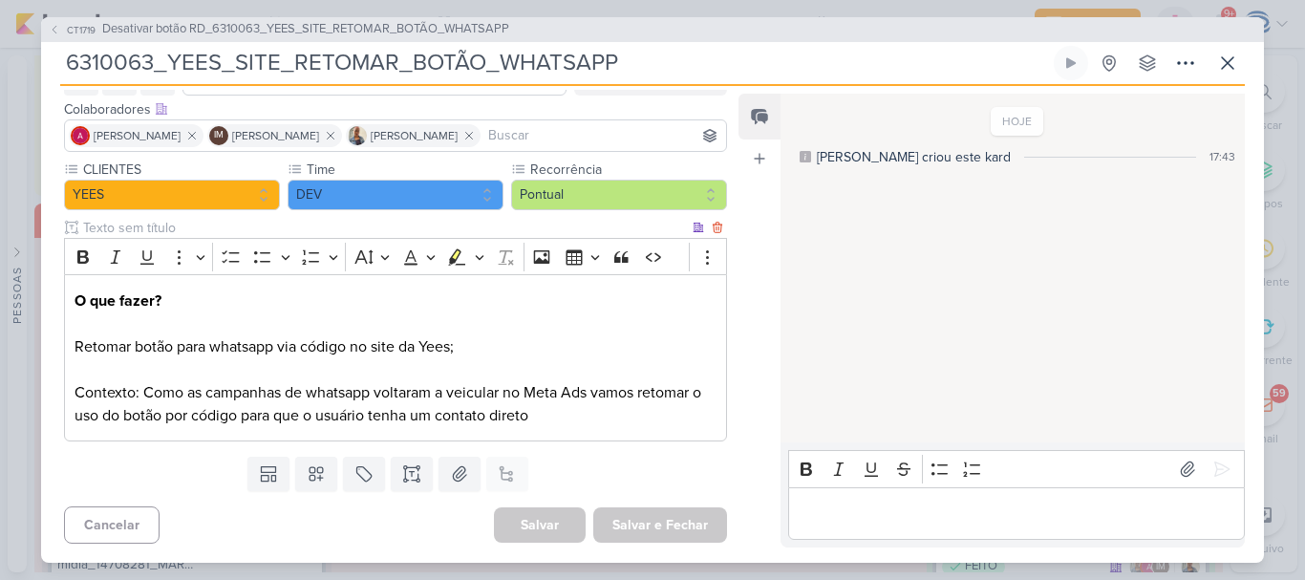
click at [481, 350] on p "O que fazer? ⁠⁠⁠⁠⁠⁠⁠ Retomar botão para whatsapp via código no site da Yees;" at bounding box center [395, 323] width 642 height 69
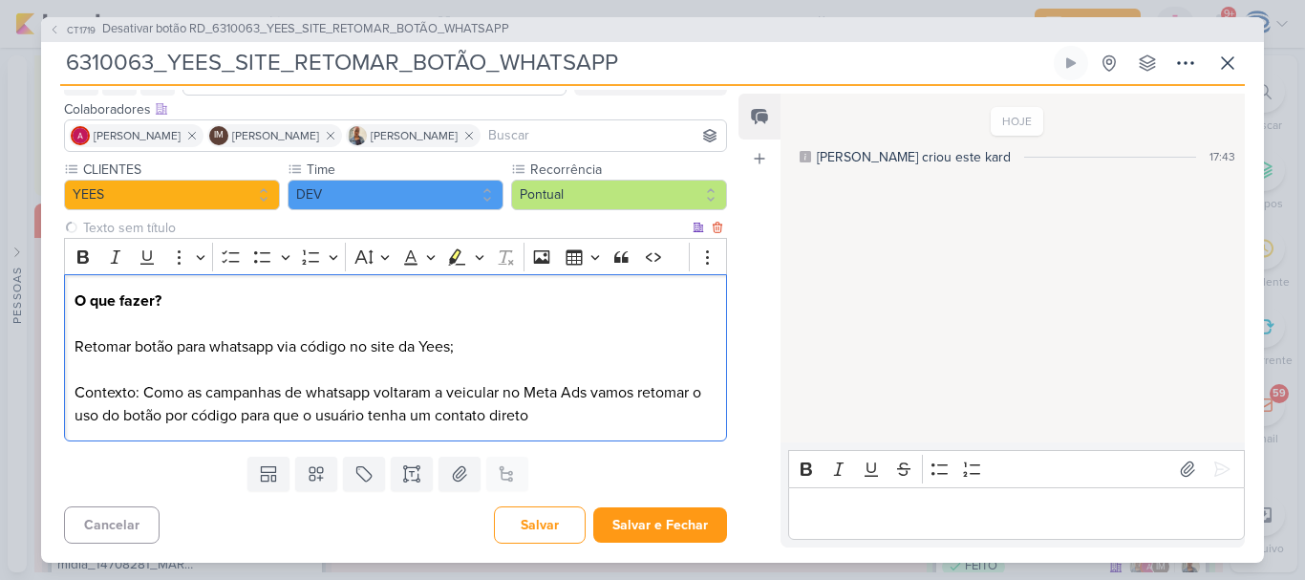
click at [581, 424] on p "Contexto: Como as campanhas de whatsapp voltaram a veicular no Meta Ads vamos r…" at bounding box center [395, 392] width 642 height 69
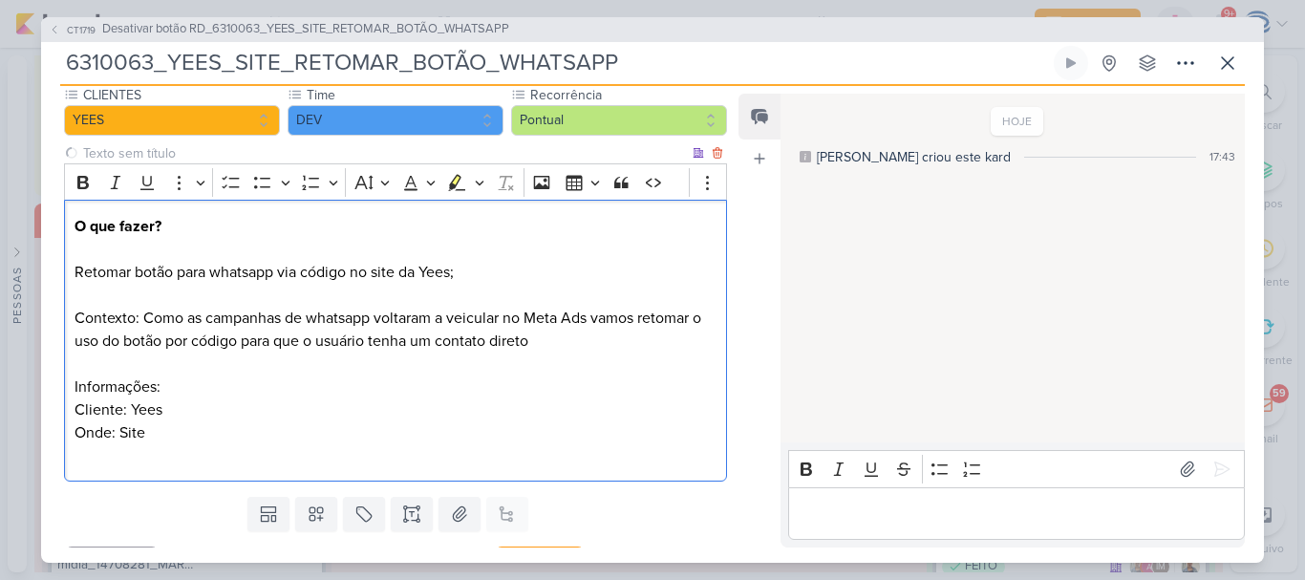
scroll to position [223, 0]
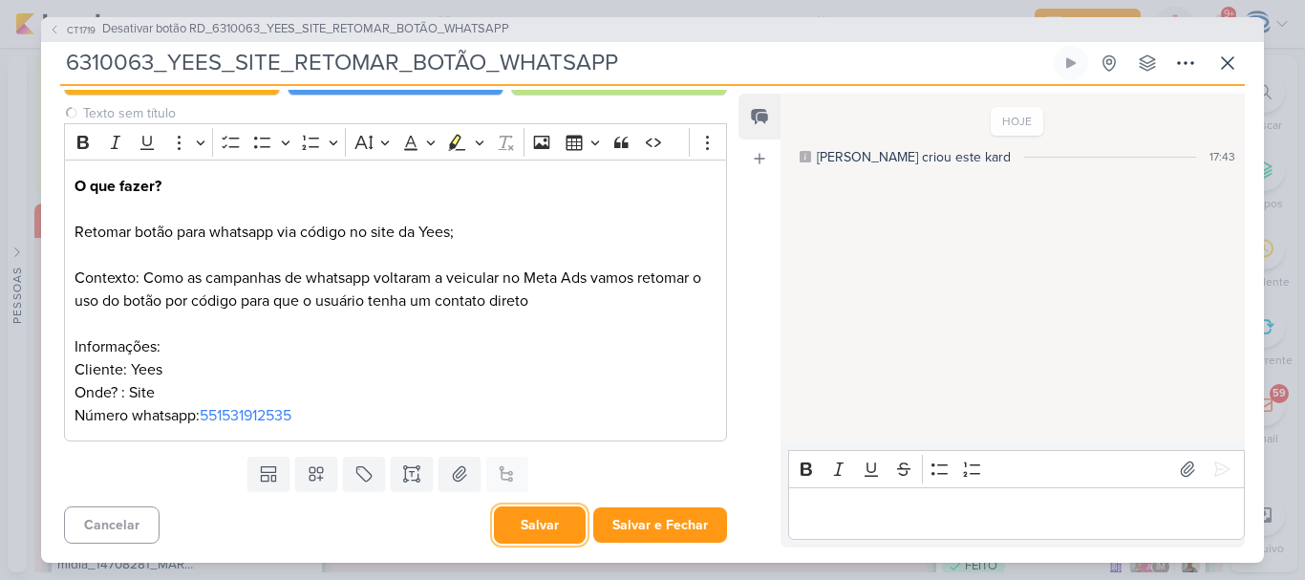
click at [542, 528] on button "Salvar" at bounding box center [540, 524] width 92 height 37
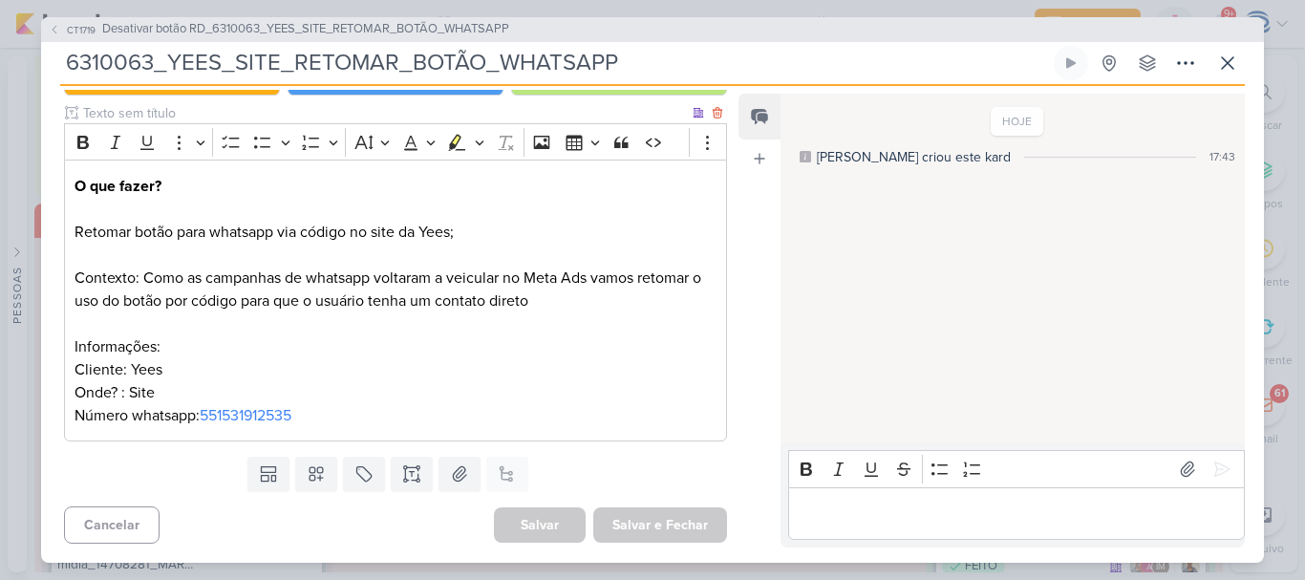
scroll to position [0, 0]
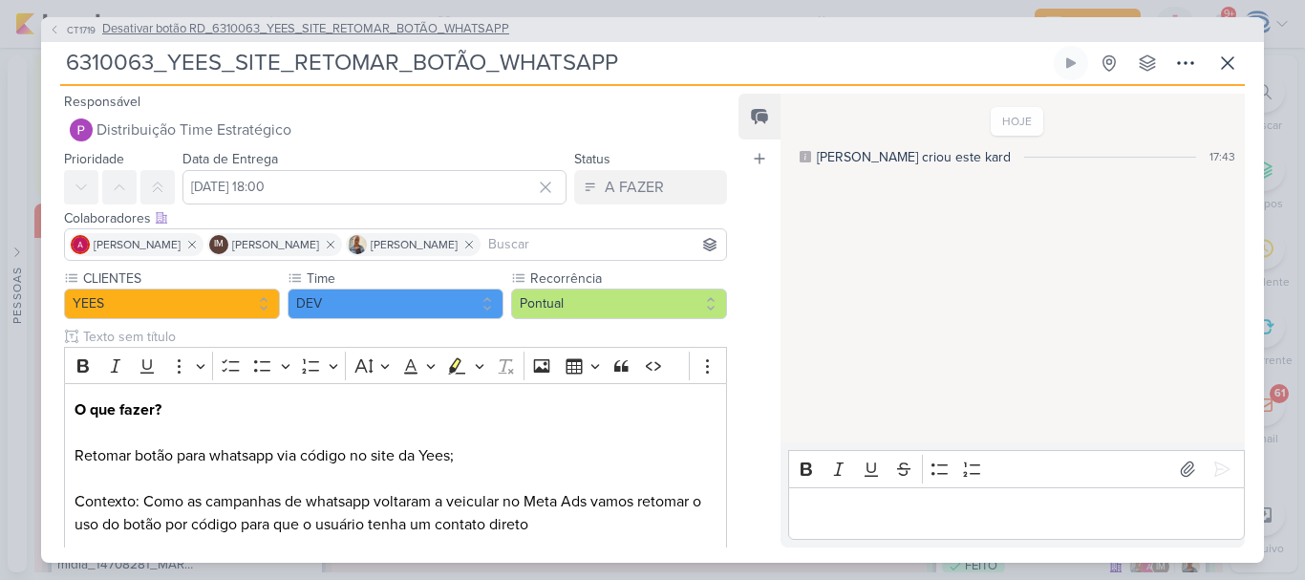
click at [464, 30] on span "Desativar botão RD_6310063_YEES_SITE_RETOMAR_BOTÃO_WHATSAPP" at bounding box center [305, 29] width 407 height 19
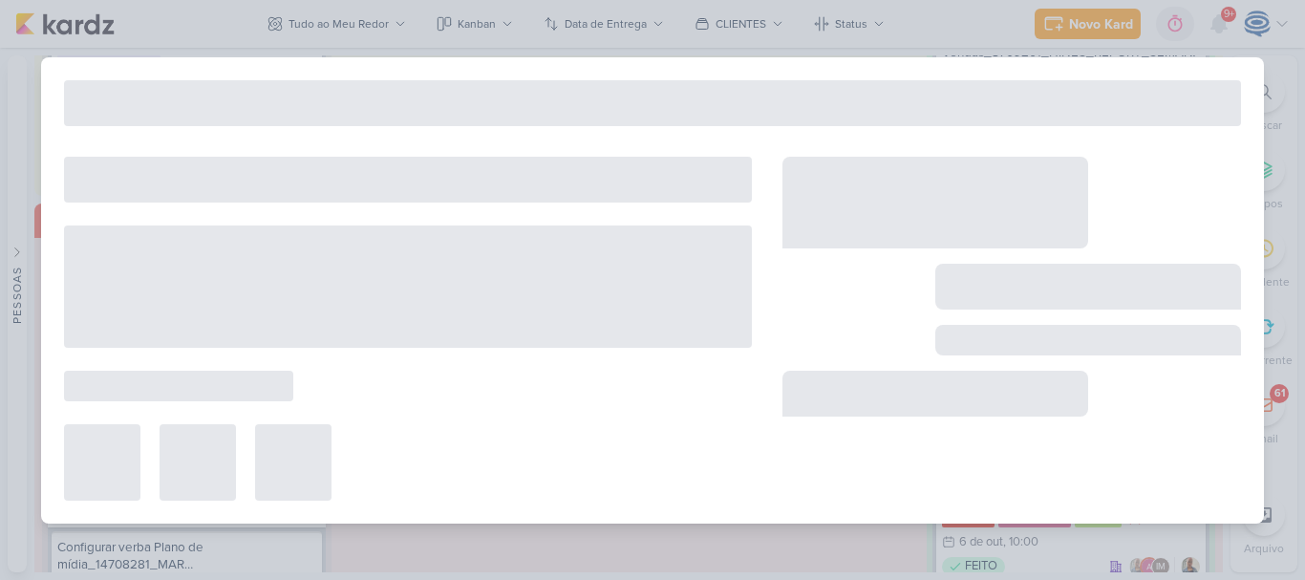
type input "Desativar botão RD_6310063_YEES_SITE_RETOMAR_BOTÃO_WHATSAPP"
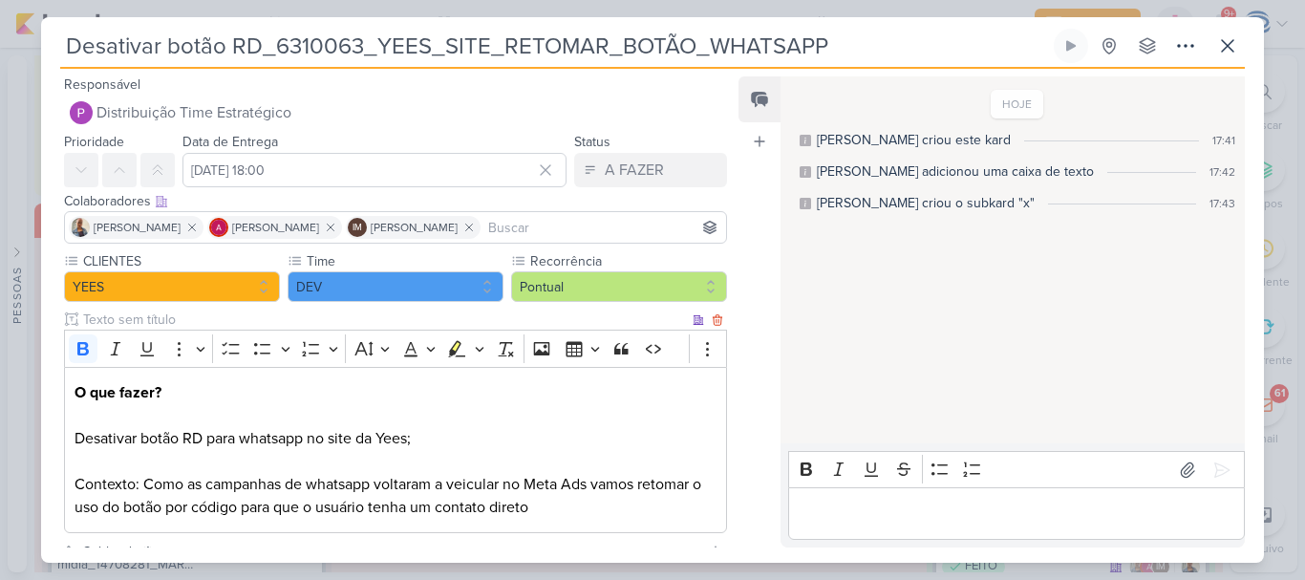
scroll to position [164, 0]
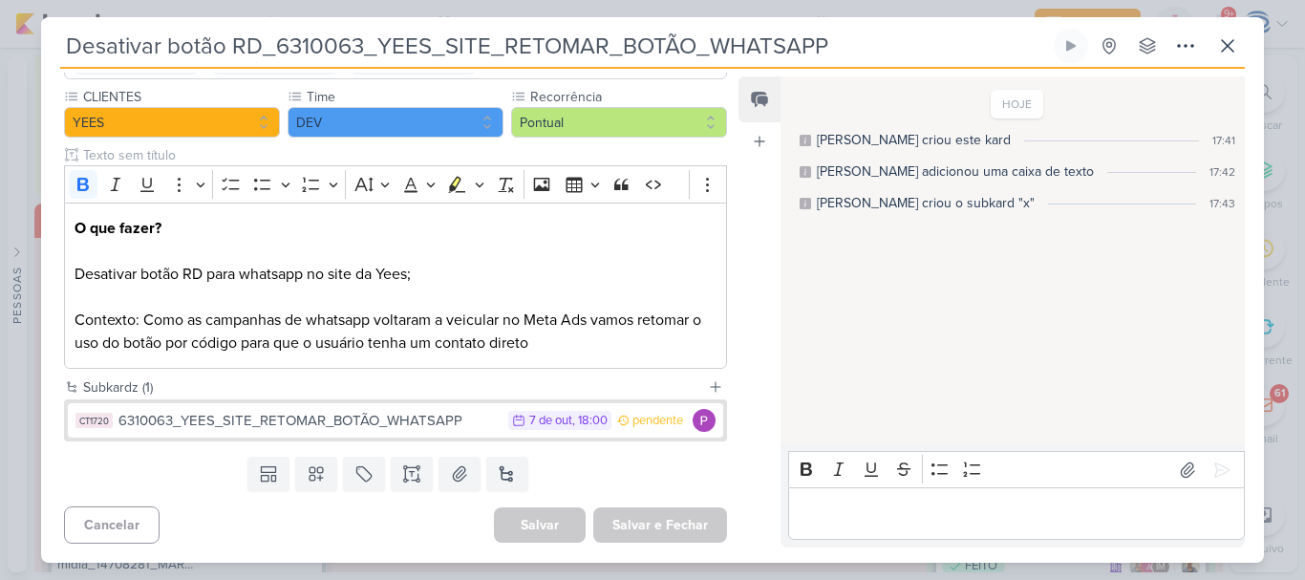
click at [845, 502] on p "Editor editing area: main" at bounding box center [1015, 513] width 436 height 23
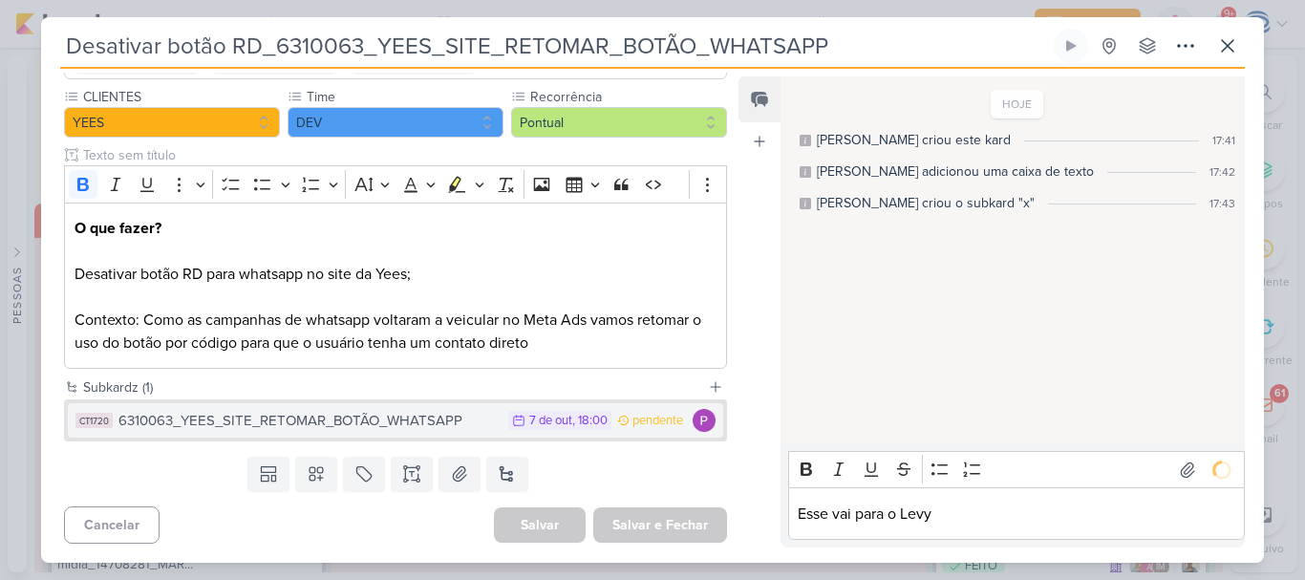
click at [451, 417] on div "6310063_YEES_SITE_RETOMAR_BOTÃO_WHATSAPP" at bounding box center [308, 421] width 380 height 22
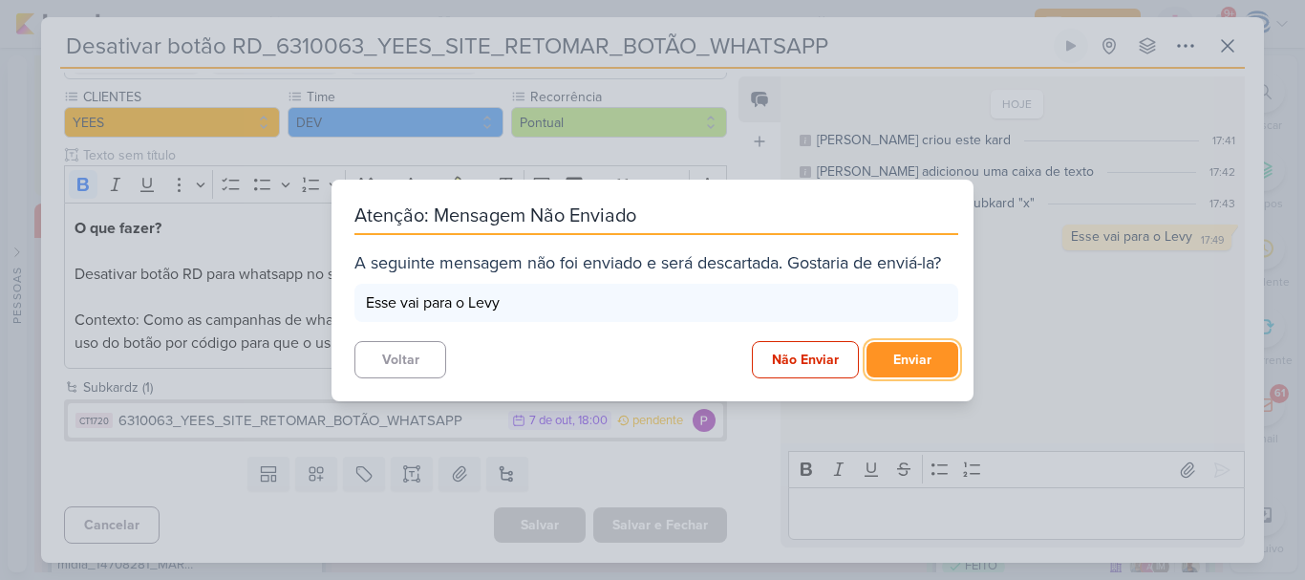
click at [895, 363] on button "Enviar" at bounding box center [912, 359] width 92 height 35
click at [915, 357] on button "Enviar" at bounding box center [912, 359] width 92 height 35
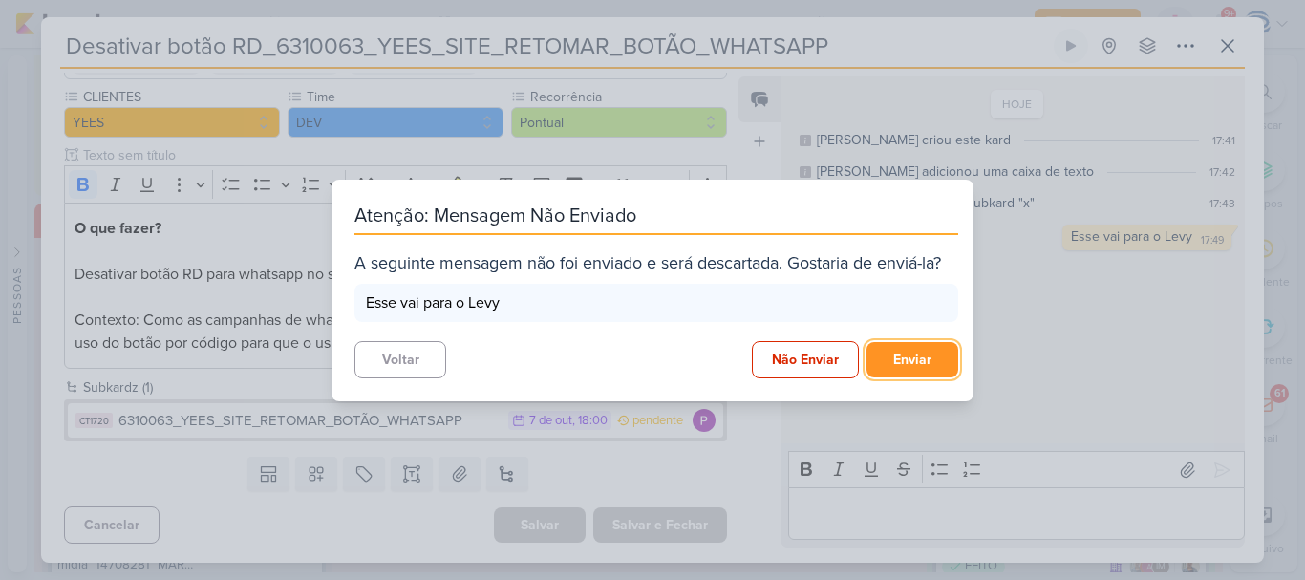
click at [915, 357] on button "Enviar" at bounding box center [912, 359] width 92 height 35
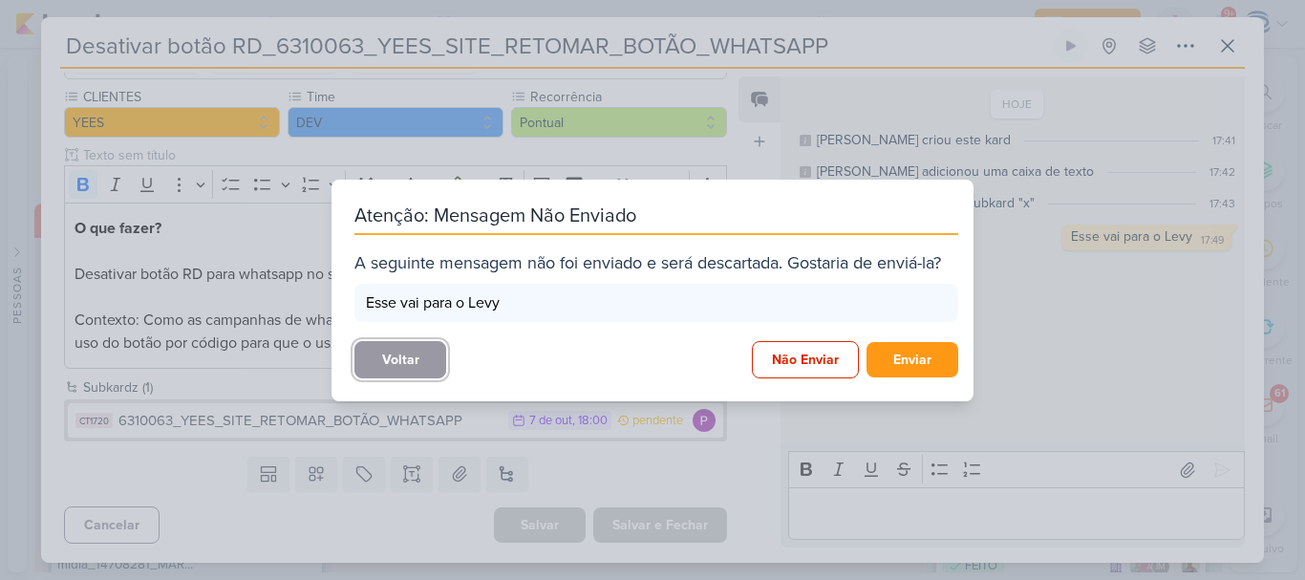
click at [378, 348] on button "Voltar" at bounding box center [400, 359] width 92 height 37
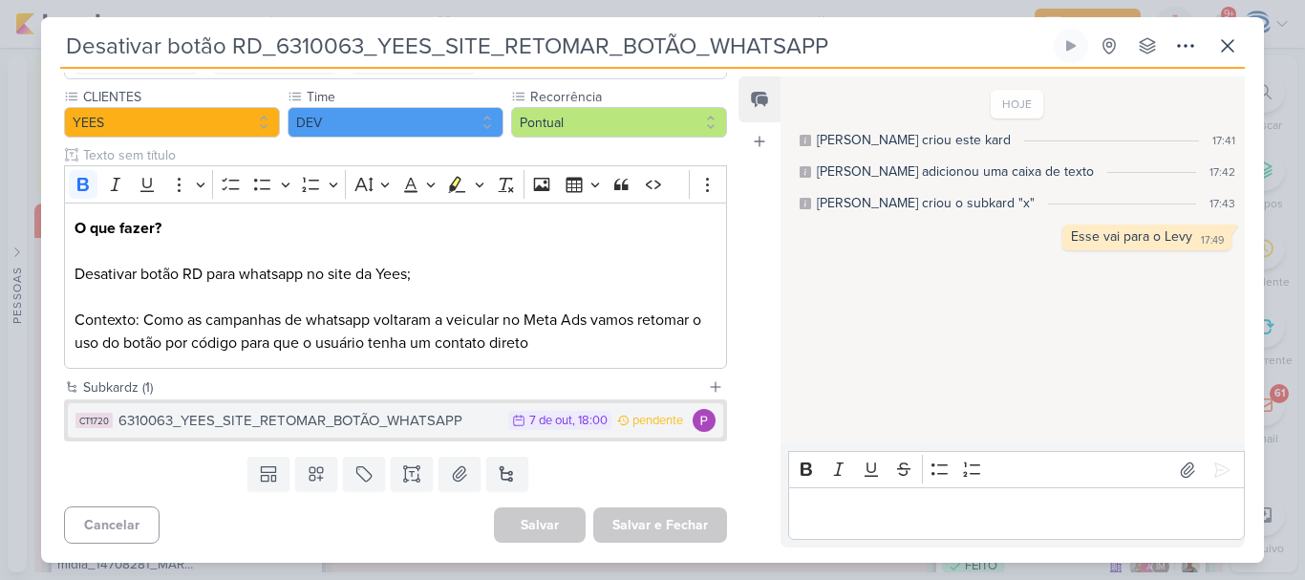
click at [427, 423] on div "6310063_YEES_SITE_RETOMAR_BOTÃO_WHATSAPP" at bounding box center [308, 421] width 380 height 22
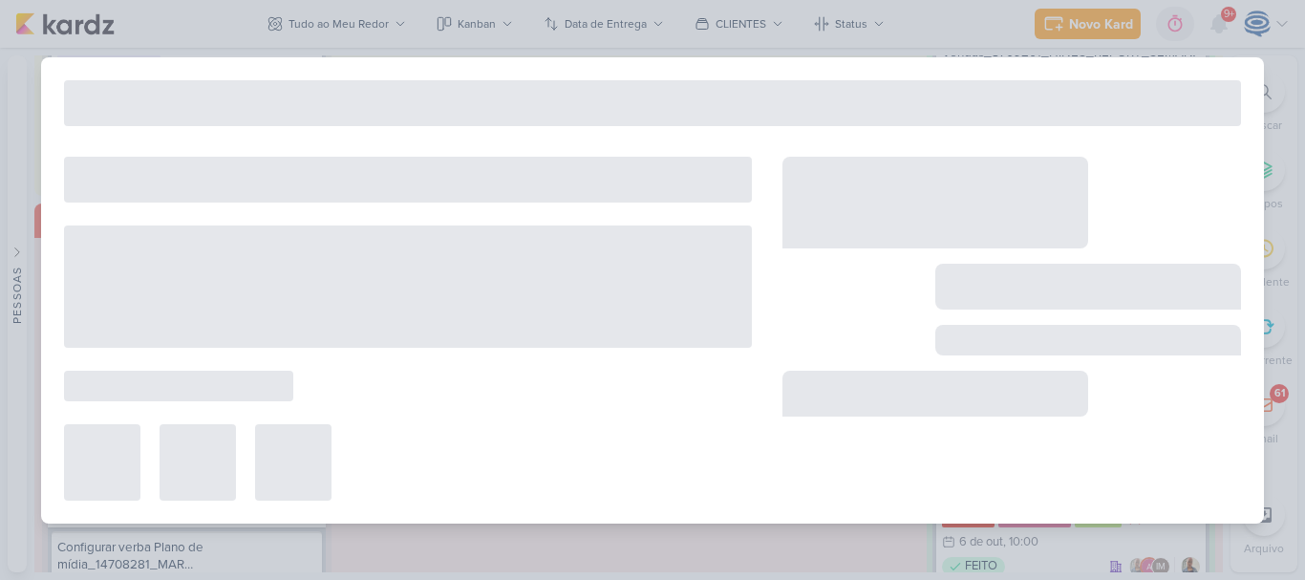
type input "6310063_YEES_SITE_RETOMAR_BOTÃO_WHATSAPP"
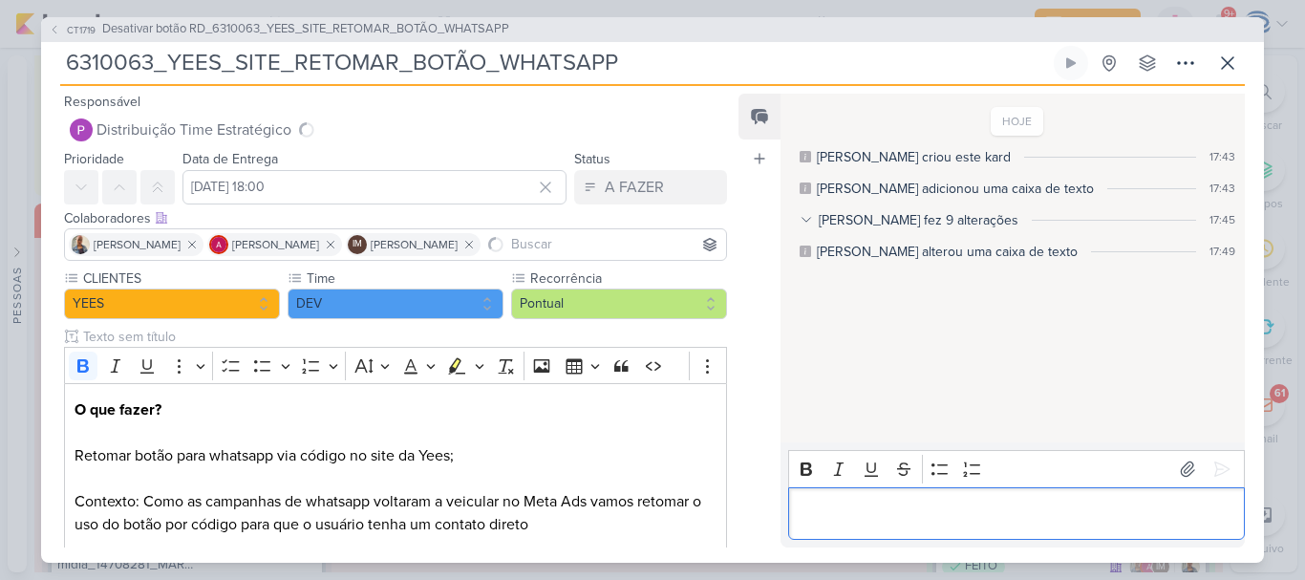
click at [892, 515] on p "Editor editing area: main" at bounding box center [1015, 512] width 436 height 23
click at [1212, 467] on icon at bounding box center [1221, 468] width 19 height 19
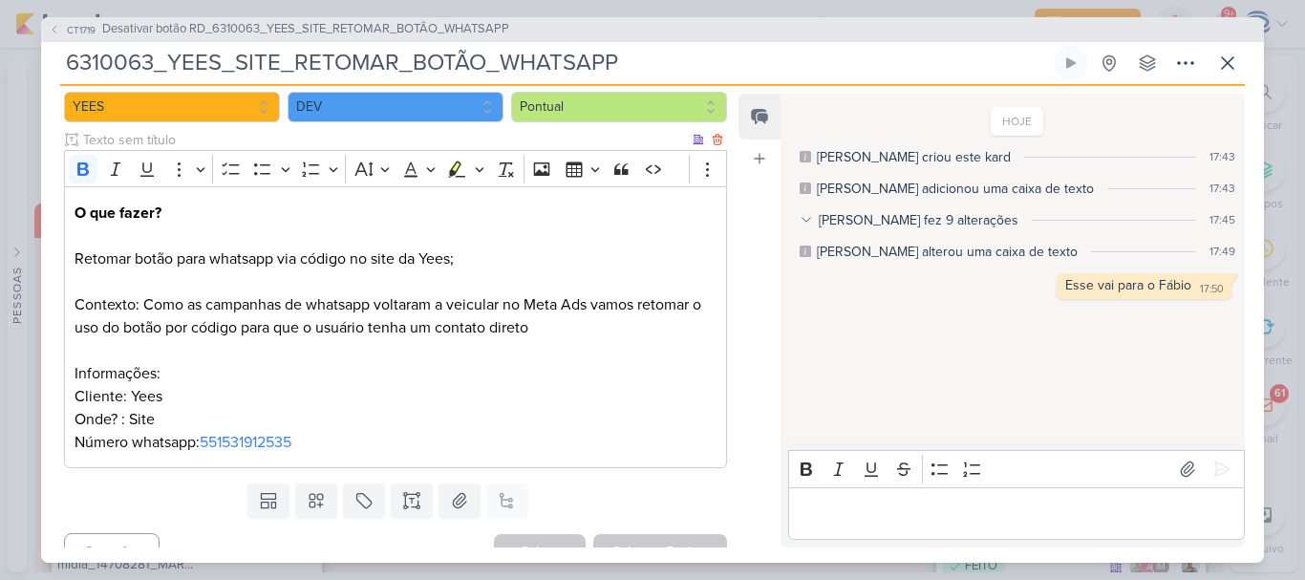
scroll to position [198, 0]
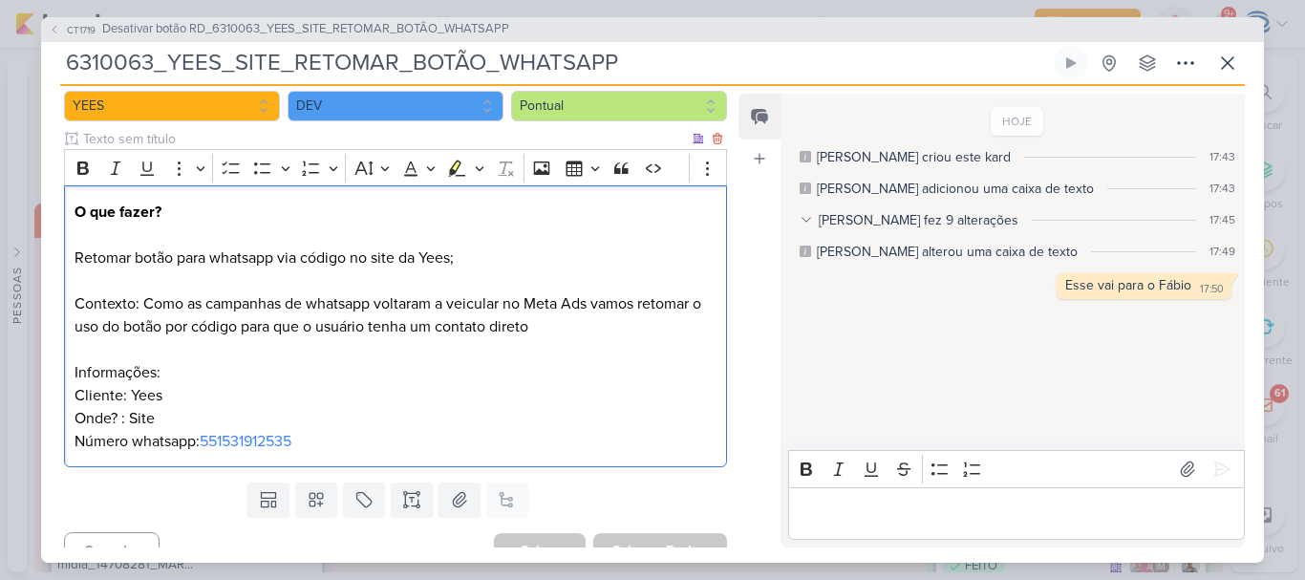
click at [159, 414] on p "Cliente: Yees Onde? : Site Número whatsapp: 551531912535" at bounding box center [395, 418] width 642 height 69
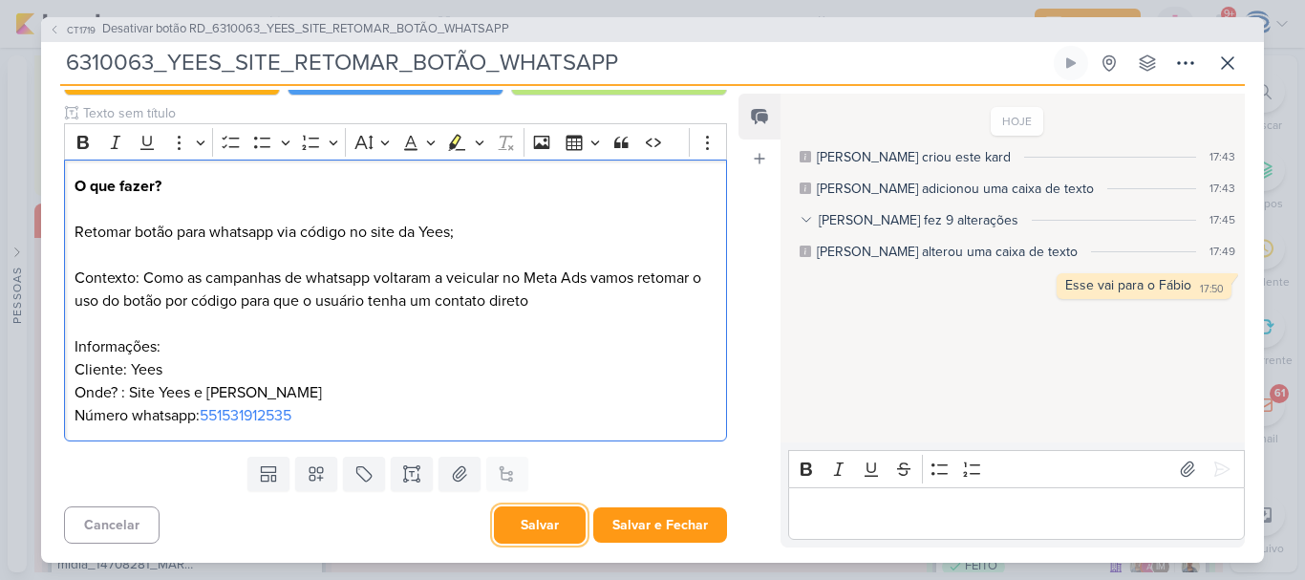
click at [562, 541] on button "Salvar" at bounding box center [540, 524] width 92 height 37
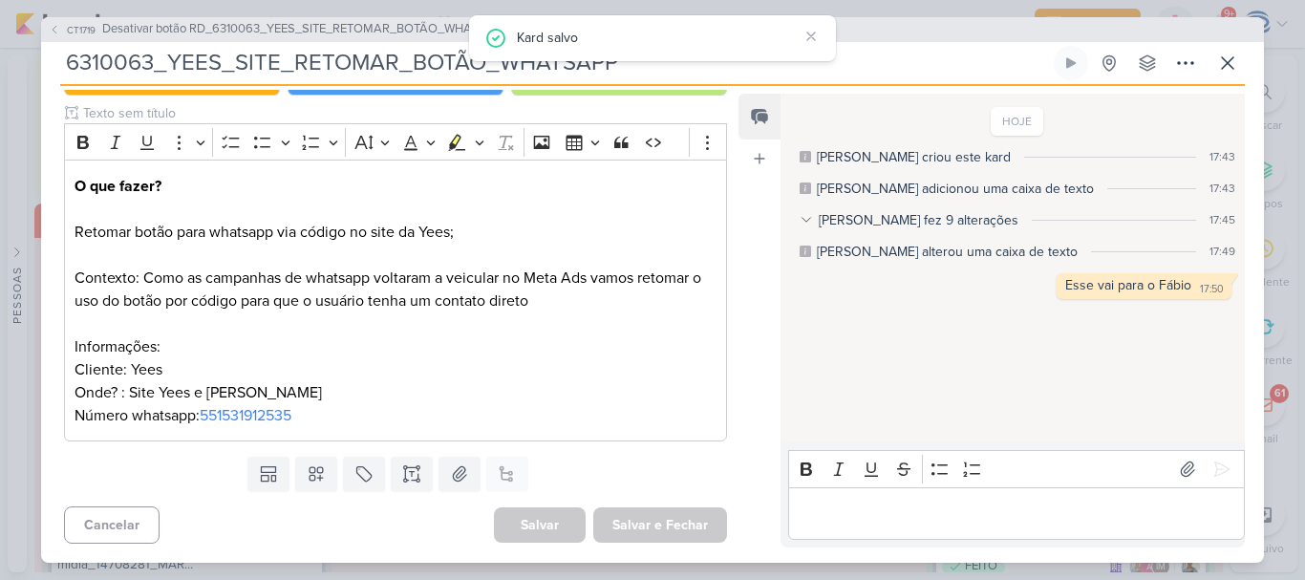
scroll to position [0, 0]
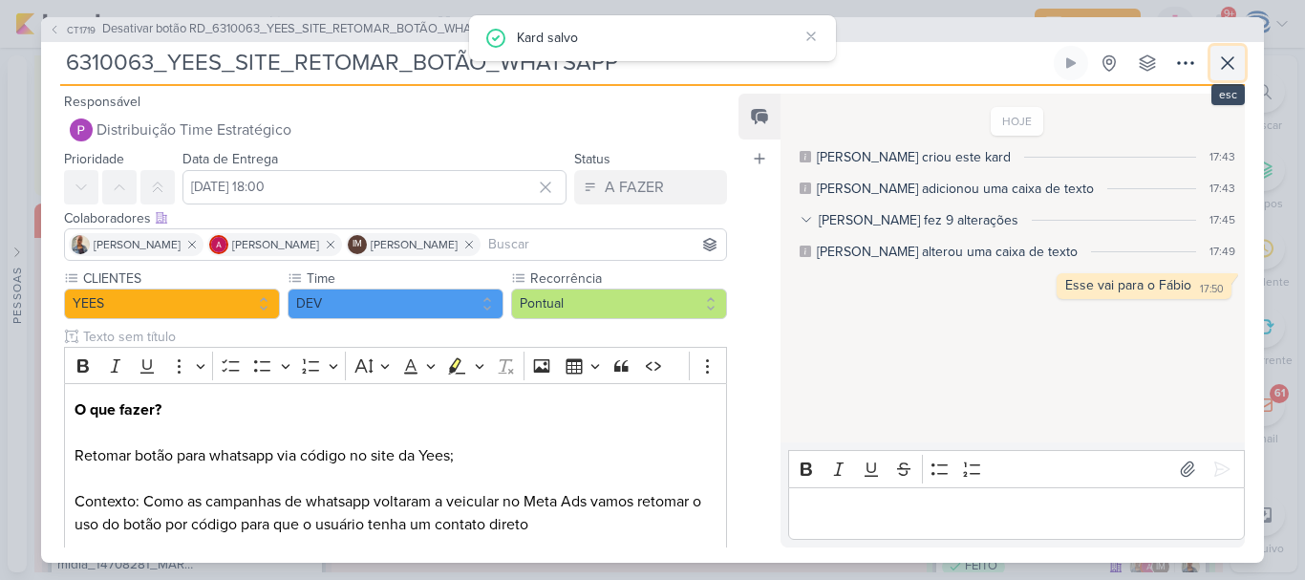
click at [1222, 53] on icon at bounding box center [1227, 63] width 23 height 23
